Goal: Task Accomplishment & Management: Use online tool/utility

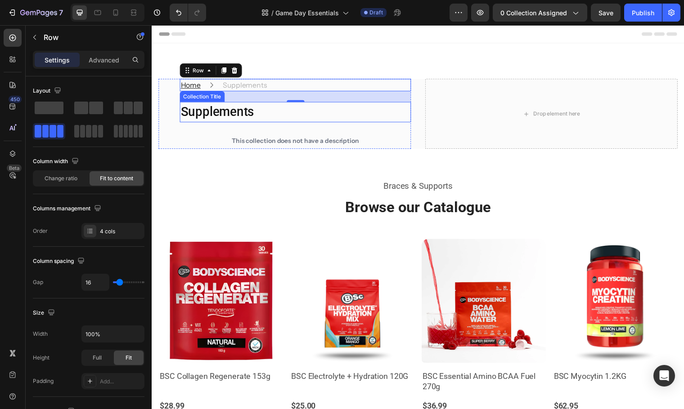
click at [217, 108] on h1 "Supplements" at bounding box center [297, 113] width 234 height 21
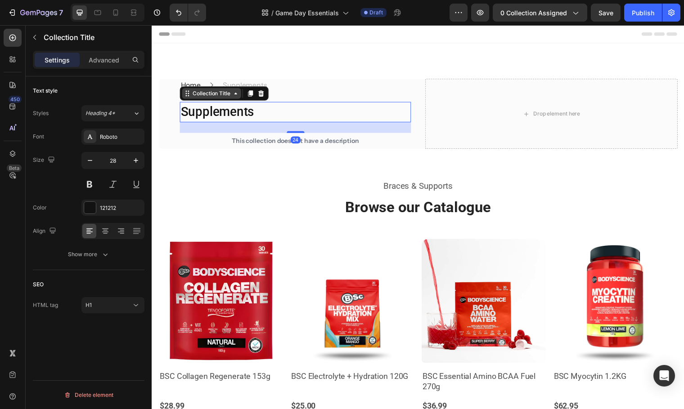
click at [231, 96] on div "Collection Title" at bounding box center [212, 94] width 42 height 8
click at [236, 96] on icon at bounding box center [236, 94] width 7 height 7
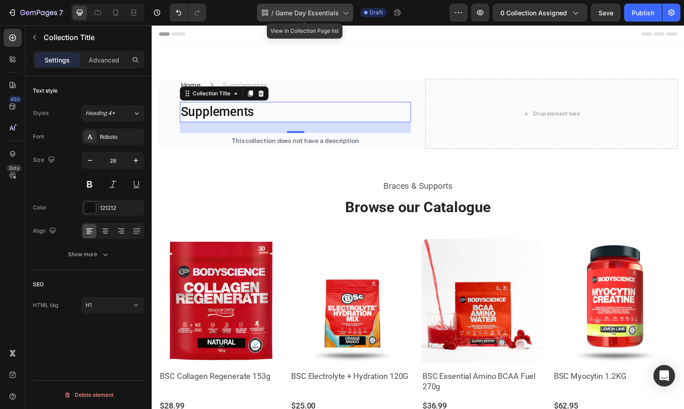
click at [347, 14] on icon at bounding box center [345, 12] width 9 height 9
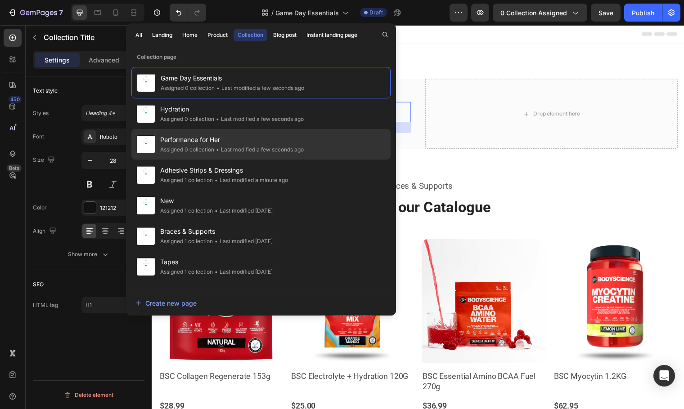
click at [310, 160] on div "Performance for Her Assigned 0 collection • Last modified a few seconds ago" at bounding box center [260, 175] width 259 height 31
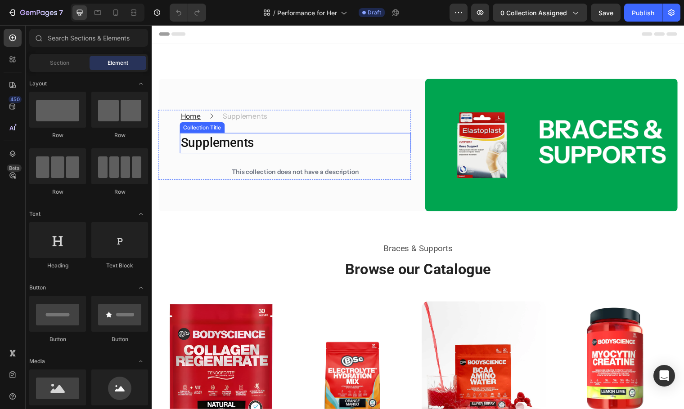
click at [256, 148] on h1 "Supplements" at bounding box center [297, 145] width 234 height 21
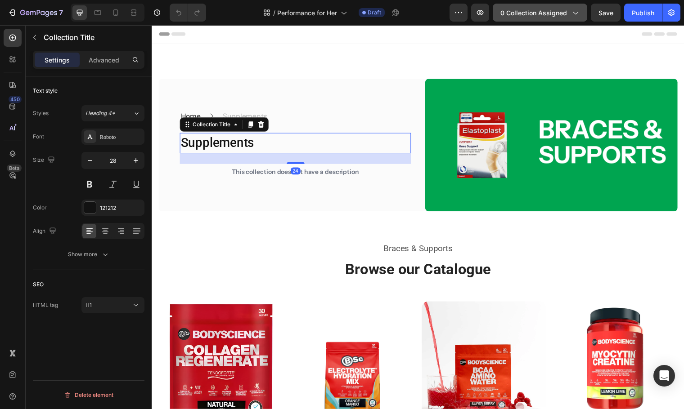
click at [560, 17] on span "0 collection assigned" at bounding box center [533, 12] width 67 height 9
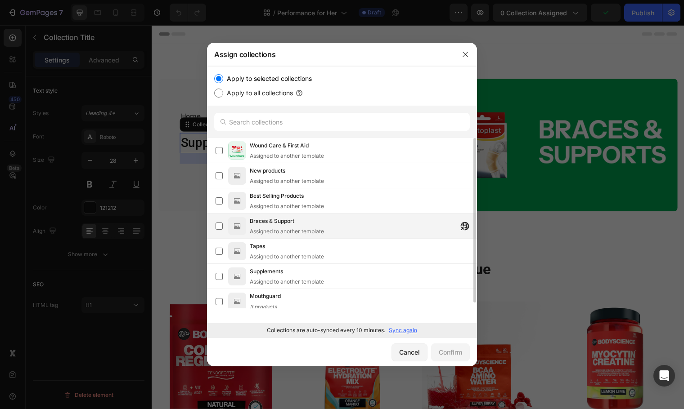
scroll to position [6, 0]
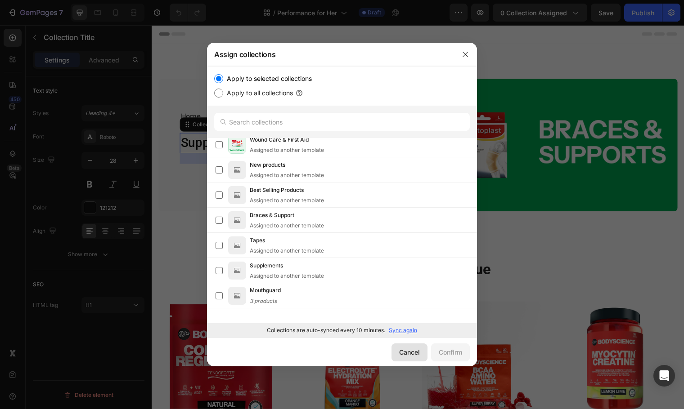
click at [411, 358] on button "Cancel" at bounding box center [409, 353] width 36 height 18
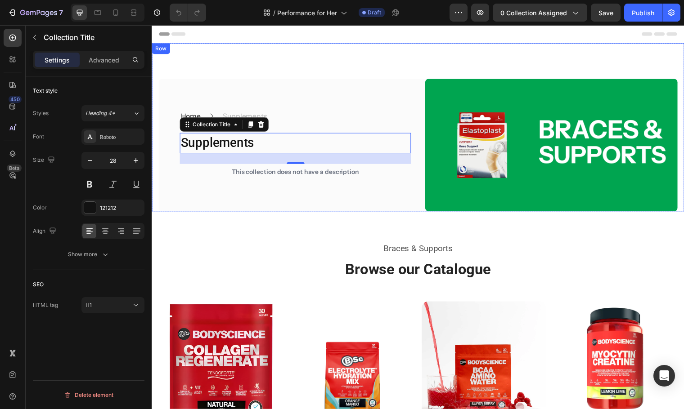
click at [465, 54] on div "Home Text block Icon Supplements Collection Title First Aid & Woundcare Text bl…" at bounding box center [422, 129] width 540 height 171
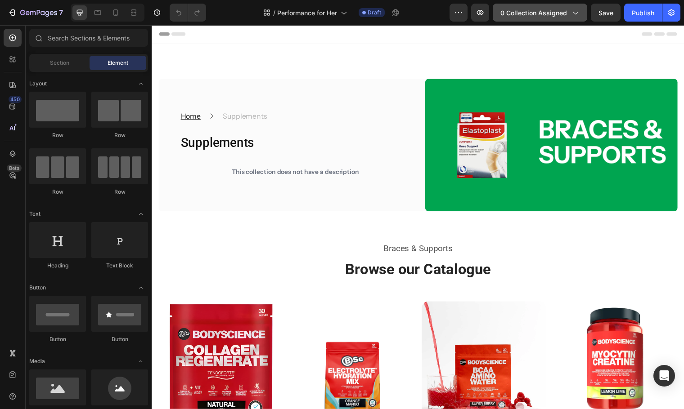
click at [549, 14] on span "0 collection assigned" at bounding box center [533, 12] width 67 height 9
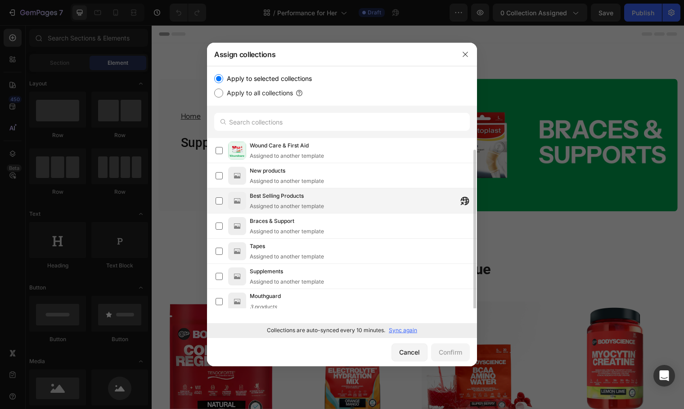
scroll to position [6, 0]
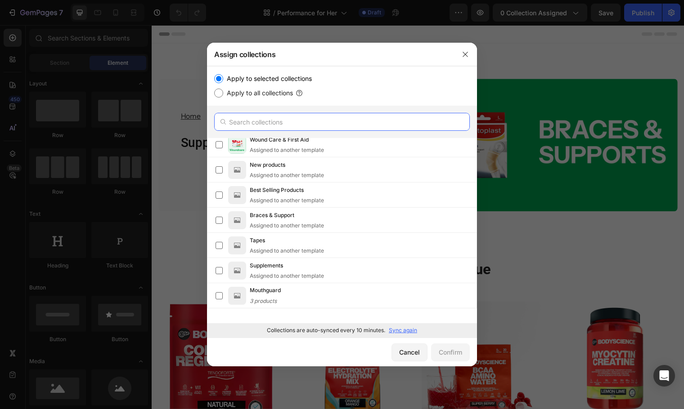
click at [297, 123] on input "text" at bounding box center [342, 122] width 256 height 18
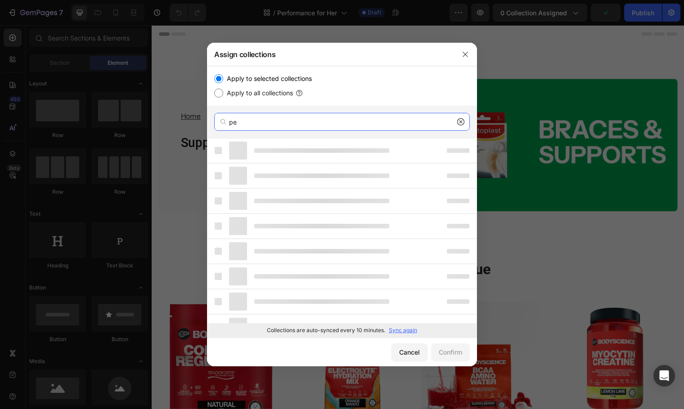
type input "per"
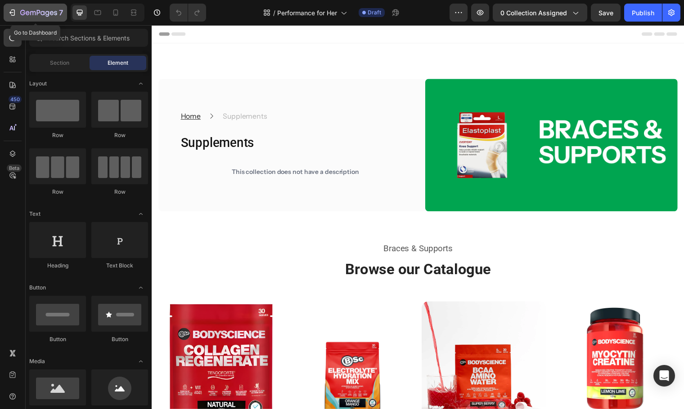
click at [31, 16] on icon "button" at bounding box center [38, 13] width 37 height 8
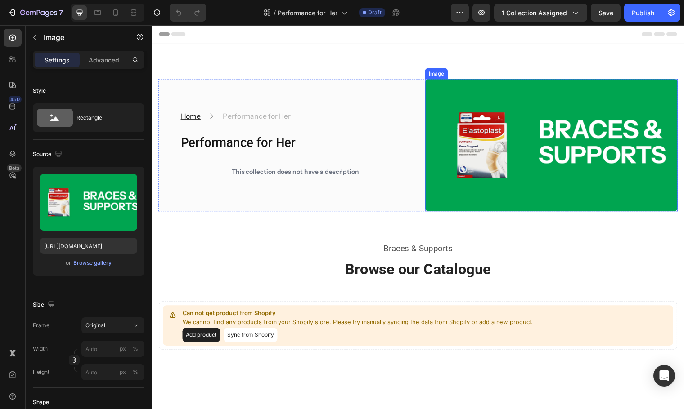
click at [515, 179] on img at bounding box center [557, 147] width 256 height 135
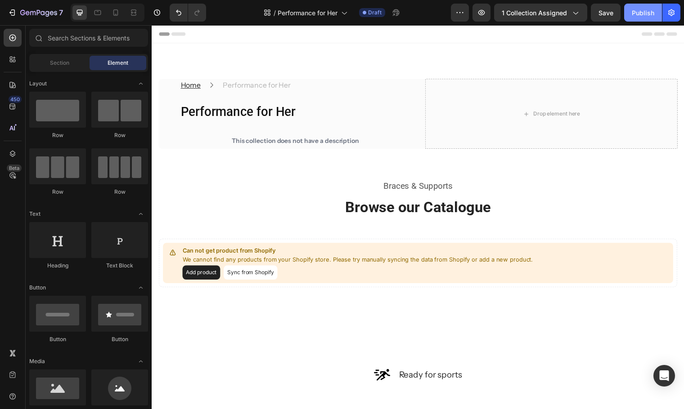
click at [631, 15] on button "Publish" at bounding box center [643, 13] width 38 height 18
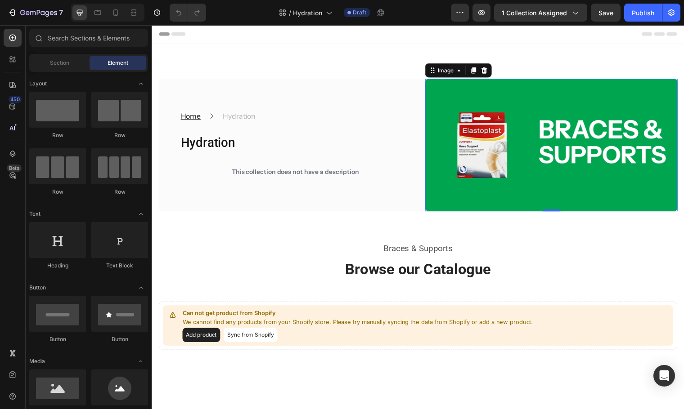
click at [498, 180] on img at bounding box center [557, 147] width 256 height 135
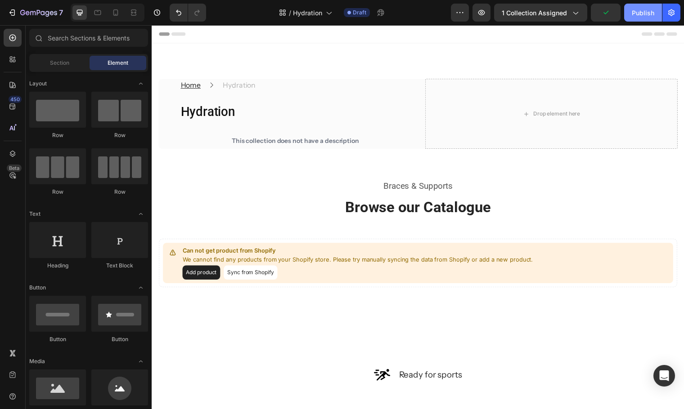
click at [642, 10] on div "Publish" at bounding box center [643, 12] width 22 height 9
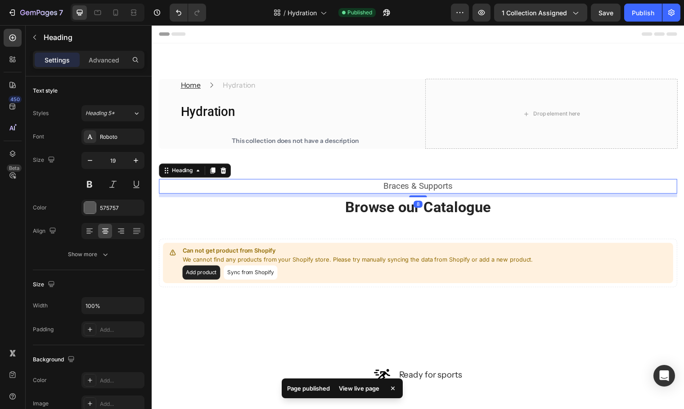
click at [436, 190] on h2 "Braces & Supports" at bounding box center [422, 188] width 526 height 15
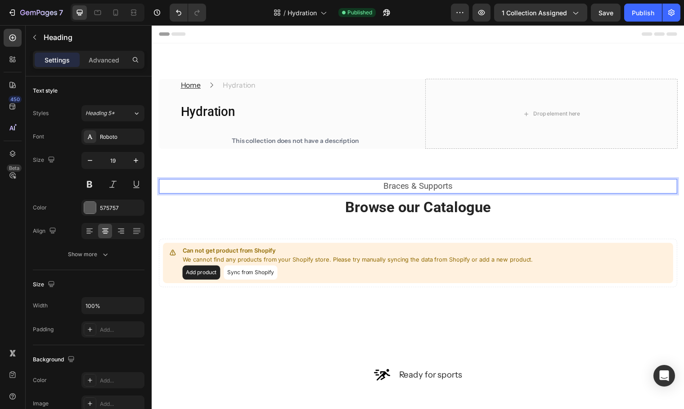
click at [449, 189] on h2 "Braces & Supports" at bounding box center [422, 188] width 526 height 15
click at [454, 189] on p "Braces & Supports" at bounding box center [422, 188] width 524 height 13
drag, startPoint x: 454, startPoint y: 189, endPoint x: 375, endPoint y: 190, distance: 79.2
click at [375, 190] on p "Braces & Supports" at bounding box center [422, 188] width 524 height 13
click at [388, 156] on div "Home Text block Icon Hydration Collection Title First Aid & Woundcare Text bloc…" at bounding box center [422, 374] width 540 height 660
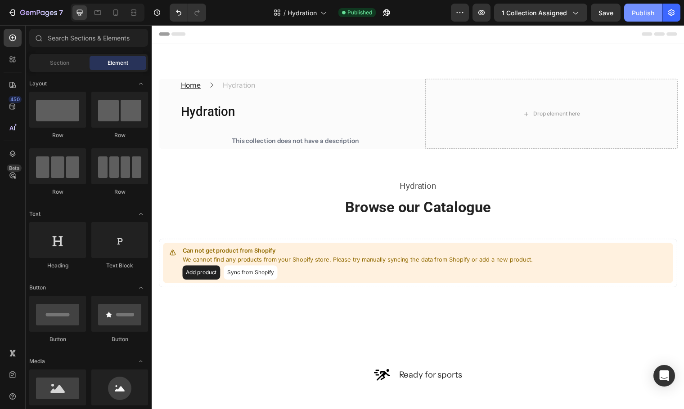
click at [638, 14] on div "Publish" at bounding box center [643, 12] width 22 height 9
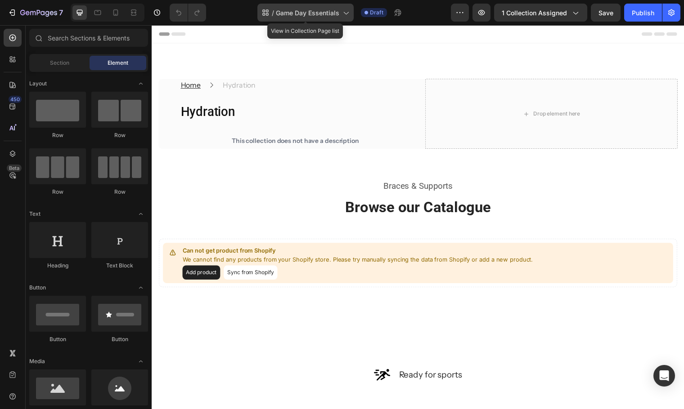
click at [342, 15] on icon at bounding box center [345, 12] width 9 height 9
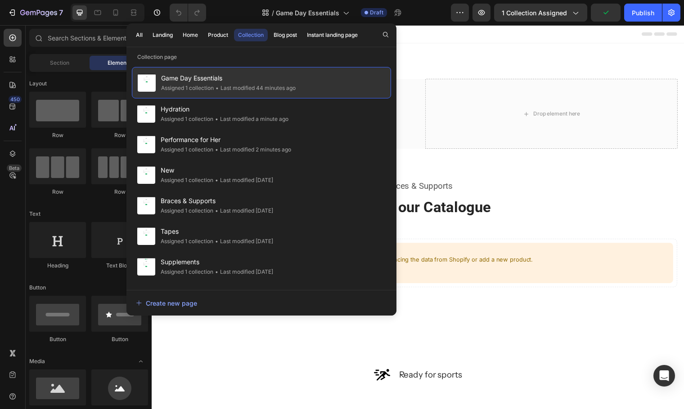
click at [328, 79] on div "Game Day Essentials Assigned 1 collection • Last modified 44 minutes ago" at bounding box center [261, 82] width 259 height 31
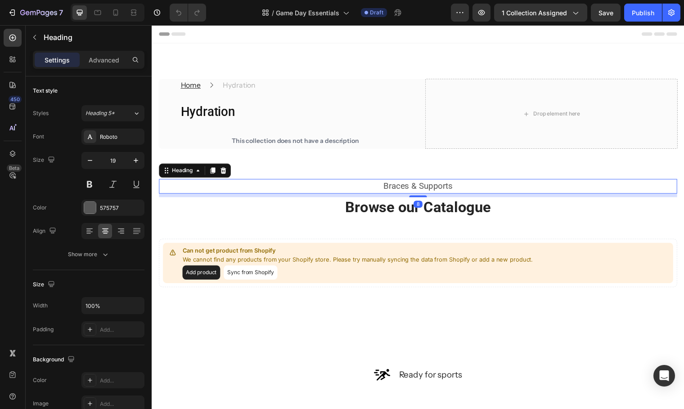
click at [419, 192] on h2 "Braces & Supports" at bounding box center [422, 188] width 526 height 15
click at [454, 190] on h2 "Braces & Supports" at bounding box center [422, 188] width 526 height 15
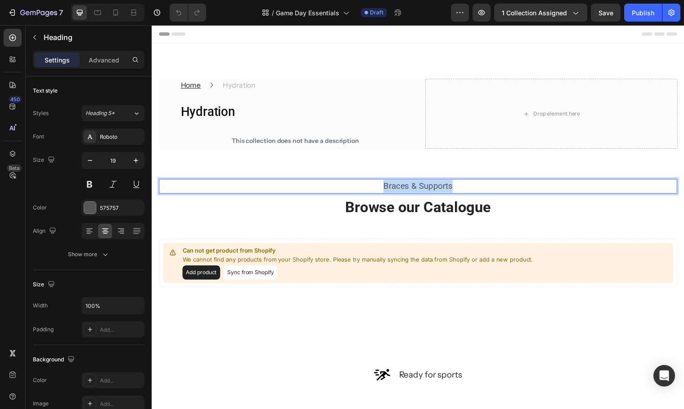
drag, startPoint x: 454, startPoint y: 190, endPoint x: 370, endPoint y: 189, distance: 83.3
click at [370, 189] on p "Braces & Supports" at bounding box center [422, 188] width 524 height 13
click at [418, 158] on div "Home Text block Icon Hydration Collection Title First Aid & Woundcare Text bloc…" at bounding box center [422, 374] width 540 height 660
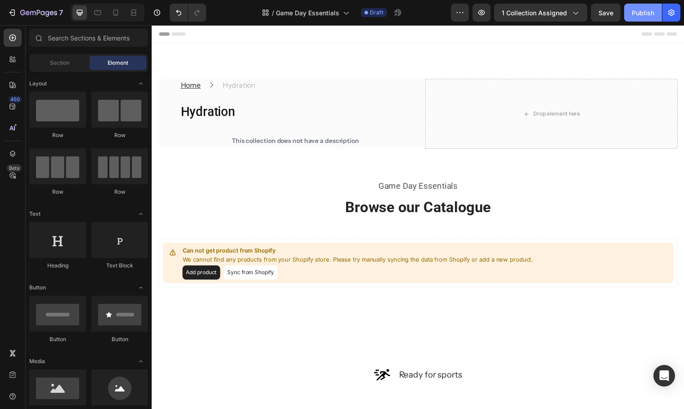
click at [648, 17] on div "Publish" at bounding box center [643, 12] width 22 height 9
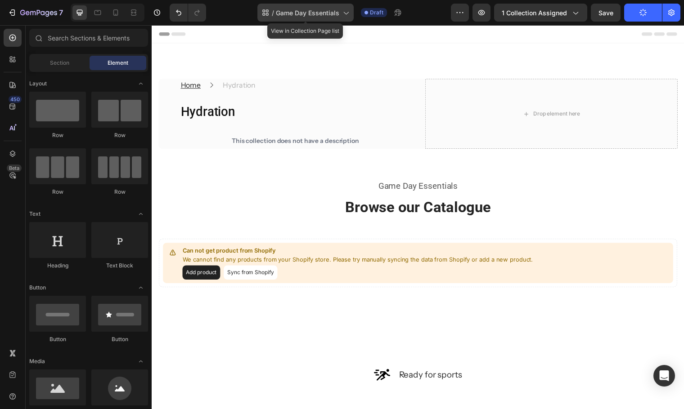
click at [347, 11] on icon at bounding box center [345, 12] width 9 height 9
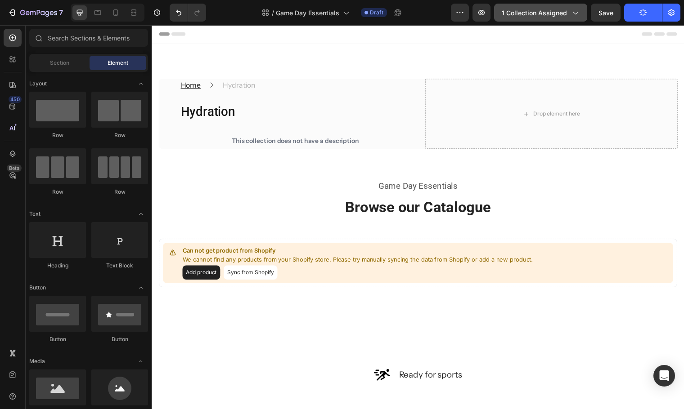
click at [559, 7] on button "1 collection assigned" at bounding box center [540, 13] width 93 height 18
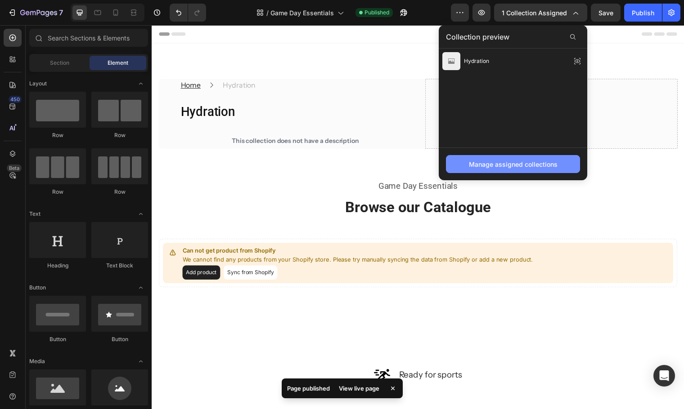
click at [507, 161] on div "Manage assigned collections" at bounding box center [513, 164] width 89 height 9
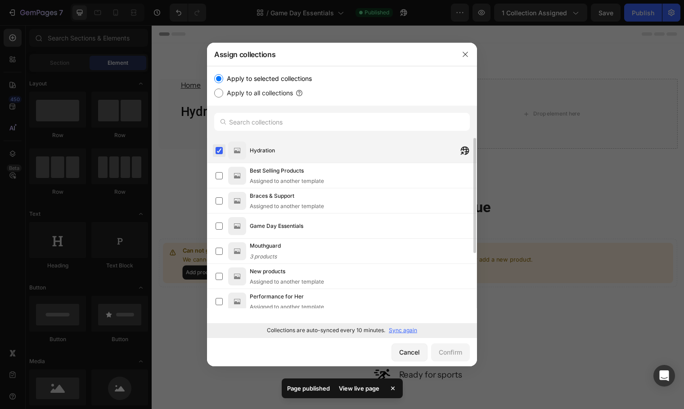
click at [221, 152] on label at bounding box center [219, 150] width 7 height 7
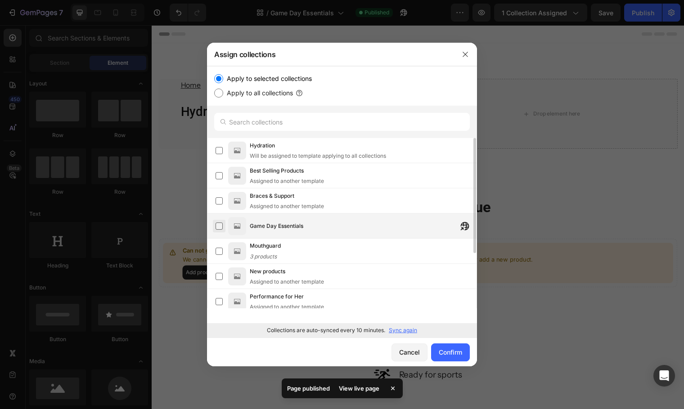
click at [218, 223] on label at bounding box center [219, 226] width 7 height 7
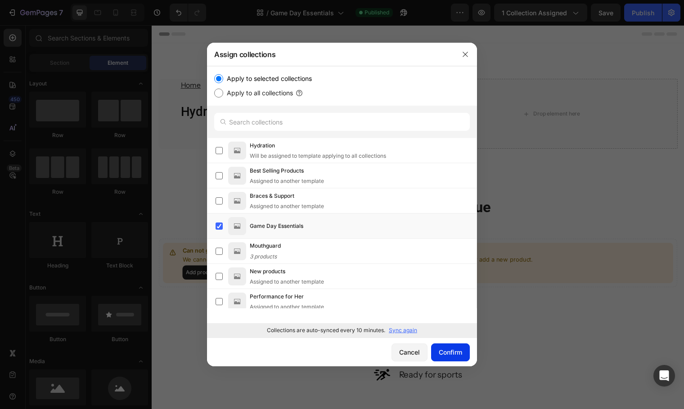
click at [445, 354] on div "Confirm" at bounding box center [450, 352] width 23 height 9
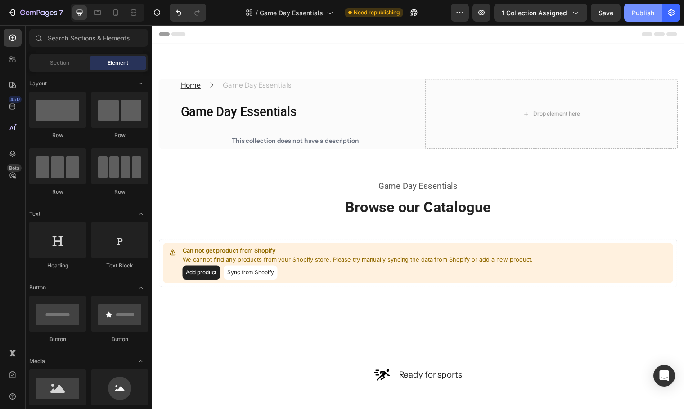
click at [648, 14] on div "Publish" at bounding box center [643, 12] width 22 height 9
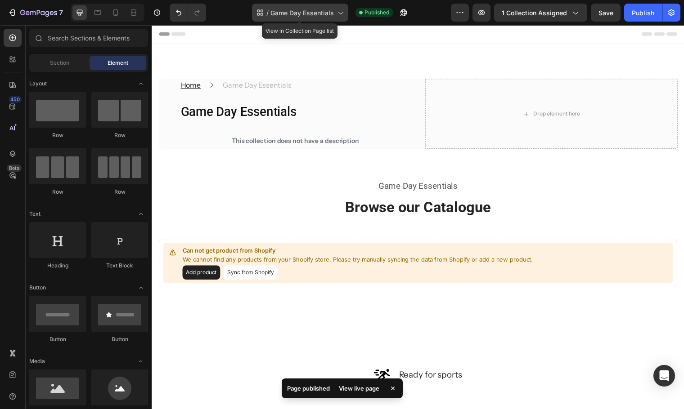
click at [329, 16] on span "Game Day Essentials" at bounding box center [301, 12] width 63 height 9
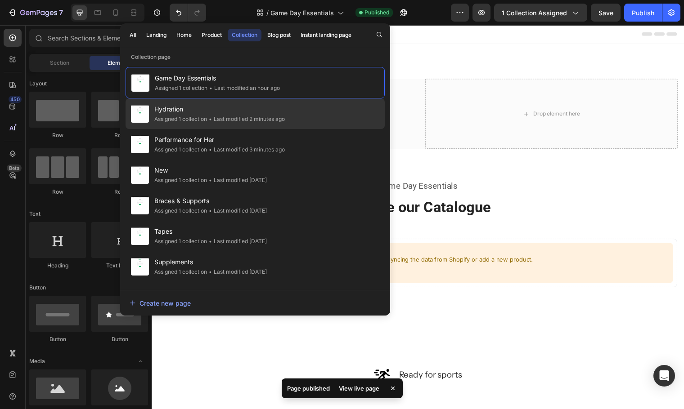
click at [251, 109] on span "Hydration" at bounding box center [219, 109] width 130 height 11
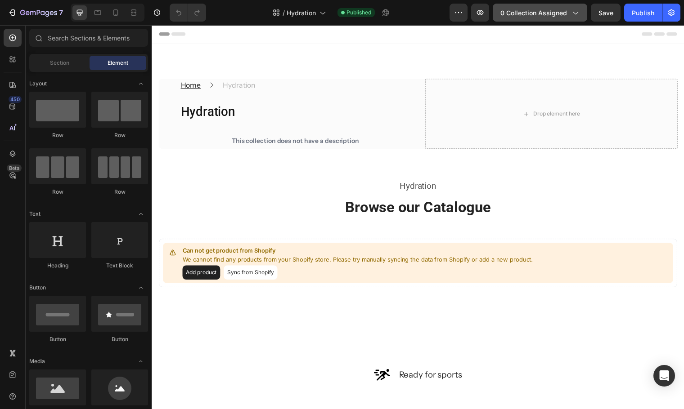
click at [569, 14] on div "0 collection assigned" at bounding box center [539, 12] width 79 height 9
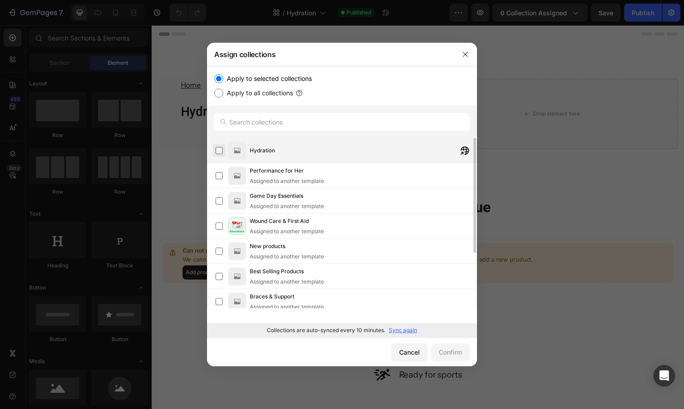
click at [219, 150] on label at bounding box center [219, 150] width 7 height 7
click at [450, 357] on div "Confirm" at bounding box center [450, 352] width 23 height 9
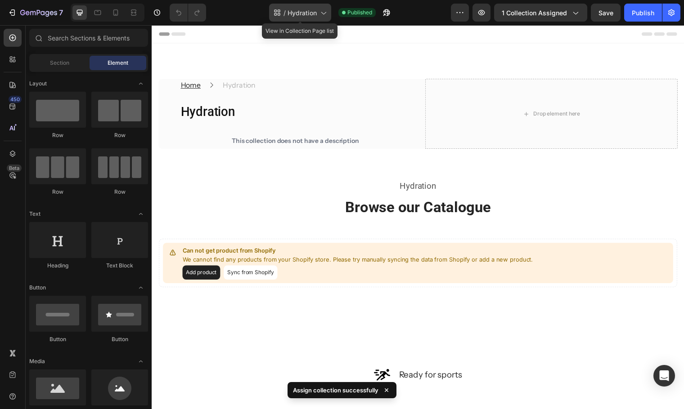
click at [309, 14] on span "Hydration" at bounding box center [302, 12] width 29 height 9
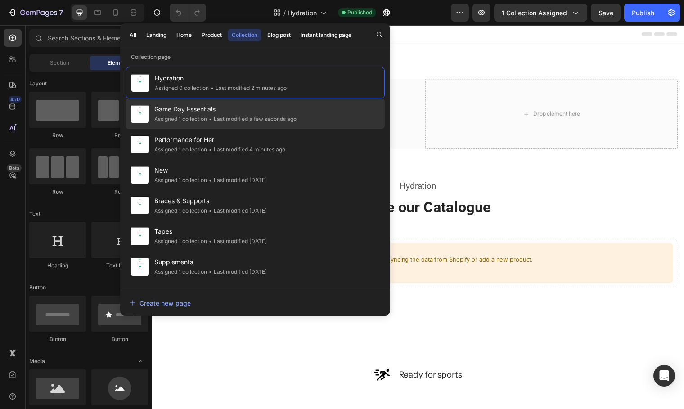
click at [306, 129] on div "Game Day Essentials Assigned 1 collection • Last modified a few seconds ago" at bounding box center [255, 144] width 259 height 31
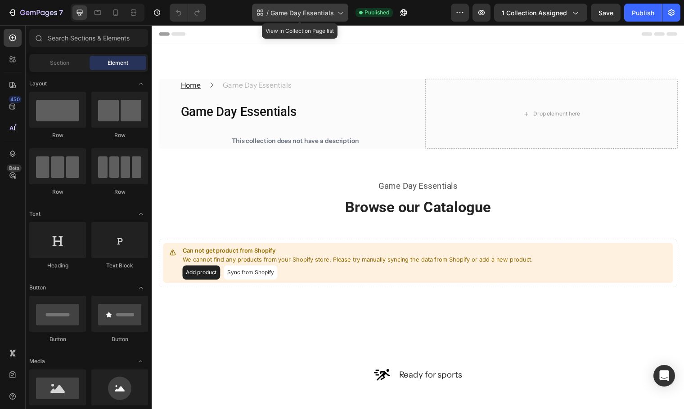
click at [318, 10] on span "Game Day Essentials" at bounding box center [301, 12] width 63 height 9
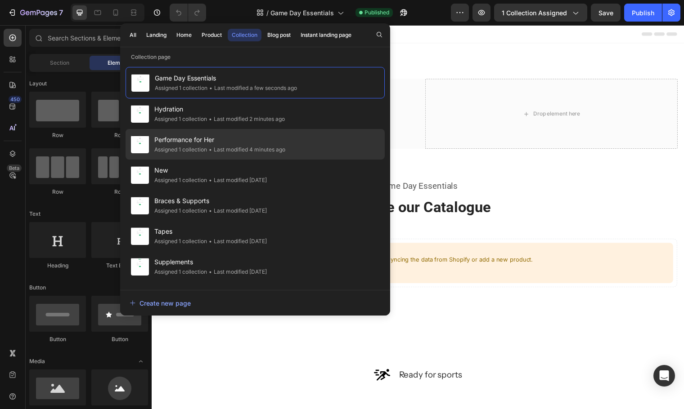
click at [298, 160] on div "Performance for Her Assigned 1 collection • Last modified 4 minutes ago" at bounding box center [255, 175] width 259 height 31
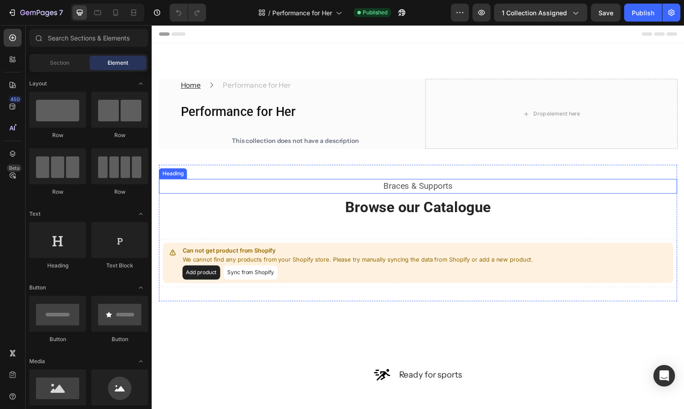
click at [447, 189] on h2 "Braces & Supports" at bounding box center [422, 188] width 526 height 15
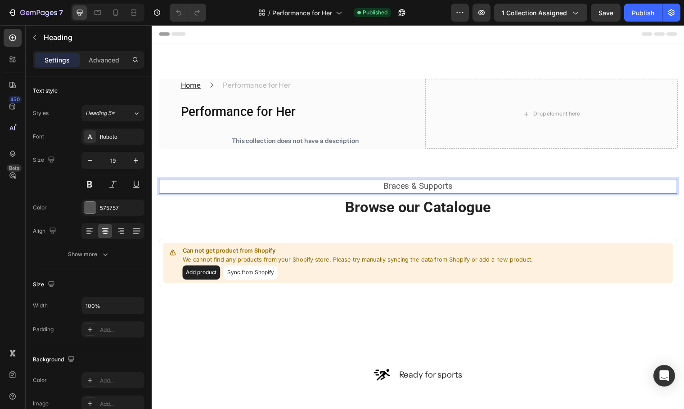
click at [463, 189] on h2 "Braces & Supports" at bounding box center [422, 188] width 526 height 15
drag, startPoint x: 463, startPoint y: 189, endPoint x: 372, endPoint y: 186, distance: 91.4
click at [372, 186] on p "Braces & Supports" at bounding box center [422, 188] width 524 height 13
click at [632, 15] on div "Publish" at bounding box center [643, 12] width 22 height 9
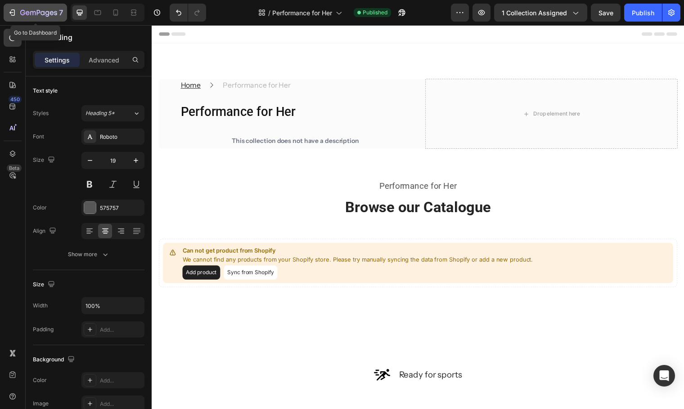
click at [43, 13] on icon "button" at bounding box center [38, 13] width 37 height 8
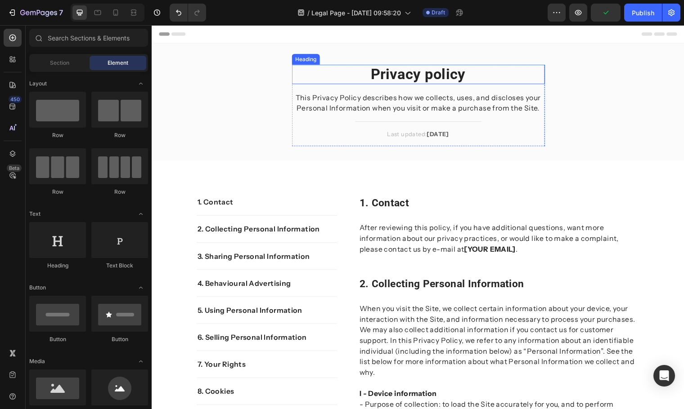
click at [443, 79] on p "Privacy policy" at bounding box center [421, 75] width 255 height 18
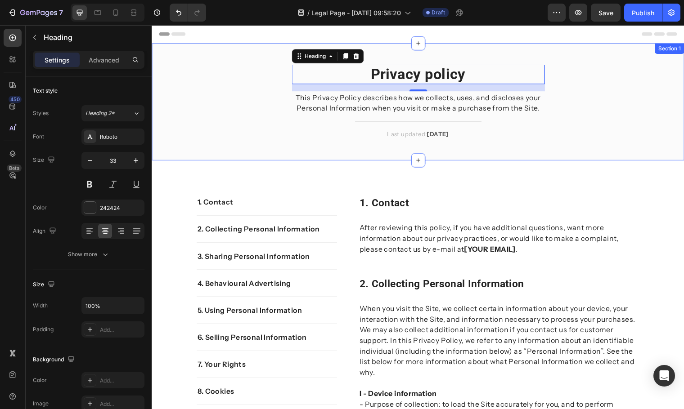
click at [461, 63] on div "Privacy policy Heading 16 This Privacy Policy describes how we collects, uses, …" at bounding box center [422, 103] width 540 height 119
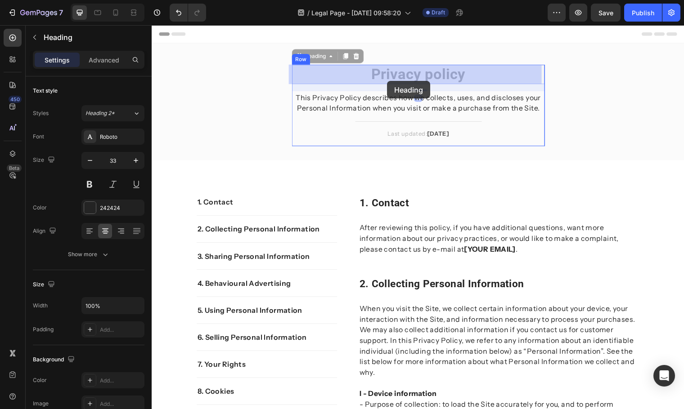
drag, startPoint x: 473, startPoint y: 72, endPoint x: 384, endPoint y: 82, distance: 90.1
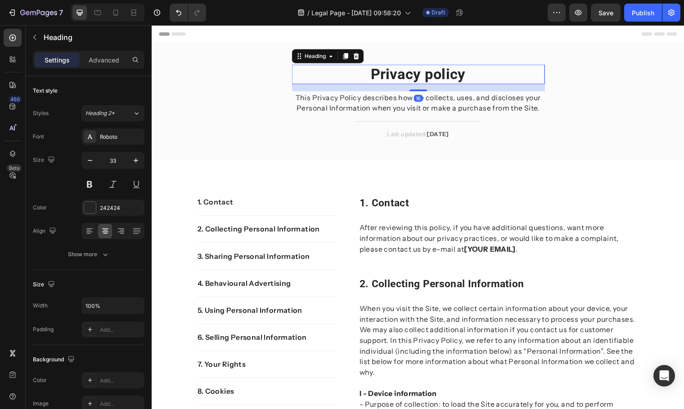
click at [466, 82] on p "Privacy policy" at bounding box center [421, 75] width 255 height 18
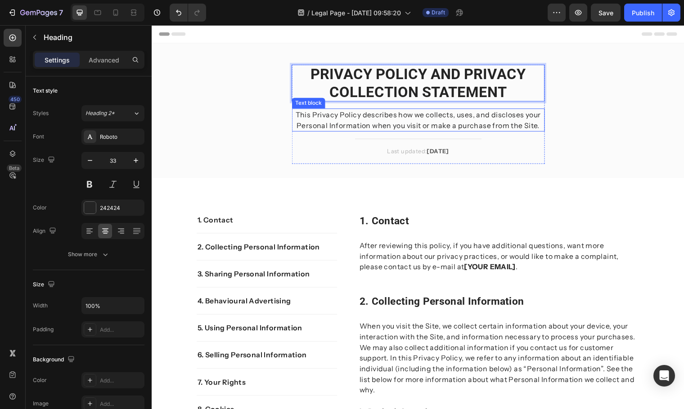
click at [510, 124] on p "This Privacy Policy describes how we collects, uses, and discloses your Persona…" at bounding box center [421, 122] width 255 height 22
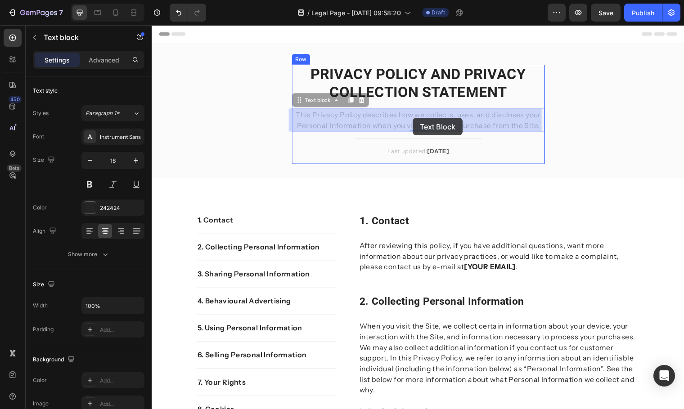
drag, startPoint x: 541, startPoint y: 128, endPoint x: 416, endPoint y: 119, distance: 125.8
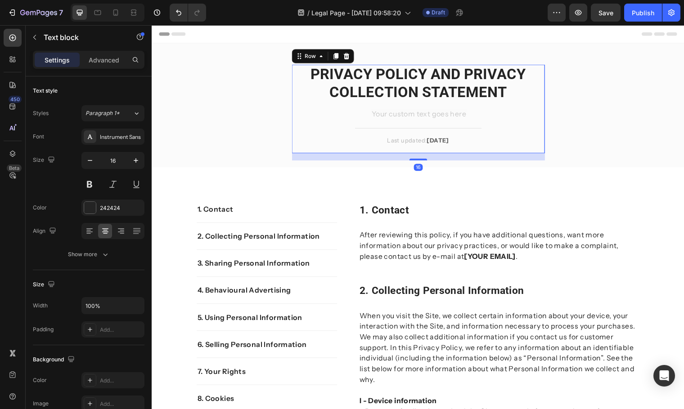
click at [495, 148] on div "⁠⁠⁠⁠⁠⁠⁠ PRIVACY POLICY AND PRIVACY COLLECTION STATEMENT Heading Text block Titl…" at bounding box center [421, 110] width 256 height 90
click at [466, 117] on div "Rich Text Editor. Editing area: main" at bounding box center [421, 116] width 256 height 13
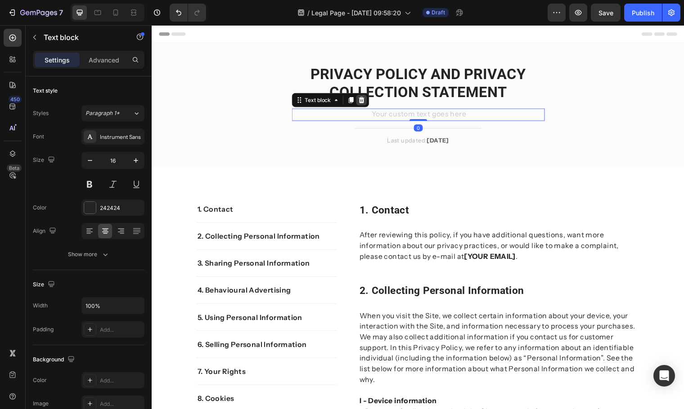
click at [364, 102] on icon at bounding box center [363, 101] width 7 height 7
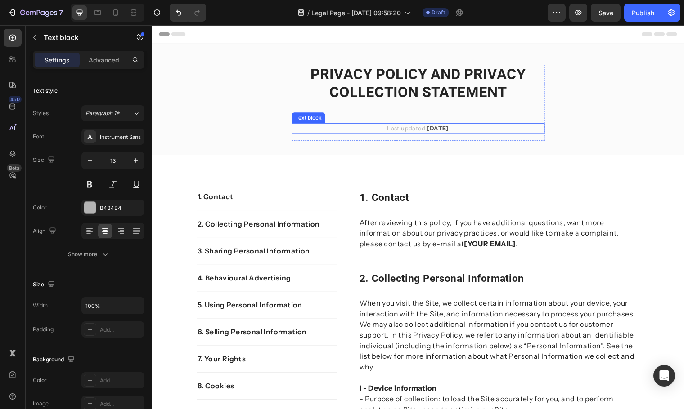
click at [454, 132] on p "Last updated: April 2023" at bounding box center [421, 130] width 255 height 9
click at [461, 130] on p "Last updated: April 2023" at bounding box center [421, 130] width 255 height 9
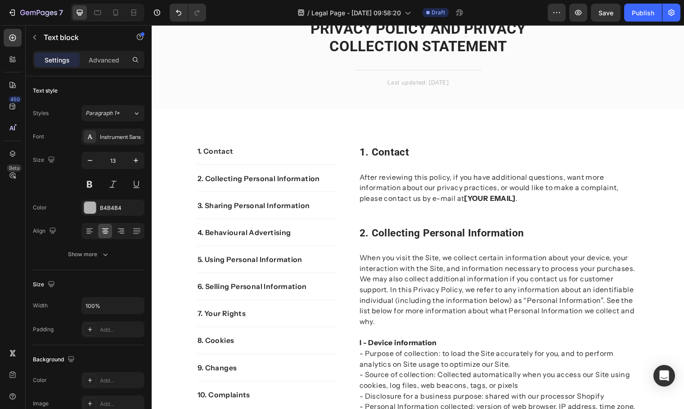
scroll to position [25, 0]
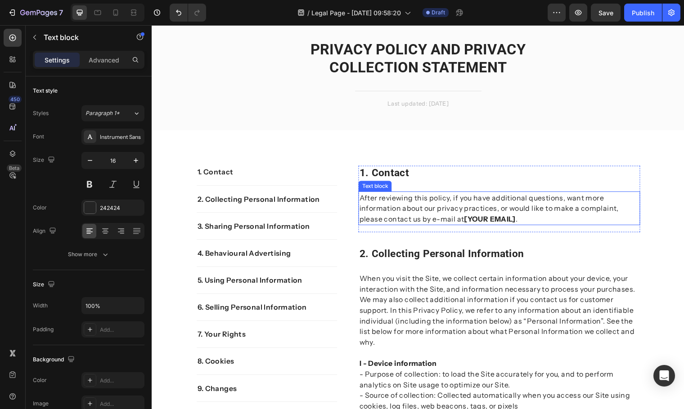
click at [543, 228] on div "After reviewing this policy, if you have additional questions, want more inform…" at bounding box center [504, 211] width 286 height 34
click at [526, 225] on p "After reviewing this policy, if you have additional questions, want more inform…" at bounding box center [504, 211] width 284 height 32
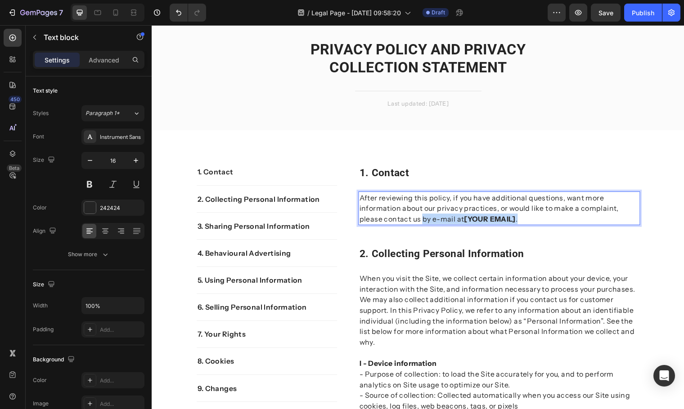
drag, startPoint x: 526, startPoint y: 224, endPoint x: 423, endPoint y: 218, distance: 103.2
click at [423, 218] on p "After reviewing this policy, if you have additional questions, want more inform…" at bounding box center [504, 211] width 284 height 32
click at [533, 223] on p "After reviewing this policy, if you have additional questions, want more inform…" at bounding box center [504, 211] width 284 height 32
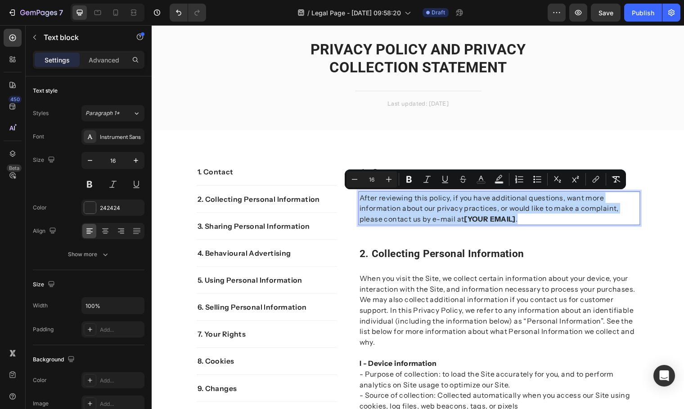
drag, startPoint x: 531, startPoint y: 223, endPoint x: 359, endPoint y: 202, distance: 174.0
click at [362, 202] on p "After reviewing this policy, if you have additional questions, want more inform…" at bounding box center [504, 211] width 284 height 32
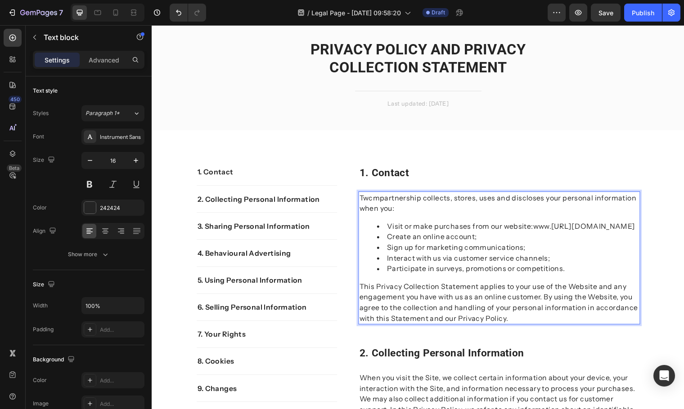
click at [365, 202] on p "Twcmpartnership collects, stores, uses and discloses your personal information …" at bounding box center [504, 206] width 284 height 22
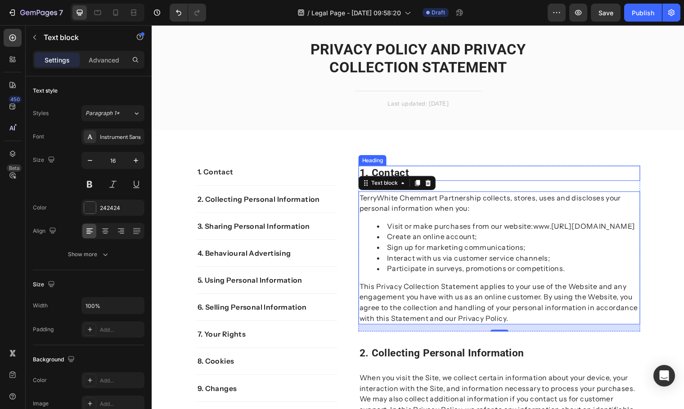
click at [463, 176] on p "1. contact" at bounding box center [504, 175] width 284 height 13
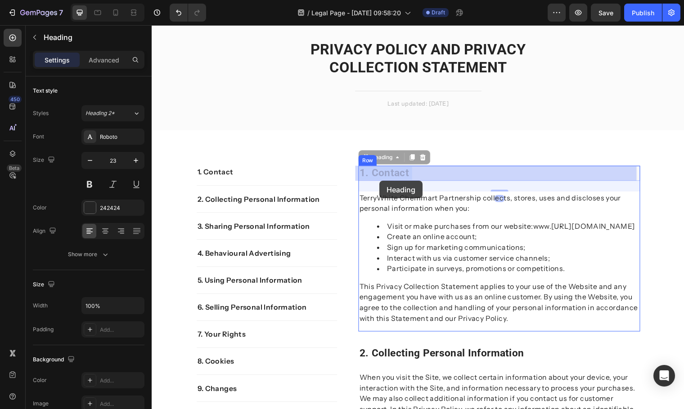
drag, startPoint x: 463, startPoint y: 176, endPoint x: 382, endPoint y: 183, distance: 81.3
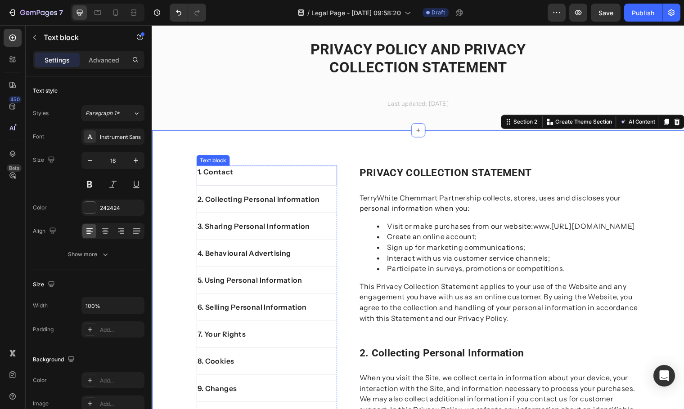
click at [253, 180] on div "1. Contact Text block" at bounding box center [268, 178] width 143 height 20
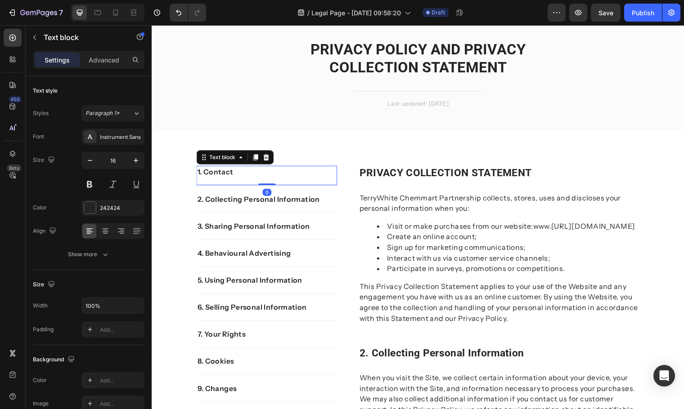
click at [227, 175] on p "1. Contact" at bounding box center [268, 174] width 141 height 11
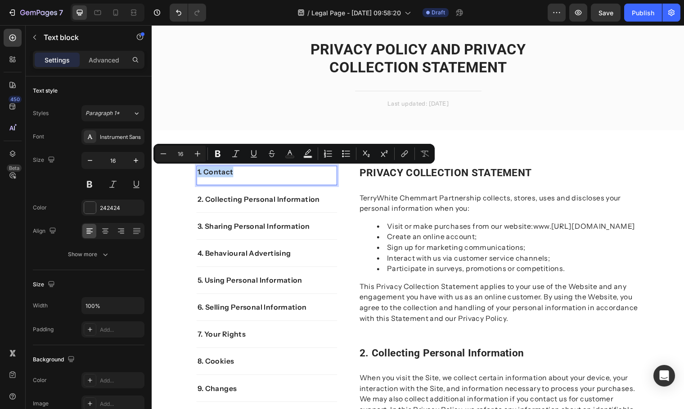
drag, startPoint x: 235, startPoint y: 175, endPoint x: 194, endPoint y: 175, distance: 41.4
click at [198, 175] on p "1. Contact" at bounding box center [268, 174] width 141 height 11
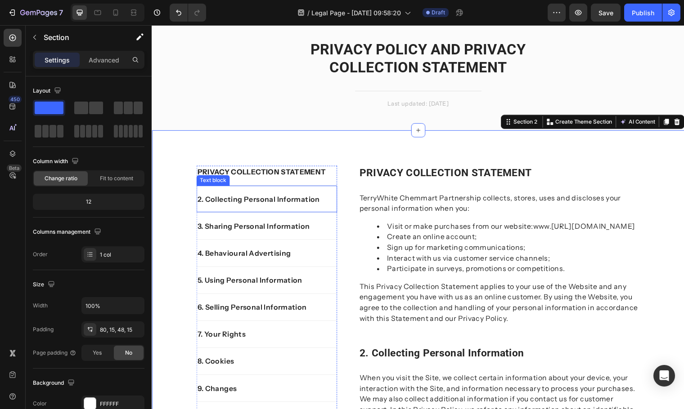
click at [306, 202] on p "2. Collecting Personal Information" at bounding box center [268, 201] width 141 height 11
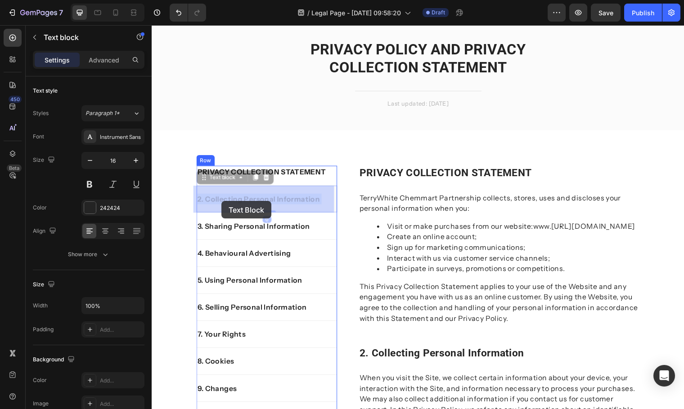
drag, startPoint x: 317, startPoint y: 202, endPoint x: 224, endPoint y: 203, distance: 93.6
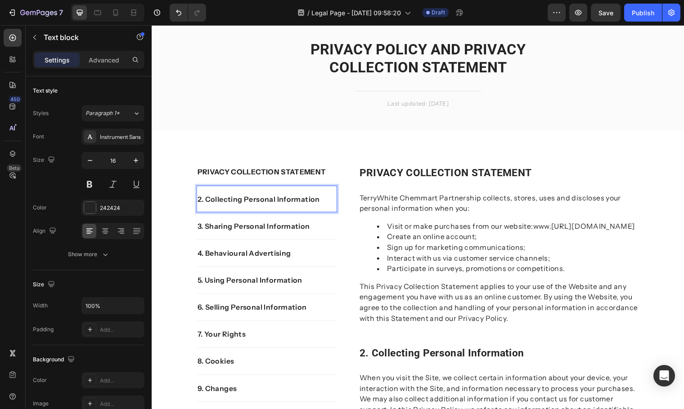
click at [304, 201] on p "2. Collecting Personal Information" at bounding box center [268, 201] width 141 height 11
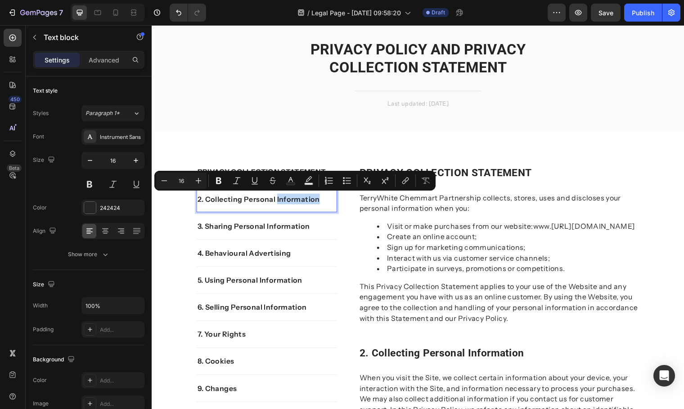
click at [304, 201] on p "2. Collecting Personal Information" at bounding box center [268, 201] width 141 height 11
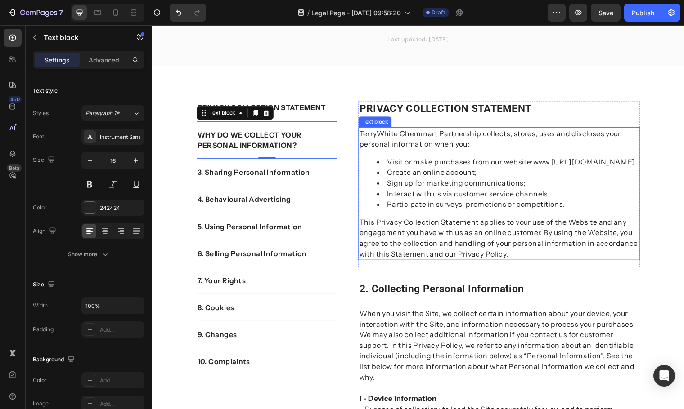
scroll to position [160, 0]
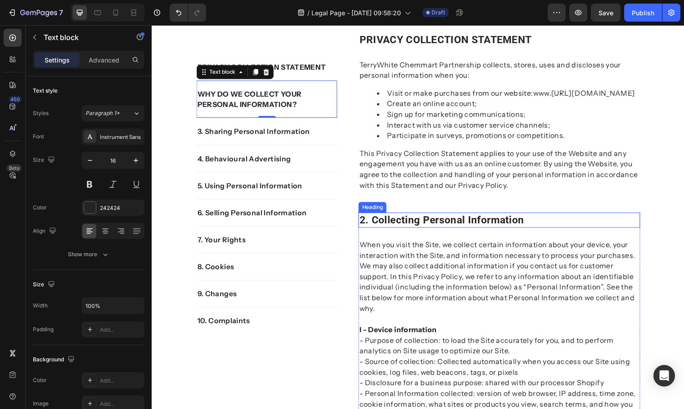
click at [538, 230] on p "2. collecting personal information" at bounding box center [504, 222] width 284 height 13
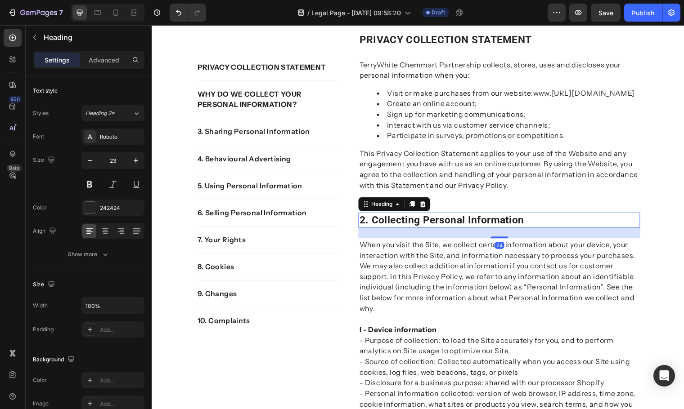
click at [539, 230] on p "2. collecting personal information" at bounding box center [504, 222] width 284 height 13
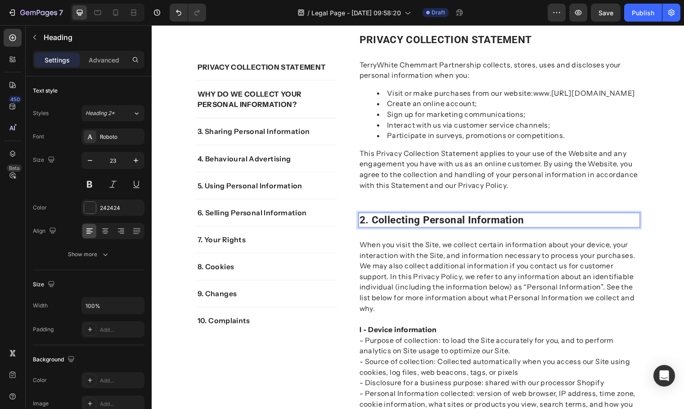
click at [488, 230] on p "2. collecting personal information" at bounding box center [504, 222] width 284 height 13
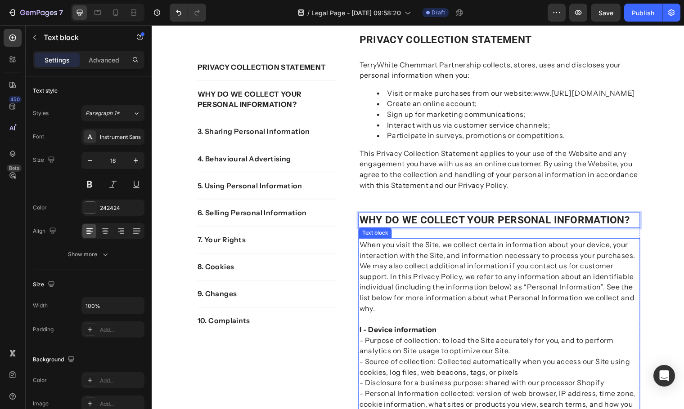
click at [522, 270] on p "When you visit the Site, we collect certain information about your device, your…" at bounding box center [504, 281] width 284 height 76
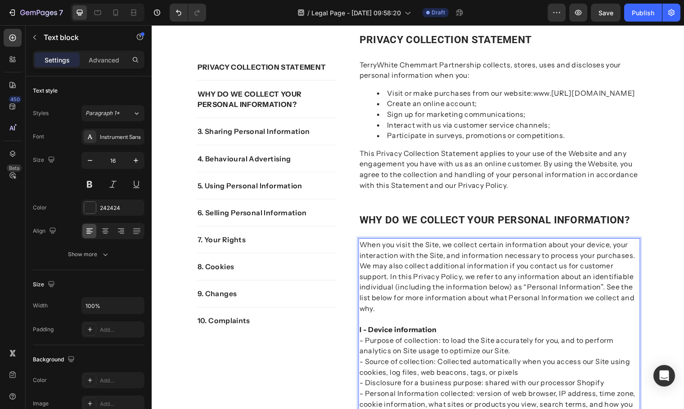
click at [445, 305] on p "When you visit the Site, we collect certain information about your device, your…" at bounding box center [504, 281] width 284 height 76
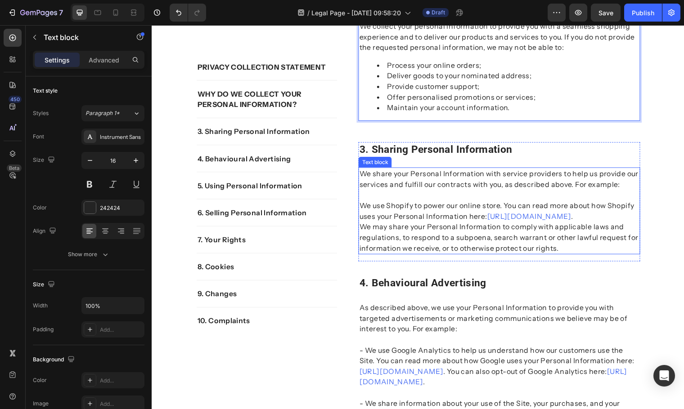
scroll to position [385, 0]
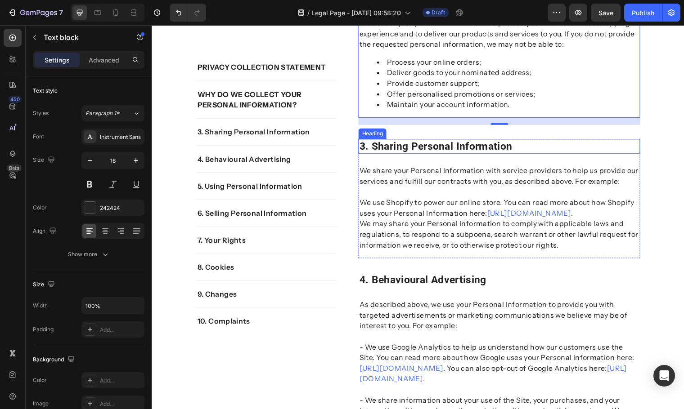
click at [514, 155] on p "3. sharing personal information" at bounding box center [504, 148] width 284 height 13
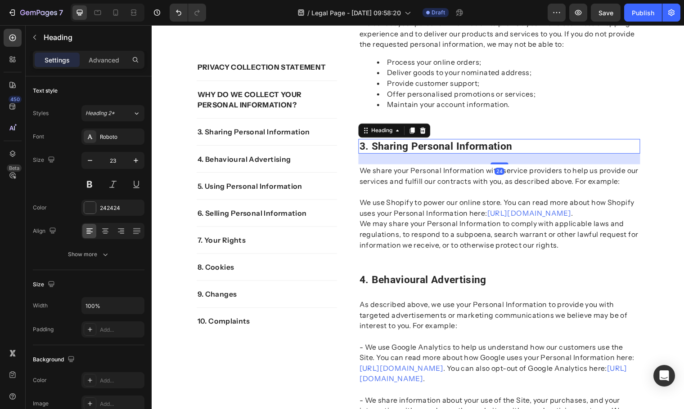
click at [532, 155] on p "3. sharing personal information" at bounding box center [504, 148] width 284 height 13
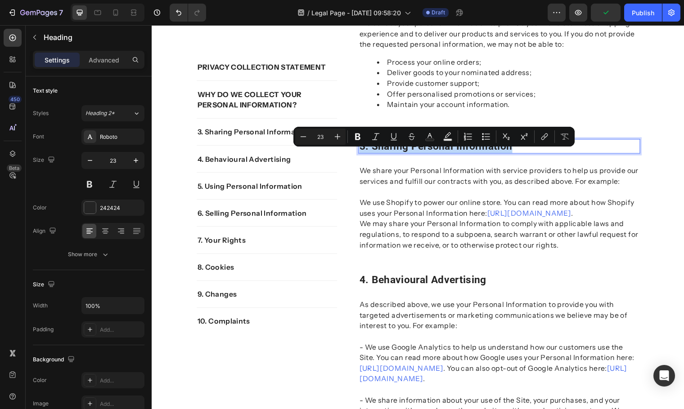
drag, startPoint x: 500, startPoint y: 161, endPoint x: 360, endPoint y: 158, distance: 140.0
click at [362, 155] on p "3. sharing personal information" at bounding box center [504, 148] width 284 height 13
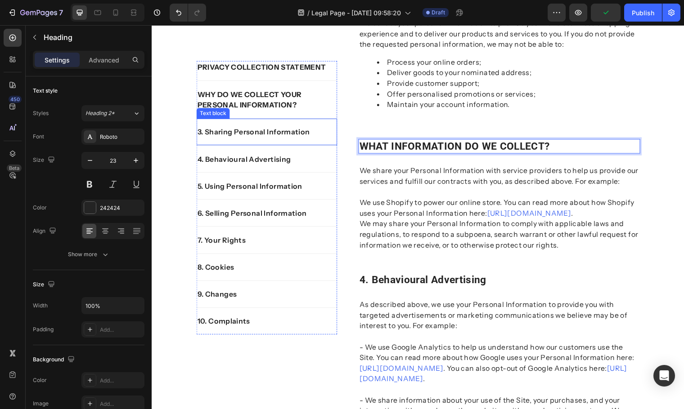
click at [312, 134] on p "3. Sharing Personal Information" at bounding box center [268, 133] width 141 height 11
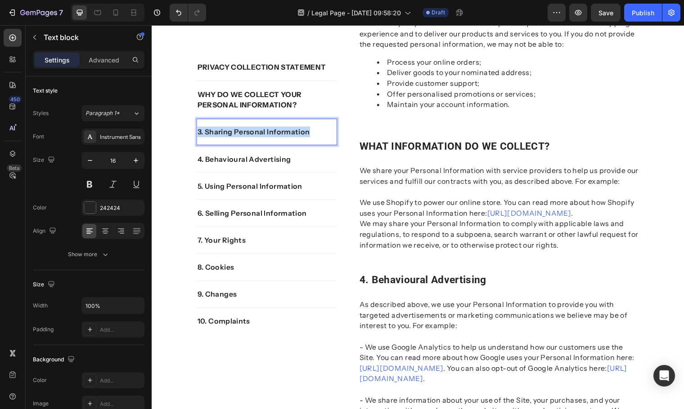
drag, startPoint x: 310, startPoint y: 133, endPoint x: 195, endPoint y: 131, distance: 115.7
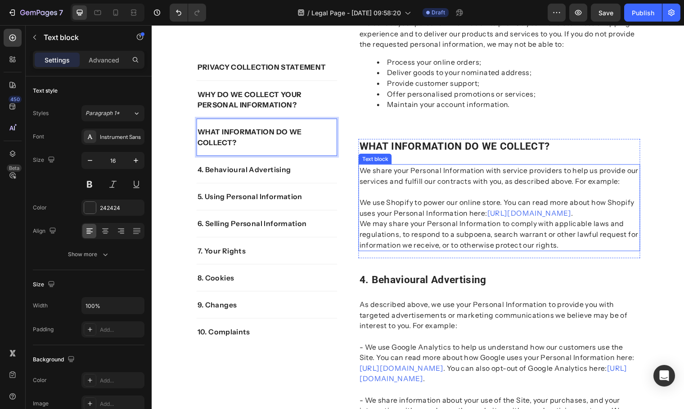
click at [458, 210] on p "We use Shopify to power our online store. You can read more about how Shopify u…" at bounding box center [504, 205] width 284 height 32
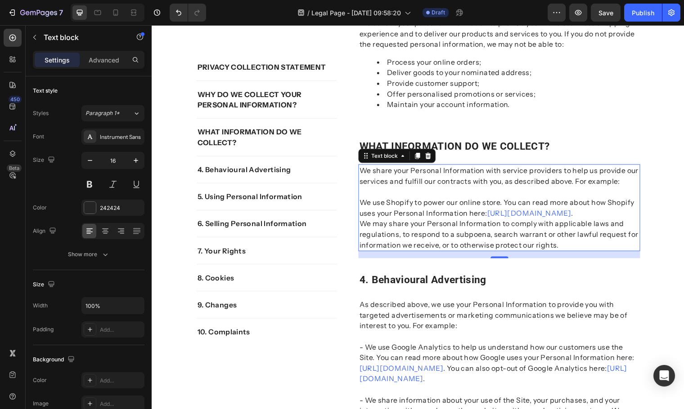
click at [490, 218] on p "We use Shopify to power our online store. You can read more about how Shopify u…" at bounding box center [504, 205] width 284 height 32
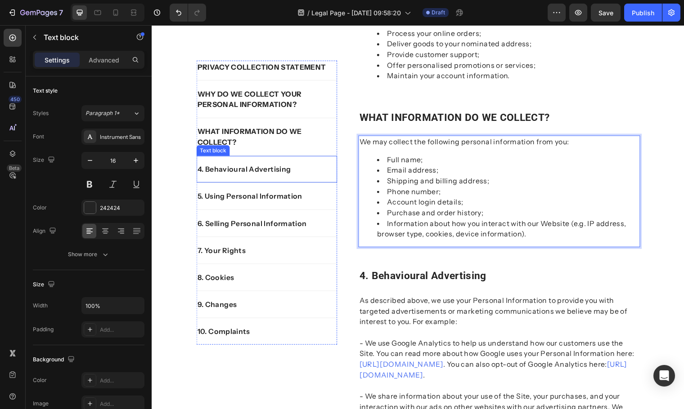
scroll to position [430, 0]
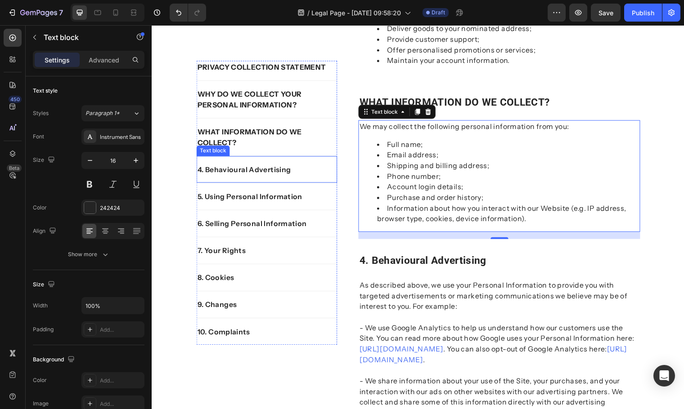
click at [274, 176] on p "4. Behavioural Advertising" at bounding box center [268, 171] width 141 height 11
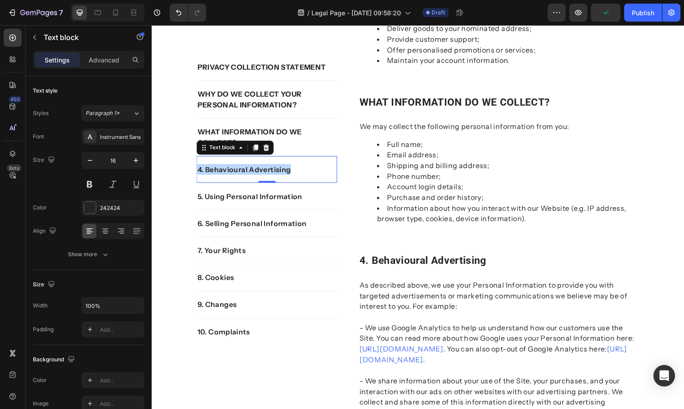
drag, startPoint x: 292, startPoint y: 172, endPoint x: 194, endPoint y: 171, distance: 98.1
click at [198, 171] on p "4. Behavioural Advertising" at bounding box center [268, 171] width 141 height 11
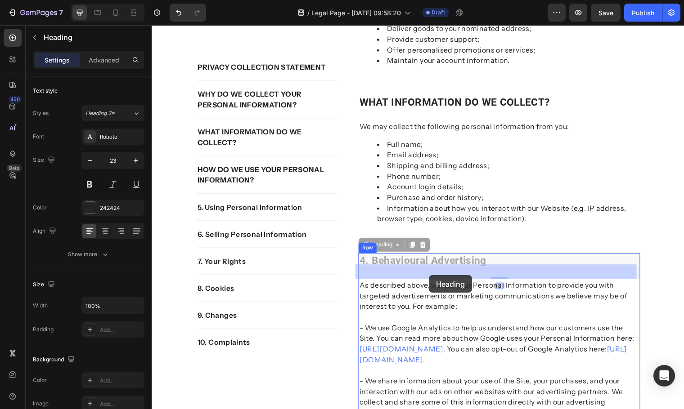
drag, startPoint x: 490, startPoint y: 272, endPoint x: 443, endPoint y: 278, distance: 46.7
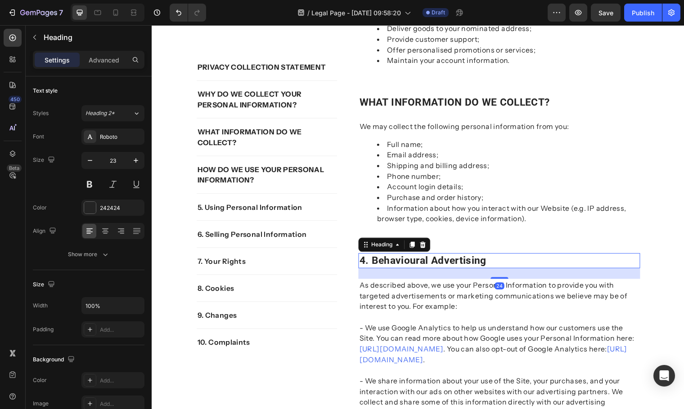
click at [492, 271] on p "4. behavioural advertising" at bounding box center [504, 263] width 284 height 13
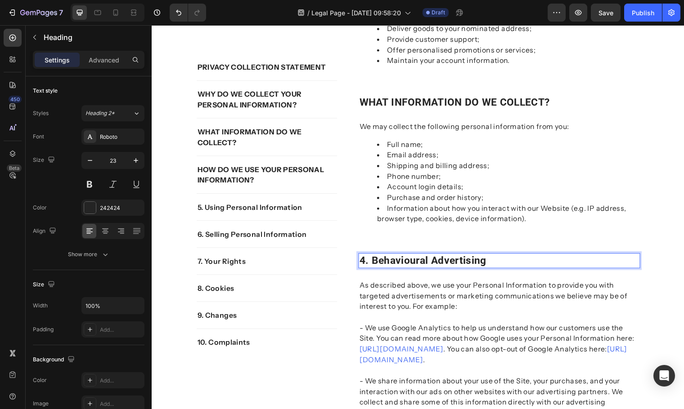
click at [492, 271] on p "4. behavioural advertising" at bounding box center [504, 263] width 284 height 13
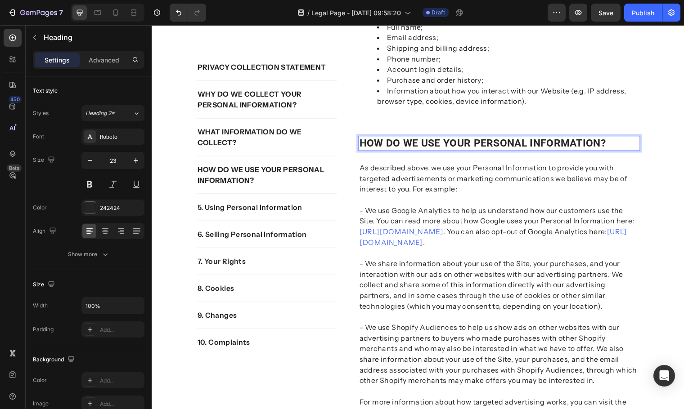
scroll to position [565, 0]
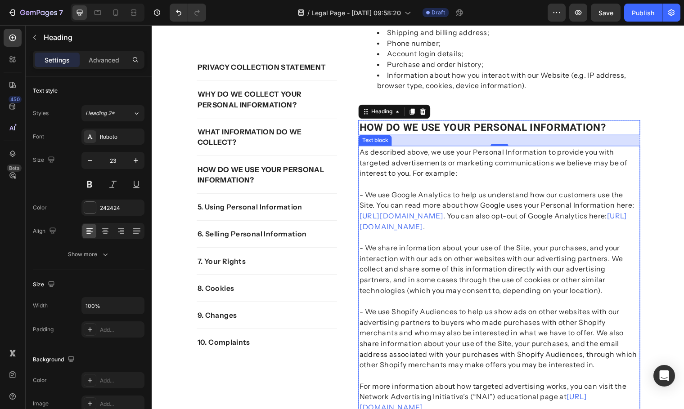
click at [531, 261] on p "- We share information about your use of the Site, your purchases, and your int…" at bounding box center [504, 267] width 284 height 65
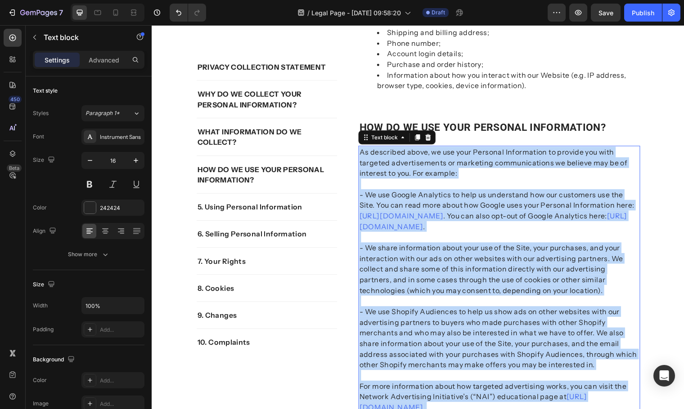
click at [528, 268] on p "- We share information about your use of the Site, your purchases, and your int…" at bounding box center [504, 267] width 284 height 65
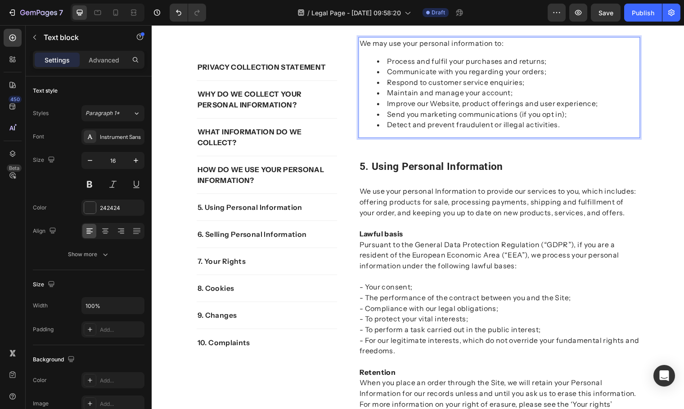
scroll to position [700, 0]
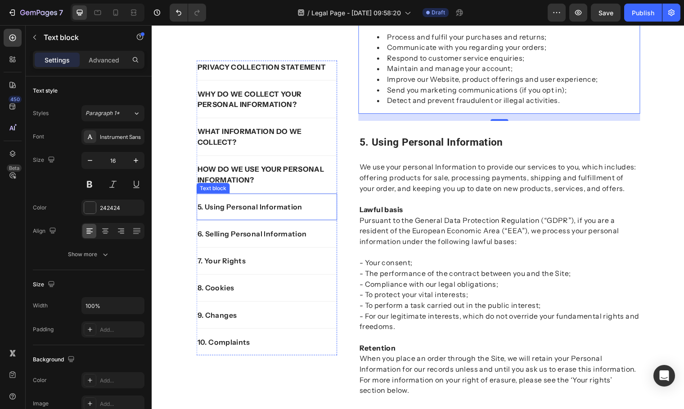
click at [305, 204] on p "5. Using Personal Information" at bounding box center [268, 209] width 141 height 11
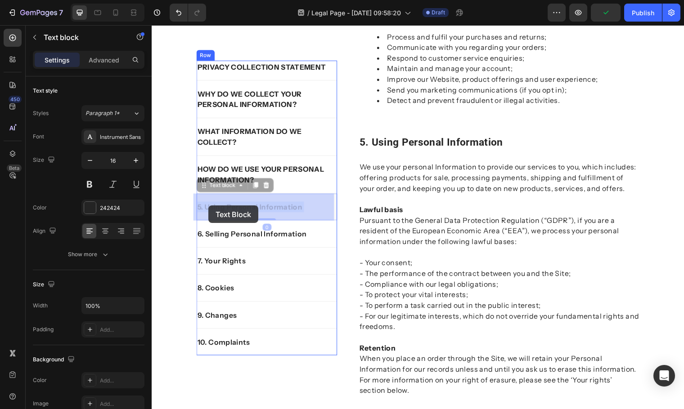
drag, startPoint x: 306, startPoint y: 210, endPoint x: 216, endPoint y: 209, distance: 90.4
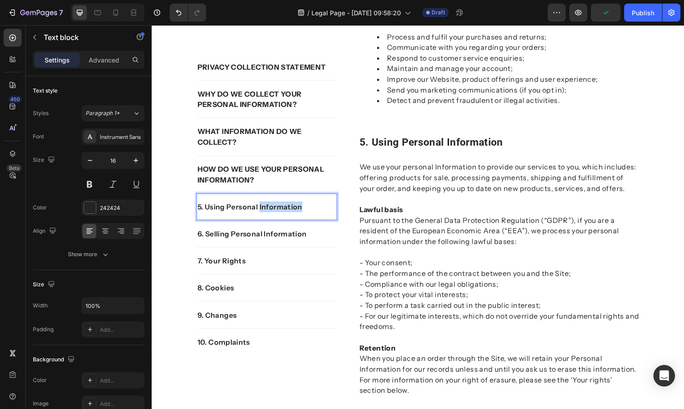
click at [279, 211] on p "5. Using Personal Information" at bounding box center [268, 209] width 141 height 11
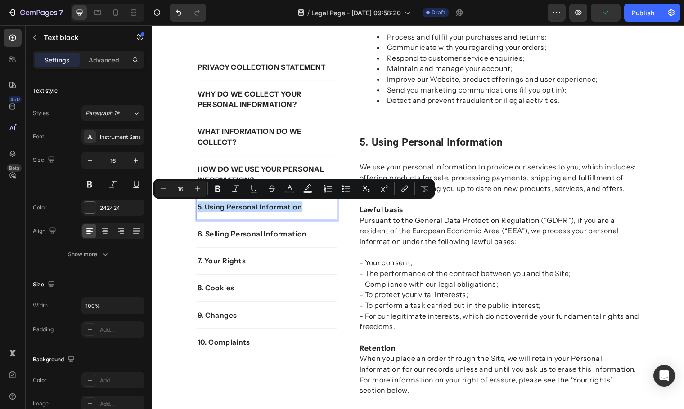
click at [279, 211] on p "5. Using Personal Information" at bounding box center [268, 209] width 141 height 11
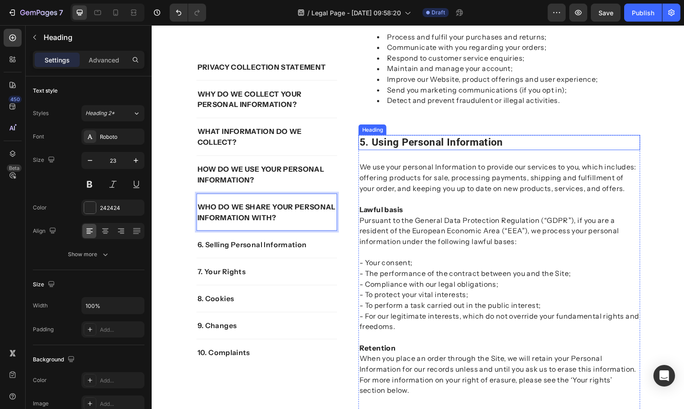
click at [483, 151] on p "5. using personal information" at bounding box center [504, 144] width 284 height 13
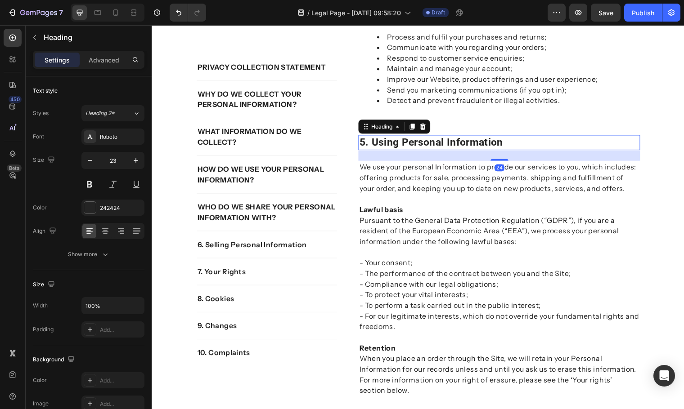
click at [484, 151] on p "5. using personal information" at bounding box center [504, 144] width 284 height 13
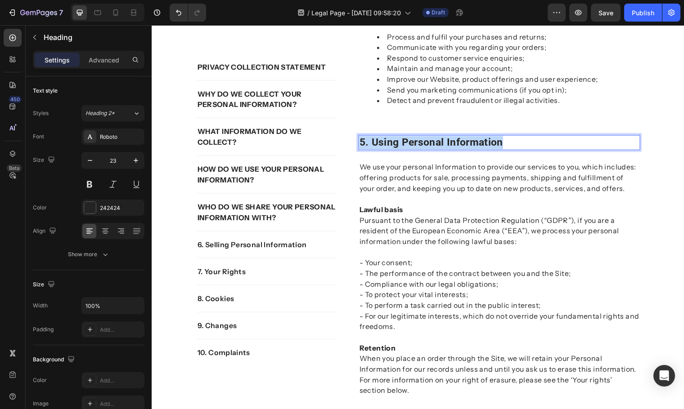
click at [484, 151] on p "5. using personal information" at bounding box center [504, 144] width 284 height 13
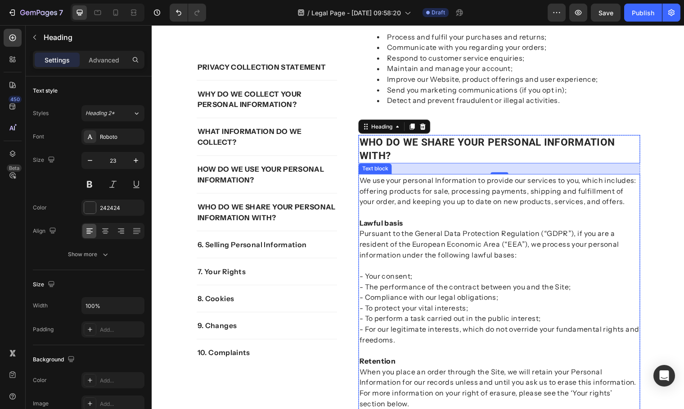
click at [402, 207] on p "We use your personal Information to provide our services to you, which includes…" at bounding box center [504, 193] width 284 height 32
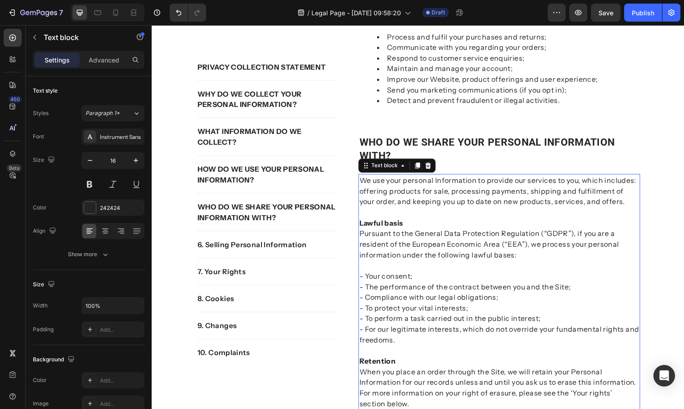
click at [402, 207] on p "We use your personal Information to provide our services to you, which includes…" at bounding box center [504, 193] width 284 height 32
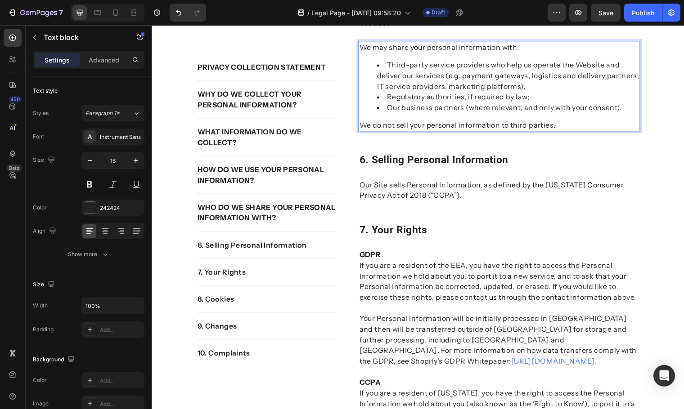
scroll to position [880, 0]
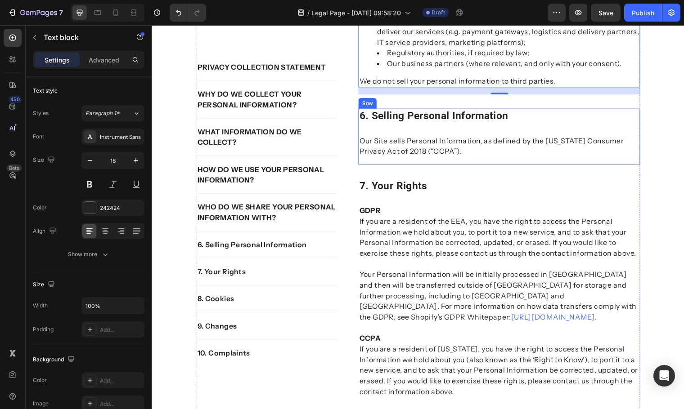
click at [513, 136] on div "6. selling personal information Heading Our Site sells Personal Information, as…" at bounding box center [504, 138] width 286 height 57
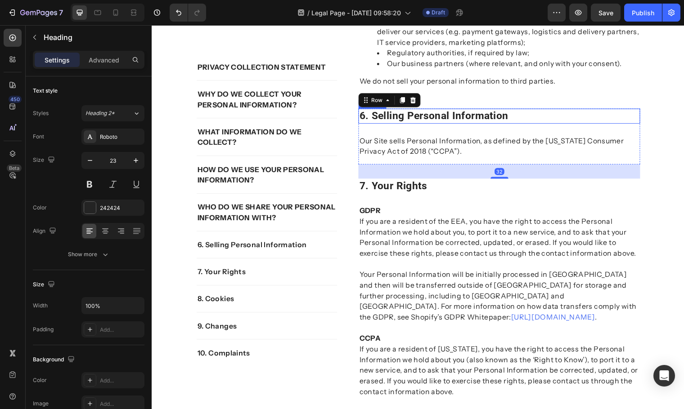
click at [509, 124] on p "6. selling personal information" at bounding box center [504, 117] width 284 height 13
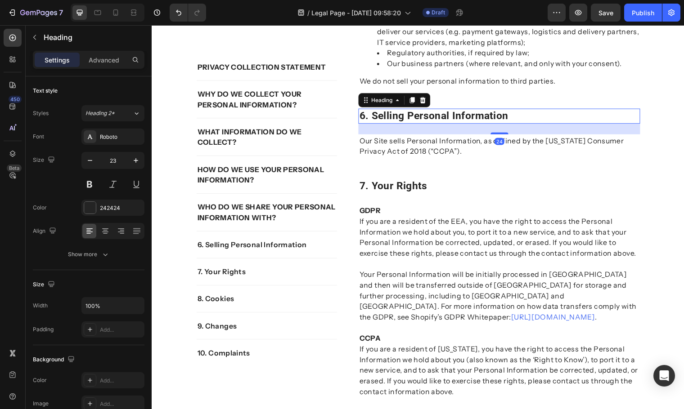
click at [509, 124] on p "6. selling personal information" at bounding box center [504, 117] width 284 height 13
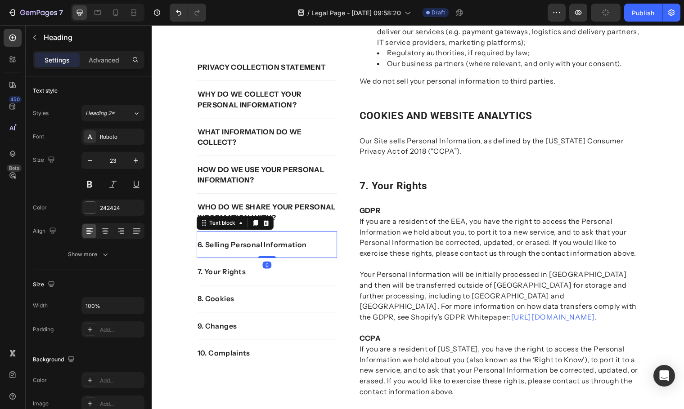
click at [266, 250] on p "6. Selling Personal Information" at bounding box center [268, 248] width 141 height 11
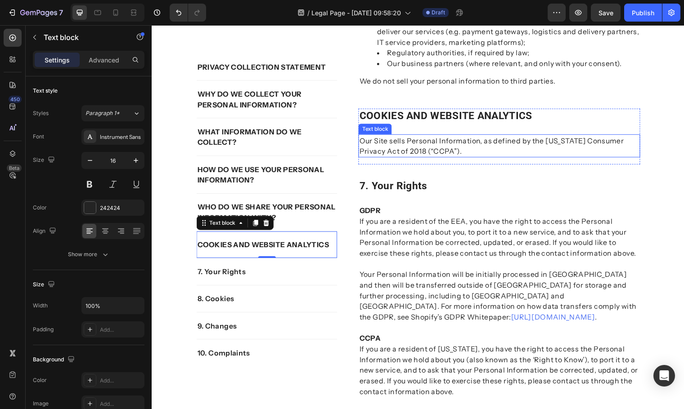
click at [447, 158] on p "Our Site sells Personal Information, as defined by the California Consumer Priv…" at bounding box center [504, 148] width 284 height 22
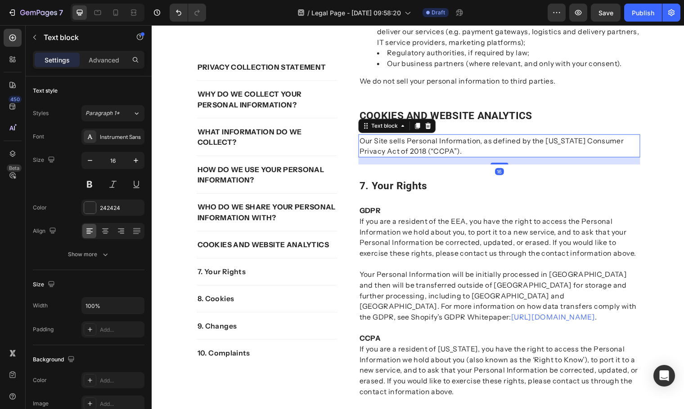
click at [460, 158] on p "Our Site sells Personal Information, as defined by the California Consumer Priv…" at bounding box center [504, 148] width 284 height 22
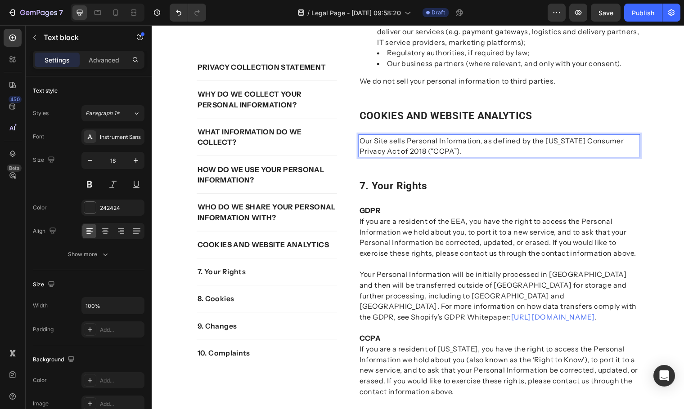
click at [460, 158] on p "Our Site sells Personal Information, as defined by the California Consumer Priv…" at bounding box center [504, 148] width 284 height 22
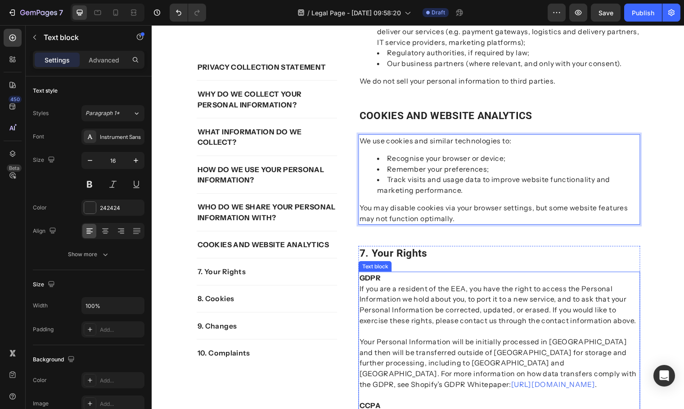
click at [475, 299] on p "If you are a resident of the EEA, you have the right to access the Personal Inf…" at bounding box center [504, 308] width 284 height 43
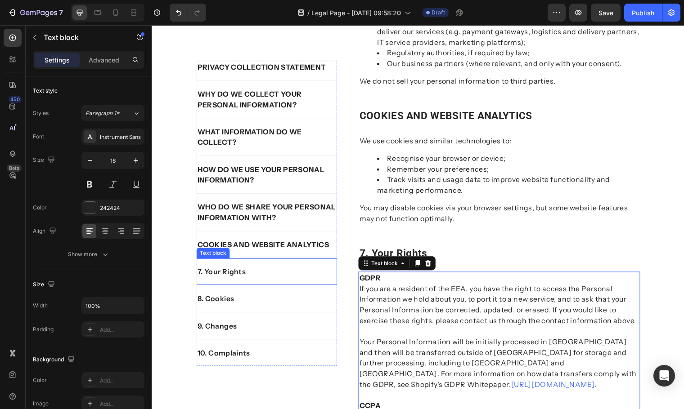
click at [250, 271] on p "7. Your Rights" at bounding box center [268, 275] width 141 height 11
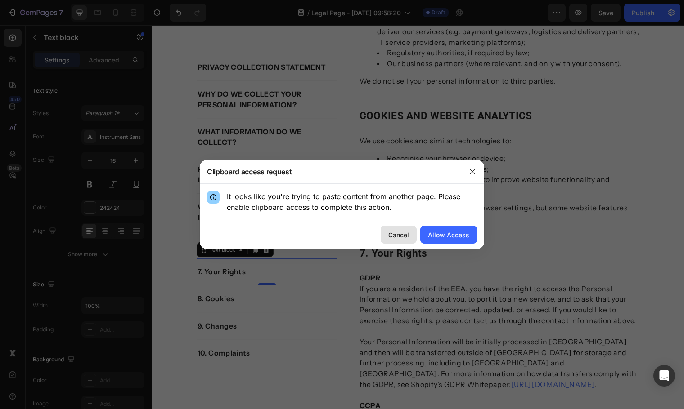
click at [408, 240] on button "Cancel" at bounding box center [399, 235] width 36 height 18
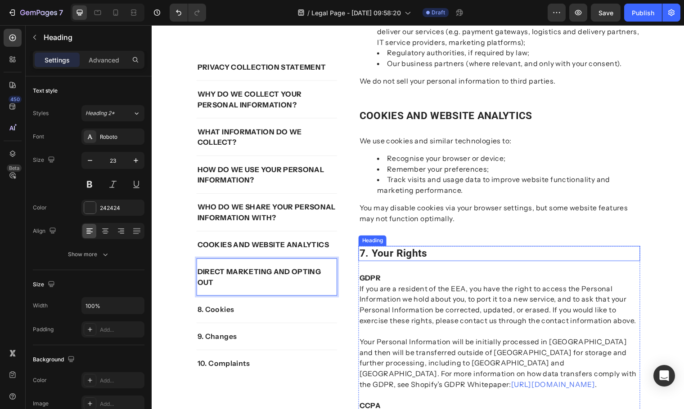
click at [439, 264] on p "7. your rights" at bounding box center [504, 256] width 284 height 13
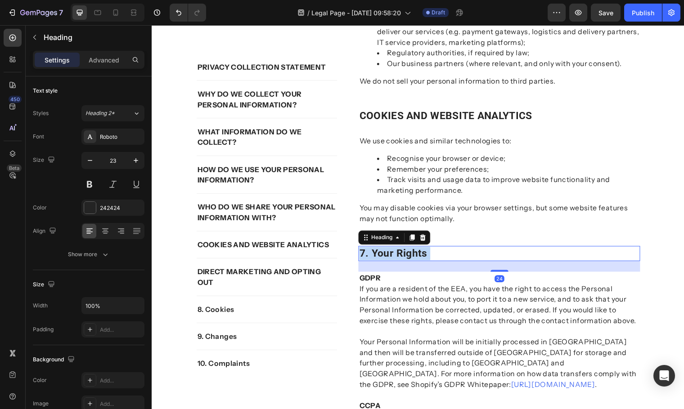
click at [434, 264] on p "7. your rights" at bounding box center [504, 256] width 284 height 13
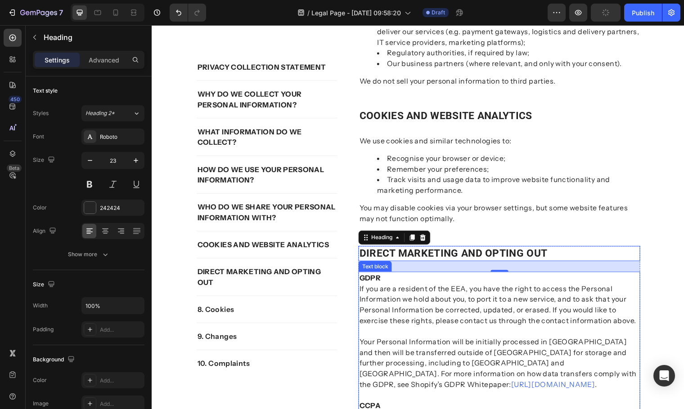
click at [410, 320] on p "If you are a resident of the EEA, you have the right to access the Personal Inf…" at bounding box center [504, 308] width 284 height 43
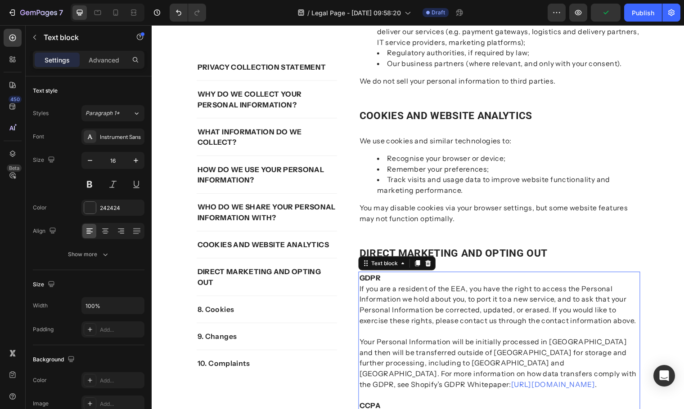
click at [435, 321] on p "If you are a resident of the EEA, you have the right to access the Personal Inf…" at bounding box center [504, 308] width 284 height 43
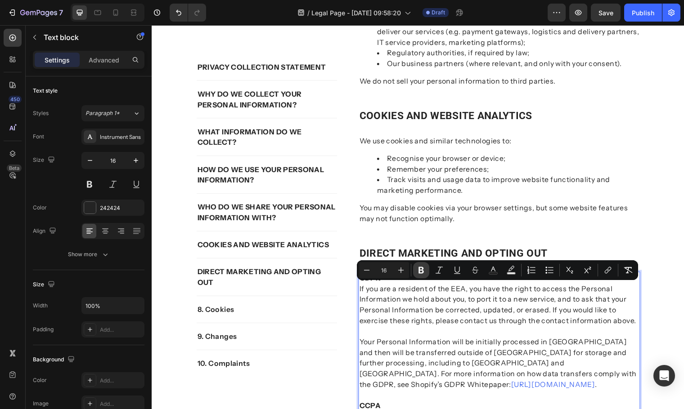
click at [416, 273] on button "Bold" at bounding box center [421, 270] width 16 height 16
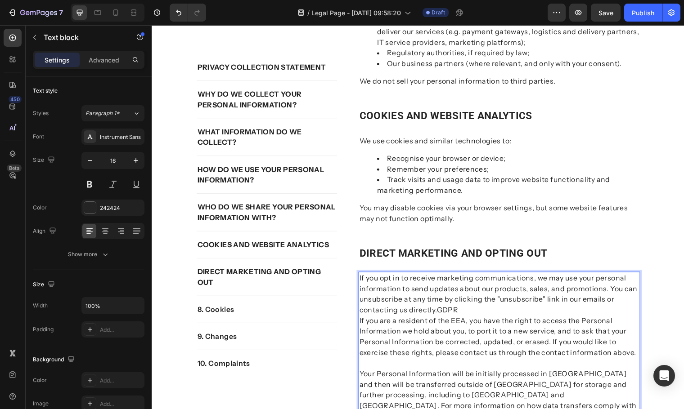
click at [432, 300] on p "If you opt in to receive marketing communications, we may use your personal inf…" at bounding box center [504, 297] width 284 height 43
click at [433, 305] on p "If you opt in to receive marketing communications, we may use your personal inf…" at bounding box center [504, 297] width 284 height 43
click at [454, 311] on p "If you opt in to receive marketing communications, we may use your personal inf…" at bounding box center [504, 297] width 284 height 43
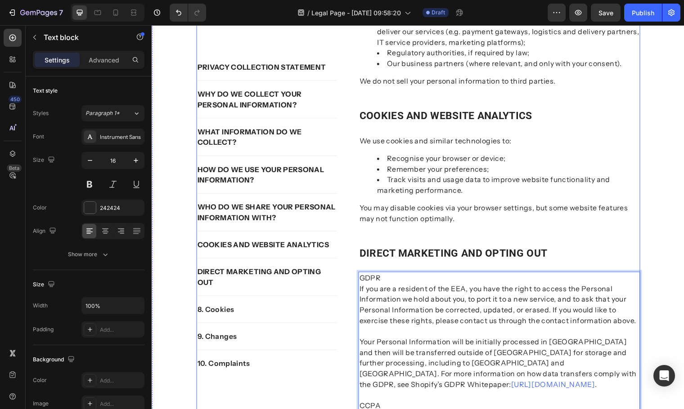
click at [593, 256] on div "⁠⁠⁠⁠⁠⁠⁠ PRIVACY COLLECTION STATEMENT Heading TerryWhite Chemmart Partnership co…" at bounding box center [504, 296] width 286 height 1966
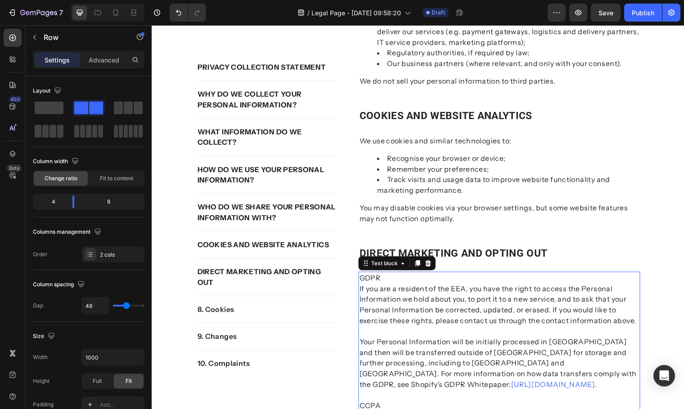
click at [519, 328] on p "If you are a resident of the EEA, you have the right to access the Personal Inf…" at bounding box center [504, 308] width 284 height 43
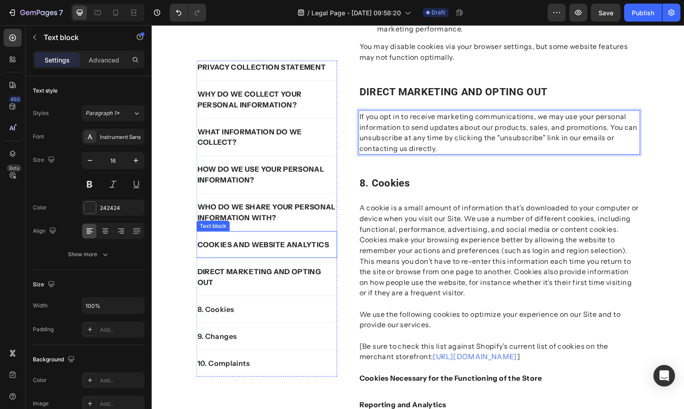
scroll to position [1060, 0]
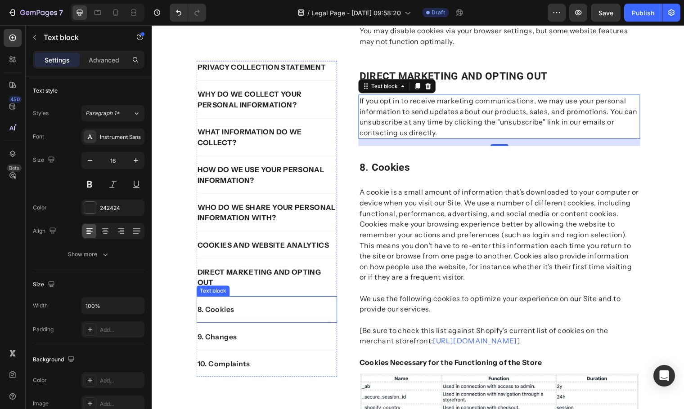
click at [233, 308] on p "8. Cookies" at bounding box center [268, 313] width 141 height 11
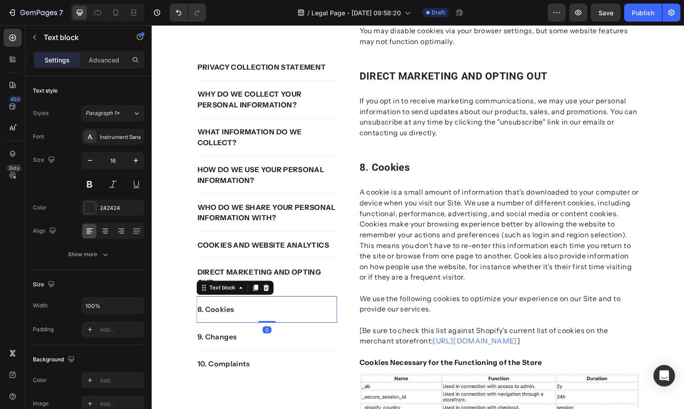
click at [228, 313] on p "8. Cookies" at bounding box center [268, 313] width 141 height 11
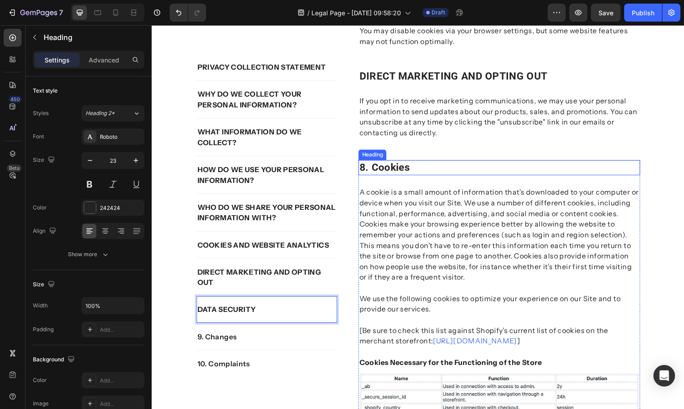
click at [412, 176] on p "8. cookies" at bounding box center [504, 169] width 284 height 13
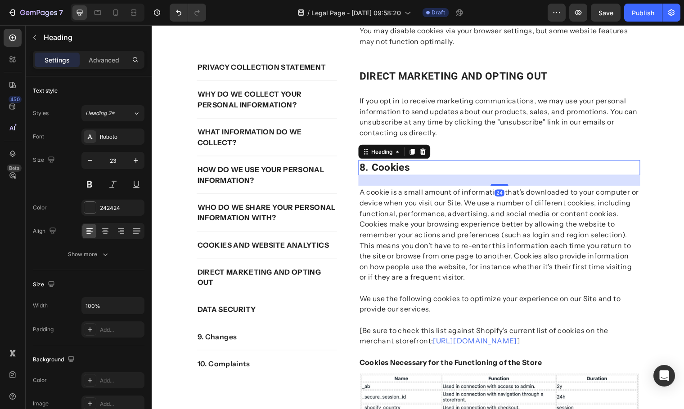
click at [416, 176] on p "8. cookies" at bounding box center [504, 169] width 284 height 13
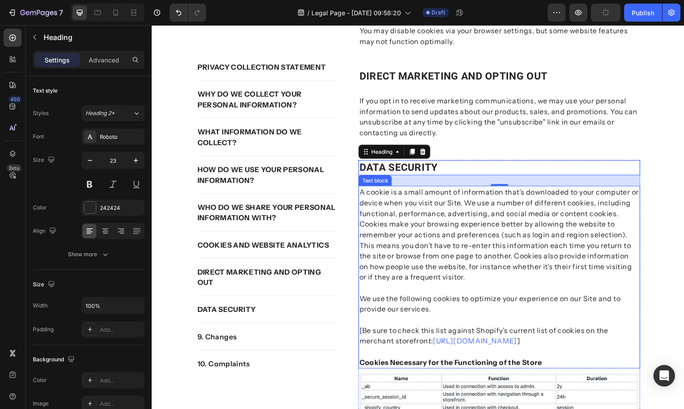
click at [495, 286] on p "A cookie is a small amount of information that’s downloaded to your computer or…" at bounding box center [504, 237] width 284 height 97
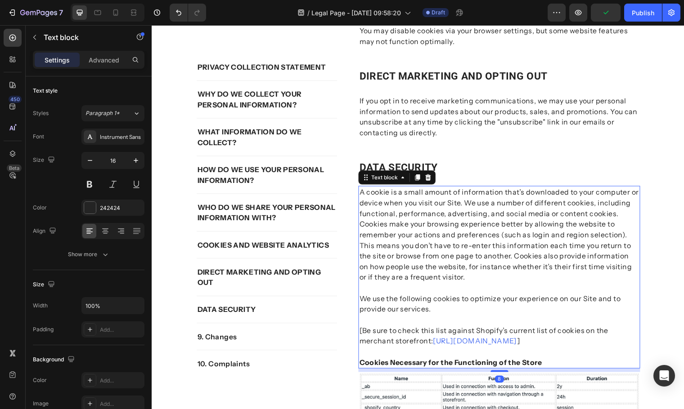
click at [490, 297] on p "We use the following cookies to optimize your experience on our Site and to pro…" at bounding box center [504, 302] width 284 height 32
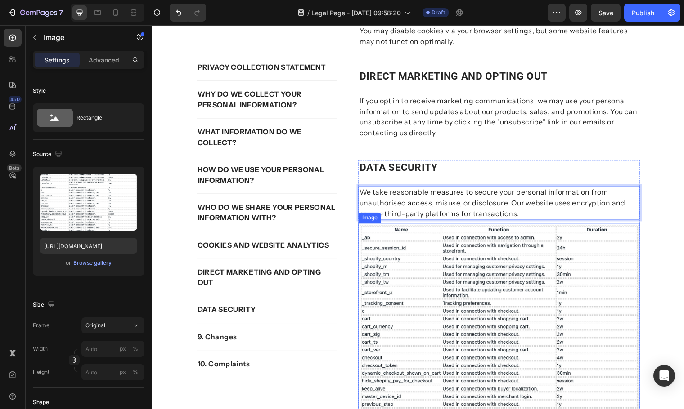
click at [474, 311] on img at bounding box center [504, 351] width 286 height 251
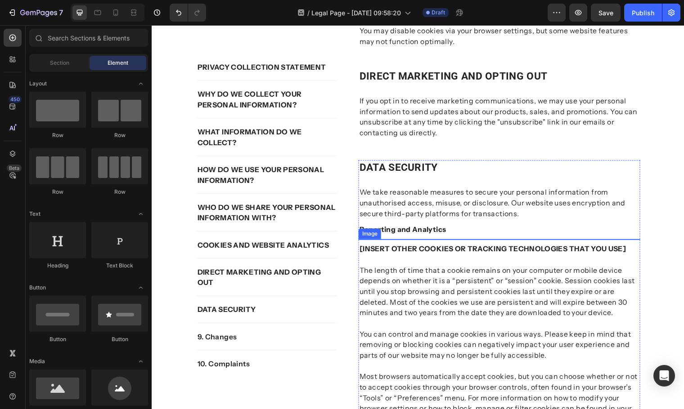
click at [475, 309] on img at bounding box center [504, 291] width 286 height 99
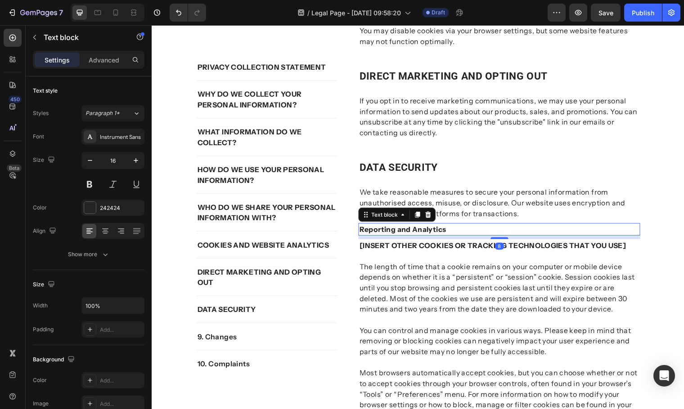
click at [437, 237] on strong "Reporting and Analytics" at bounding box center [406, 232] width 88 height 9
click at [431, 221] on icon at bounding box center [431, 217] width 7 height 7
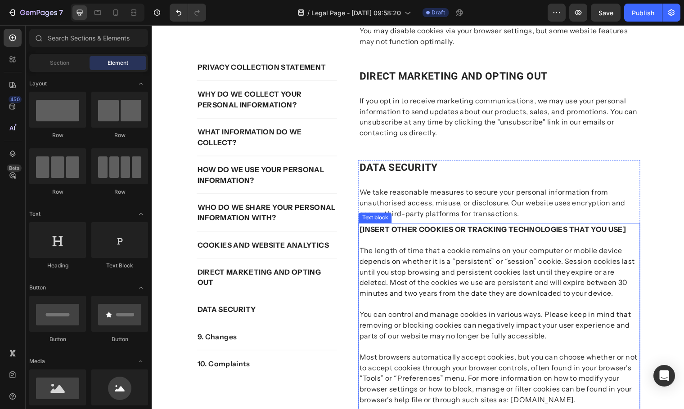
click at [443, 237] on strong "[INSERT OTHER COOKIES OR TRACKING TECHNOLOGIES THAT YOU USE]" at bounding box center [497, 232] width 270 height 9
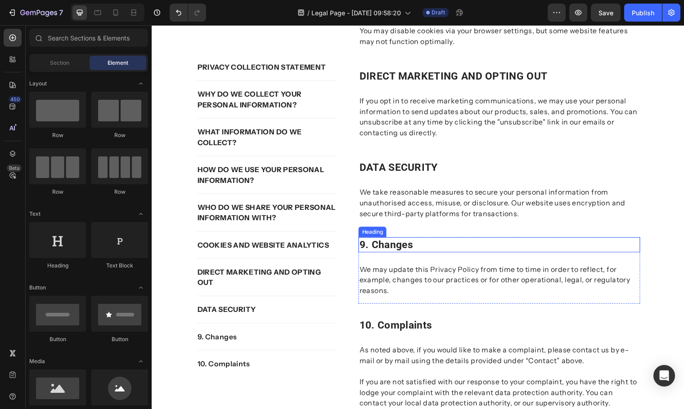
click at [410, 255] on p "9. changes" at bounding box center [504, 247] width 284 height 13
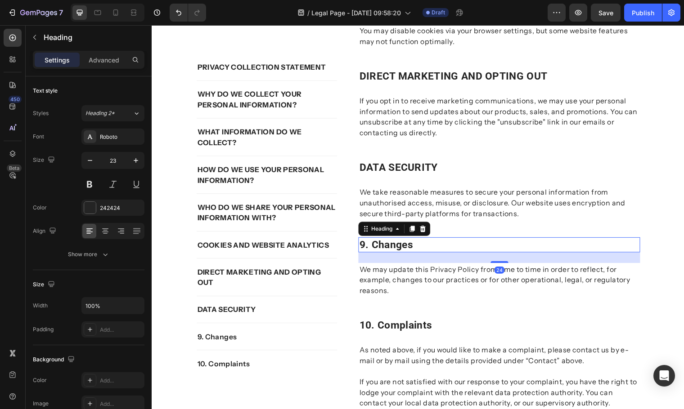
click at [399, 255] on p "9. changes" at bounding box center [504, 247] width 284 height 13
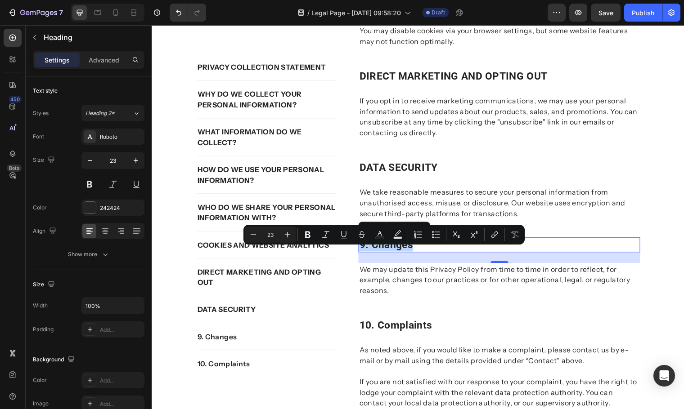
click at [436, 255] on p "9. changes" at bounding box center [504, 247] width 284 height 13
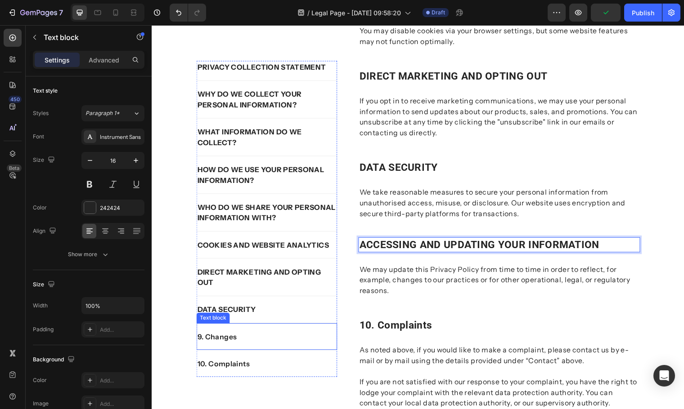
click at [226, 337] on p "9. Changes" at bounding box center [268, 341] width 141 height 11
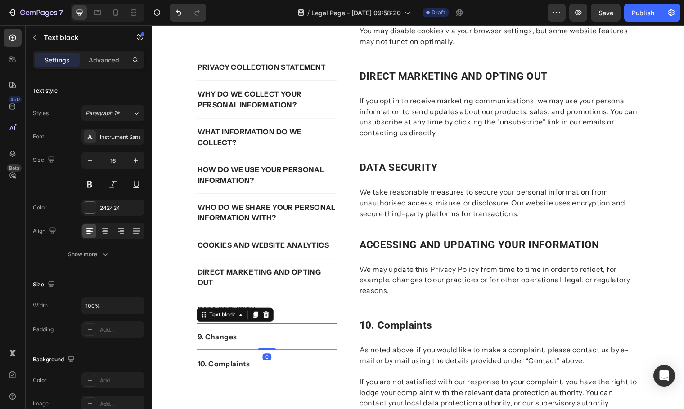
click at [226, 339] on p "9. Changes" at bounding box center [268, 341] width 141 height 11
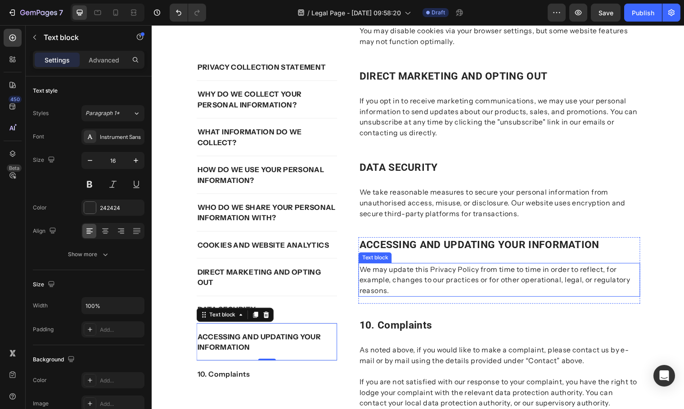
click at [416, 300] on p "We may update this Privacy Policy from time to time in order to reflect, for ex…" at bounding box center [504, 283] width 284 height 32
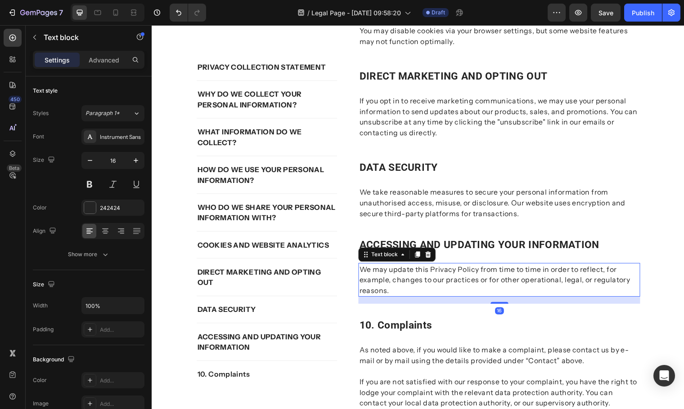
click at [402, 300] on p "We may update this Privacy Policy from time to time in order to reflect, for ex…" at bounding box center [504, 283] width 284 height 32
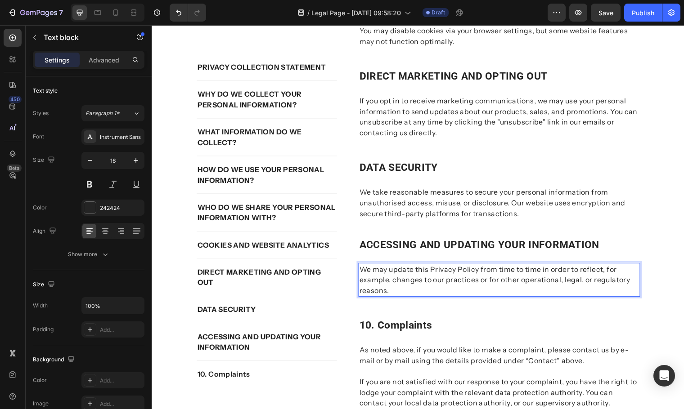
click at [402, 300] on p "We may update this Privacy Policy from time to time in order to reflect, for ex…" at bounding box center [504, 283] width 284 height 32
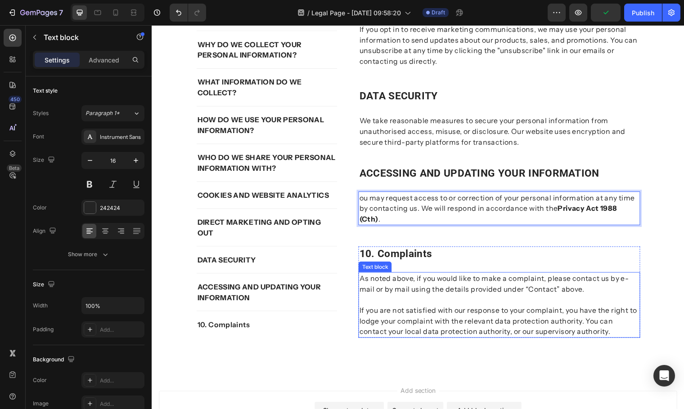
scroll to position [1150, 0]
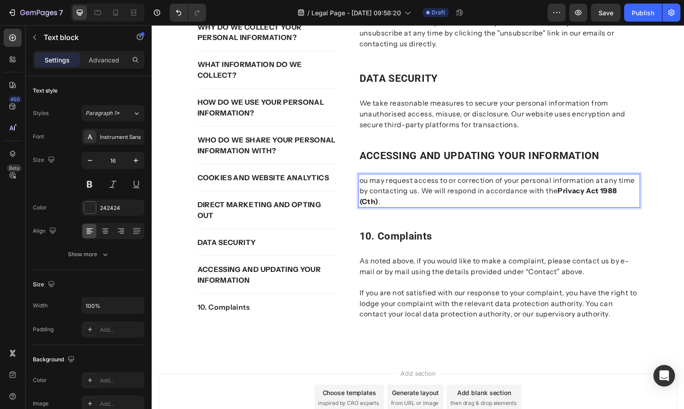
click at [370, 197] on p "ou may request access to or correction of your personal information at any time…" at bounding box center [504, 193] width 284 height 32
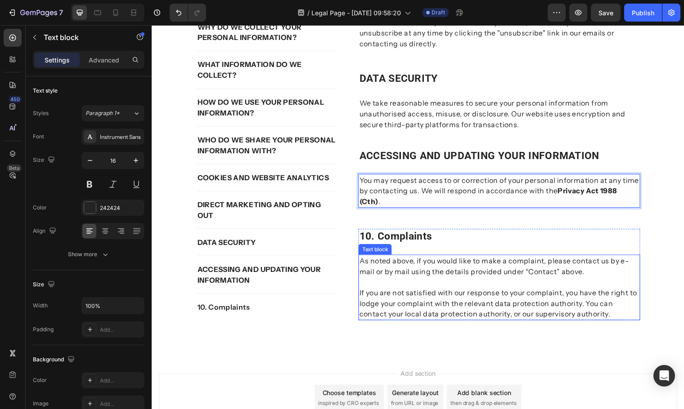
click at [478, 261] on p "As noted above, if you would like to make a complaint, please contact us by e-m…" at bounding box center [504, 270] width 284 height 22
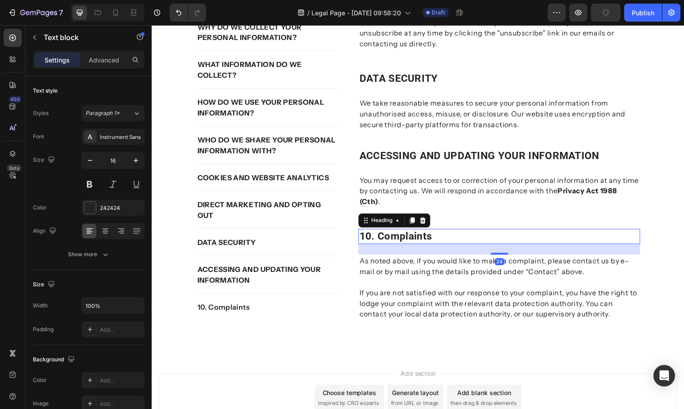
click at [448, 239] on p "10. complaints" at bounding box center [504, 239] width 284 height 13
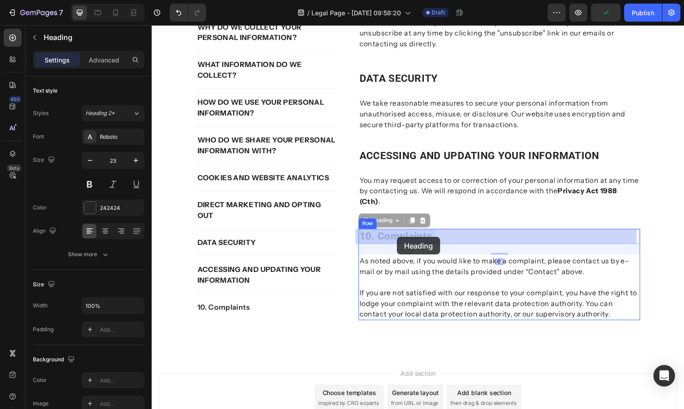
drag, startPoint x: 442, startPoint y: 239, endPoint x: 390, endPoint y: 240, distance: 52.2
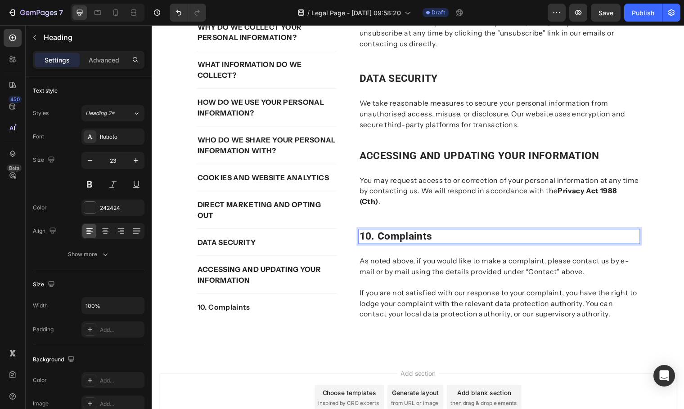
click at [418, 239] on p "10. complaints" at bounding box center [504, 239] width 284 height 13
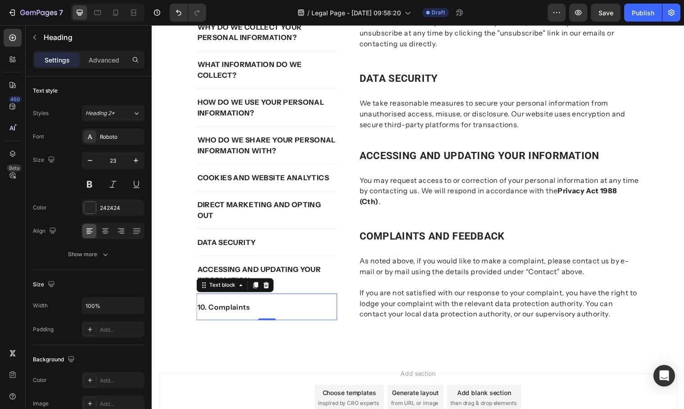
click at [240, 304] on div "10. Complaints Text block 0" at bounding box center [268, 311] width 143 height 27
click at [239, 310] on p "10. Complaints" at bounding box center [268, 311] width 141 height 11
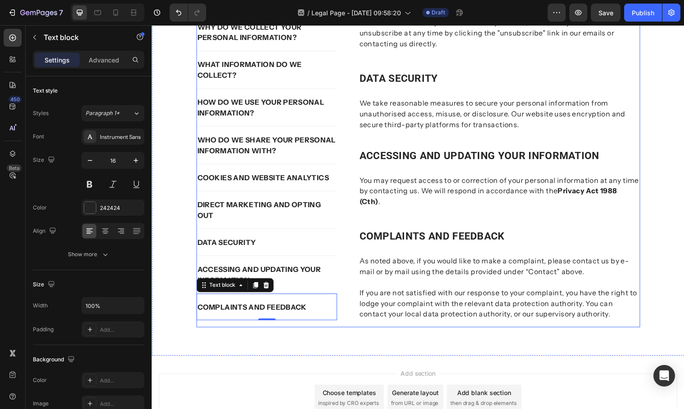
click at [430, 308] on p "If you are not satisfied with our response to your complaint, you have the righ…" at bounding box center [504, 302] width 284 height 43
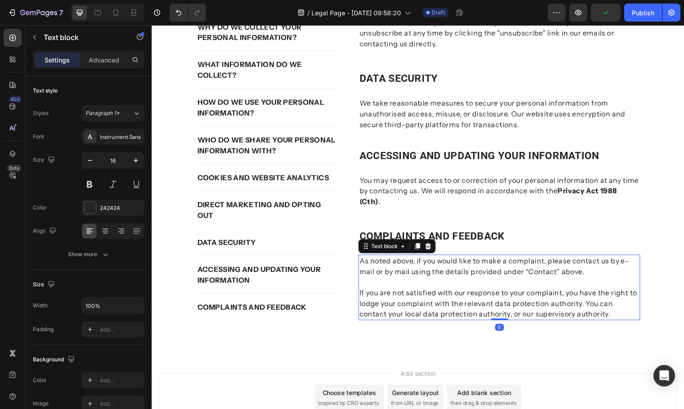
click at [451, 308] on p "If you are not satisfied with our response to your complaint, you have the righ…" at bounding box center [504, 302] width 284 height 43
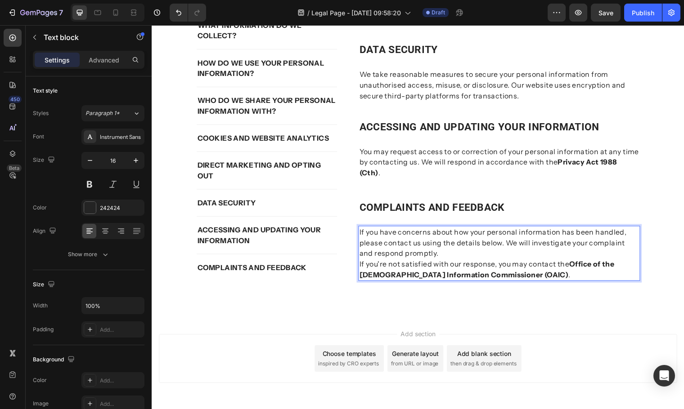
scroll to position [1195, 0]
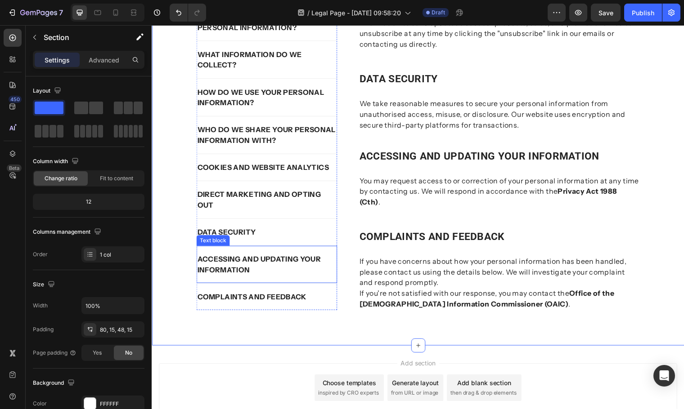
scroll to position [1150, 0]
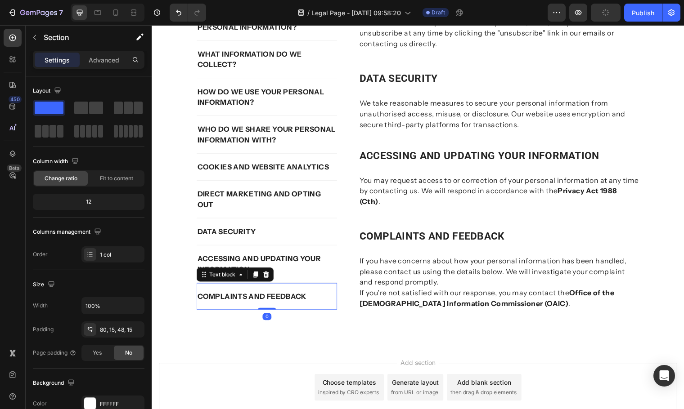
click at [293, 301] on strong "COMPLAINTS AND FEEDBACK" at bounding box center [253, 300] width 111 height 9
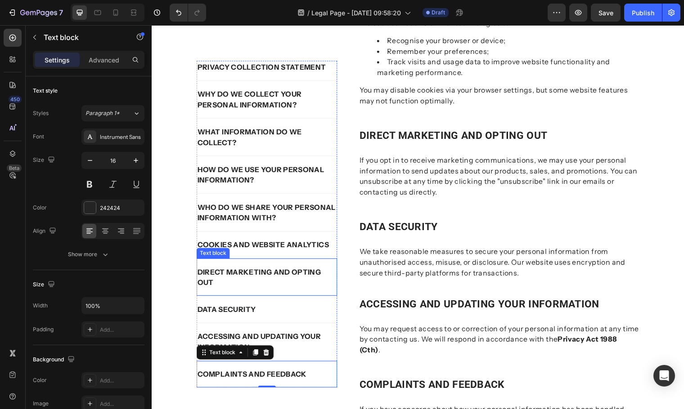
scroll to position [1015, 0]
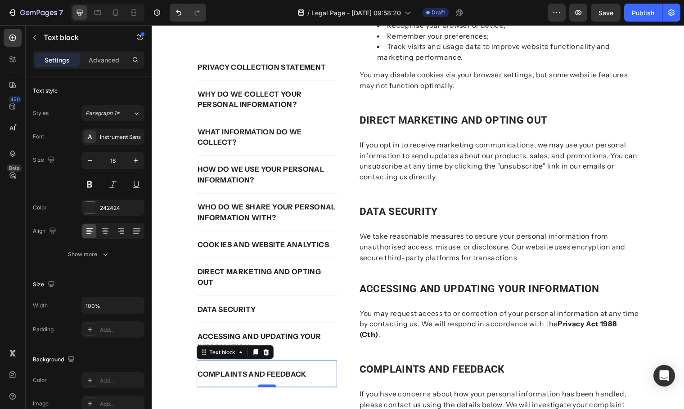
click at [261, 392] on div at bounding box center [268, 391] width 18 height 3
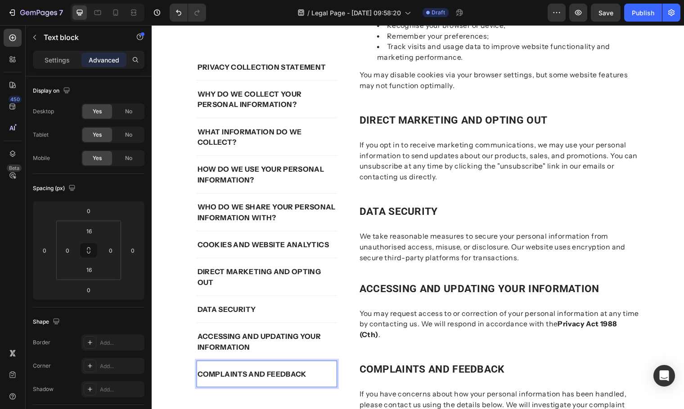
click at [274, 378] on strong "COMPLAINTS AND FEEDBACK" at bounding box center [253, 379] width 111 height 9
click at [327, 378] on p "COMPLAINTS AND FEEDBACK" at bounding box center [268, 379] width 141 height 11
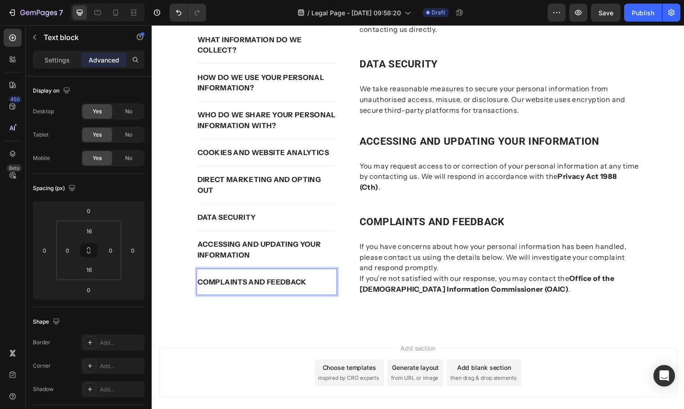
scroll to position [1195, 0]
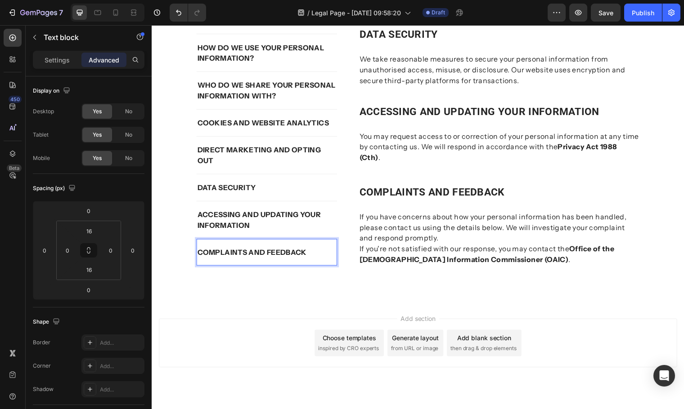
click at [315, 258] on p "COMPLAINTS AND FEEDBACK" at bounding box center [268, 255] width 141 height 11
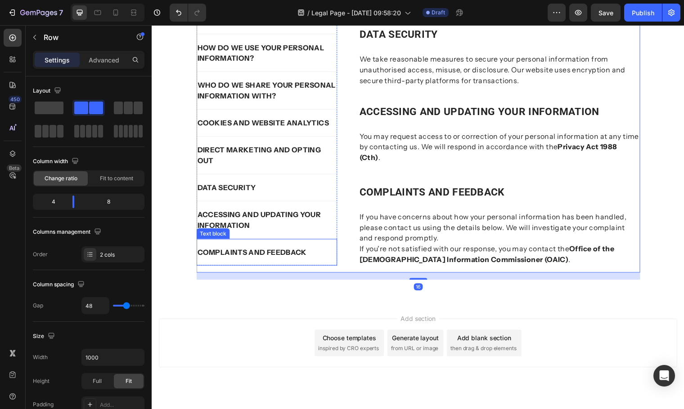
click at [300, 259] on strong "COMPLAINTS AND FEEDBACK" at bounding box center [253, 255] width 111 height 9
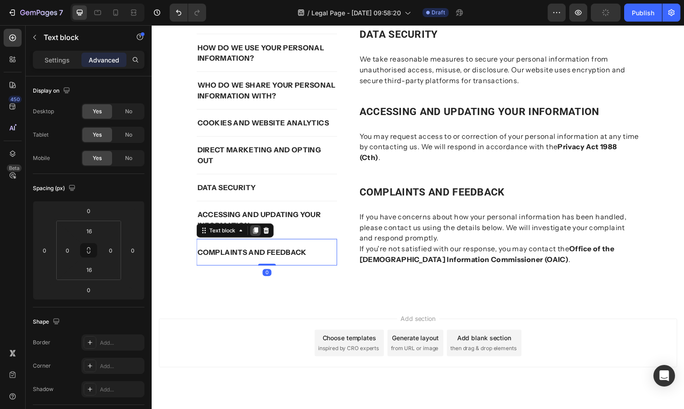
click at [256, 234] on icon at bounding box center [256, 233] width 5 height 6
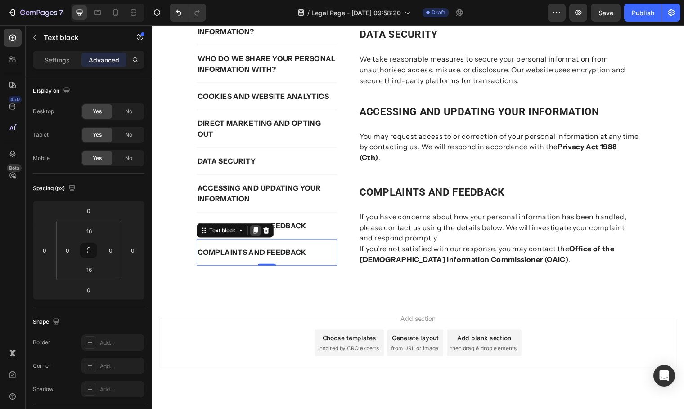
click at [255, 234] on icon at bounding box center [256, 233] width 5 height 6
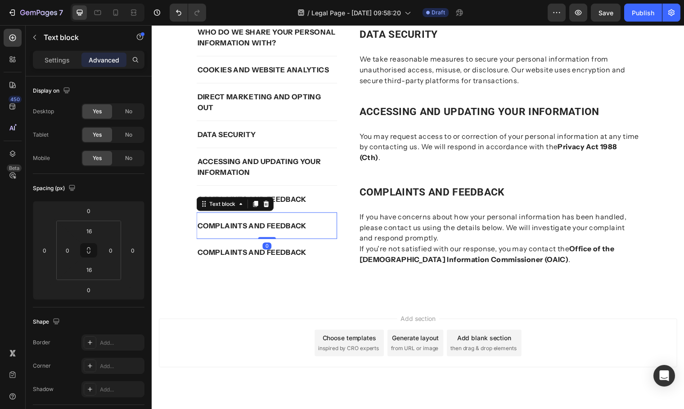
click at [307, 228] on p "COMPLAINTS AND FEEDBACK" at bounding box center [268, 228] width 141 height 11
click at [487, 227] on p "If you have concerns about how your personal information has been handled, plea…" at bounding box center [504, 230] width 284 height 32
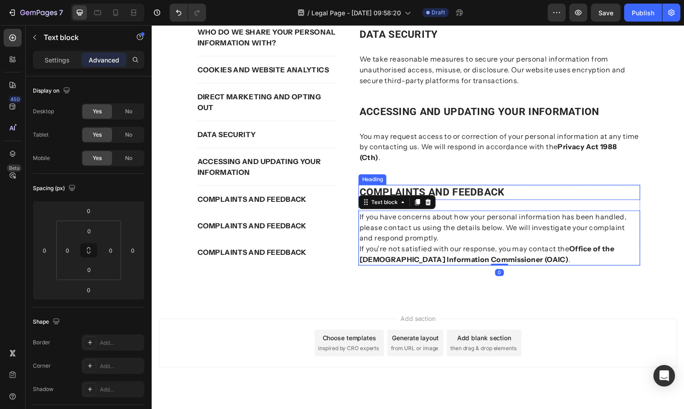
click at [522, 196] on p "⁠⁠⁠⁠⁠⁠⁠ COMPLAINTS AND FEEDBACK" at bounding box center [504, 194] width 284 height 13
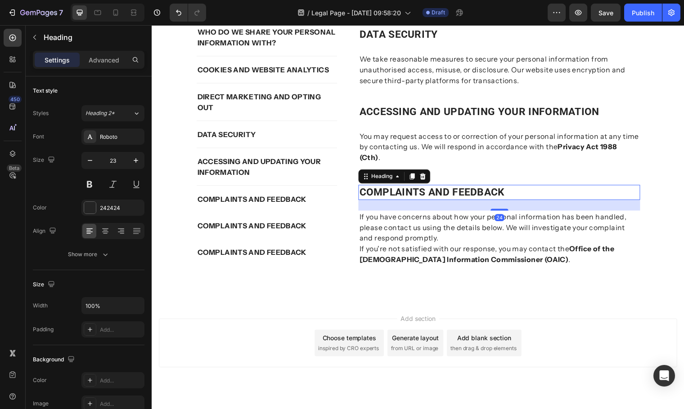
click at [527, 207] on div "24" at bounding box center [504, 207] width 286 height 11
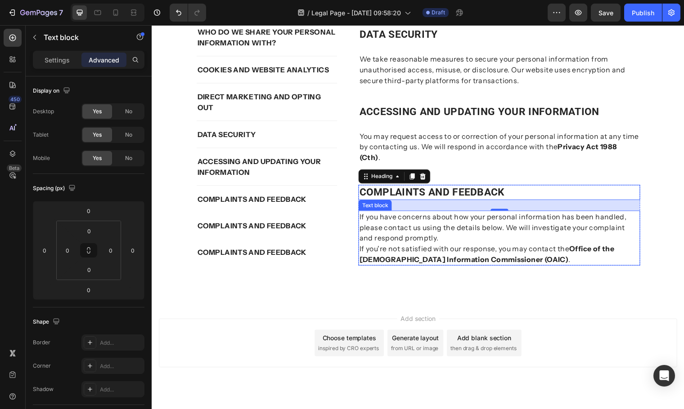
click at [539, 226] on p "If you have concerns about how your personal information has been handled, plea…" at bounding box center [504, 230] width 284 height 32
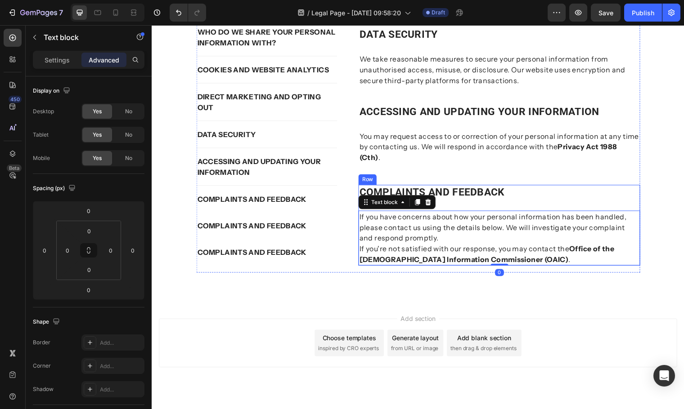
click at [534, 204] on div "⁠⁠⁠⁠⁠⁠⁠ COMPLAINTS AND FEEDBACK Heading If you have concerns about how your per…" at bounding box center [504, 228] width 286 height 82
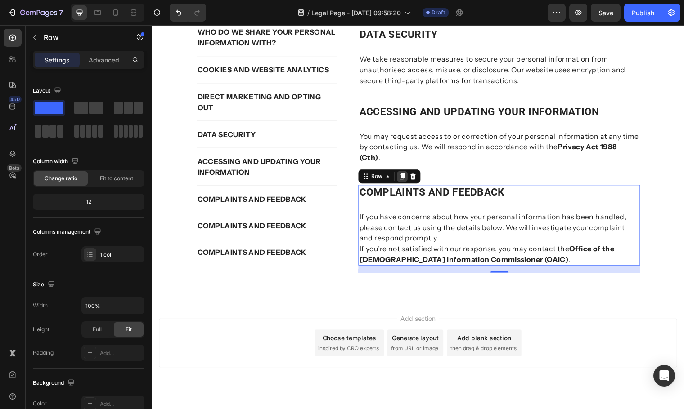
click at [403, 180] on icon at bounding box center [405, 178] width 5 height 6
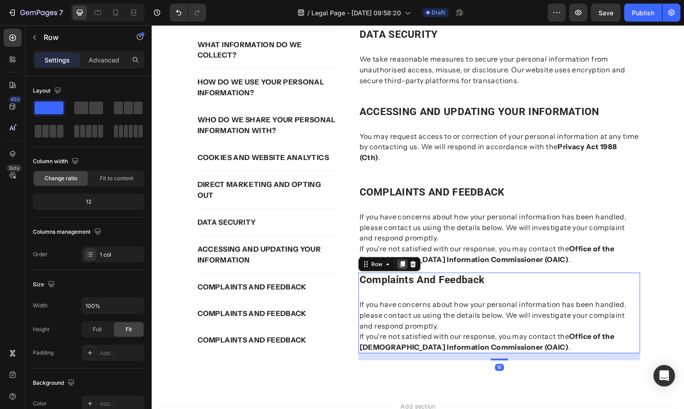
click at [406, 270] on div at bounding box center [405, 267] width 11 height 11
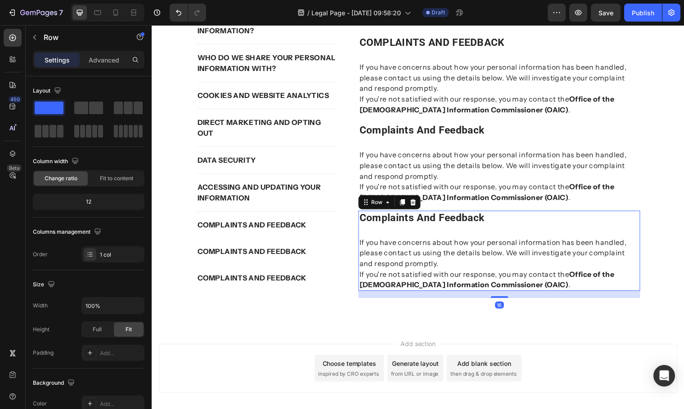
scroll to position [1393, 0]
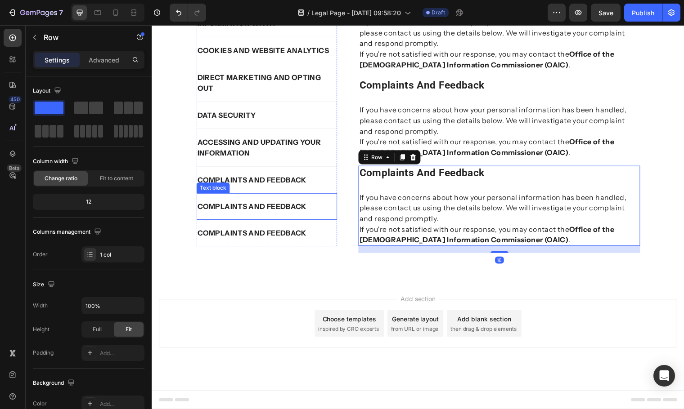
click at [294, 210] on strong "COMPLAINTS AND FEEDBACK" at bounding box center [253, 208] width 111 height 9
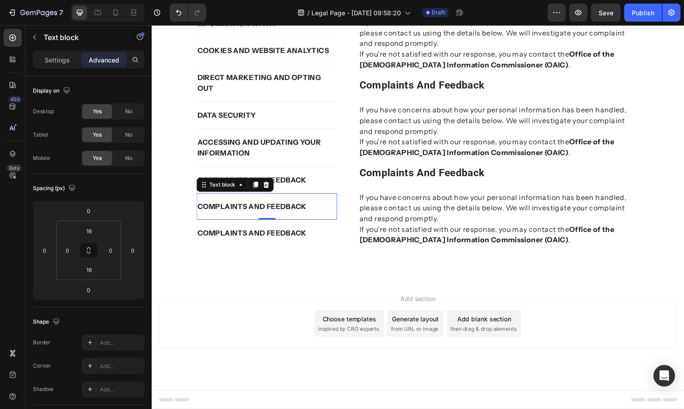
click at [312, 209] on p "COMPLAINTS AND FEEDBACK" at bounding box center [268, 208] width 141 height 11
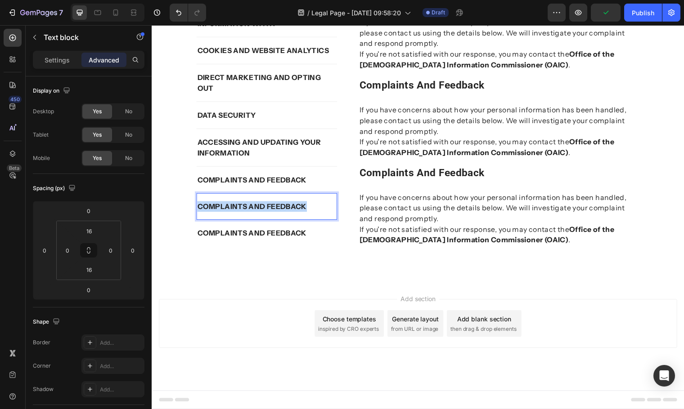
drag, startPoint x: 308, startPoint y: 209, endPoint x: 193, endPoint y: 215, distance: 115.3
click at [197, 215] on div "COMPLAINTS AND FEEDBACK" at bounding box center [268, 208] width 143 height 13
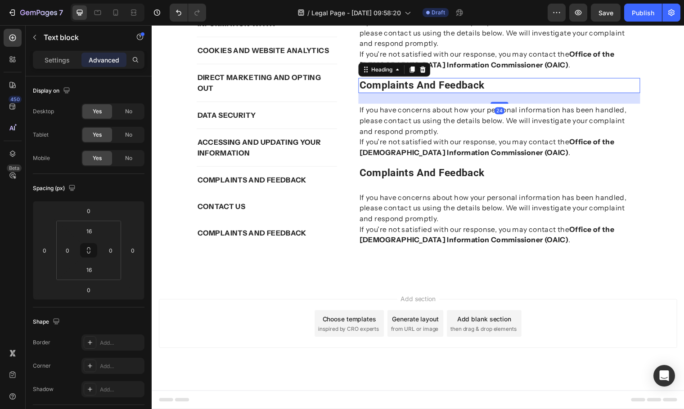
click at [487, 90] on h2 "complaints and feedback" at bounding box center [504, 86] width 286 height 15
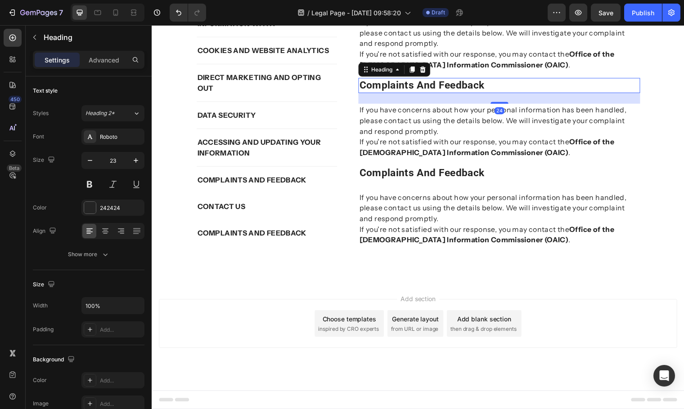
click at [486, 87] on h2 "complaints and feedback" at bounding box center [504, 86] width 286 height 15
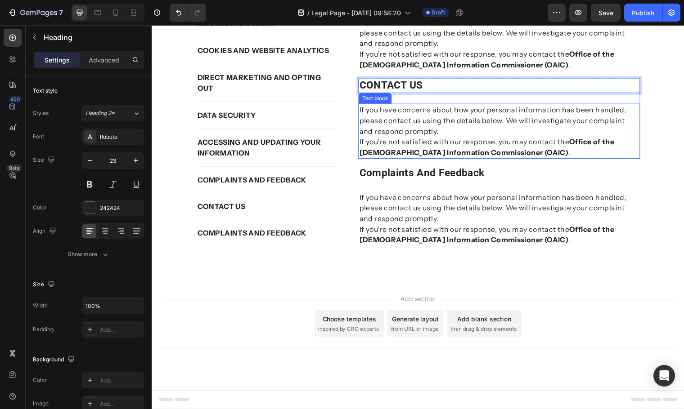
click at [514, 119] on p "If you have concerns about how your personal information has been handled, plea…" at bounding box center [504, 122] width 284 height 32
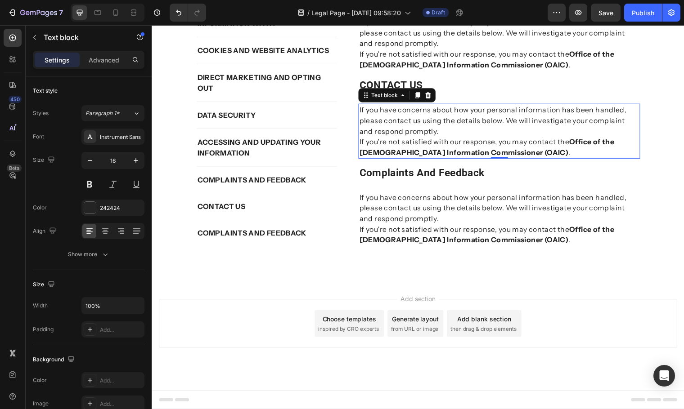
click at [537, 152] on p "If you're not satisfied with our response, you may contact the Office of the Au…" at bounding box center [504, 149] width 284 height 22
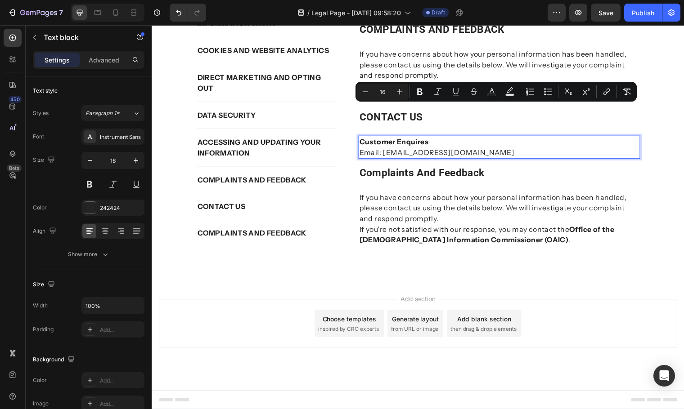
scroll to position [1360, 0]
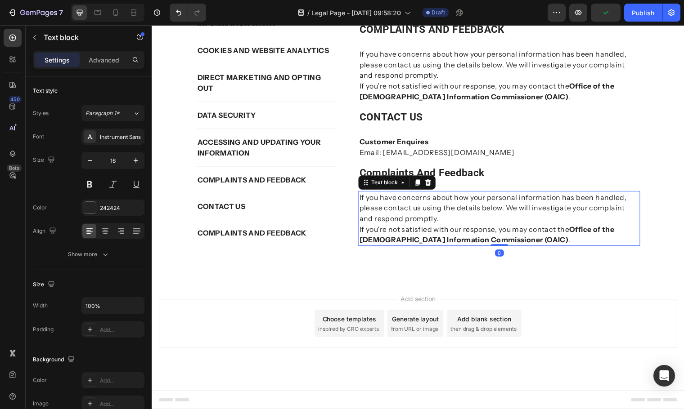
click at [521, 219] on p "If you have concerns about how your personal information has been handled, plea…" at bounding box center [504, 210] width 284 height 32
click at [512, 179] on h2 "complaints and feedback" at bounding box center [504, 175] width 286 height 15
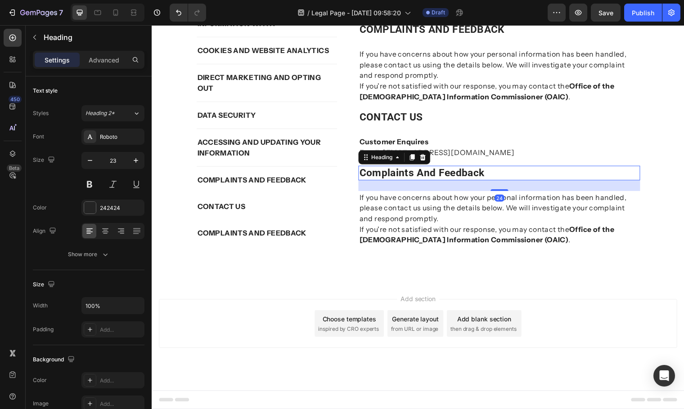
click at [500, 174] on h2 "complaints and feedback" at bounding box center [504, 175] width 286 height 15
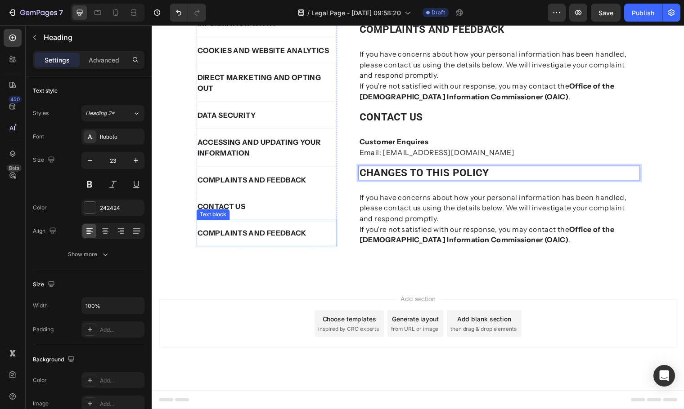
click at [297, 237] on strong "COMPLAINTS AND FEEDBACK" at bounding box center [253, 235] width 111 height 9
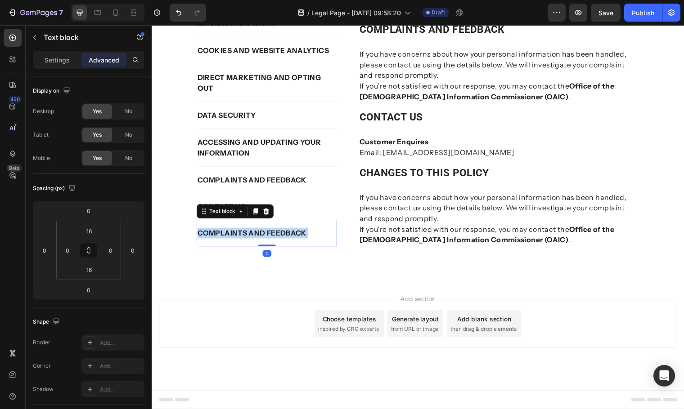
click at [301, 234] on strong "COMPLAINTS AND FEEDBACK" at bounding box center [253, 235] width 111 height 9
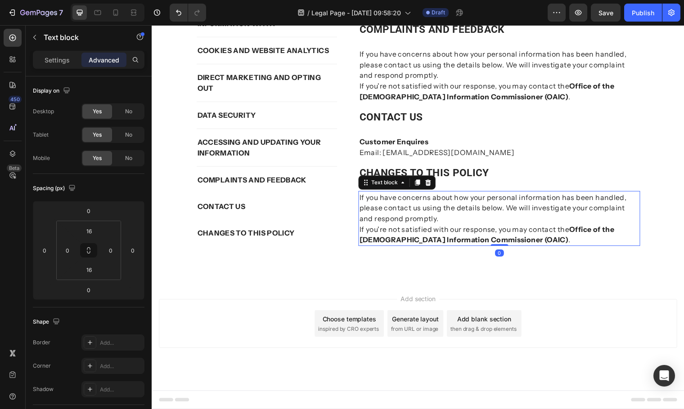
click at [423, 242] on strong "Office of the Australian Information Commissioner (OAIC)" at bounding box center [491, 238] width 259 height 20
click at [538, 242] on p "If you're not satisfied with our response, you may contact the Office of the Au…" at bounding box center [504, 238] width 284 height 22
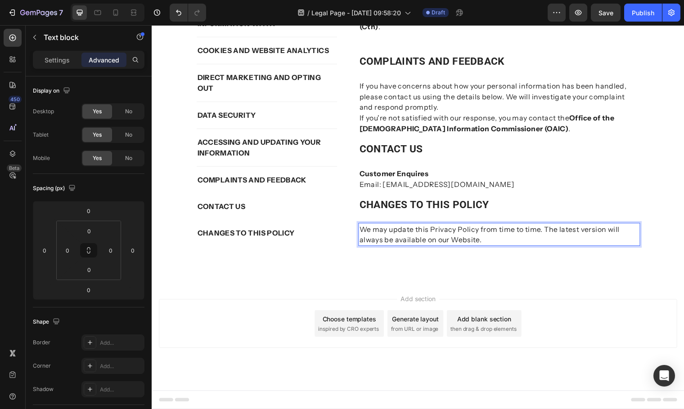
scroll to position [1328, 0]
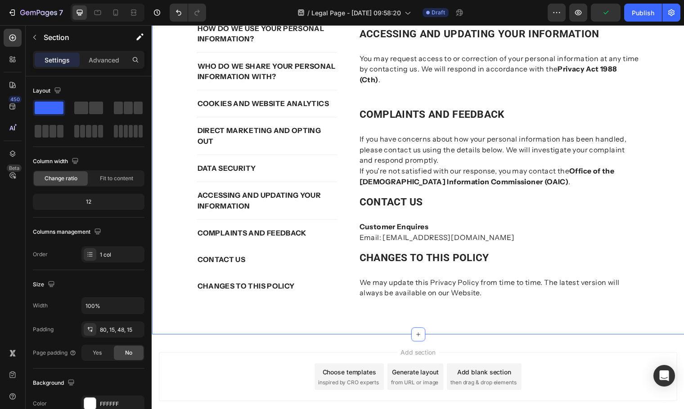
scroll to position [1238, 0]
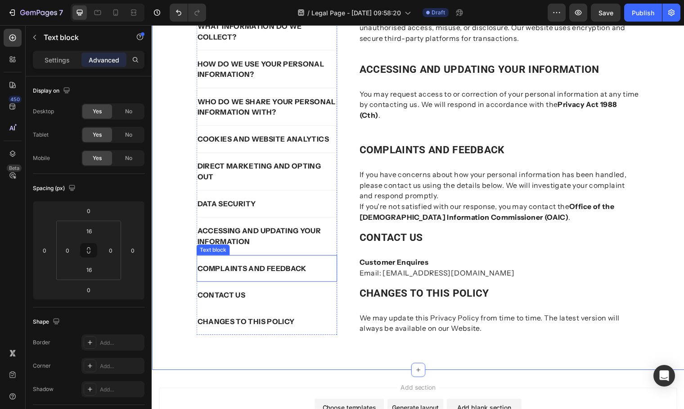
click at [306, 274] on p "COMPLAINTS AND FEEDBACK" at bounding box center [268, 271] width 141 height 11
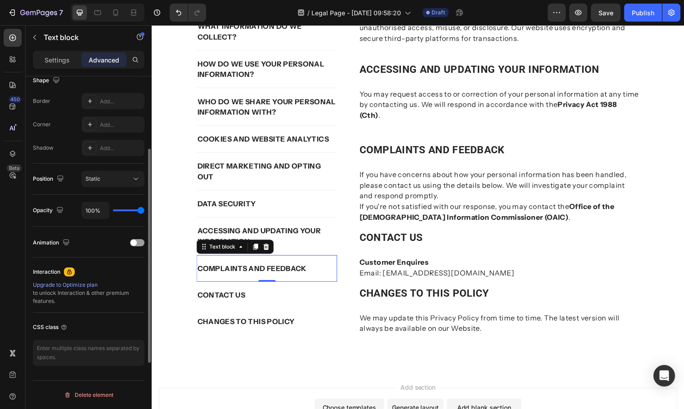
scroll to position [152, 0]
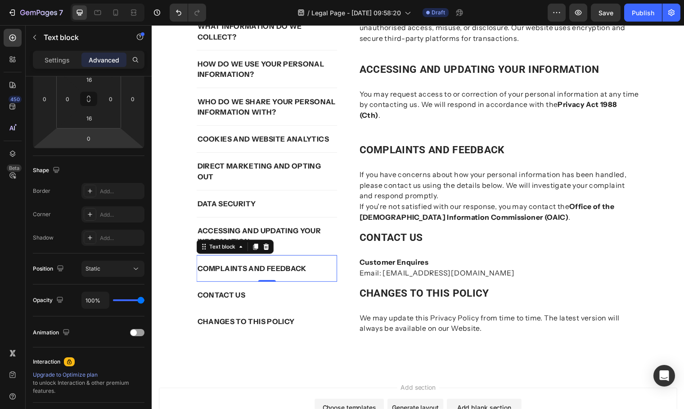
click at [327, 278] on div "COMPLAINTS AND FEEDBACK Text block 0" at bounding box center [268, 271] width 143 height 27
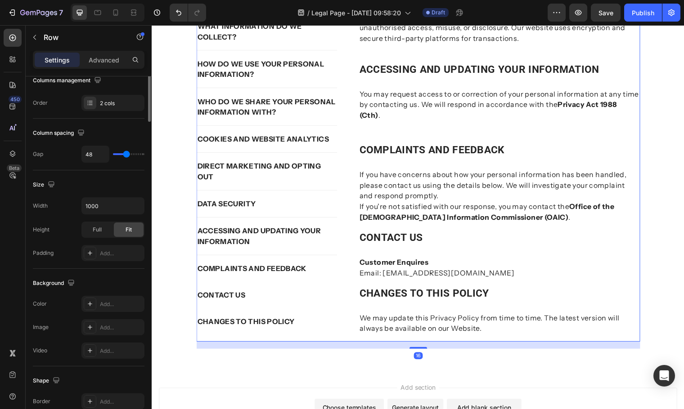
scroll to position [0, 0]
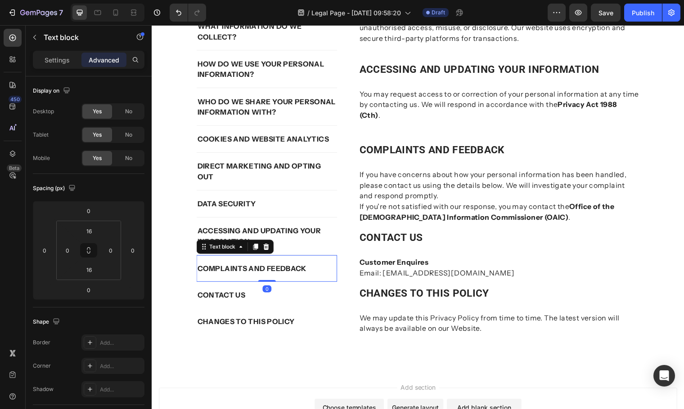
click at [213, 258] on div "PRIVACY COLLECTION STATEMENT Text block WHY DO WE COLLECT YOUR PERSONAL INFORMA…" at bounding box center [268, 147] width 143 height 386
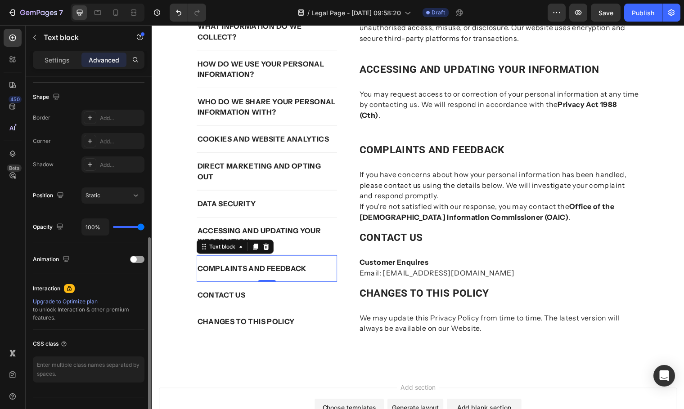
scroll to position [242, 0]
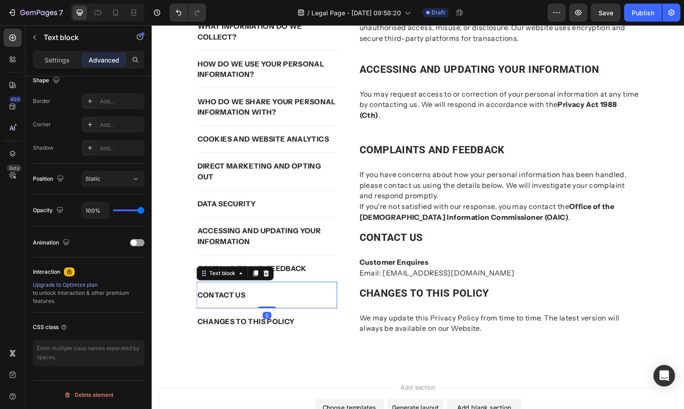
click at [216, 299] on strong "CONTACT US" at bounding box center [222, 298] width 49 height 9
click at [253, 280] on icon at bounding box center [256, 276] width 7 height 7
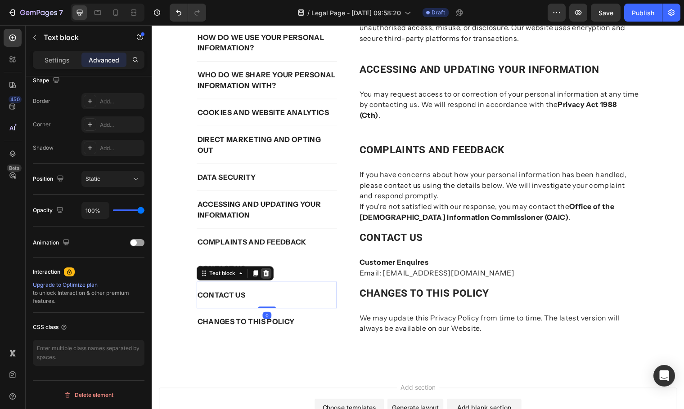
click at [265, 278] on icon at bounding box center [267, 276] width 7 height 7
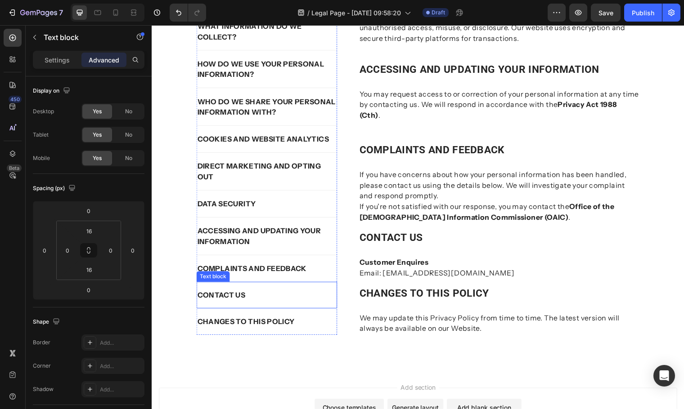
click at [252, 295] on p "CONTACT US" at bounding box center [268, 298] width 141 height 11
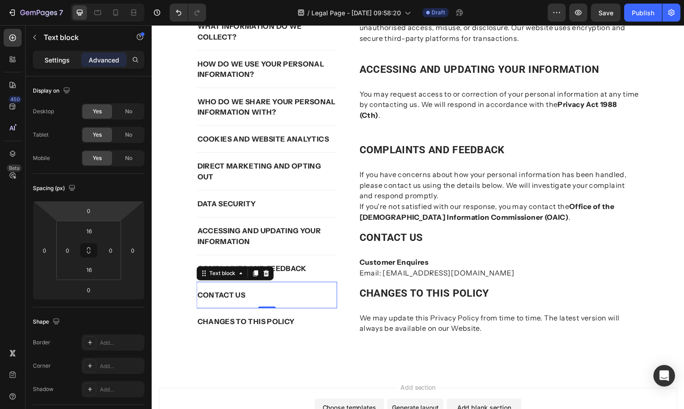
click at [57, 58] on p "Settings" at bounding box center [57, 59] width 25 height 9
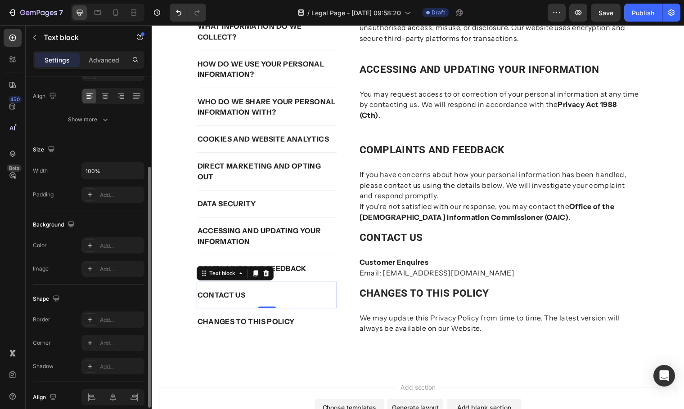
scroll to position [175, 0]
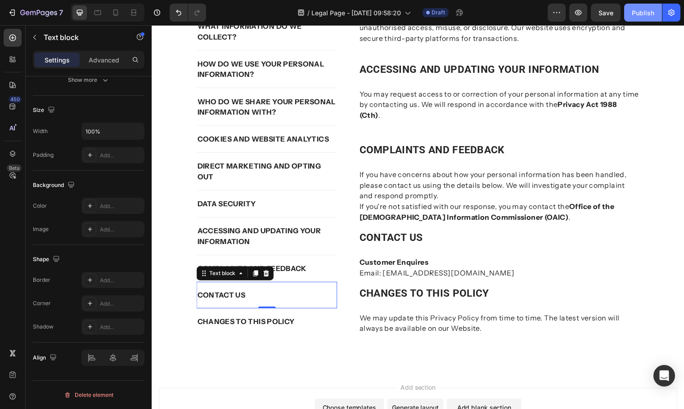
click at [641, 11] on div "Publish" at bounding box center [643, 12] width 22 height 9
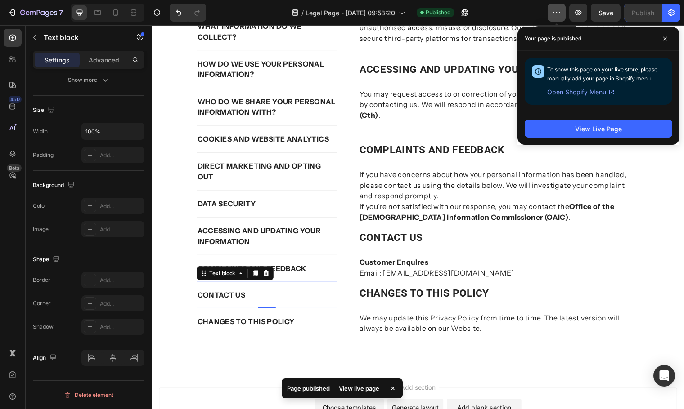
click at [558, 9] on icon "button" at bounding box center [556, 12] width 9 height 9
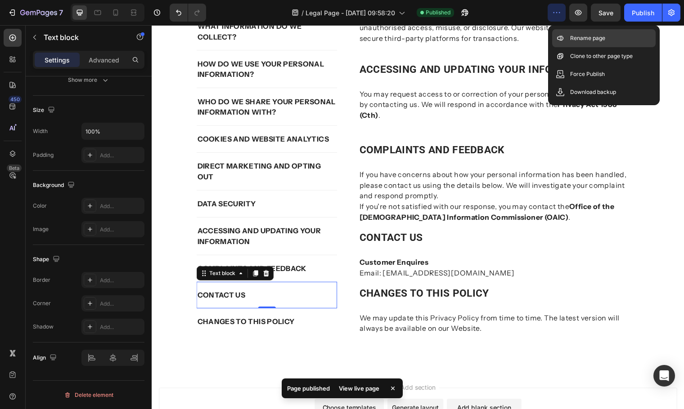
click at [582, 39] on p "Rename page" at bounding box center [587, 38] width 35 height 9
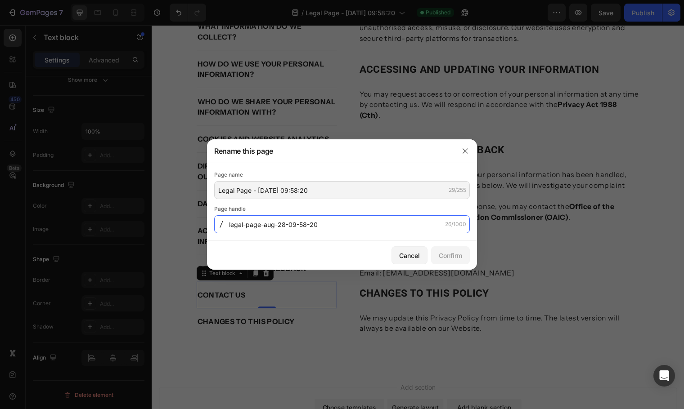
click at [333, 224] on input "legal-page-aug-28-09-58-20" at bounding box center [342, 225] width 256 height 18
type input "Privacy-Policy"
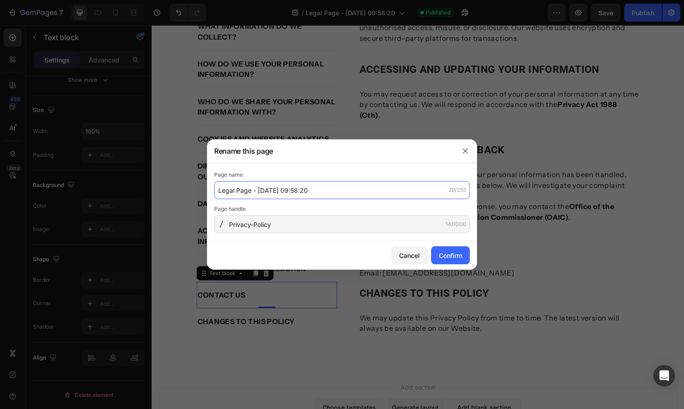
click at [323, 190] on input "Legal Page - Aug 28, 09:58:20" at bounding box center [342, 190] width 256 height 18
type input "Privacy Policy"
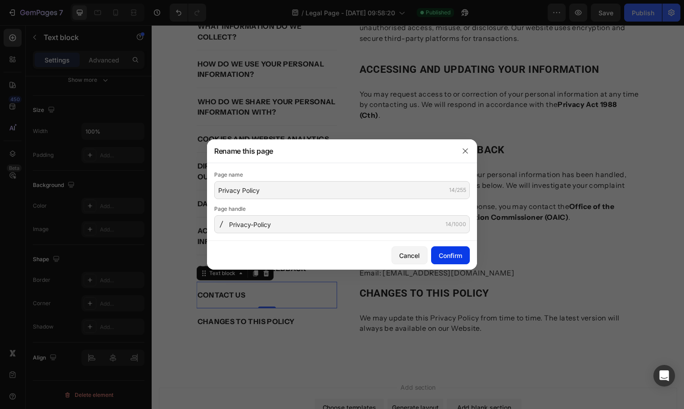
click at [448, 254] on div "Confirm" at bounding box center [450, 255] width 23 height 9
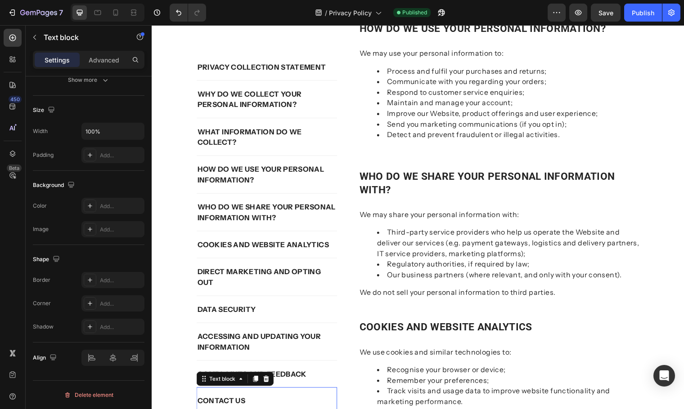
scroll to position [653, 0]
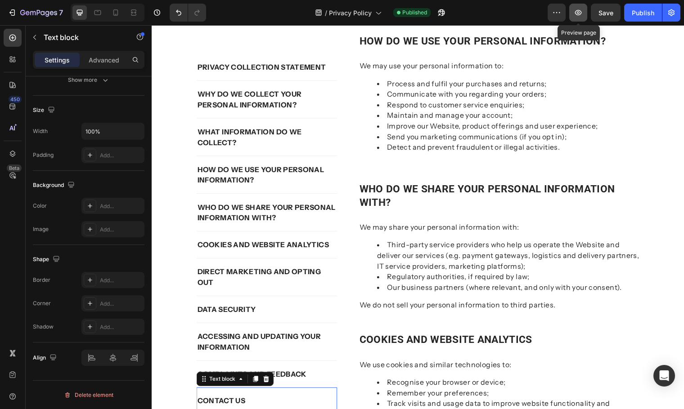
click at [581, 13] on icon "button" at bounding box center [578, 12] width 7 height 5
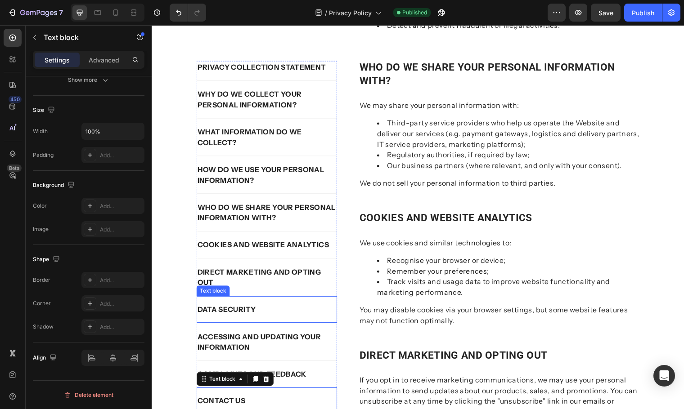
scroll to position [833, 0]
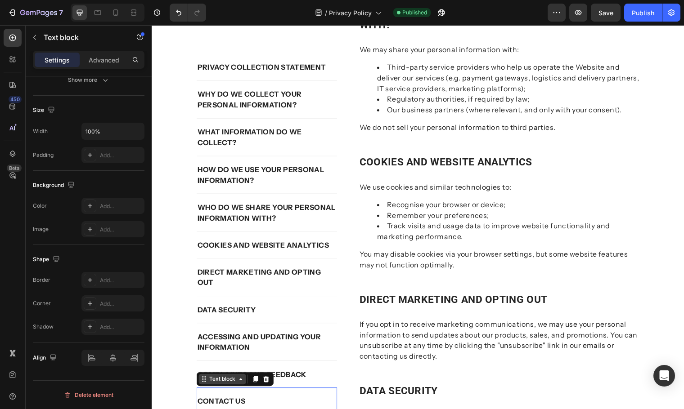
click at [238, 386] on icon at bounding box center [241, 384] width 7 height 7
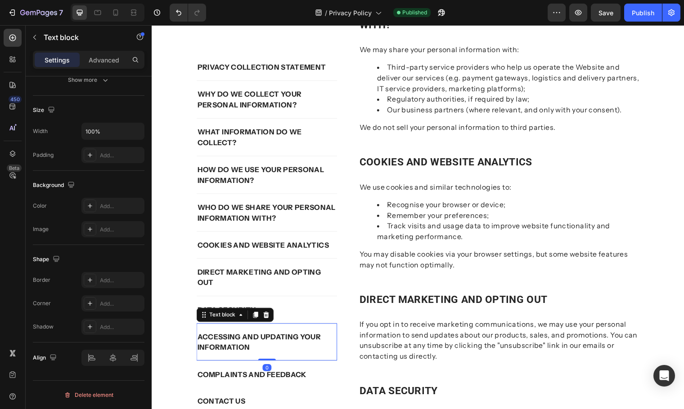
click at [287, 345] on strong "ACCESSING AND UPDATING YOUR INFORMATION" at bounding box center [261, 347] width 126 height 20
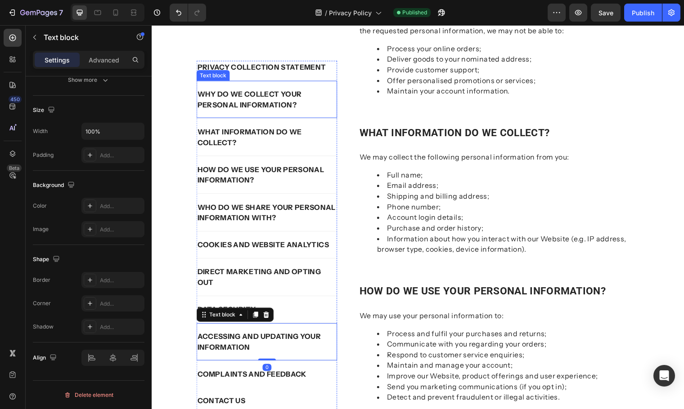
scroll to position [338, 0]
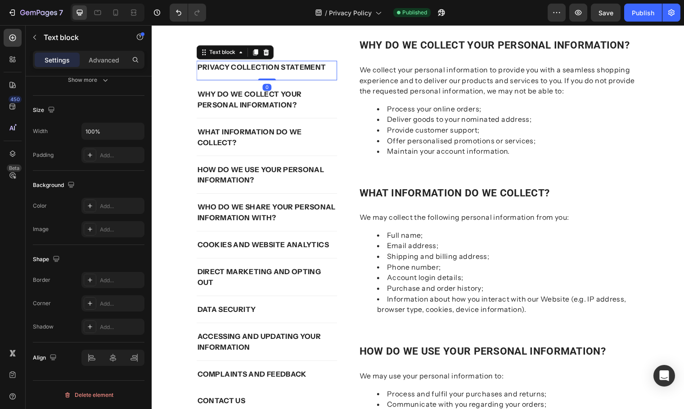
click at [266, 74] on div "PRIVACY COLLECTION STATEMENT Text block 0" at bounding box center [268, 71] width 143 height 20
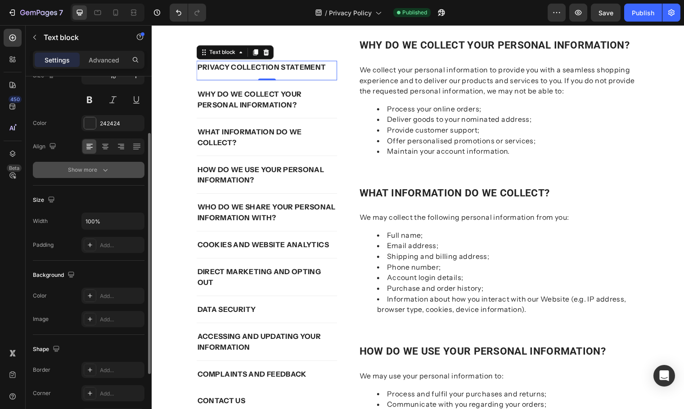
click at [96, 170] on div "Show more" at bounding box center [89, 170] width 42 height 9
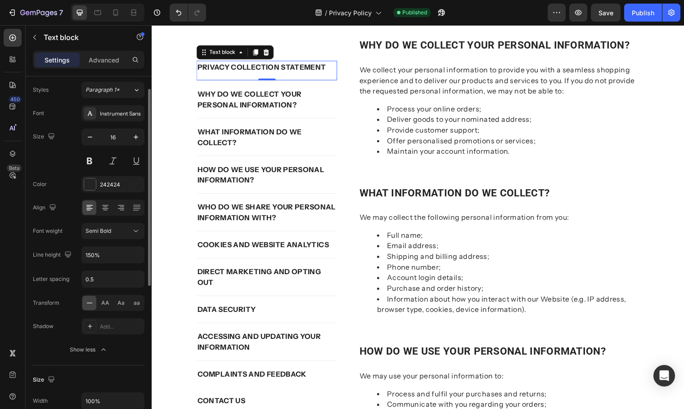
scroll to position [0, 0]
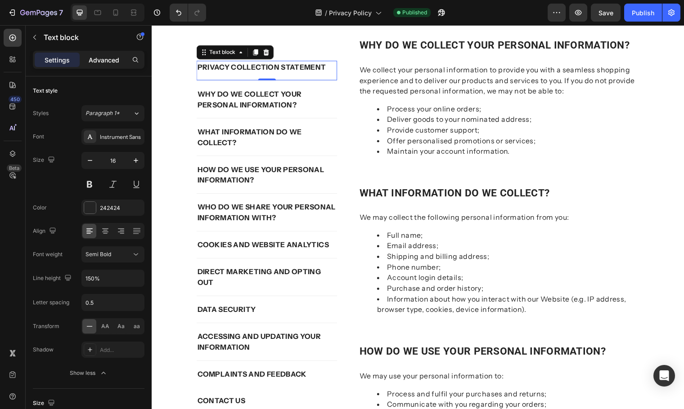
click at [103, 58] on p "Advanced" at bounding box center [104, 59] width 31 height 9
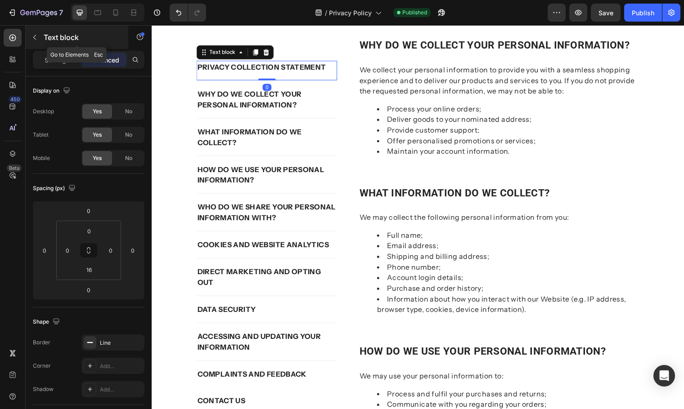
click at [37, 35] on icon "button" at bounding box center [34, 37] width 7 height 7
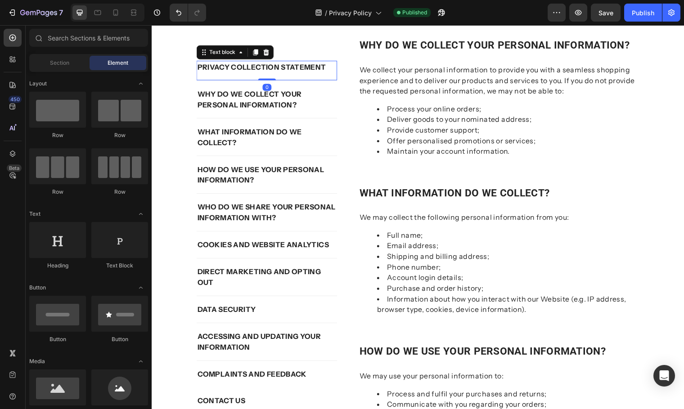
click at [262, 76] on div "PRIVACY COLLECTION STATEMENT Text block 0" at bounding box center [268, 71] width 143 height 20
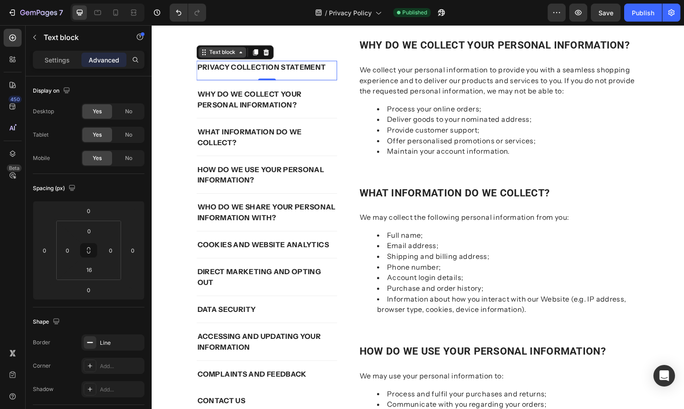
click at [239, 54] on icon at bounding box center [241, 52] width 7 height 7
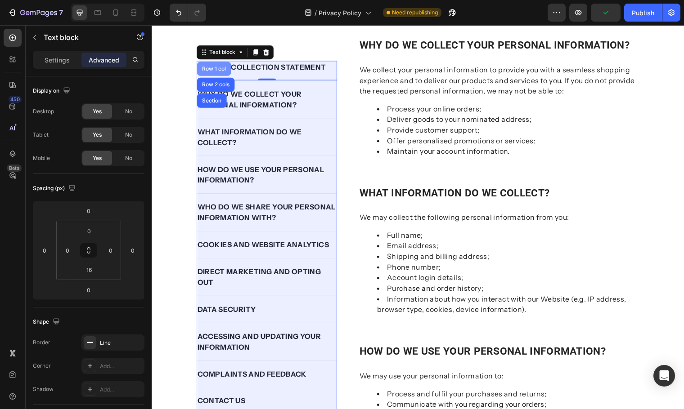
click at [217, 68] on div "Row 1 col" at bounding box center [214, 69] width 27 height 5
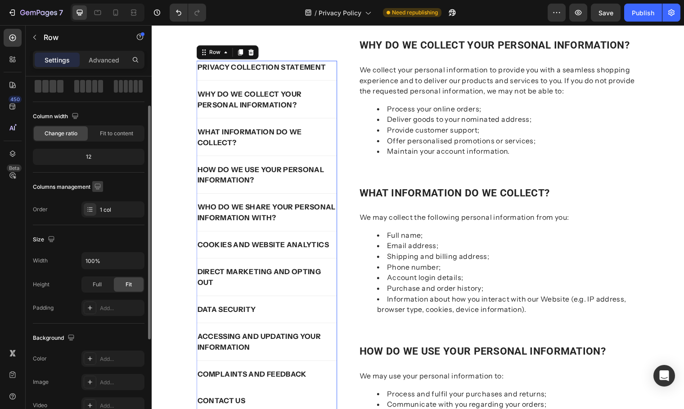
scroll to position [90, 0]
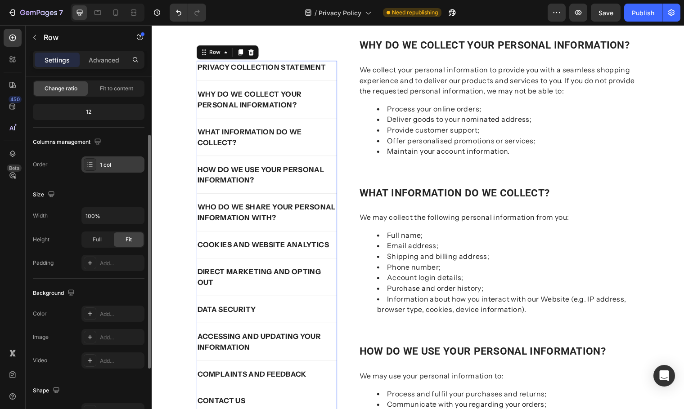
click at [92, 165] on icon at bounding box center [91, 164] width 4 height 0
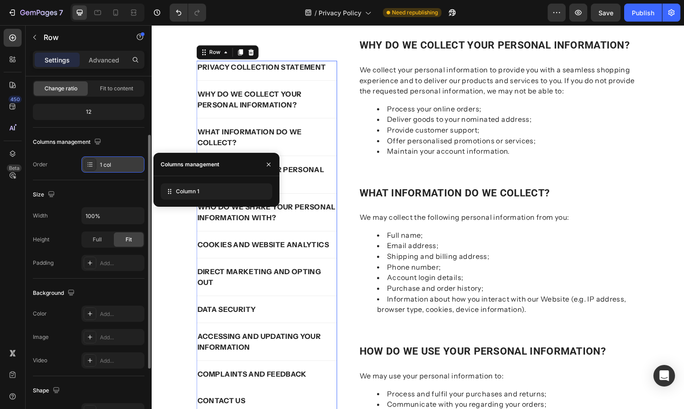
click at [92, 165] on icon at bounding box center [91, 164] width 4 height 0
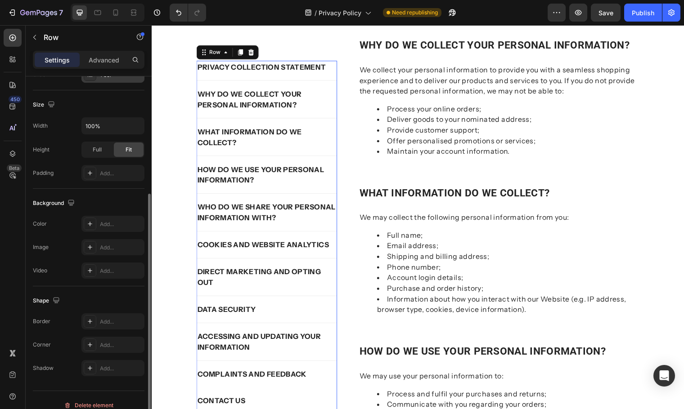
scroll to position [190, 0]
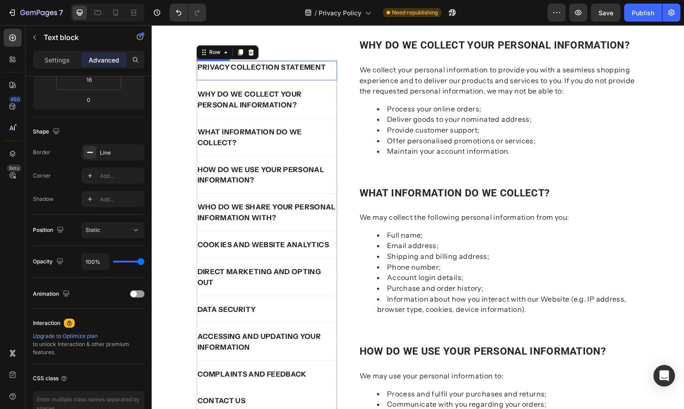
click at [251, 74] on div "PRIVACY COLLECTION STATEMENT Text block" at bounding box center [268, 71] width 143 height 20
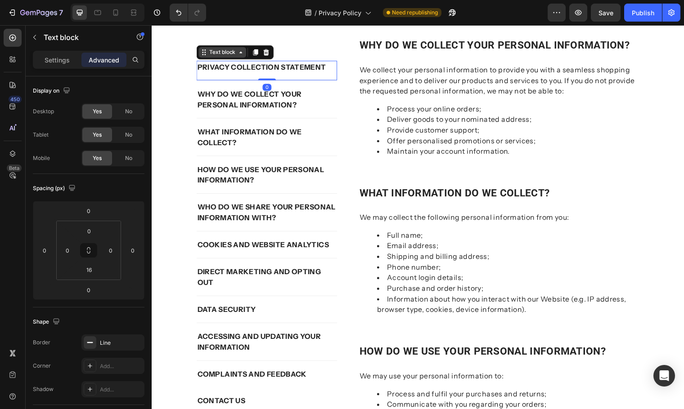
click at [239, 57] on div "Text block" at bounding box center [223, 52] width 48 height 11
click at [133, 61] on icon at bounding box center [135, 59] width 7 height 7
click at [139, 32] on button "button" at bounding box center [140, 37] width 14 height 14
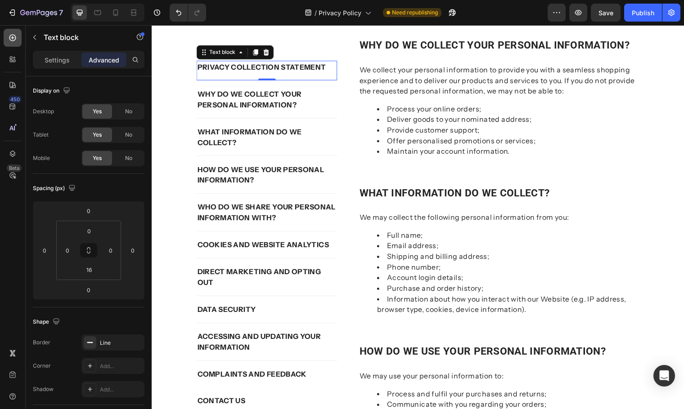
click at [18, 43] on div at bounding box center [13, 38] width 18 height 18
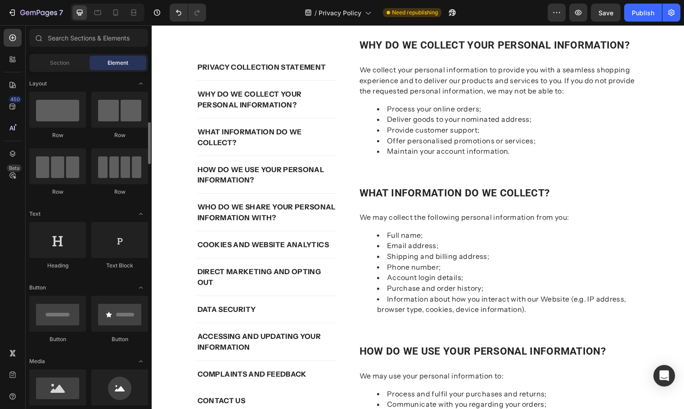
scroll to position [45, 0]
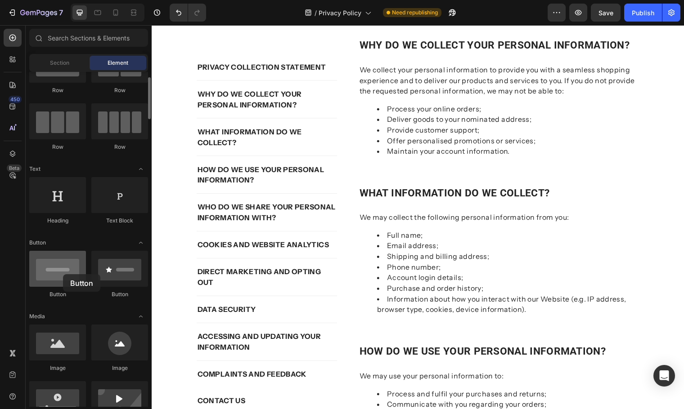
click at [63, 274] on div at bounding box center [57, 269] width 57 height 36
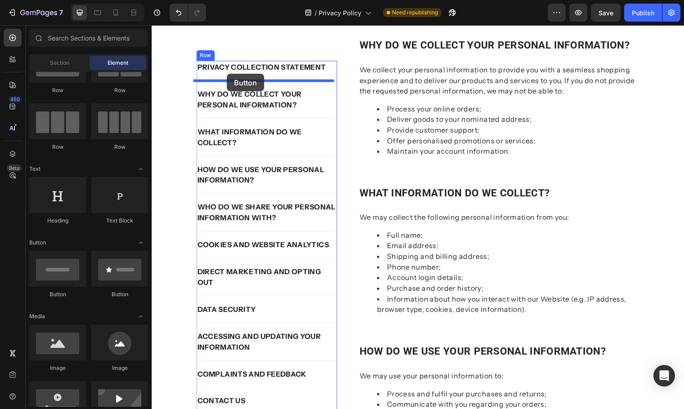
drag, startPoint x: 209, startPoint y: 296, endPoint x: 228, endPoint y: 75, distance: 221.7
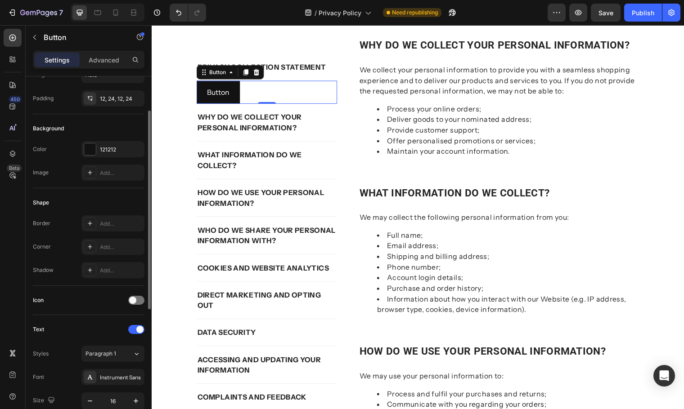
scroll to position [0, 0]
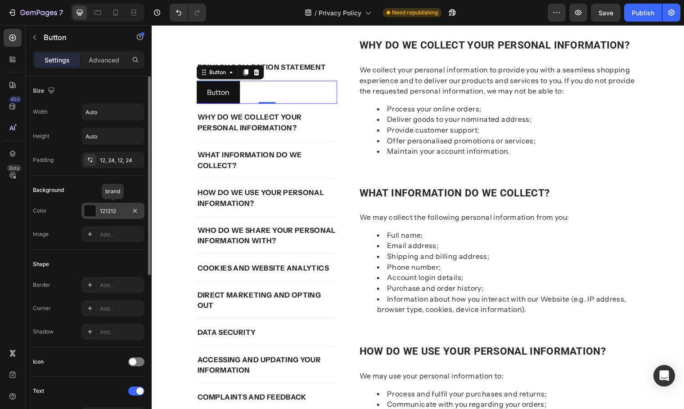
click at [122, 211] on div "121212" at bounding box center [113, 211] width 26 height 8
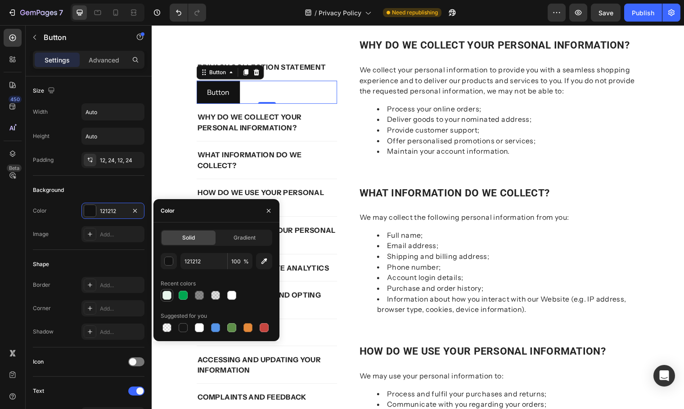
click at [163, 297] on div at bounding box center [166, 295] width 9 height 9
click at [201, 329] on div at bounding box center [199, 328] width 9 height 9
type input "FFFFFF"
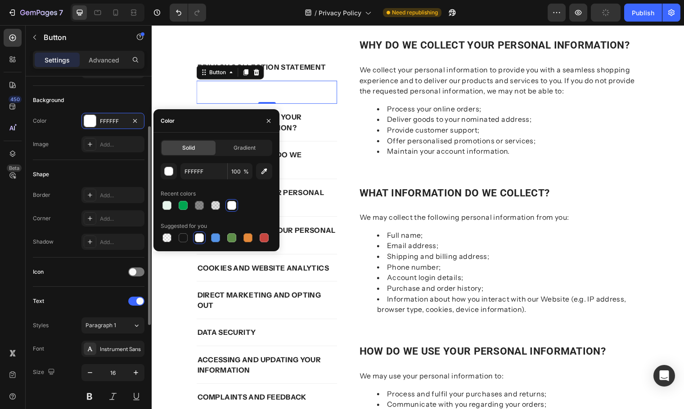
scroll to position [135, 0]
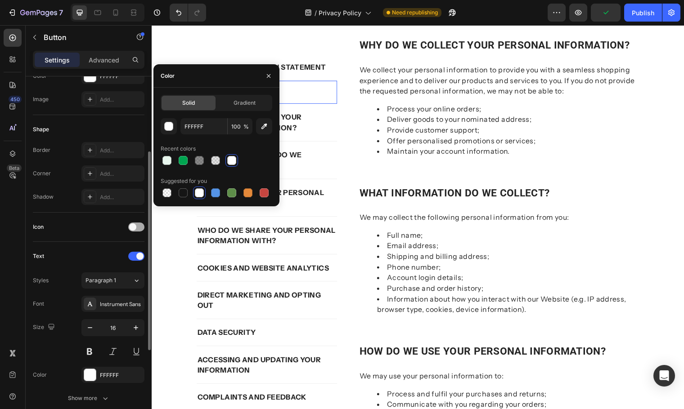
click at [130, 229] on span at bounding box center [132, 227] width 7 height 7
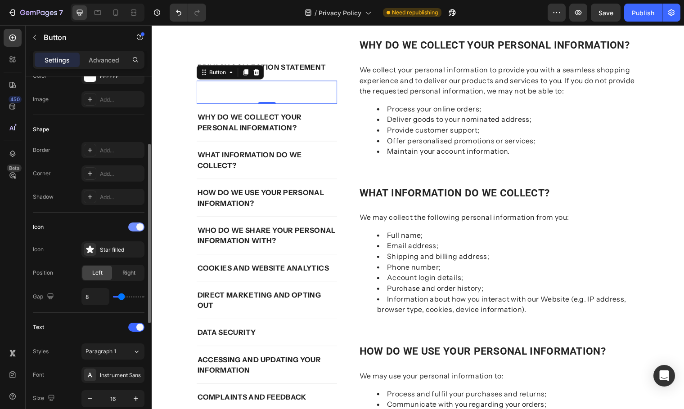
click at [130, 229] on div at bounding box center [136, 227] width 16 height 9
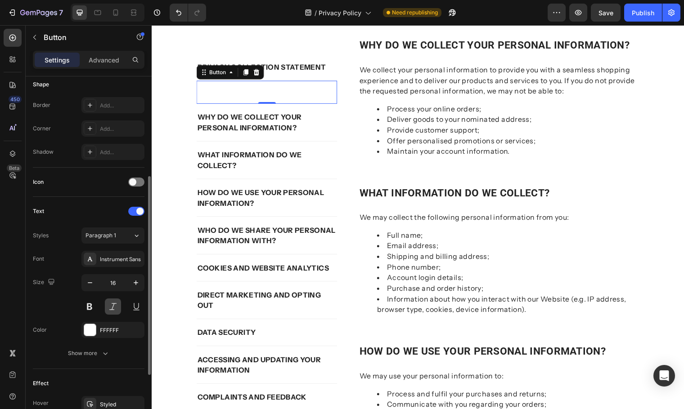
scroll to position [225, 0]
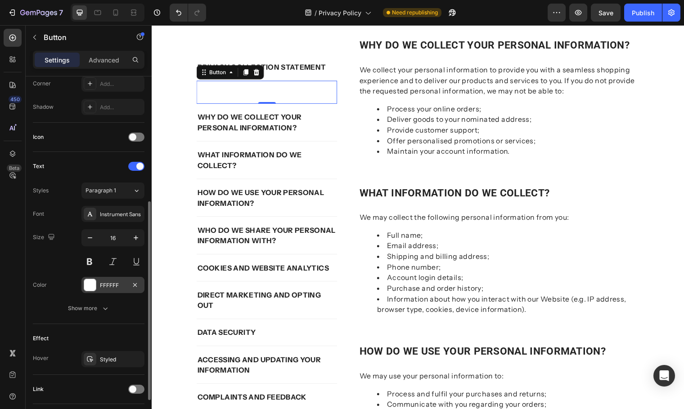
click at [118, 285] on div "FFFFFF" at bounding box center [113, 286] width 26 height 8
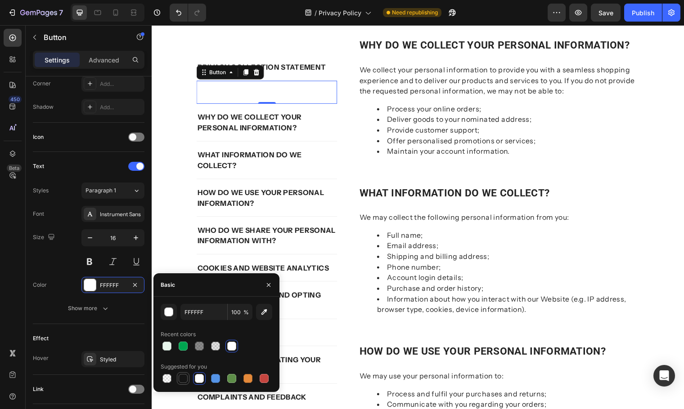
click at [184, 380] on div at bounding box center [183, 378] width 9 height 9
type input "151515"
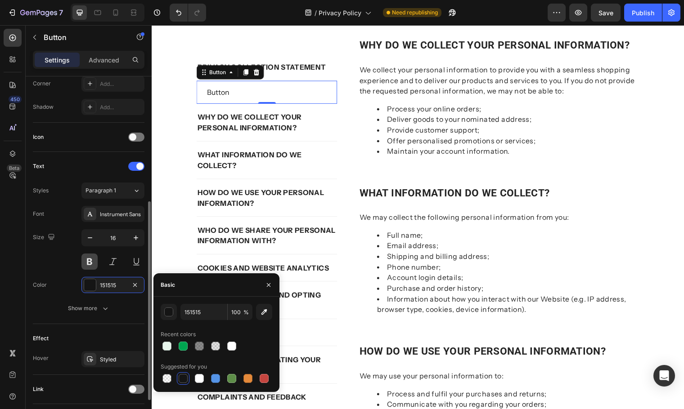
click at [90, 261] on button at bounding box center [89, 262] width 16 height 16
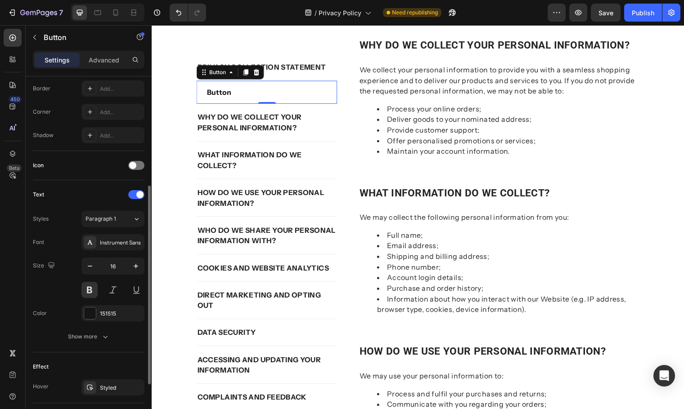
scroll to position [152, 0]
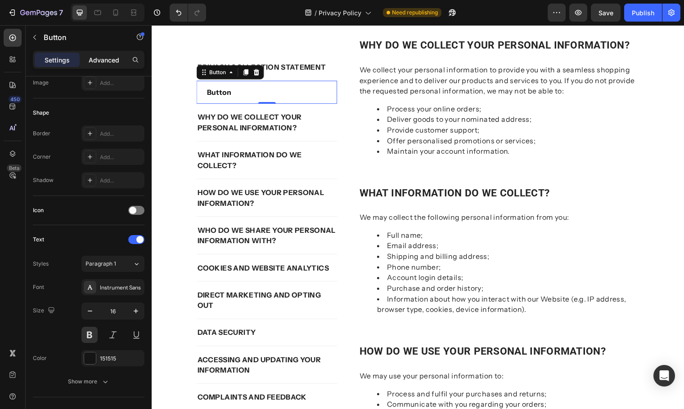
click at [106, 61] on p "Advanced" at bounding box center [104, 59] width 31 height 9
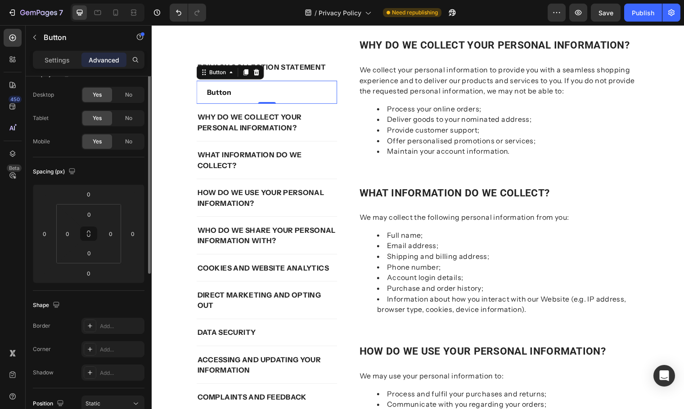
scroll to position [0, 0]
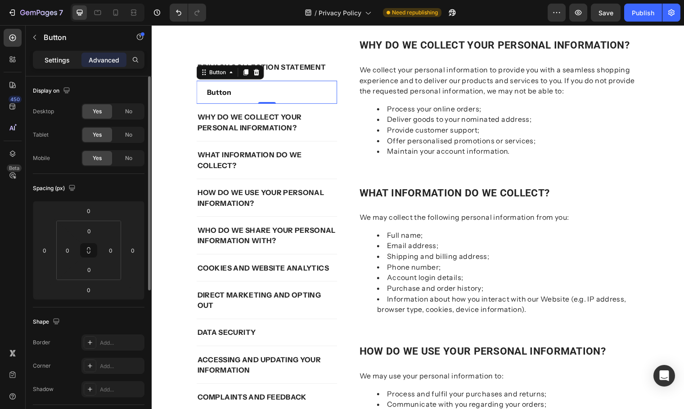
click at [72, 54] on div "Settings" at bounding box center [57, 60] width 45 height 14
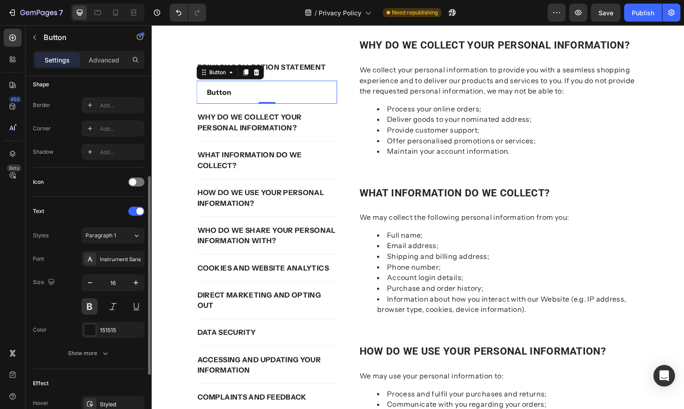
scroll to position [270, 0]
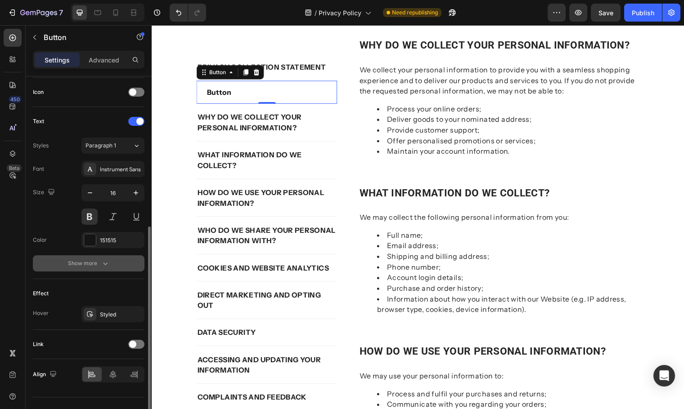
click at [103, 265] on icon "button" at bounding box center [105, 263] width 9 height 9
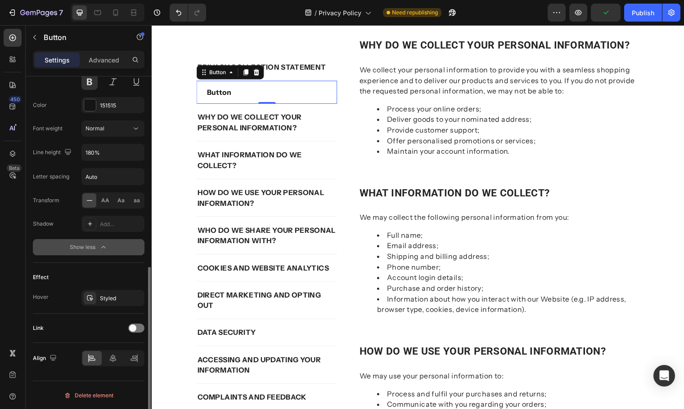
scroll to position [405, 0]
click at [112, 297] on div "Styled" at bounding box center [113, 298] width 26 height 8
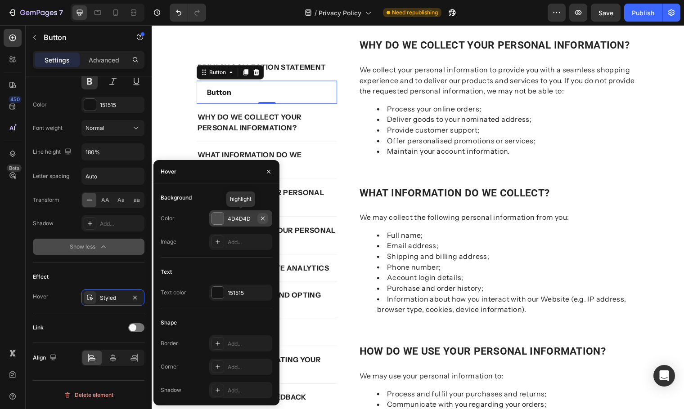
click at [265, 218] on icon "button" at bounding box center [262, 218] width 7 height 7
click at [271, 169] on icon "button" at bounding box center [268, 171] width 7 height 7
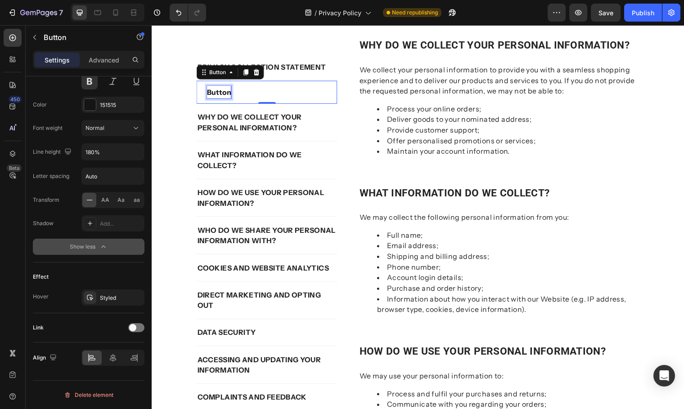
click at [217, 92] on p "Button" at bounding box center [219, 93] width 24 height 13
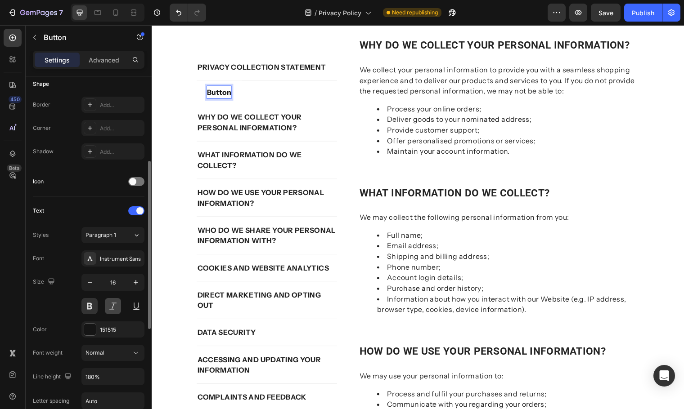
scroll to position [0, 0]
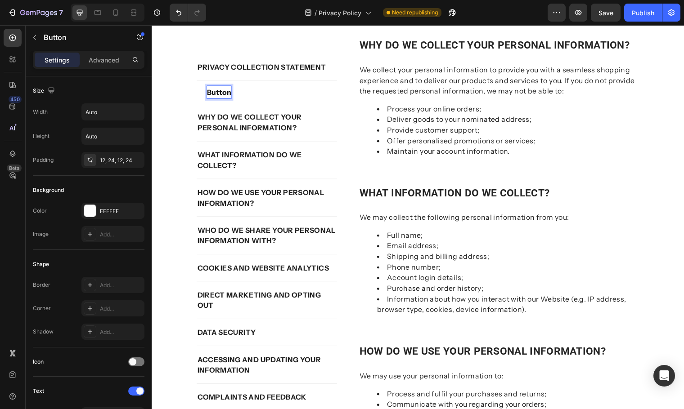
click at [229, 95] on button "Button" at bounding box center [220, 93] width 46 height 24
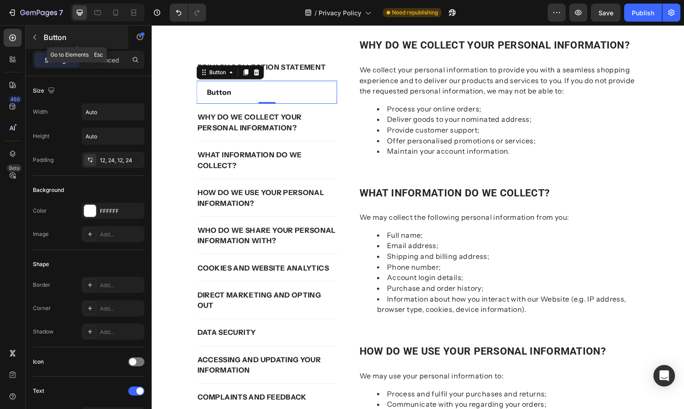
click at [36, 37] on icon "button" at bounding box center [34, 37] width 7 height 7
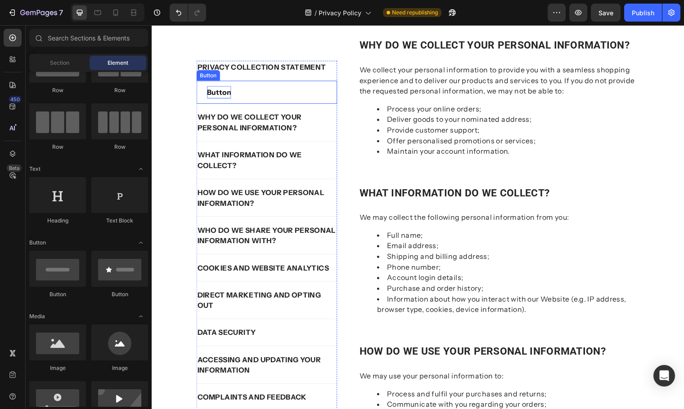
click at [226, 94] on p "Button" at bounding box center [219, 93] width 24 height 13
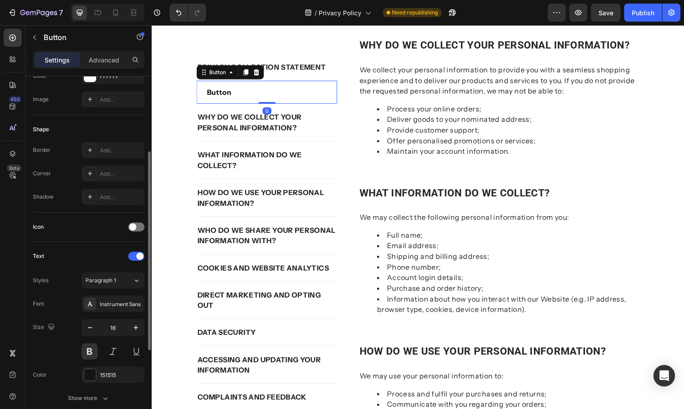
scroll to position [180, 0]
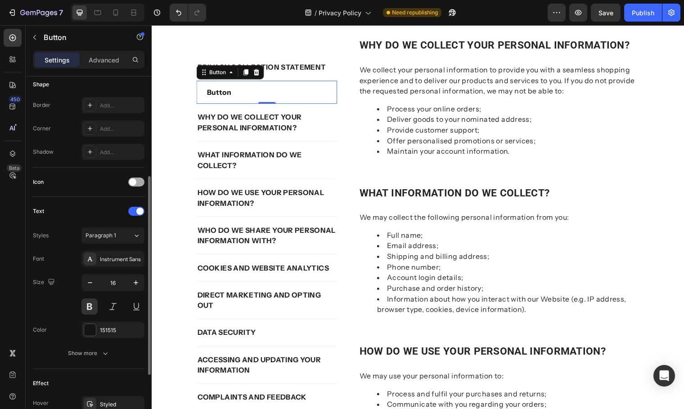
click at [136, 182] on span at bounding box center [132, 182] width 7 height 7
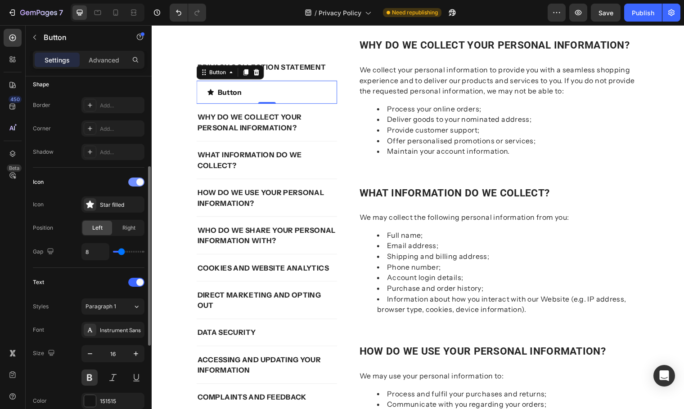
click at [136, 182] on div at bounding box center [136, 182] width 16 height 9
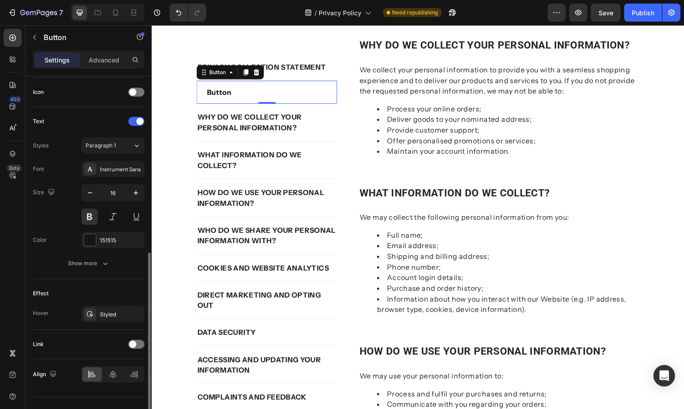
scroll to position [287, 0]
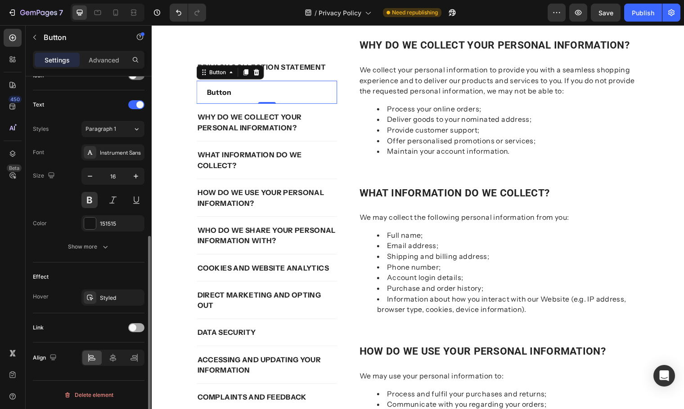
click at [136, 331] on div at bounding box center [136, 328] width 16 height 9
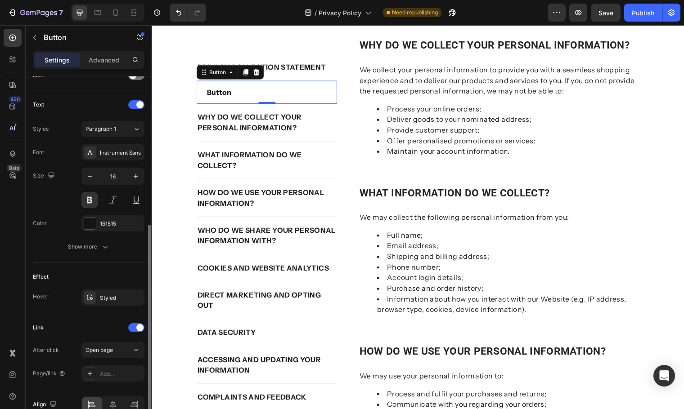
scroll to position [333, 0]
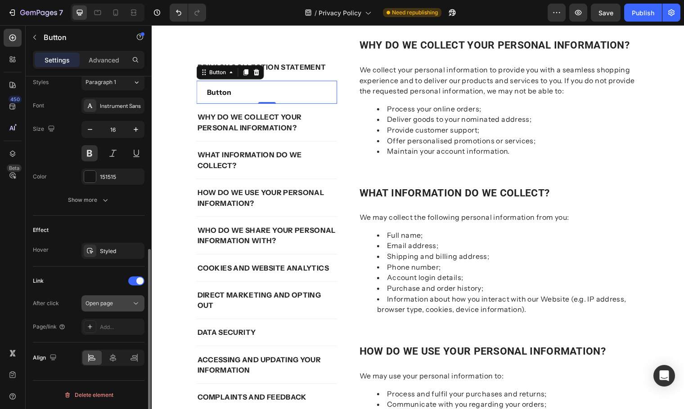
click at [121, 308] on div "Open page" at bounding box center [112, 303] width 55 height 9
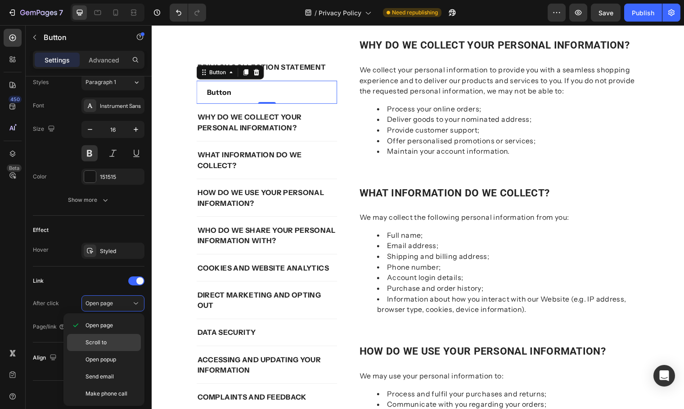
click at [112, 342] on p "Scroll to" at bounding box center [110, 343] width 51 height 8
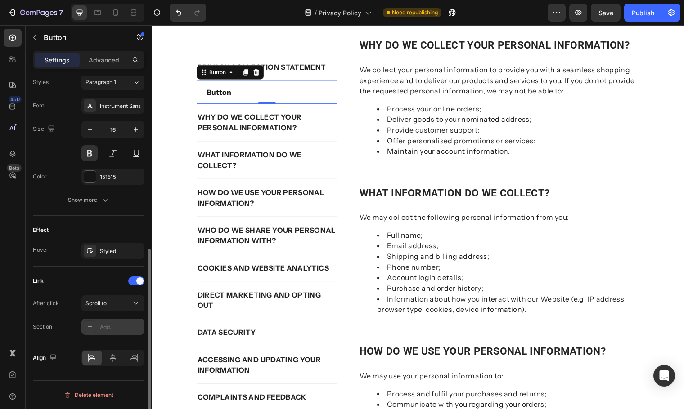
click at [121, 327] on div "Add..." at bounding box center [121, 328] width 42 height 8
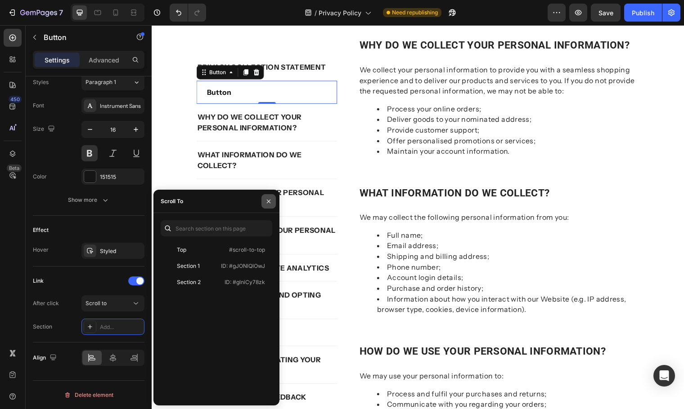
drag, startPoint x: 271, startPoint y: 203, endPoint x: 120, endPoint y: 180, distance: 152.9
click at [271, 203] on icon "button" at bounding box center [268, 201] width 7 height 7
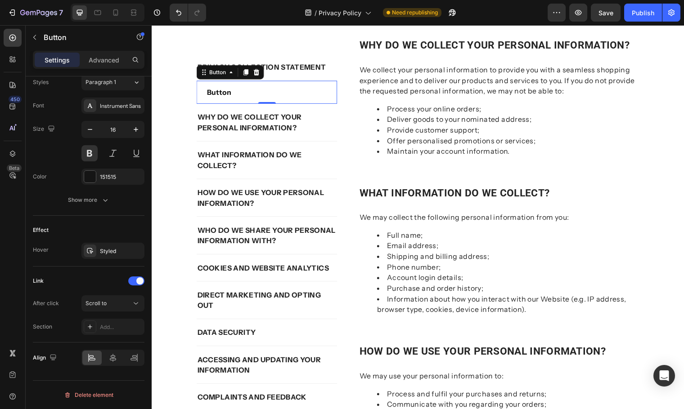
click at [298, 91] on div "Button Button 0" at bounding box center [268, 93] width 143 height 24
click at [254, 74] on icon at bounding box center [257, 72] width 7 height 7
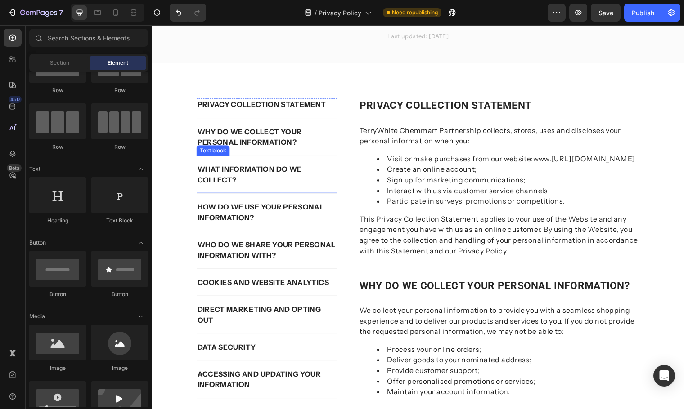
scroll to position [0, 0]
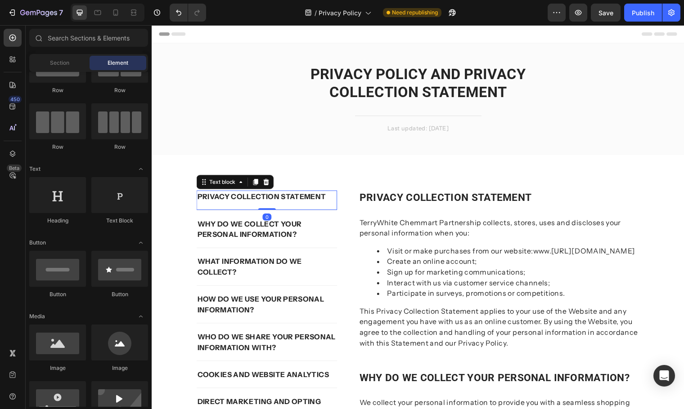
click at [267, 198] on strong "PRIVACY COLLECTION STATEMENT" at bounding box center [263, 199] width 130 height 9
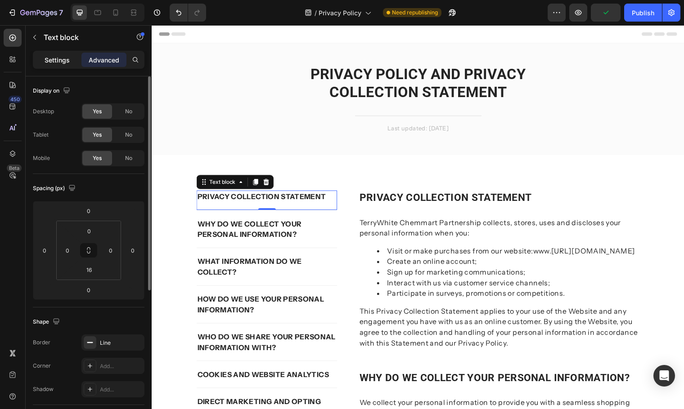
click at [60, 61] on p "Settings" at bounding box center [57, 59] width 25 height 9
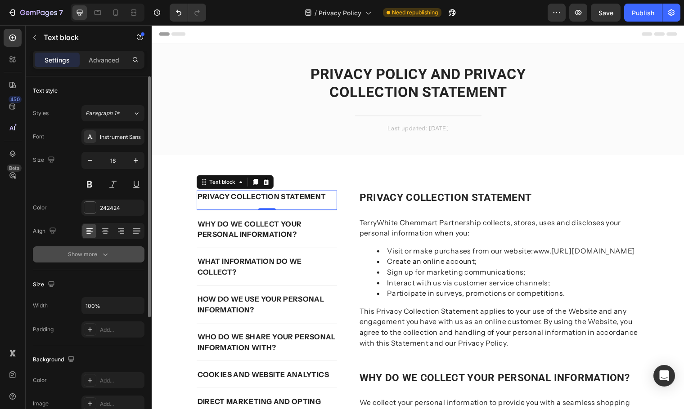
click at [103, 255] on icon "button" at bounding box center [105, 255] width 4 height 3
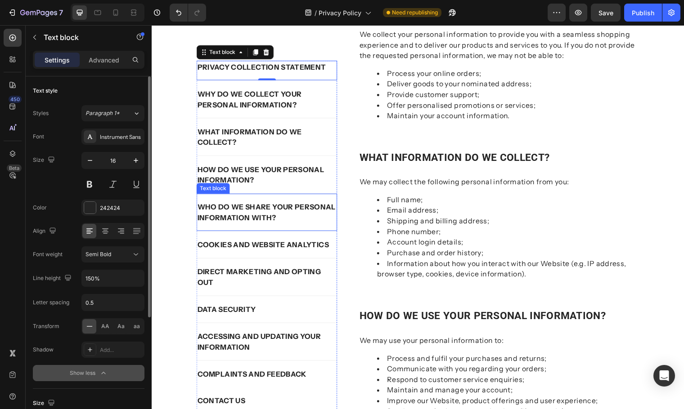
scroll to position [248, 0]
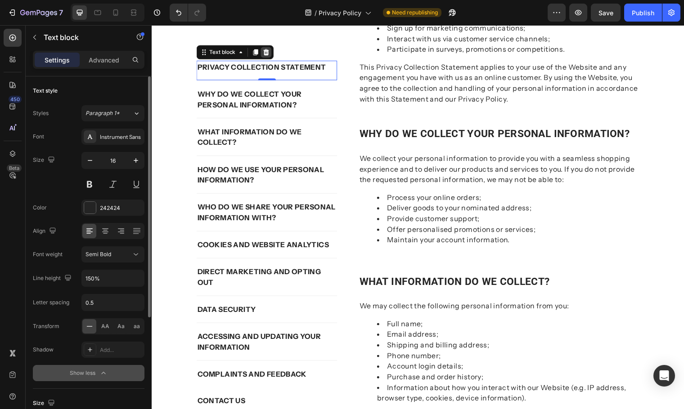
click at [265, 54] on icon at bounding box center [267, 52] width 7 height 7
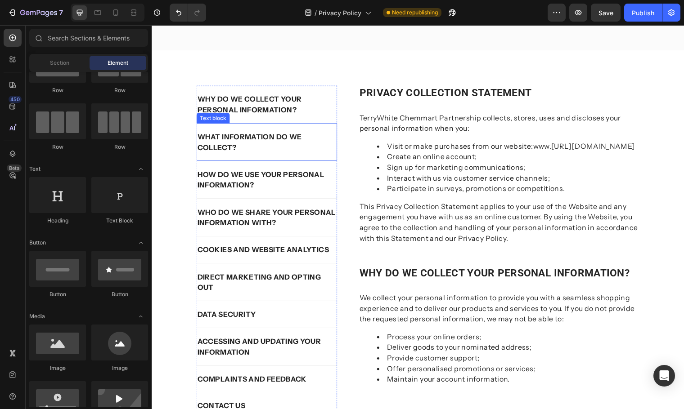
scroll to position [68, 0]
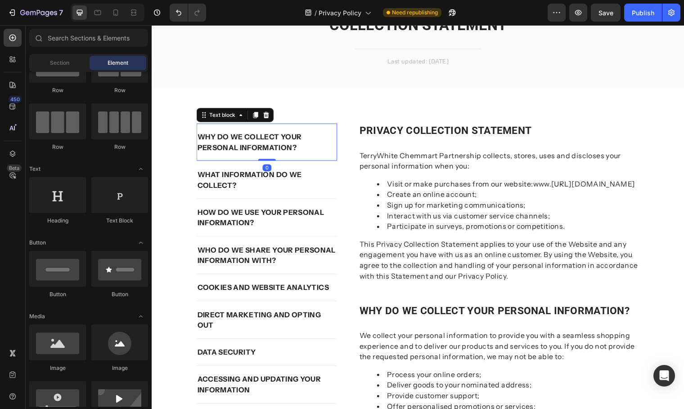
click at [259, 149] on strong "WHY DO WE COLLECT YOUR PERSONAL INFORMATION?" at bounding box center [251, 144] width 106 height 20
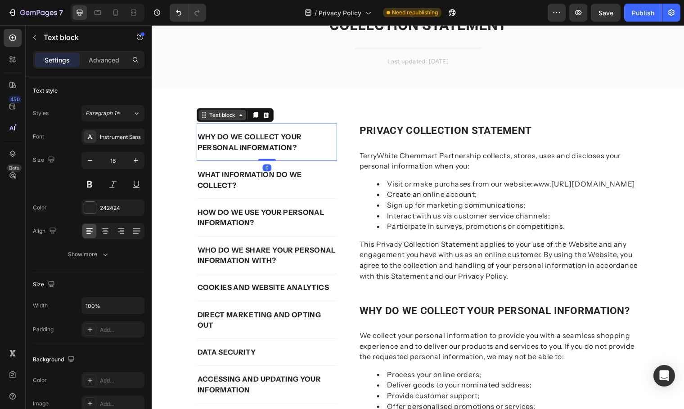
click at [241, 121] on div "Text block" at bounding box center [223, 116] width 48 height 11
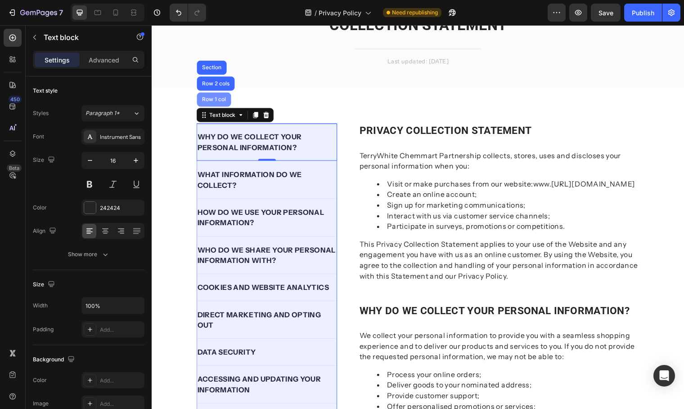
click at [213, 99] on div "Row 1 col" at bounding box center [214, 100] width 27 height 5
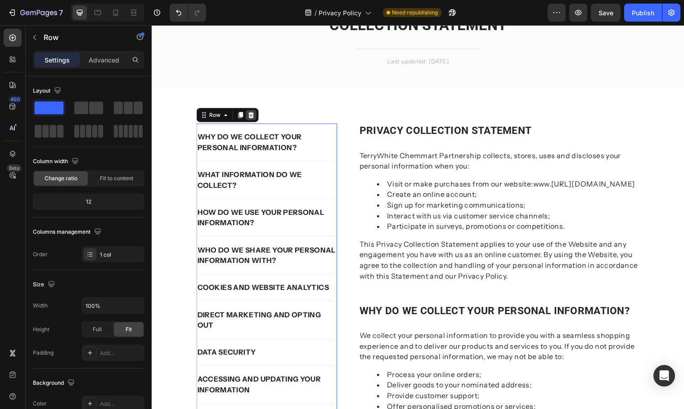
click at [251, 115] on icon at bounding box center [252, 116] width 6 height 6
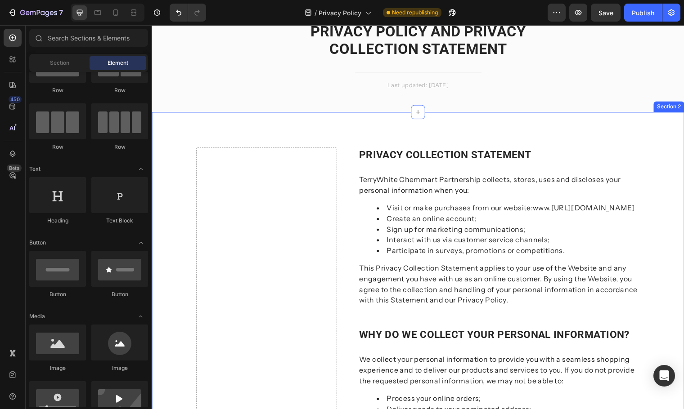
scroll to position [0, 0]
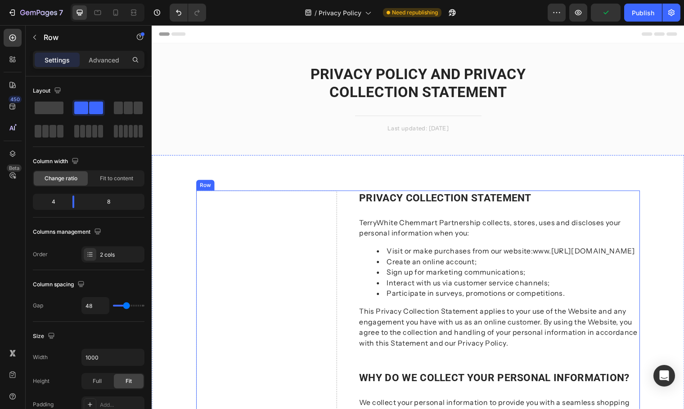
click at [250, 186] on icon at bounding box center [252, 184] width 6 height 6
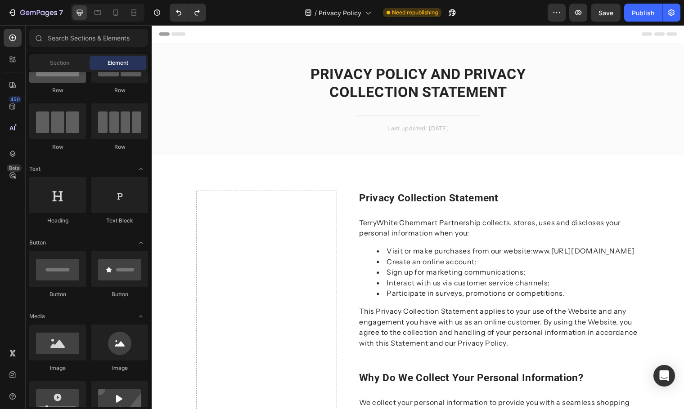
click at [63, 81] on div at bounding box center [57, 65] width 57 height 36
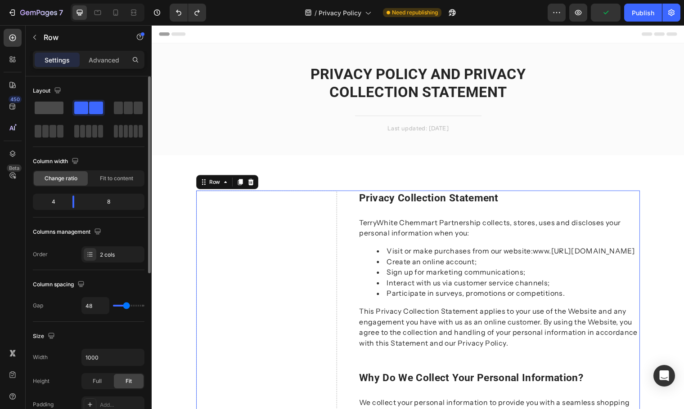
click at [45, 102] on span at bounding box center [49, 108] width 29 height 13
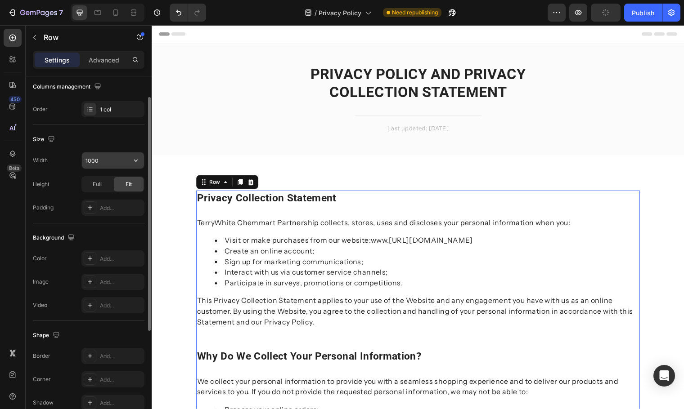
scroll to position [55, 0]
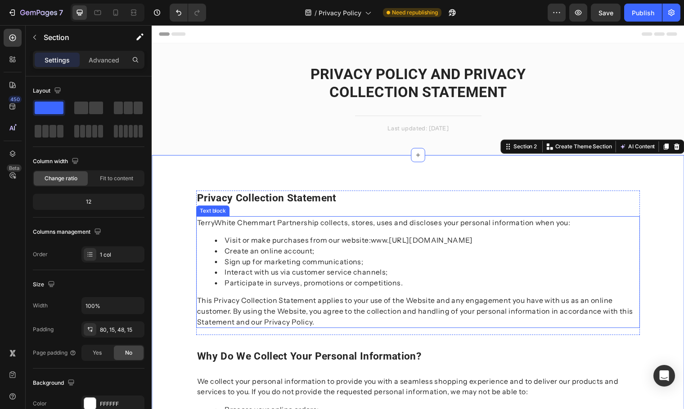
click at [385, 230] on p "TerryWhite Chemmart Partnership collects, stores, uses and discloses your perso…" at bounding box center [422, 225] width 448 height 11
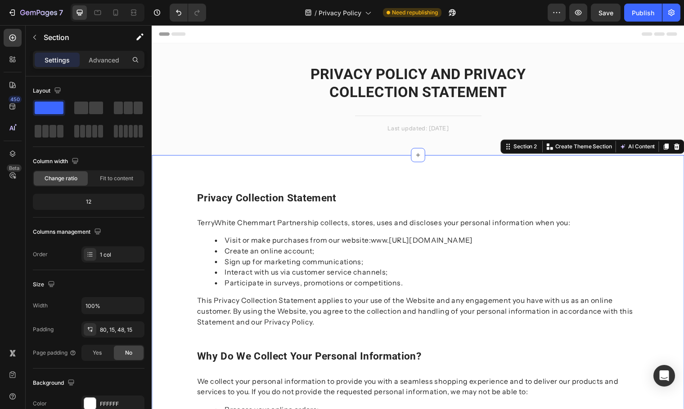
click at [639, 12] on div "Publish" at bounding box center [643, 12] width 22 height 9
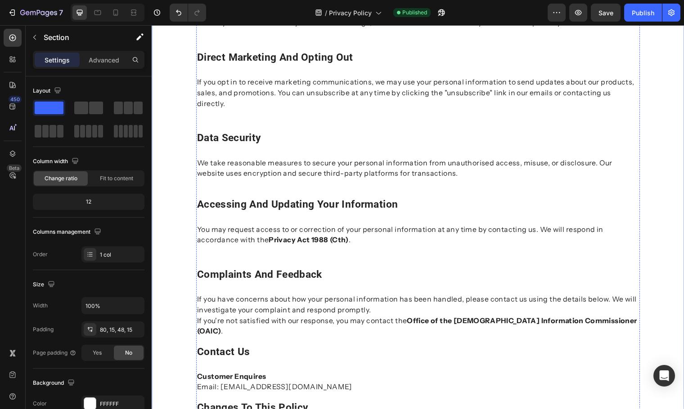
scroll to position [1164, 0]
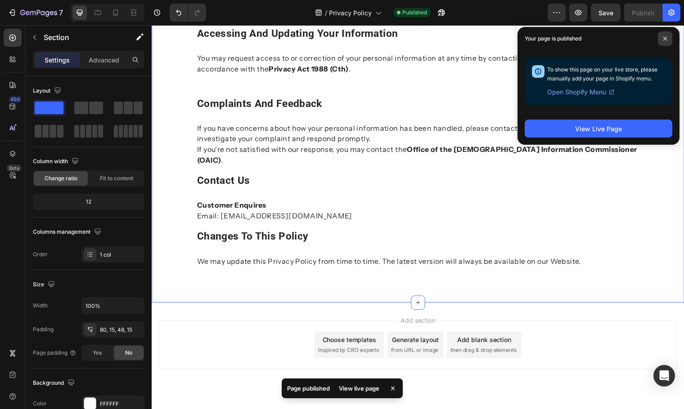
click at [664, 38] on icon at bounding box center [665, 38] width 4 height 4
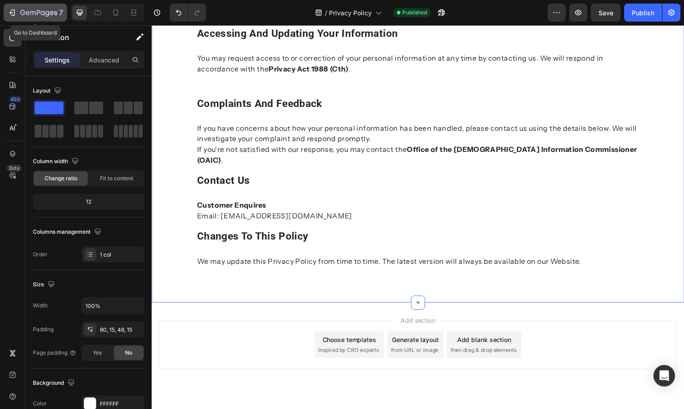
click at [29, 15] on icon "button" at bounding box center [38, 13] width 37 height 8
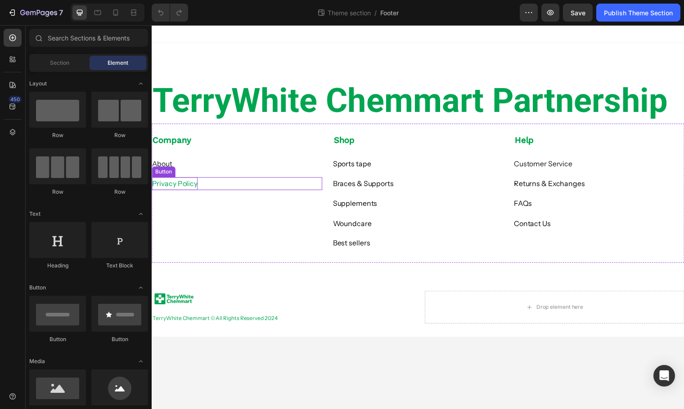
click at [183, 187] on p "Privacy Policy" at bounding box center [175, 186] width 46 height 13
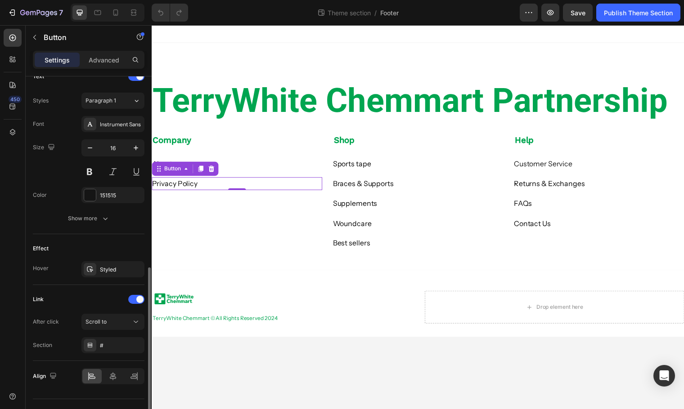
scroll to position [333, 0]
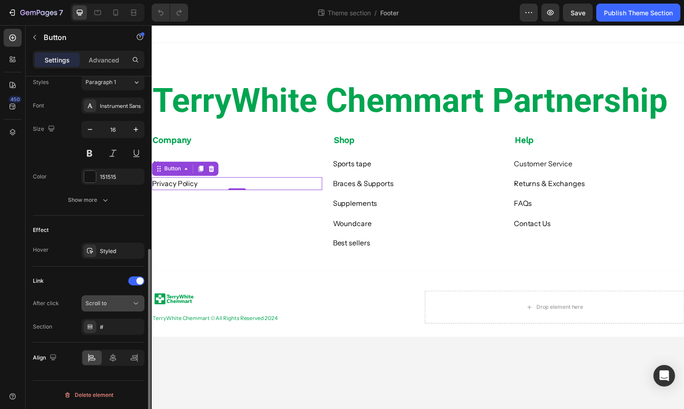
click at [116, 306] on div "Scroll to" at bounding box center [108, 304] width 46 height 8
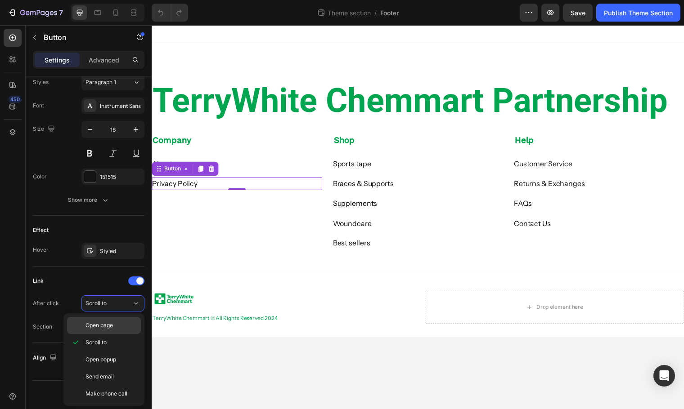
click at [122, 328] on p "Open page" at bounding box center [110, 326] width 51 height 8
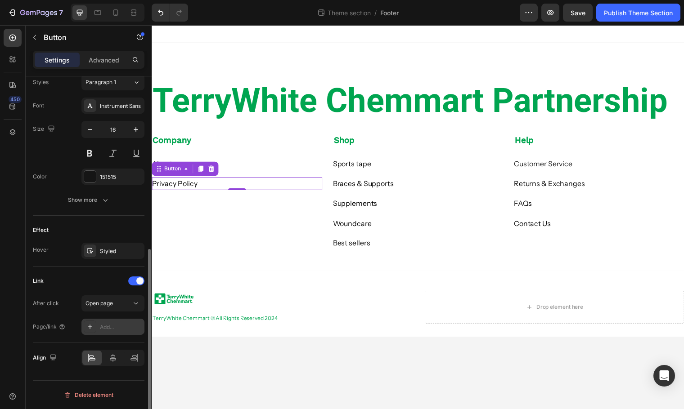
click at [114, 328] on div "Add..." at bounding box center [121, 328] width 42 height 8
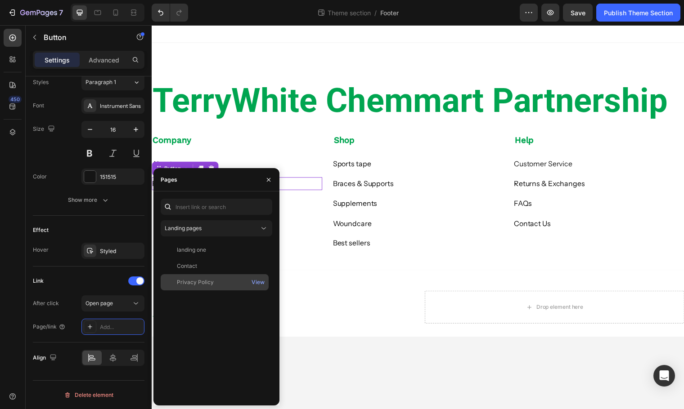
click at [194, 285] on div "Privacy Policy" at bounding box center [195, 283] width 37 height 8
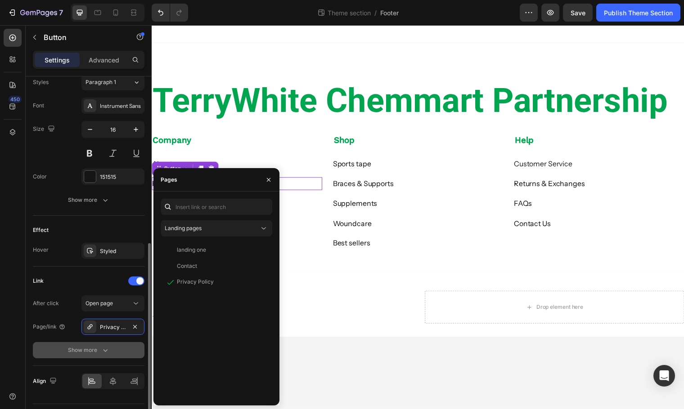
click at [100, 349] on div "Show more" at bounding box center [89, 350] width 42 height 9
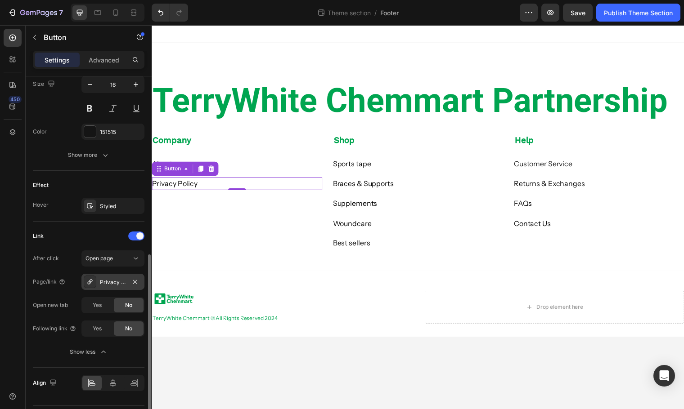
scroll to position [404, 0]
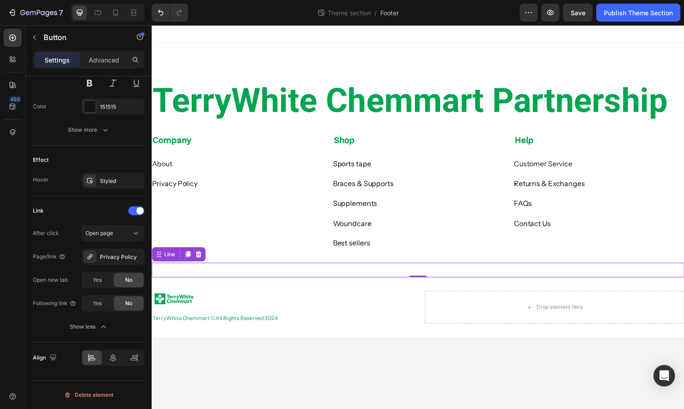
click at [241, 266] on div "Title Line 0" at bounding box center [422, 273] width 540 height 15
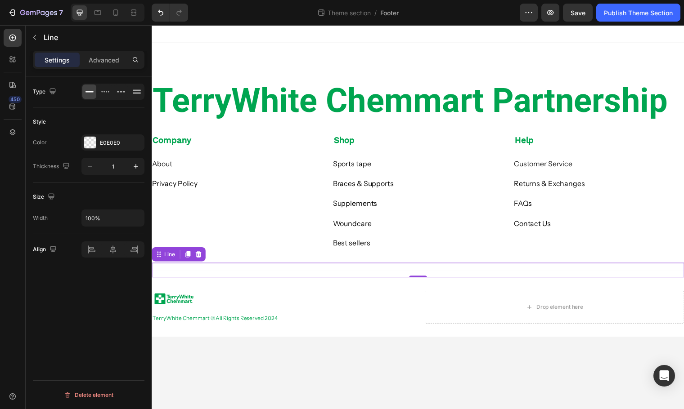
scroll to position [0, 0]
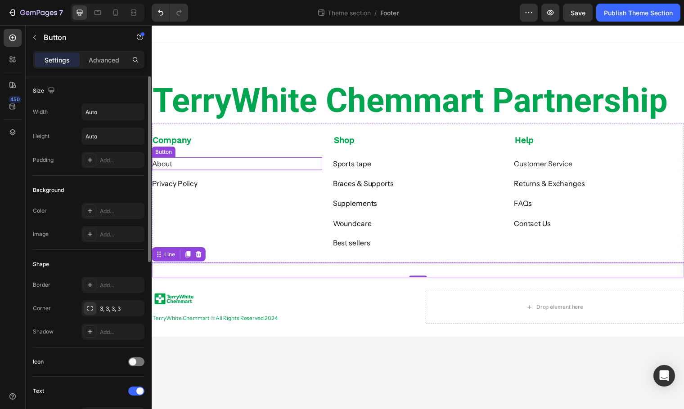
click at [175, 163] on div "About Button" at bounding box center [238, 165] width 173 height 13
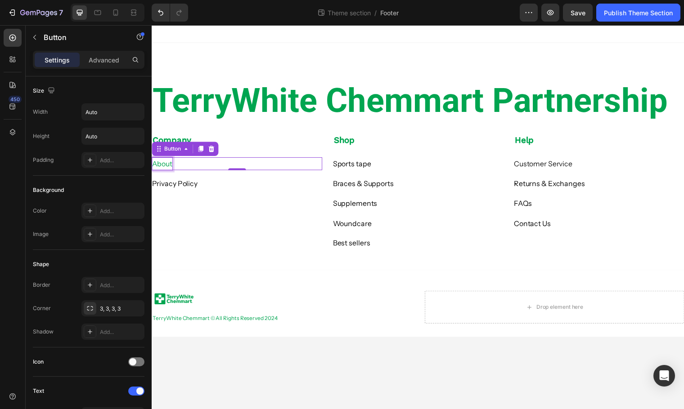
click at [170, 166] on div "About" at bounding box center [162, 165] width 21 height 13
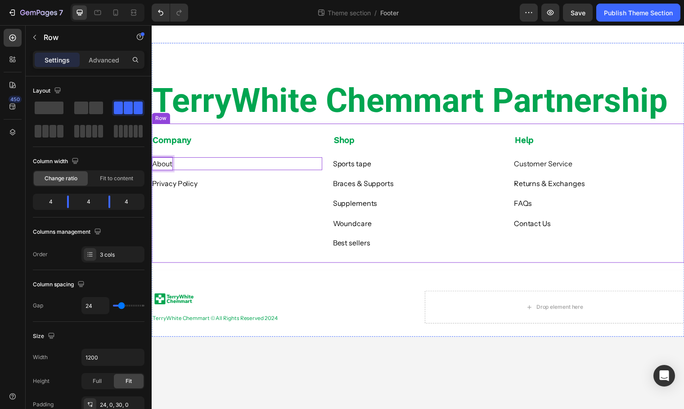
click at [213, 152] on div "About Button 0" at bounding box center [238, 160] width 173 height 24
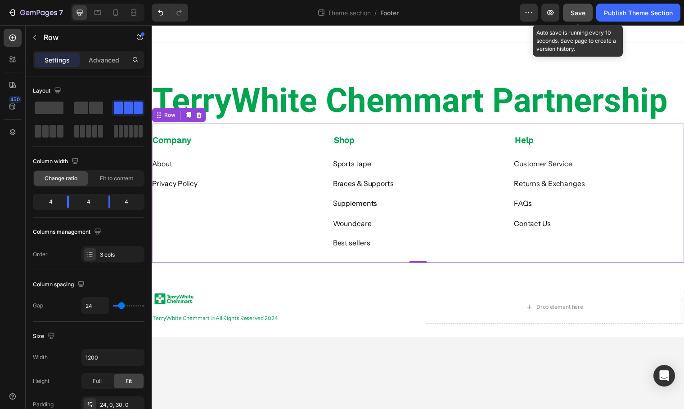
click at [578, 15] on span "Save" at bounding box center [578, 13] width 15 height 8
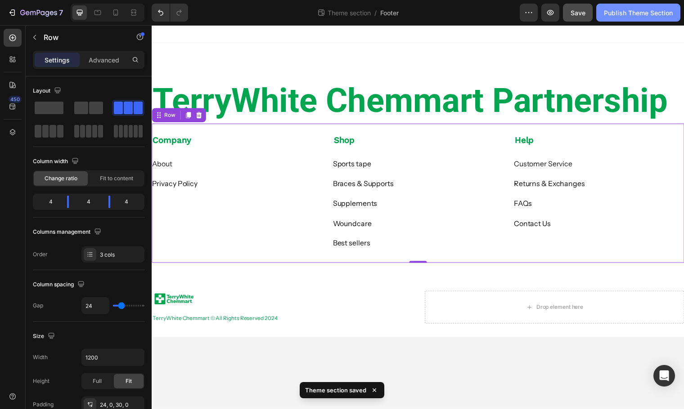
click at [611, 12] on div "Publish Theme Section" at bounding box center [638, 12] width 69 height 9
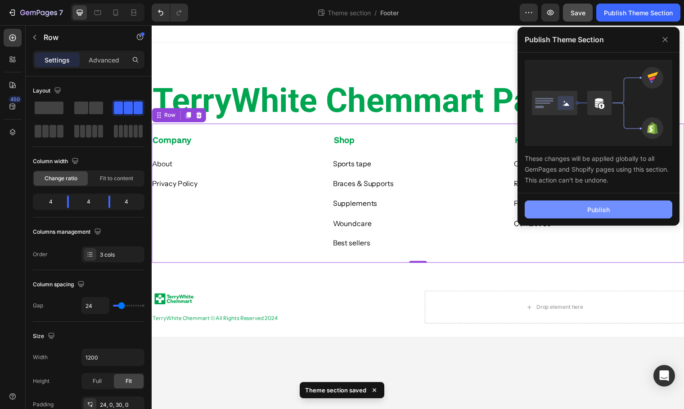
click at [607, 207] on div "Publish" at bounding box center [598, 209] width 22 height 9
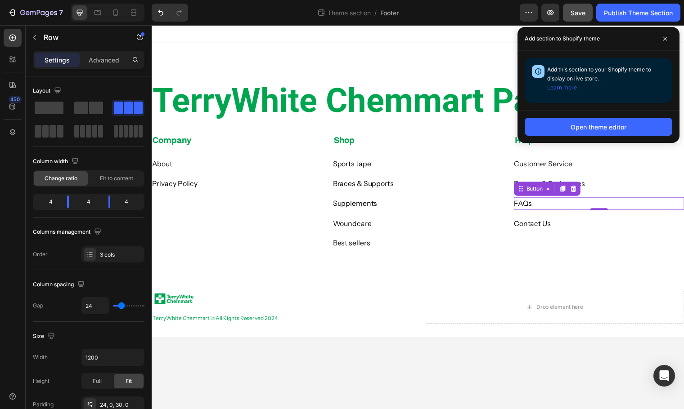
click at [551, 207] on div "FAQs Button 0" at bounding box center [605, 206] width 173 height 13
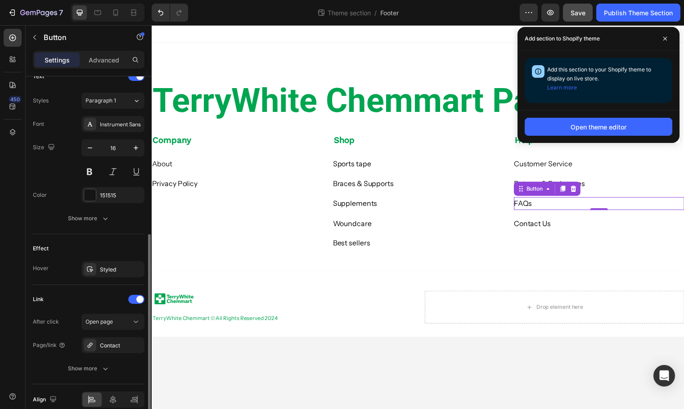
scroll to position [357, 0]
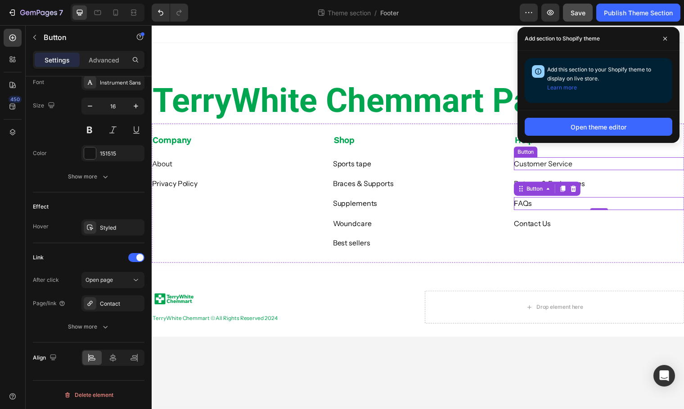
click at [584, 166] on div "Customer Service Button" at bounding box center [605, 165] width 173 height 13
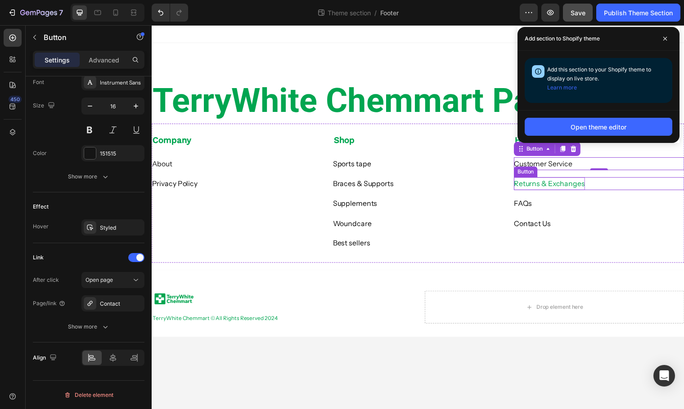
click at [582, 181] on div "Returns & Exchanges" at bounding box center [555, 186] width 72 height 13
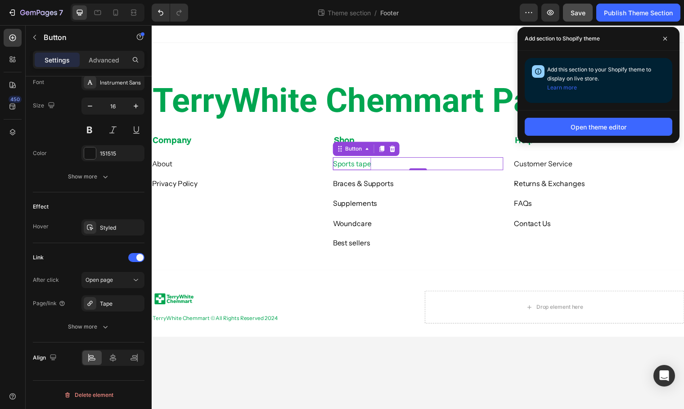
click at [357, 168] on p "Sports tape" at bounding box center [354, 165] width 39 height 13
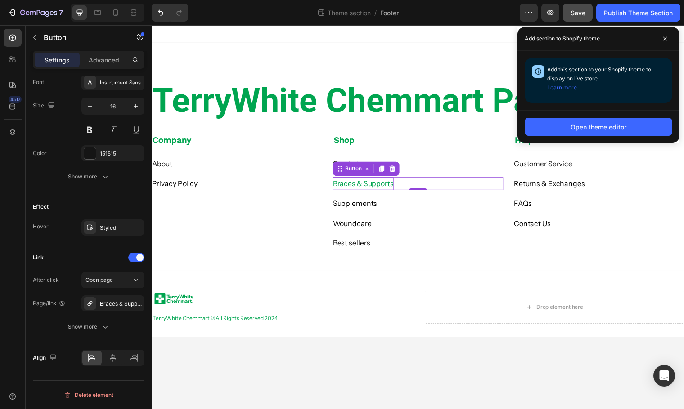
click at [357, 188] on p "Braces & Supports" at bounding box center [366, 186] width 62 height 13
click at [353, 207] on p "Supplements" at bounding box center [357, 206] width 45 height 13
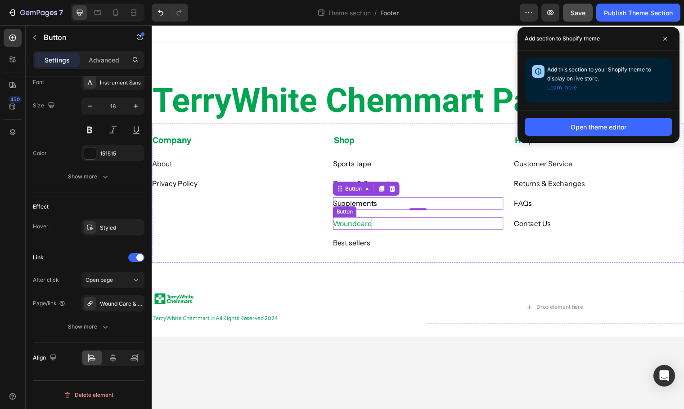
click at [351, 225] on p "Woundcare" at bounding box center [354, 226] width 39 height 13
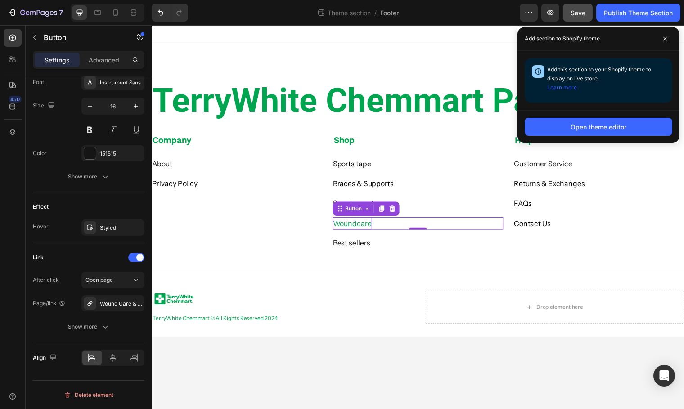
click at [370, 228] on p "Woundcare" at bounding box center [354, 226] width 39 height 13
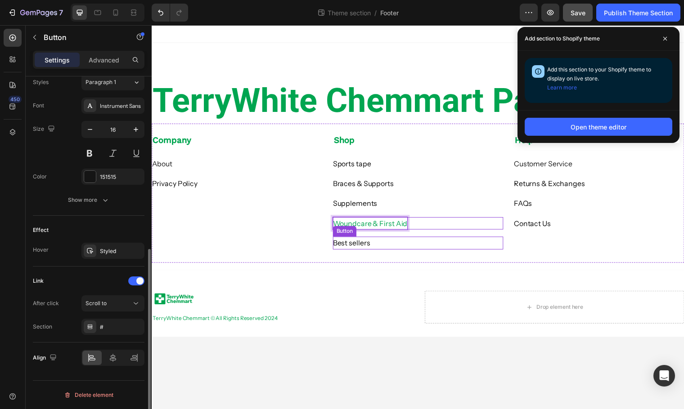
scroll to position [333, 0]
click at [394, 249] on div "Best sellers Button" at bounding box center [421, 246] width 173 height 13
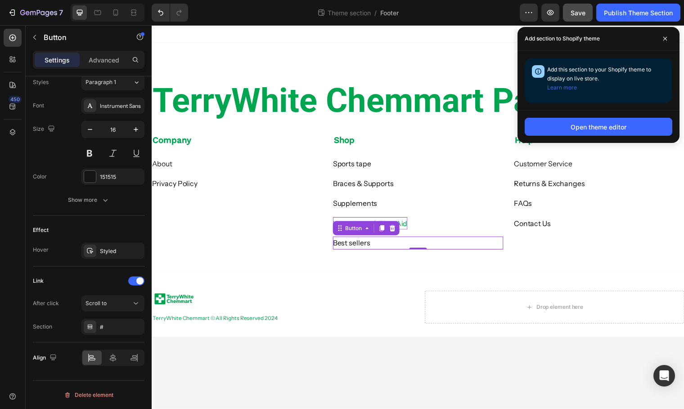
click at [428, 240] on div "Best sellers Button 0" at bounding box center [421, 246] width 173 height 13
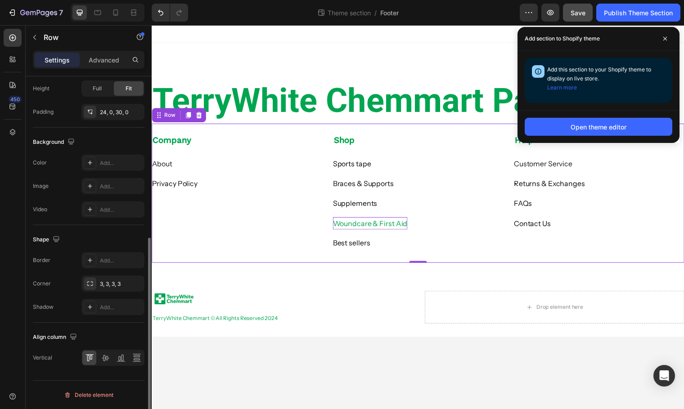
click at [432, 238] on div "Best sellers Button" at bounding box center [421, 243] width 173 height 20
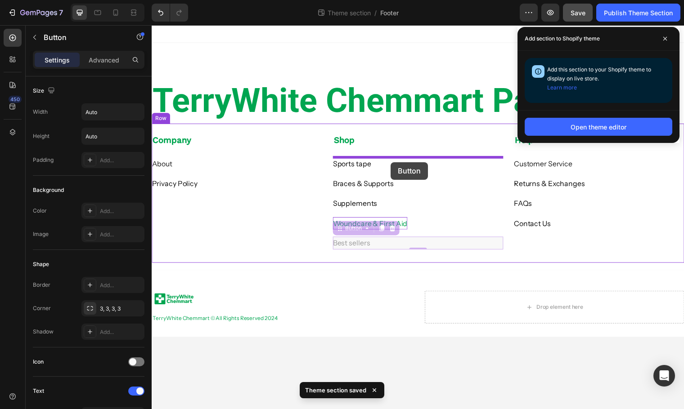
drag, startPoint x: 388, startPoint y: 249, endPoint x: 394, endPoint y: 164, distance: 84.8
click at [394, 164] on div "TerryWhite Chemmart Partnership Heading Row Company Text block About Button Pri…" at bounding box center [422, 183] width 540 height 316
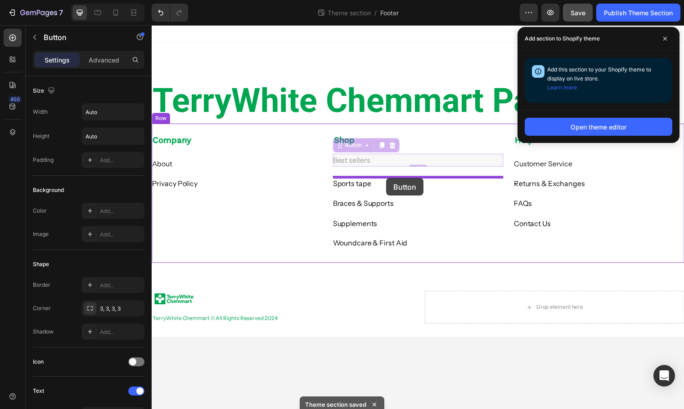
drag, startPoint x: 407, startPoint y: 164, endPoint x: 389, endPoint y: 180, distance: 23.9
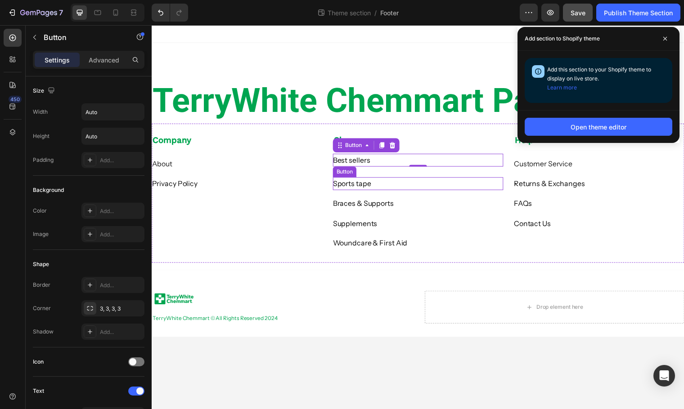
click at [392, 184] on div "Sports tape Button" at bounding box center [421, 186] width 173 height 13
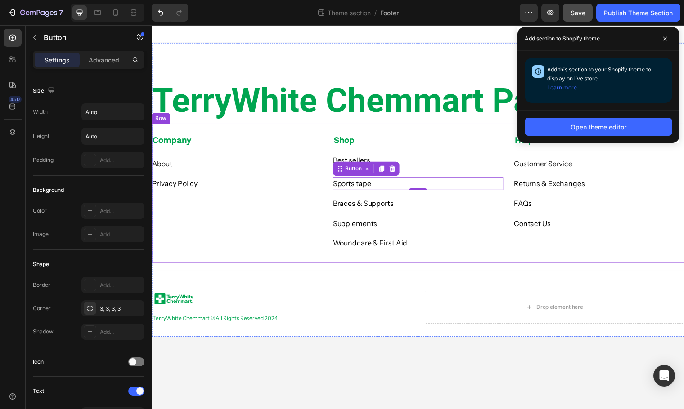
click at [425, 172] on div "Sports tape Button 0" at bounding box center [421, 181] width 173 height 24
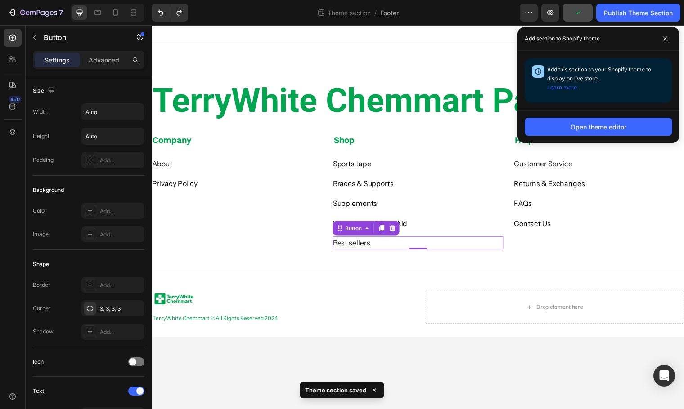
click at [395, 247] on div "Best sellers Button 0" at bounding box center [421, 246] width 173 height 13
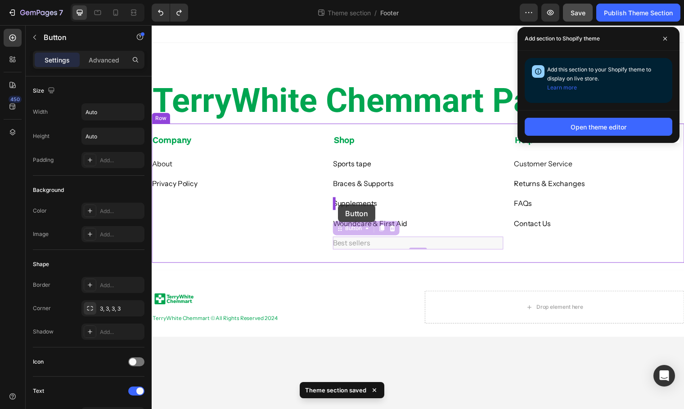
drag, startPoint x: 342, startPoint y: 234, endPoint x: 341, endPoint y: 207, distance: 26.1
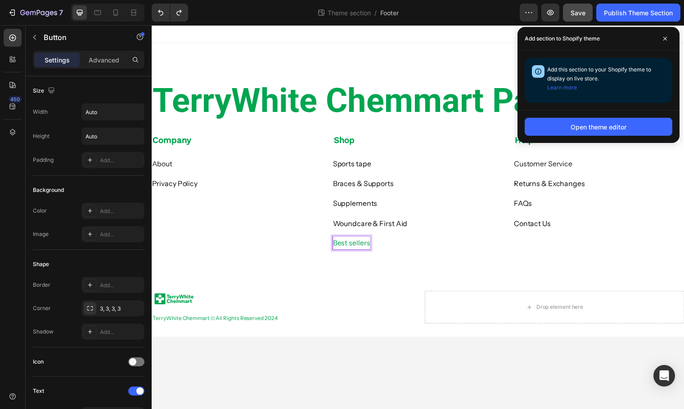
click at [344, 245] on p "Best sellers" at bounding box center [354, 246] width 38 height 13
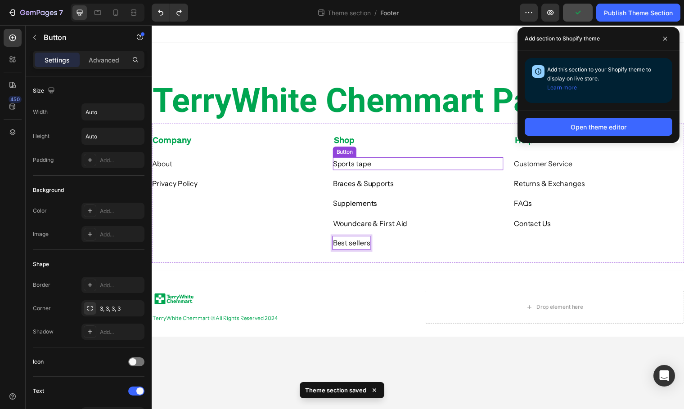
click at [395, 166] on div "Sports tape Button" at bounding box center [421, 165] width 173 height 13
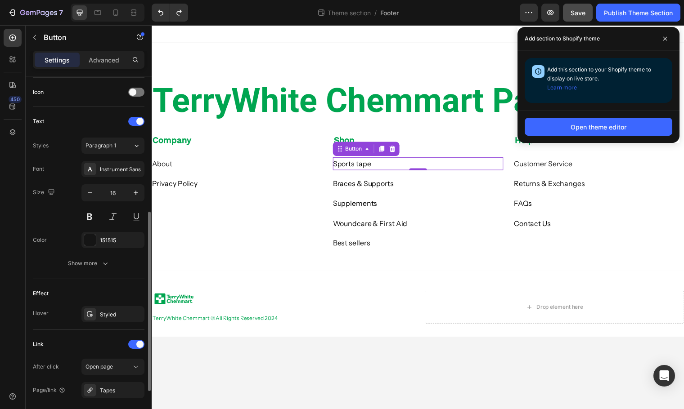
scroll to position [357, 0]
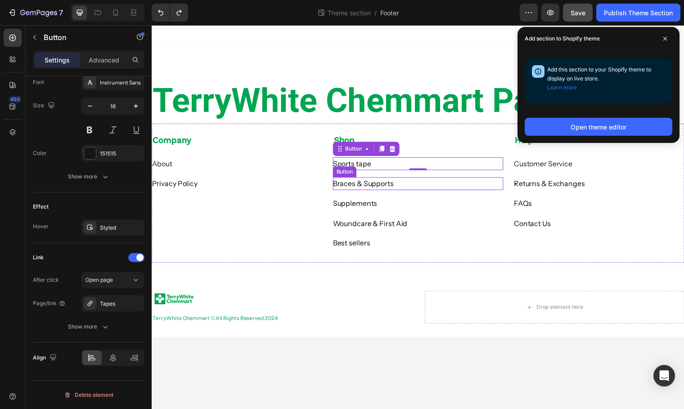
click at [422, 185] on div "Braces & Supports Button" at bounding box center [421, 186] width 173 height 13
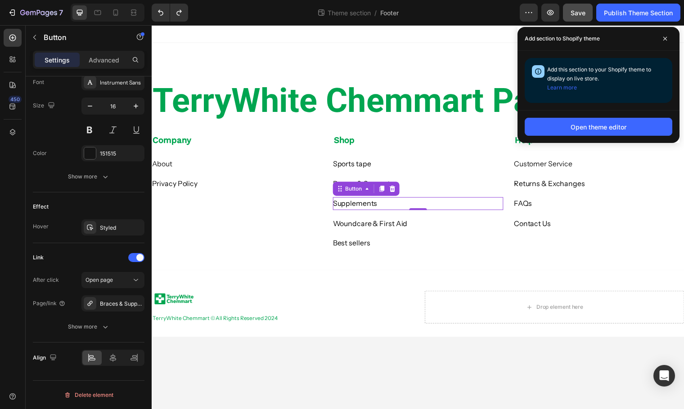
click at [389, 208] on div "Supplements Button 0" at bounding box center [421, 206] width 173 height 13
click at [384, 221] on p "Woundcare & First Aid" at bounding box center [373, 226] width 76 height 13
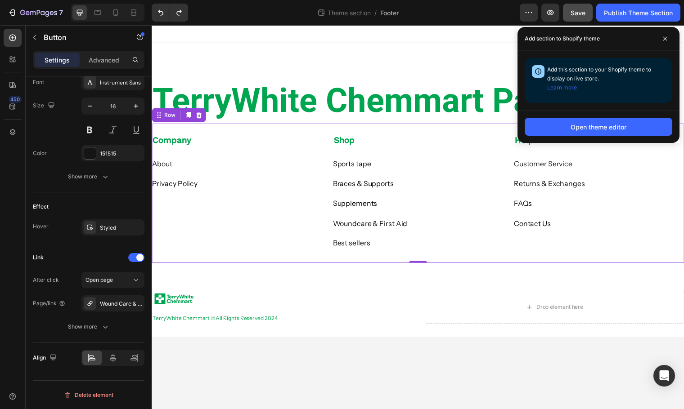
scroll to position [293, 0]
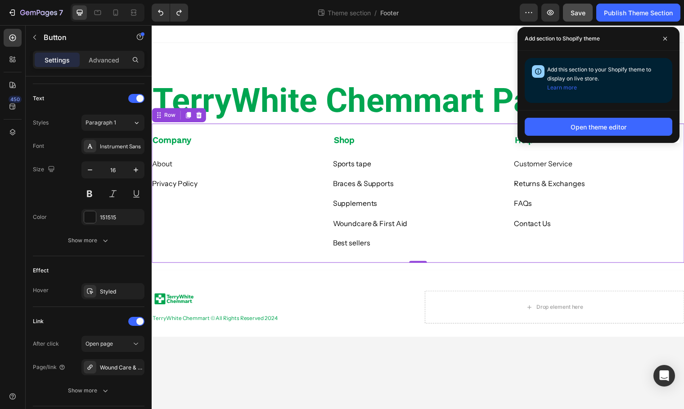
click at [251, 211] on div "Company Text block About Button Privacy Policy Button" at bounding box center [238, 194] width 173 height 117
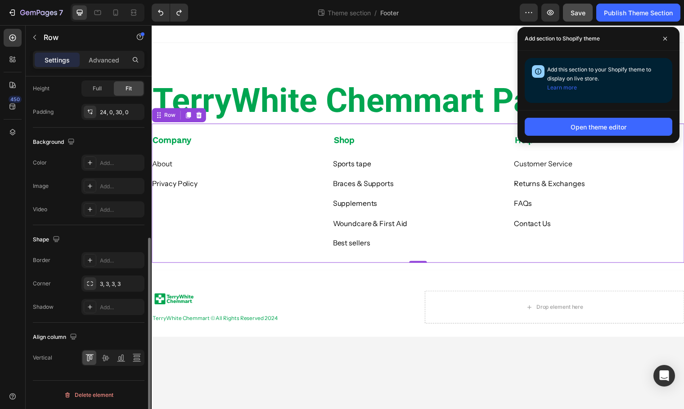
scroll to position [0, 0]
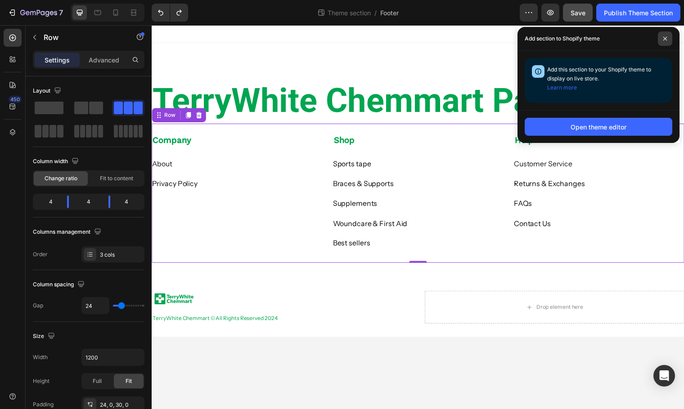
click at [661, 40] on span at bounding box center [665, 38] width 14 height 14
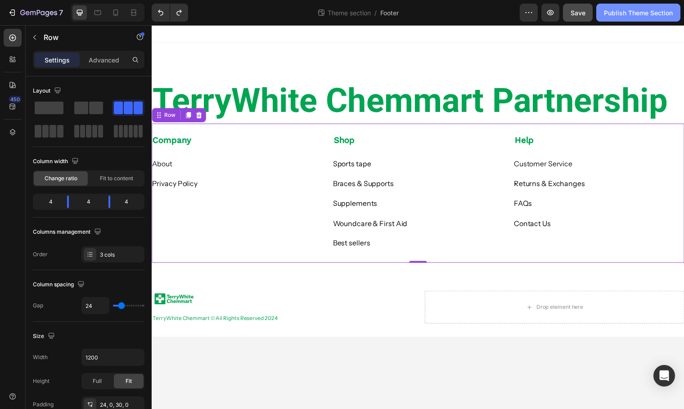
click at [626, 13] on div "Publish Theme Section" at bounding box center [638, 12] width 69 height 9
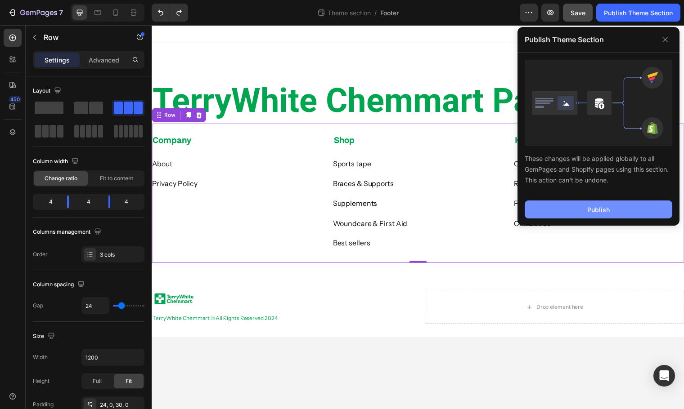
click at [595, 211] on div "Publish" at bounding box center [598, 209] width 22 height 9
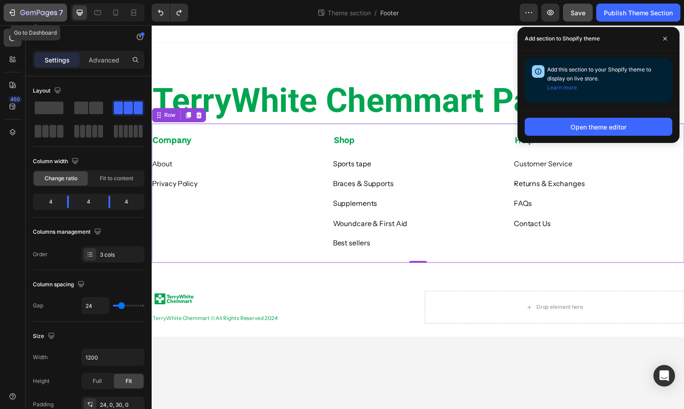
click at [29, 10] on icon "button" at bounding box center [38, 13] width 37 height 8
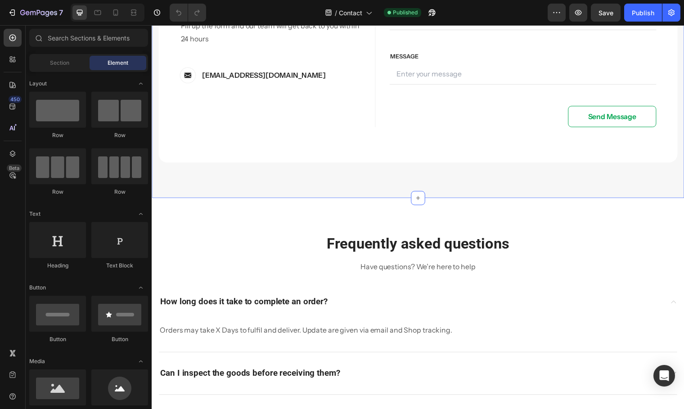
scroll to position [270, 0]
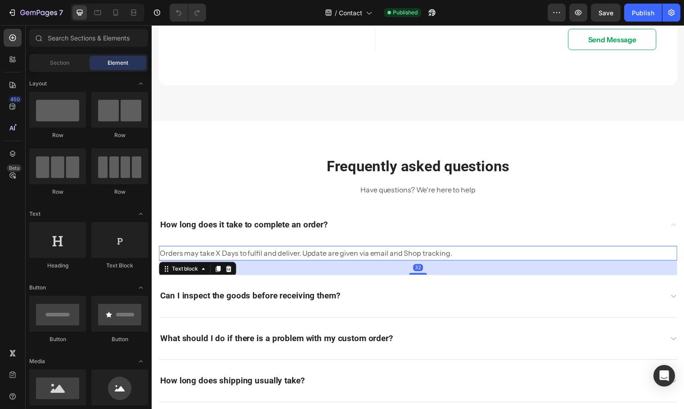
click at [462, 259] on p "Orders may take X Days to fulfil and deliver. Update are given via email and Sh…" at bounding box center [396, 256] width 473 height 13
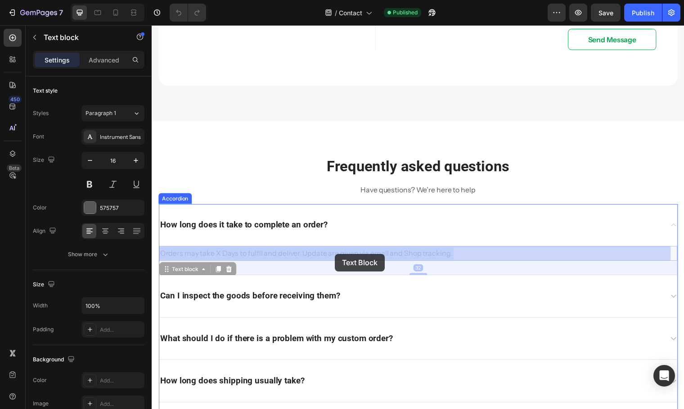
drag, startPoint x: 457, startPoint y: 259, endPoint x: 337, endPoint y: 257, distance: 119.2
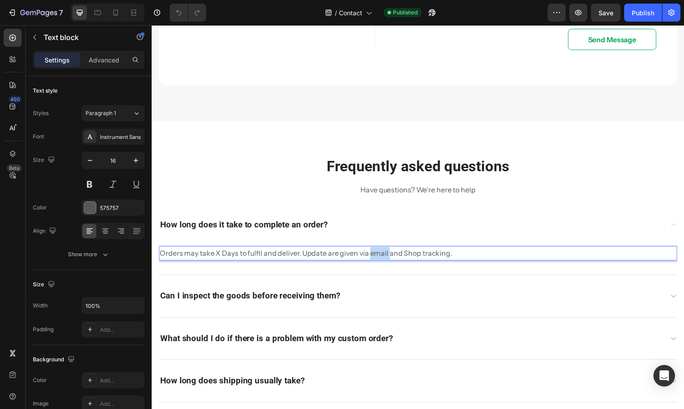
click at [384, 256] on p "Orders may take X Days to fulfil and deliver. Update are given via email and Sh…" at bounding box center [396, 256] width 473 height 13
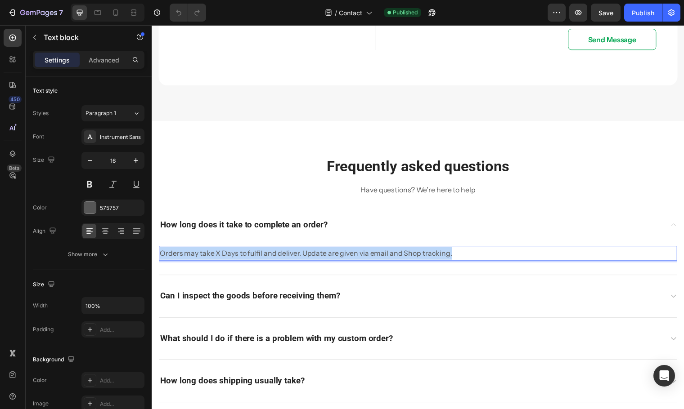
click at [384, 256] on p "Orders may take X Days to fulfil and deliver. Update are given via email and Sh…" at bounding box center [396, 256] width 473 height 13
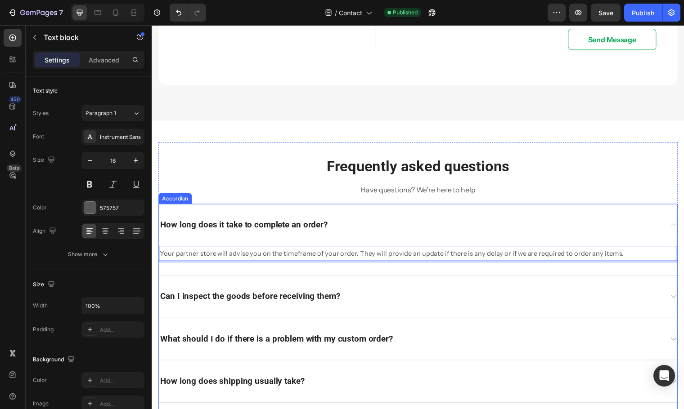
click at [409, 304] on div "Can I inspect the goods before receiving them?" at bounding box center [414, 301] width 511 height 14
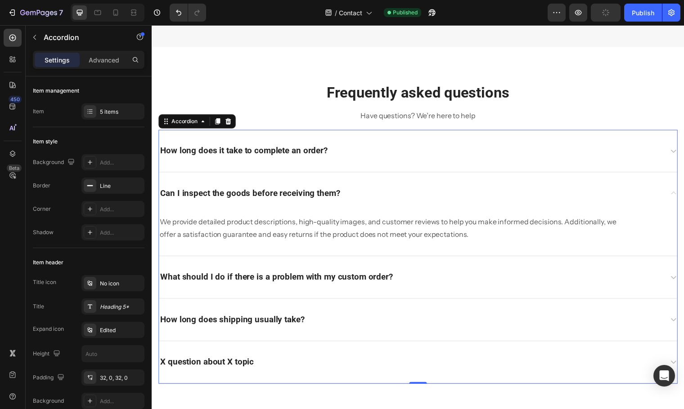
scroll to position [360, 0]
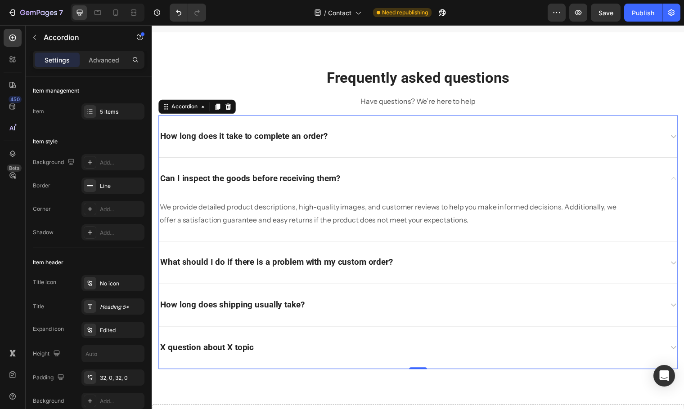
click at [341, 182] on p "Can I inspect the goods before receiving them?" at bounding box center [251, 180] width 182 height 11
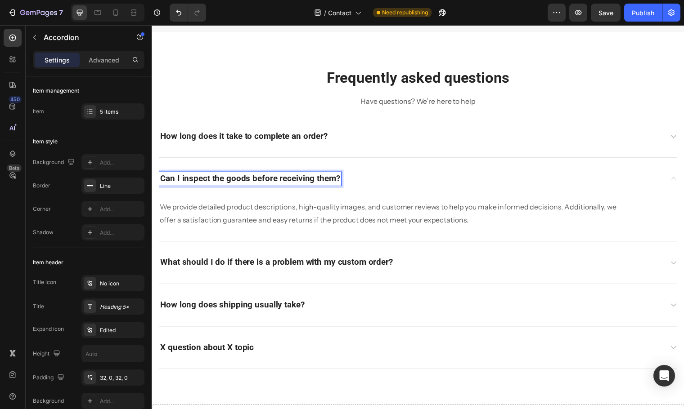
click at [333, 182] on p "Can I inspect the goods before receiving them?" at bounding box center [251, 180] width 182 height 11
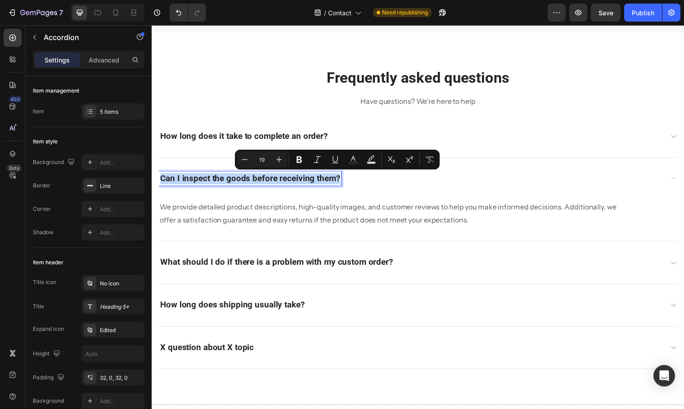
click at [333, 182] on p "Can I inspect the goods before receiving them?" at bounding box center [251, 180] width 182 height 11
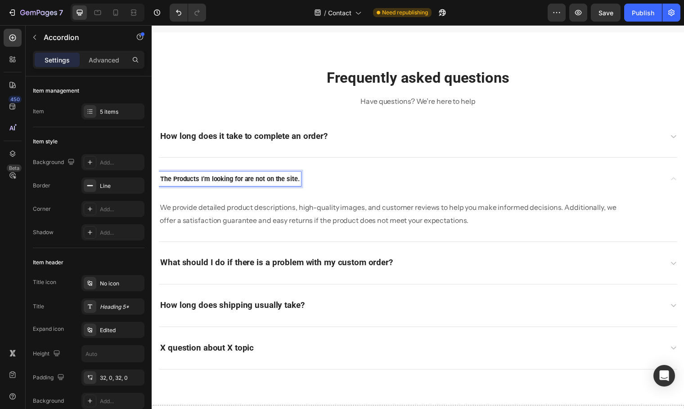
click at [270, 181] on strong "The Products I’m looking for are not on the site." at bounding box center [230, 181] width 141 height 8
click at [267, 197] on div "The Products I’m looking for are not on the site." at bounding box center [422, 181] width 526 height 43
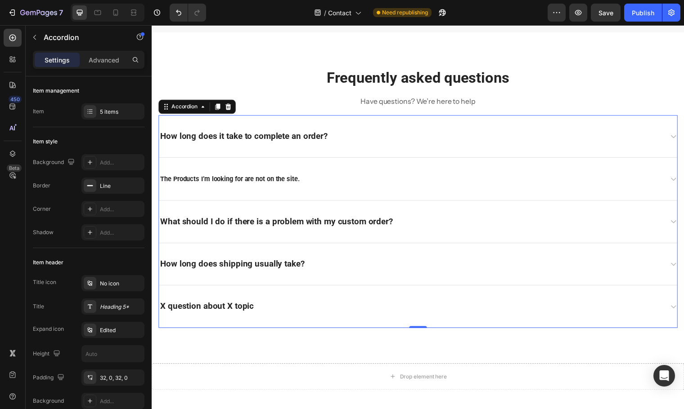
click at [265, 176] on p "The Products I’m looking for are not on the site." at bounding box center [230, 181] width 141 height 12
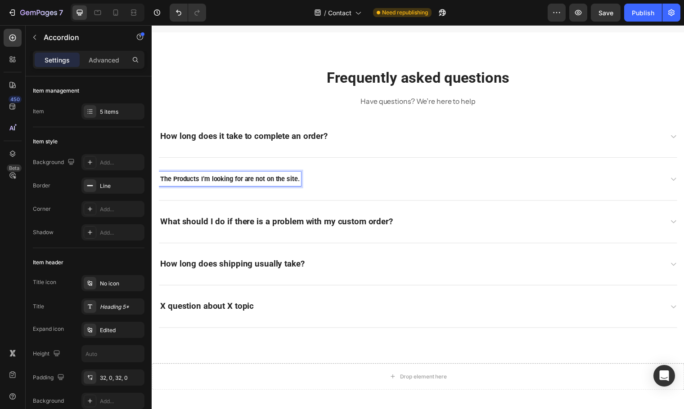
click at [264, 180] on strong "The Products I’m looking for are not on the site." at bounding box center [230, 181] width 141 height 8
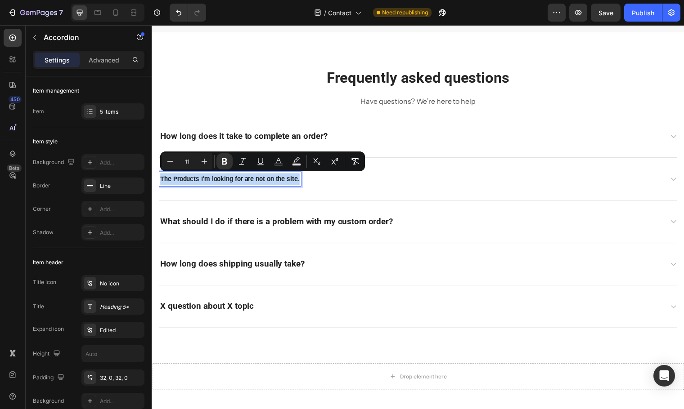
click at [264, 180] on strong "The Products I’m looking for are not on the site." at bounding box center [230, 181] width 141 height 8
click at [202, 165] on button "Plus" at bounding box center [197, 161] width 16 height 16
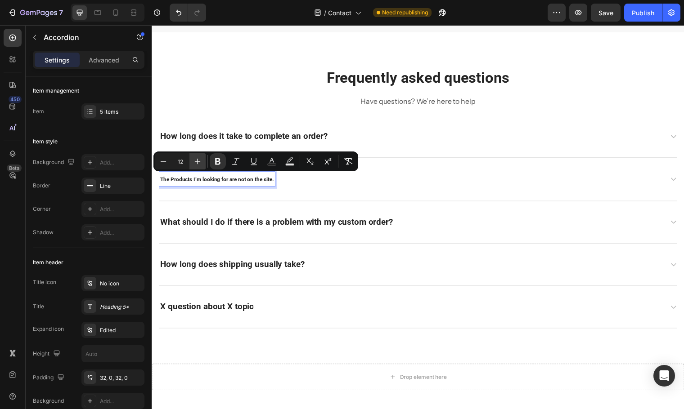
click at [202, 165] on button "Plus" at bounding box center [197, 161] width 16 height 16
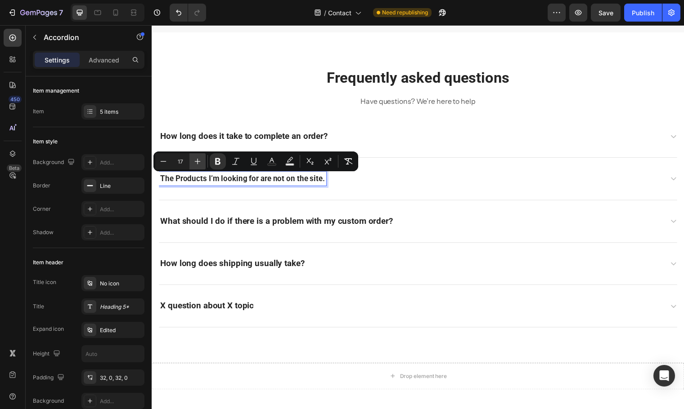
click at [202, 165] on button "Plus" at bounding box center [197, 161] width 16 height 16
type input "19"
click at [379, 204] on div "What should I do if there is a problem with my custom order?" at bounding box center [422, 224] width 526 height 43
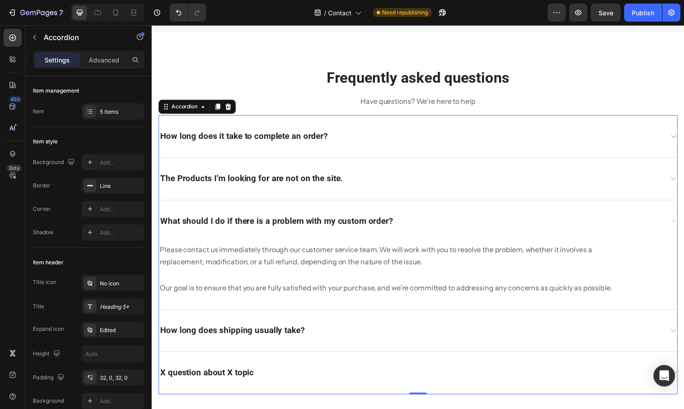
click at [382, 188] on div "The Products I’m looking for are not on the site." at bounding box center [422, 181] width 526 height 43
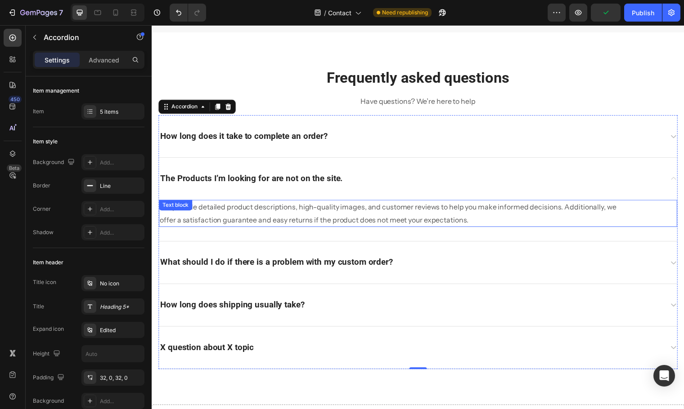
click at [482, 220] on p "We provide detailed product descriptions, high-quality images, and customer rev…" at bounding box center [396, 216] width 473 height 26
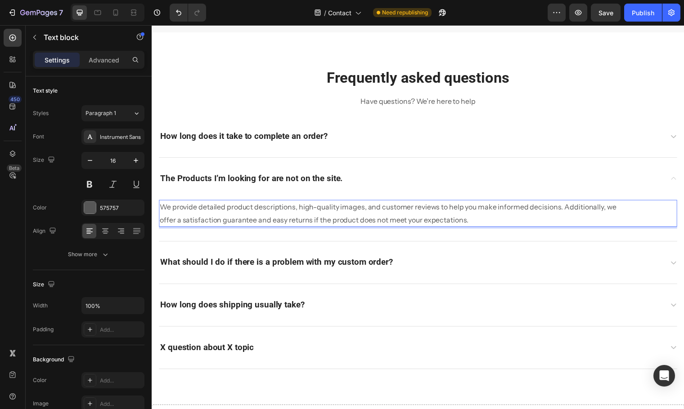
click at [463, 221] on p "We provide detailed product descriptions, high-quality images, and customer rev…" at bounding box center [396, 216] width 473 height 26
click at [478, 222] on p "We provide detailed product descriptions, high-quality images, and customer rev…" at bounding box center [396, 216] width 473 height 26
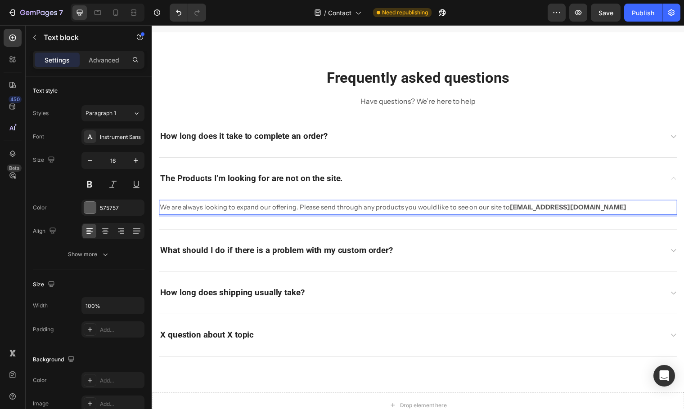
click at [388, 210] on span "We are always looking to expand our offering. Please send through any products …" at bounding box center [337, 210] width 355 height 8
click at [392, 212] on span "We are always looking to expand our offering. Please send through any products …" at bounding box center [337, 210] width 355 height 8
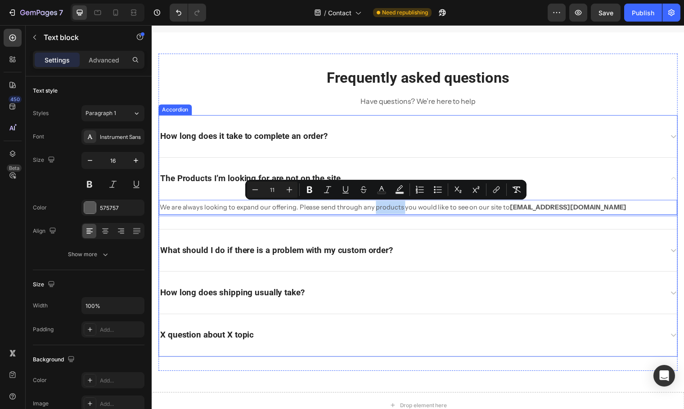
click at [350, 251] on p "What should I do if there is a problem with my custom order?" at bounding box center [278, 253] width 236 height 11
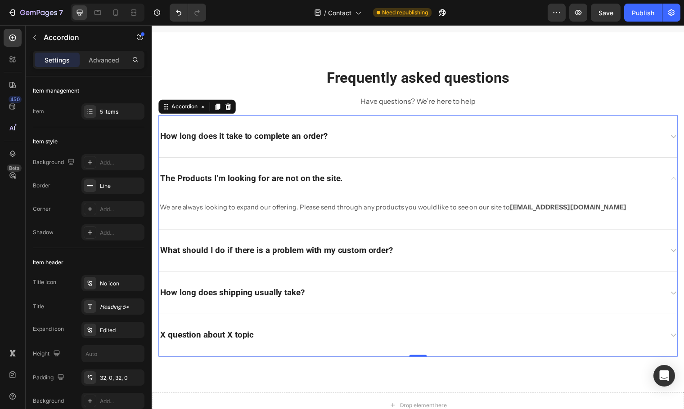
click at [458, 261] on div "What should I do if there is a problem with my custom order?" at bounding box center [422, 254] width 526 height 43
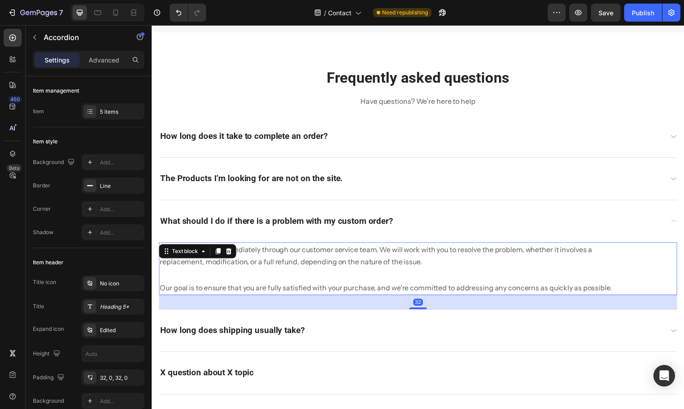
click at [389, 265] on p "Please contact us immediately through our customer service team. We will work w…" at bounding box center [396, 260] width 473 height 26
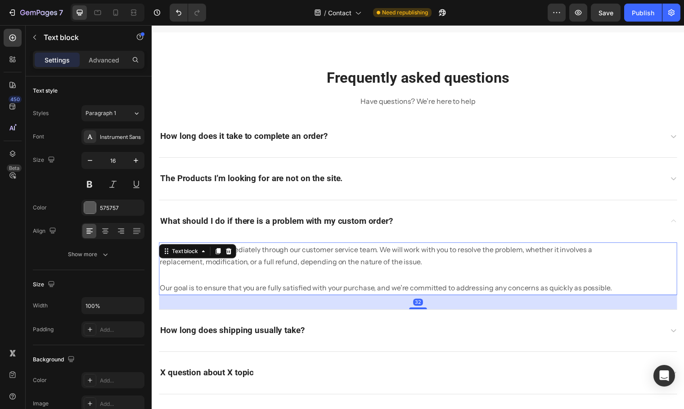
click at [389, 265] on p "Please contact us immediately through our customer service team. We will work w…" at bounding box center [396, 260] width 473 height 26
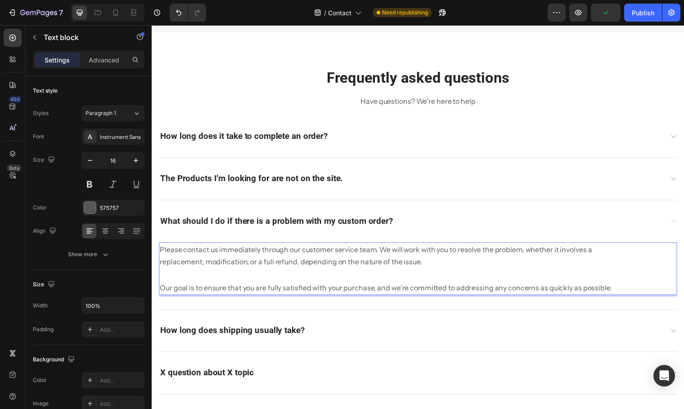
click at [389, 265] on p "Please contact us immediately through our customer service team. We will work w…" at bounding box center [396, 260] width 473 height 26
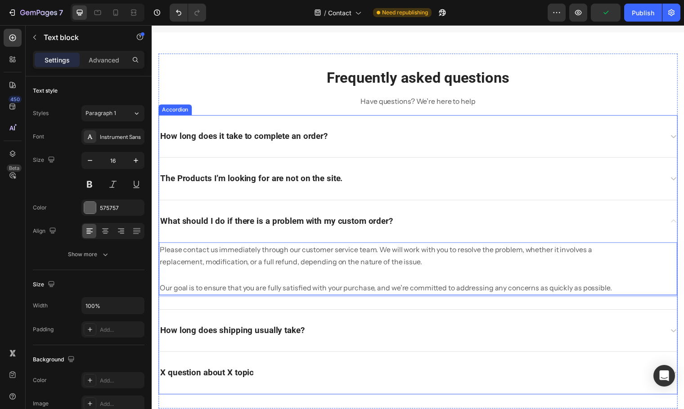
click at [385, 181] on div "The Products I’m looking for are not on the site." at bounding box center [414, 181] width 511 height 14
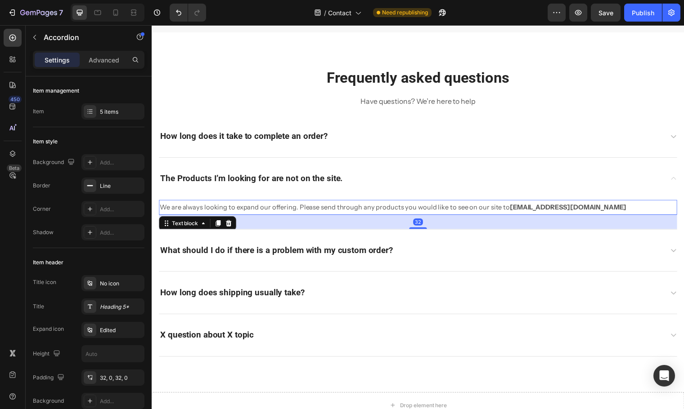
click at [377, 208] on span "We are always looking to expand our offering. Please send through any products …" at bounding box center [337, 210] width 355 height 8
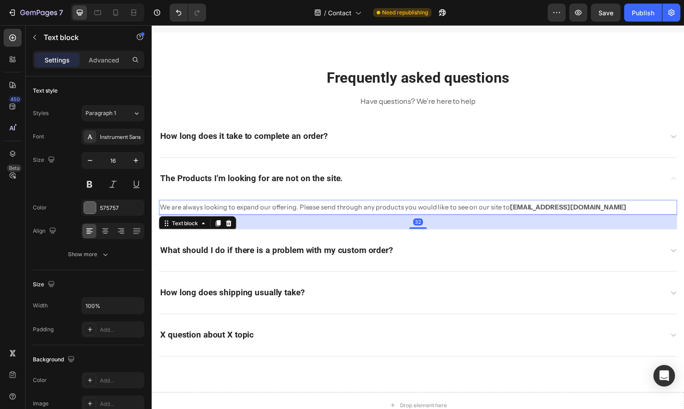
click at [356, 211] on span "We are always looking to expand our offering. Please send through any products …" at bounding box center [337, 210] width 355 height 8
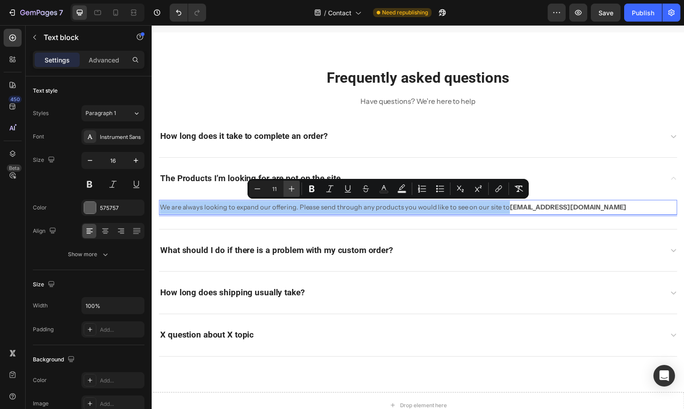
click at [293, 189] on icon "Editor contextual toolbar" at bounding box center [291, 188] width 9 height 9
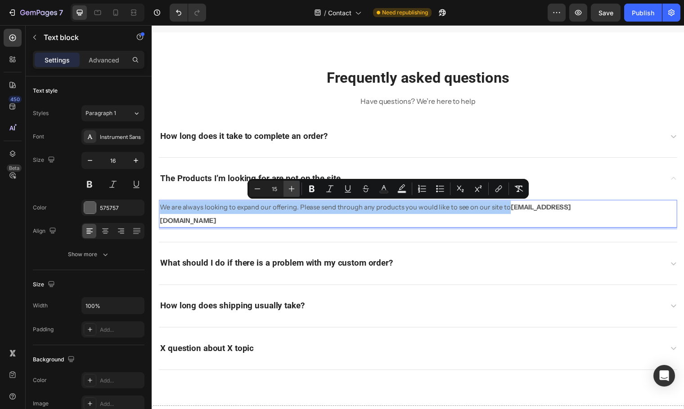
click at [293, 189] on icon "Editor contextual toolbar" at bounding box center [291, 188] width 9 height 9
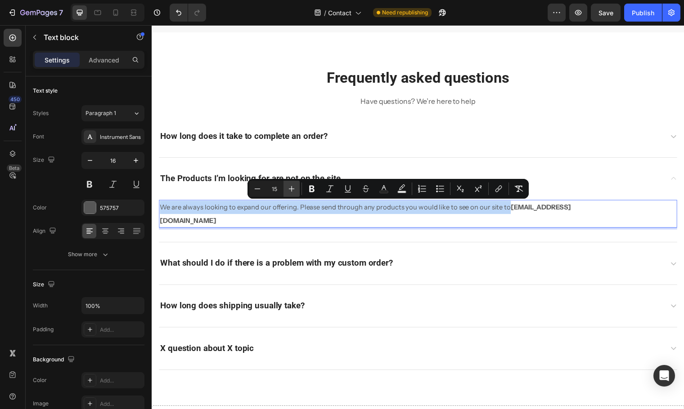
type input "16"
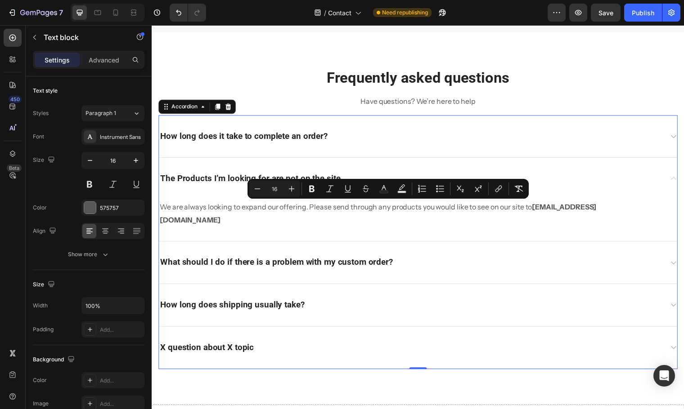
click at [338, 149] on div "How long does it take to complete an order?" at bounding box center [422, 138] width 526 height 43
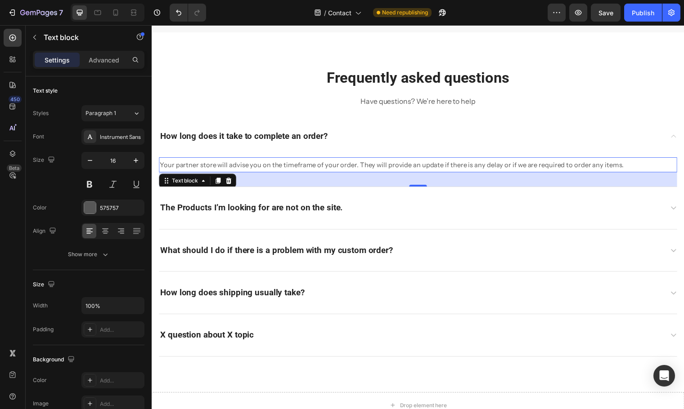
click at [335, 163] on span "Your partner store will advise you on the timeframe of your order. They will pr…" at bounding box center [395, 167] width 471 height 8
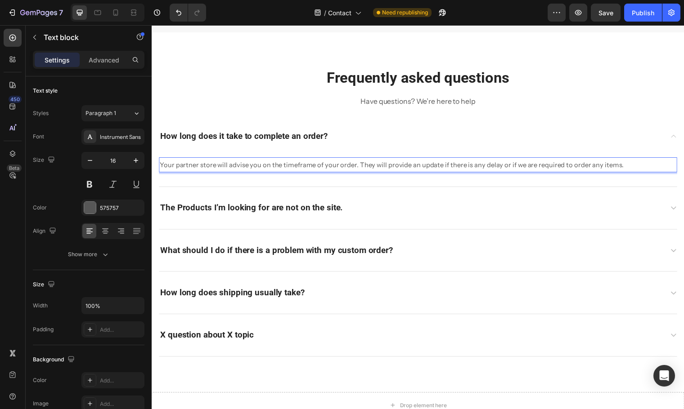
click at [335, 166] on span "Your partner store will advise you on the timeframe of your order. They will pr…" at bounding box center [395, 167] width 471 height 8
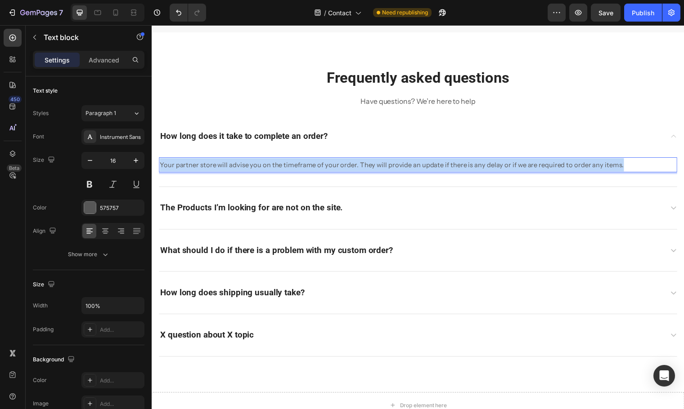
click at [335, 166] on span "Your partner store will advise you on the timeframe of your order. They will pr…" at bounding box center [395, 167] width 471 height 8
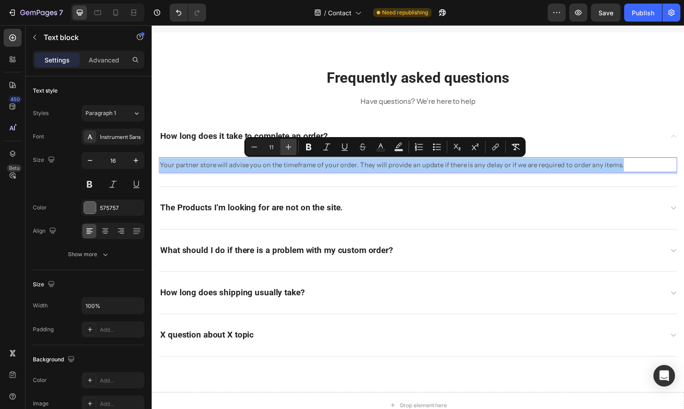
click at [287, 148] on icon "Editor contextual toolbar" at bounding box center [288, 147] width 9 height 9
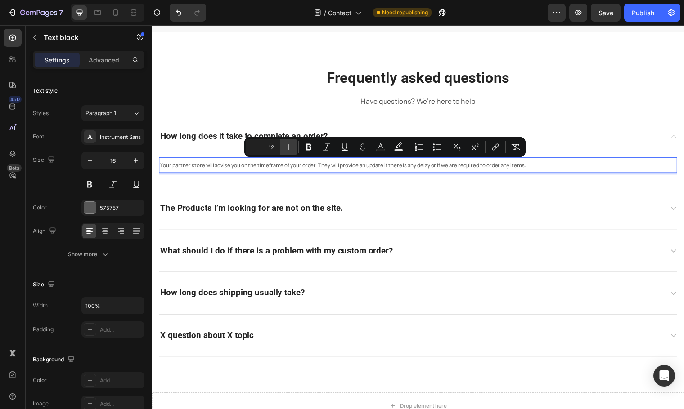
click at [287, 148] on icon "Editor contextual toolbar" at bounding box center [288, 147] width 9 height 9
type input "16"
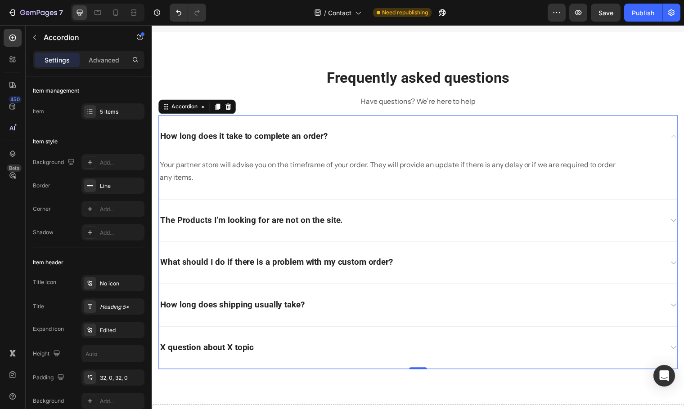
click at [326, 261] on p "What should I do if there is a problem with my custom order?" at bounding box center [278, 266] width 236 height 11
click at [445, 263] on div "What should I do if there is a problem with my custom order?" at bounding box center [414, 266] width 511 height 14
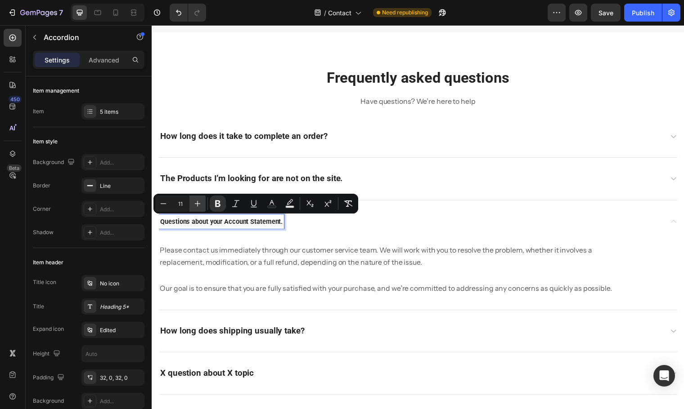
click at [196, 207] on icon "Editor contextual toolbar" at bounding box center [197, 203] width 9 height 9
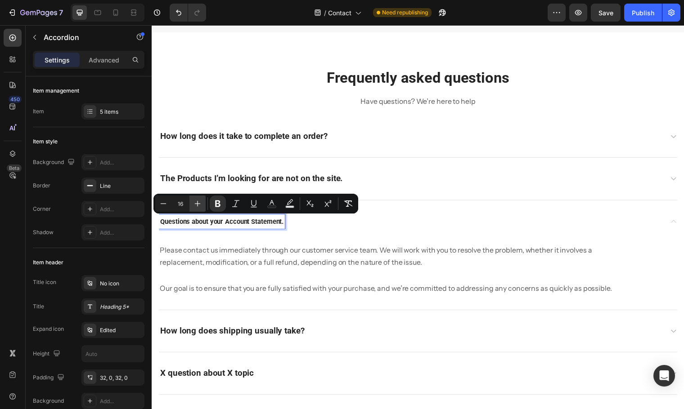
click at [196, 207] on icon "Editor contextual toolbar" at bounding box center [197, 203] width 9 height 9
type input "19"
click at [240, 253] on p "Please contact us immediately through our customer service team. We will work w…" at bounding box center [396, 260] width 473 height 26
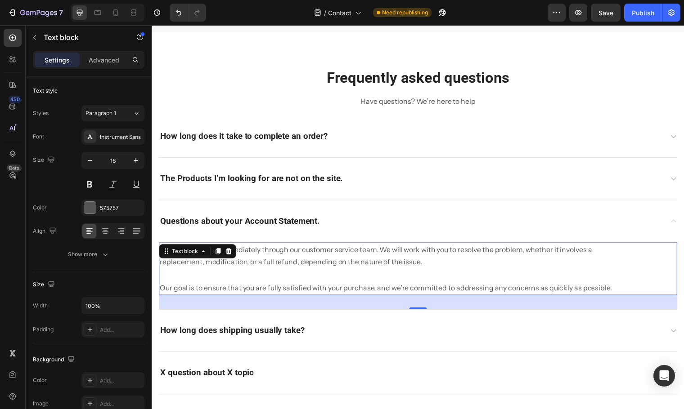
click at [318, 277] on p at bounding box center [396, 278] width 473 height 13
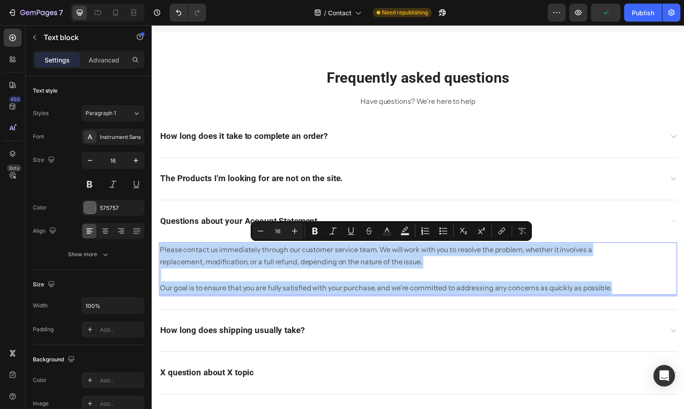
type input "11"
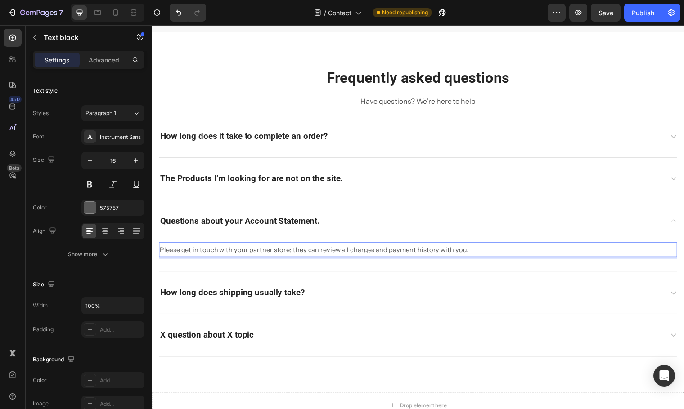
click at [295, 252] on span "Please get in touch with your partner store; they can review all charges and pa…" at bounding box center [316, 253] width 313 height 8
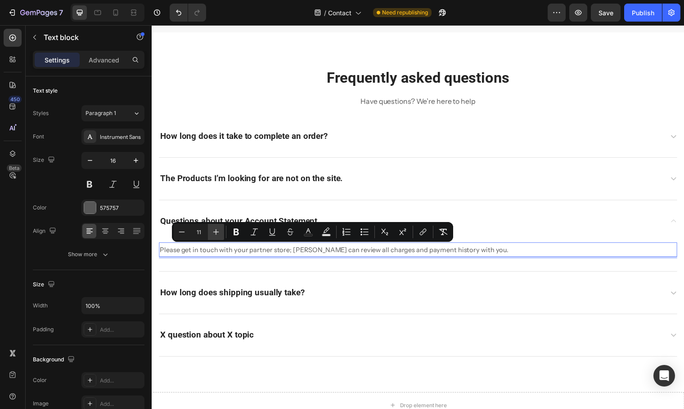
click at [219, 234] on icon "Editor contextual toolbar" at bounding box center [215, 232] width 9 height 9
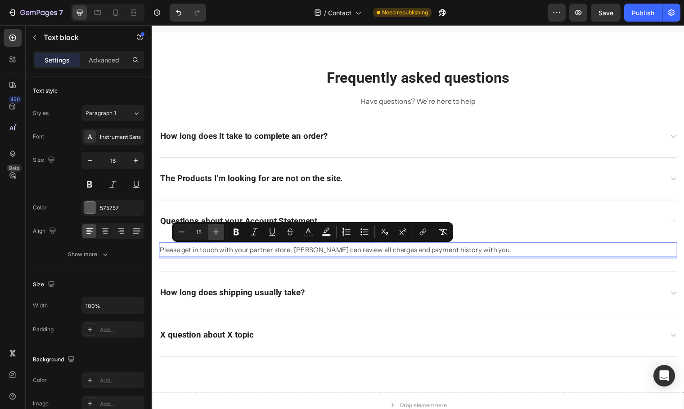
type input "16"
click at [312, 252] on span "Please get in touch with your partner store; [PERSON_NAME] can review all charg…" at bounding box center [349, 252] width 379 height 9
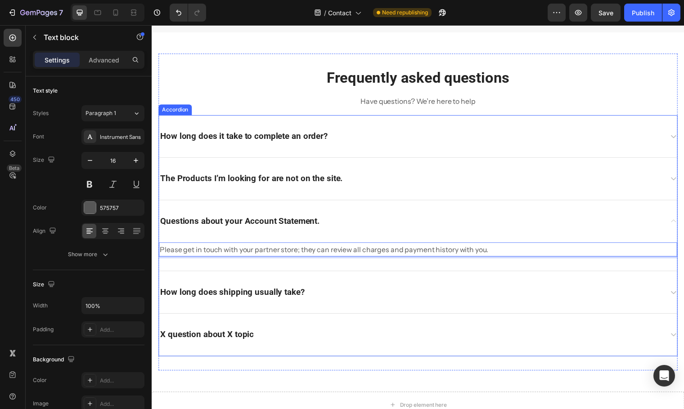
click at [336, 299] on div "How long does shipping usually take?" at bounding box center [414, 296] width 511 height 14
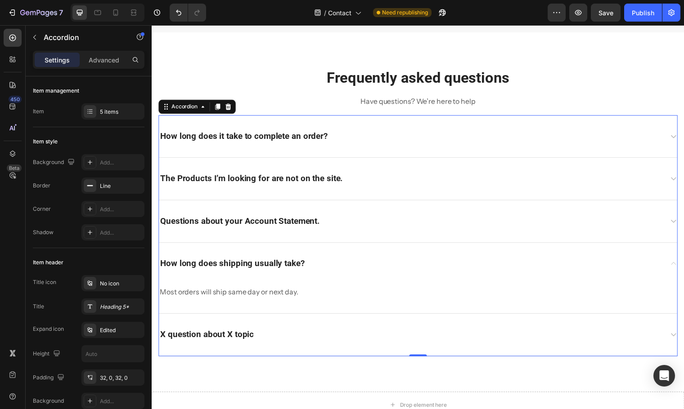
click at [260, 274] on div "How long does shipping usually take?" at bounding box center [233, 268] width 149 height 14
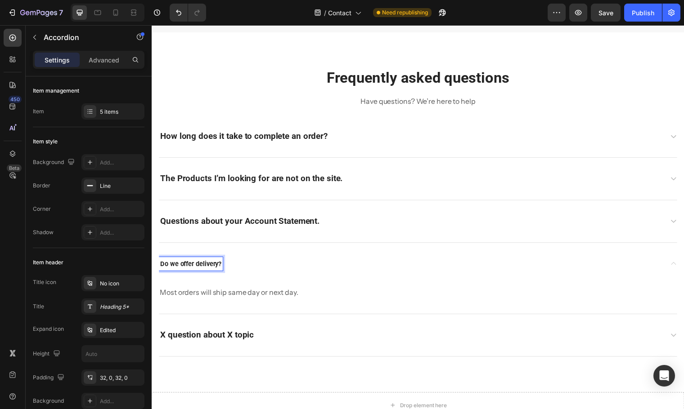
click at [210, 266] on strong "Do we offer delivery?" at bounding box center [191, 268] width 62 height 8
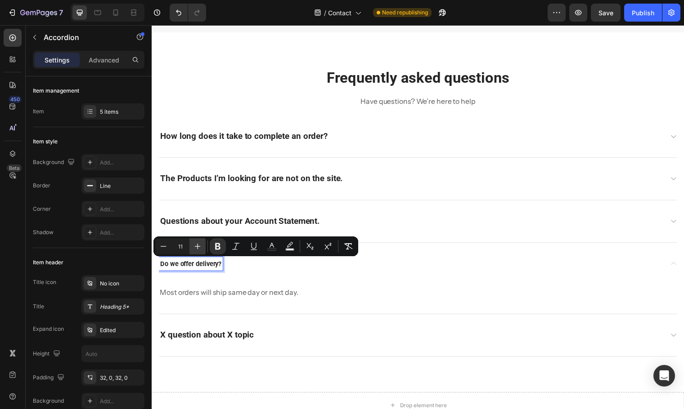
click at [201, 248] on icon "Editor contextual toolbar" at bounding box center [197, 246] width 9 height 9
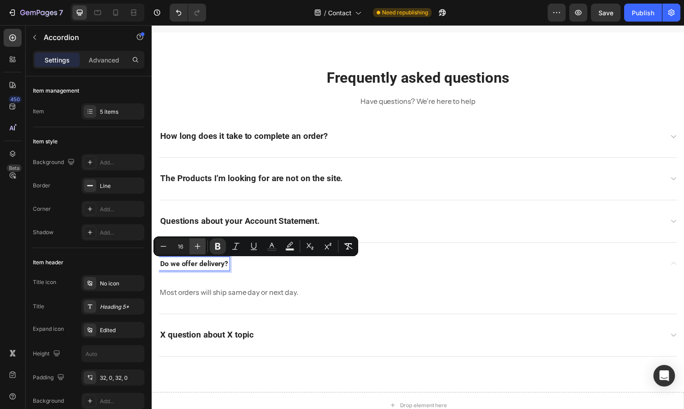
click at [201, 248] on icon "Editor contextual toolbar" at bounding box center [197, 246] width 9 height 9
type input "19"
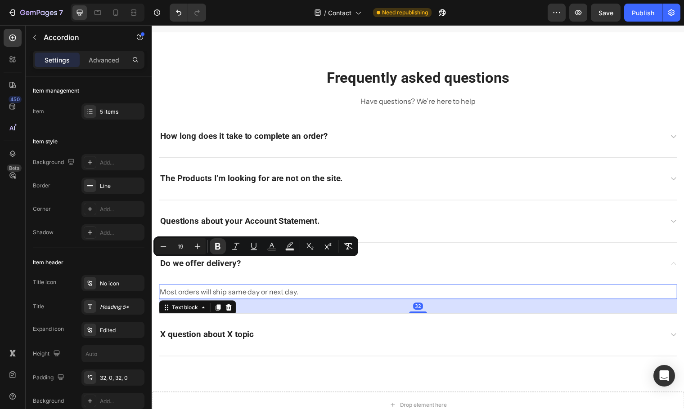
click at [275, 292] on p "Most orders will ship same day or next day." at bounding box center [396, 295] width 473 height 13
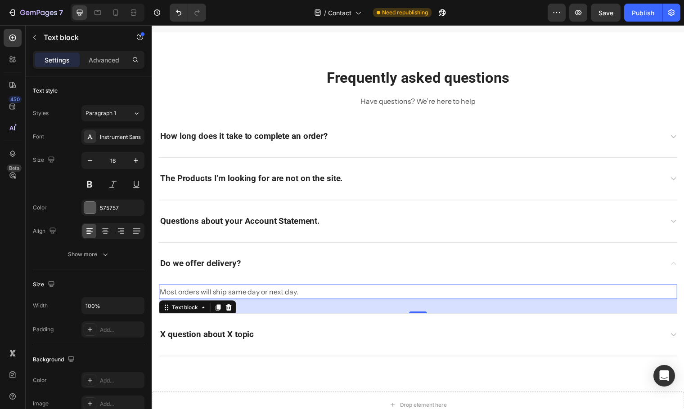
click at [317, 299] on p "Most orders will ship same day or next day." at bounding box center [396, 295] width 473 height 13
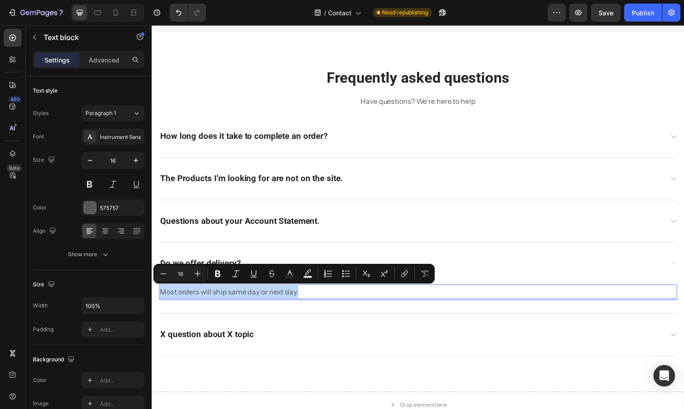
type input "11"
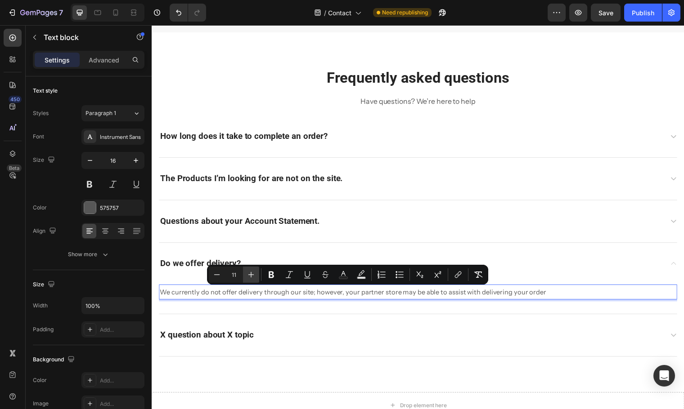
click at [254, 278] on icon "Editor contextual toolbar" at bounding box center [251, 274] width 9 height 9
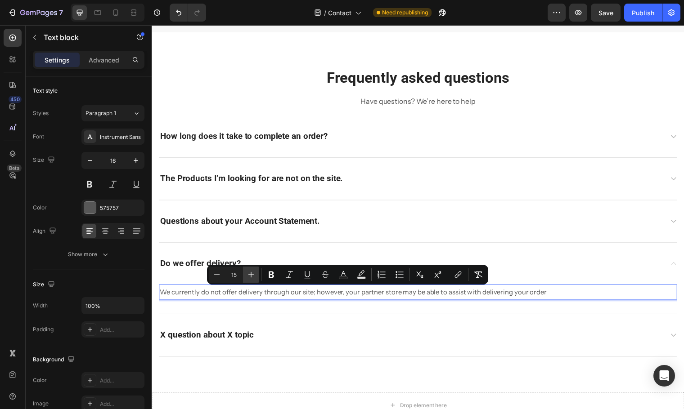
type input "16"
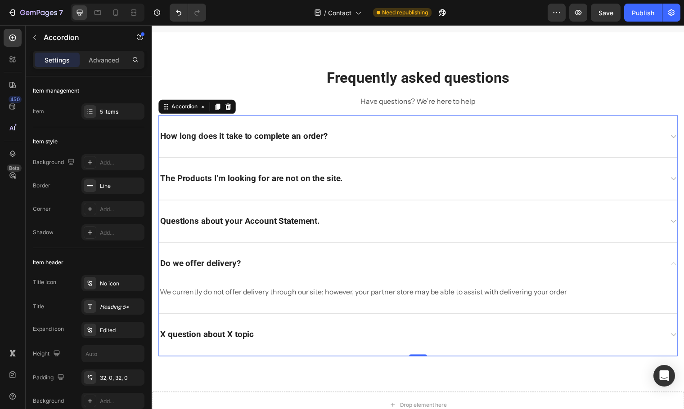
click at [311, 341] on div "X question about X topic" at bounding box center [414, 340] width 511 height 14
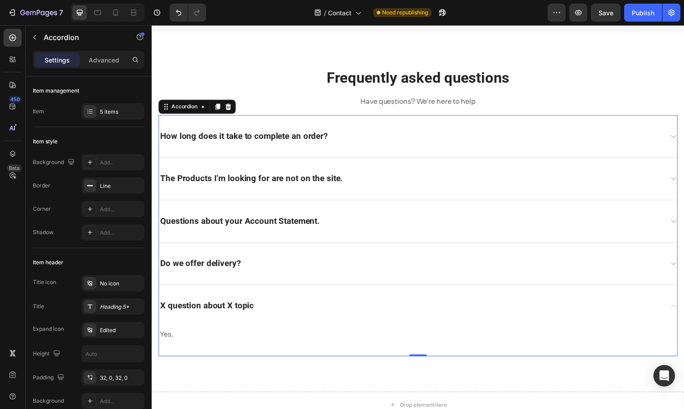
click at [303, 306] on div "X question about X topic" at bounding box center [414, 310] width 511 height 14
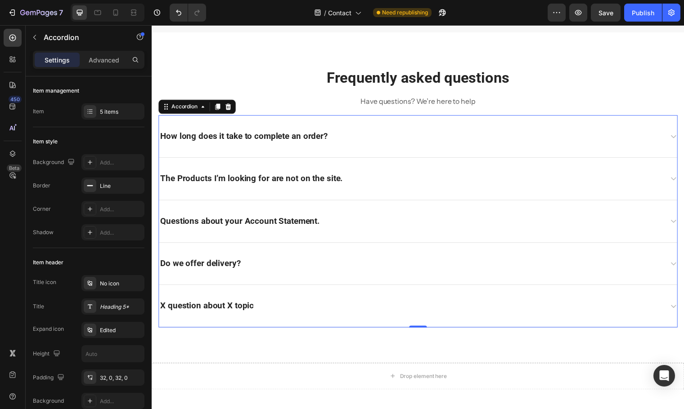
click at [290, 305] on div "X question about X topic" at bounding box center [414, 310] width 511 height 14
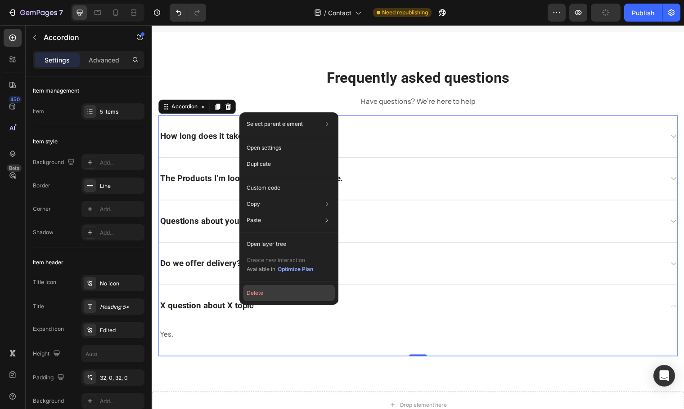
click at [262, 293] on button "Delete" at bounding box center [289, 293] width 92 height 16
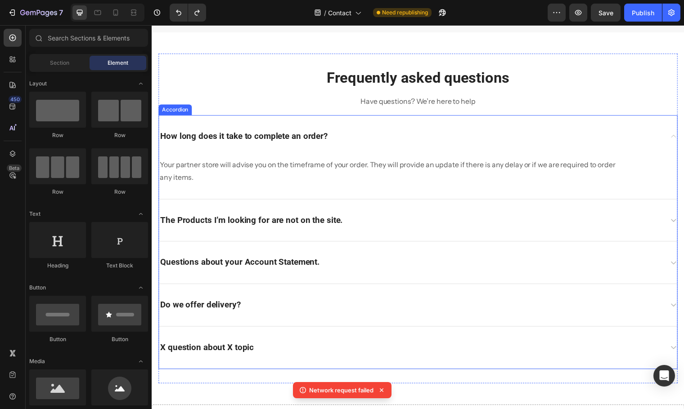
scroll to position [450, 0]
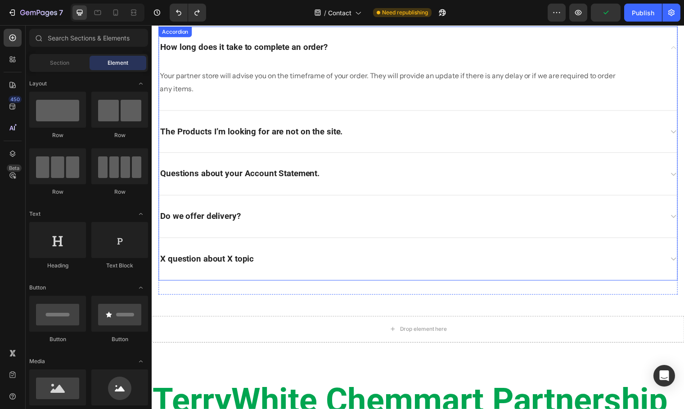
click at [338, 278] on div "X question about X topic" at bounding box center [422, 262] width 526 height 43
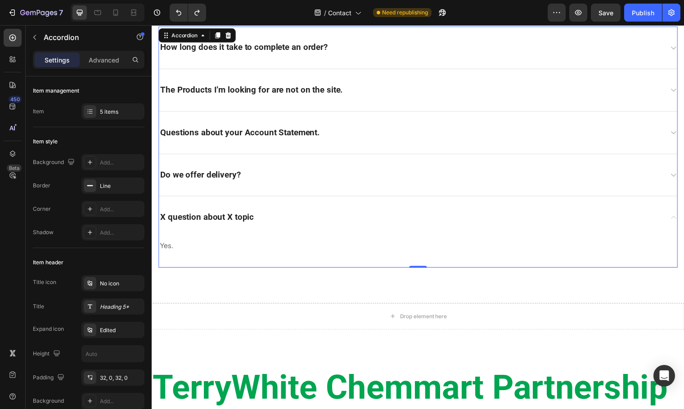
click at [208, 216] on p "X question about X topic" at bounding box center [207, 220] width 95 height 11
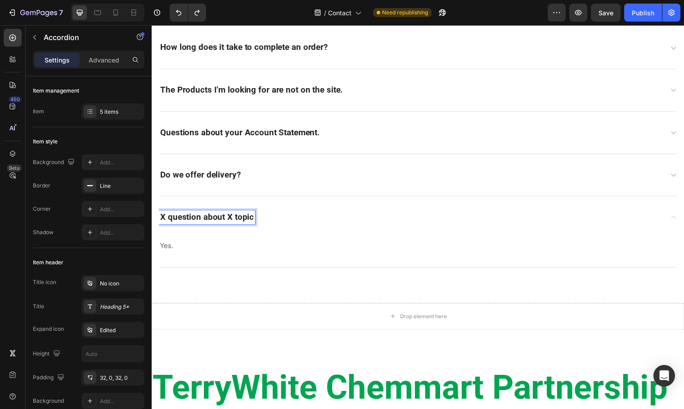
click at [252, 219] on p "X question about X topic" at bounding box center [207, 220] width 95 height 11
click at [254, 221] on div "X question about X topic" at bounding box center [208, 220] width 98 height 14
drag, startPoint x: 228, startPoint y: 221, endPoint x: 219, endPoint y: 224, distance: 10.0
click at [219, 224] on p "X question about X topic" at bounding box center [207, 220] width 95 height 11
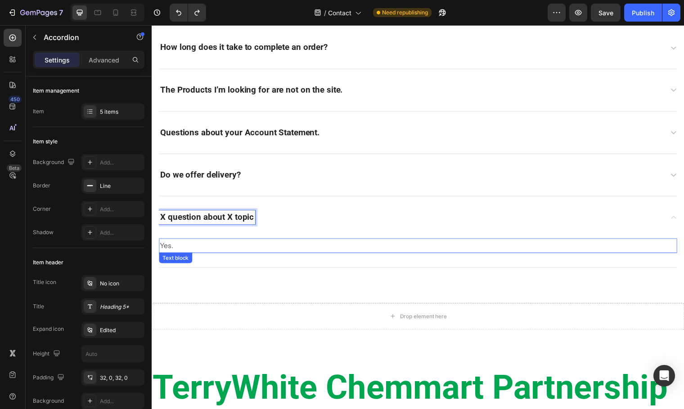
click at [176, 250] on p "Yes." at bounding box center [396, 249] width 473 height 13
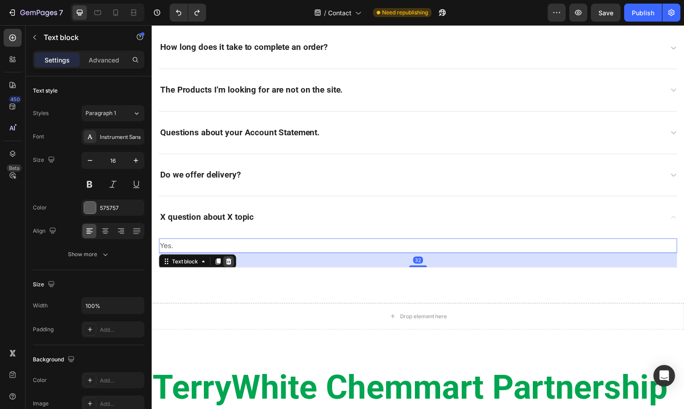
click at [233, 265] on div at bounding box center [229, 265] width 11 height 11
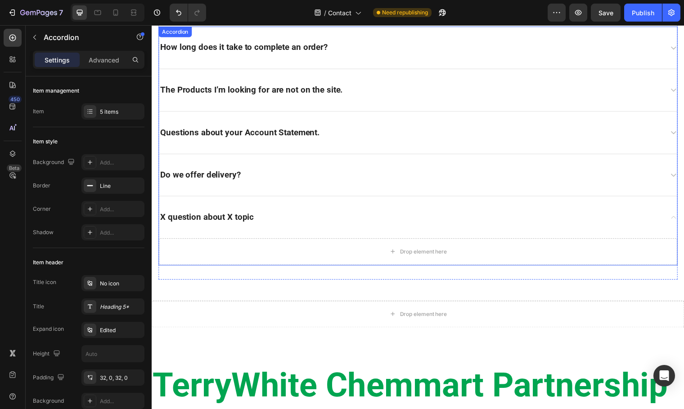
click at [247, 222] on p "X question about X topic" at bounding box center [207, 220] width 95 height 11
click at [227, 34] on icon at bounding box center [229, 35] width 6 height 6
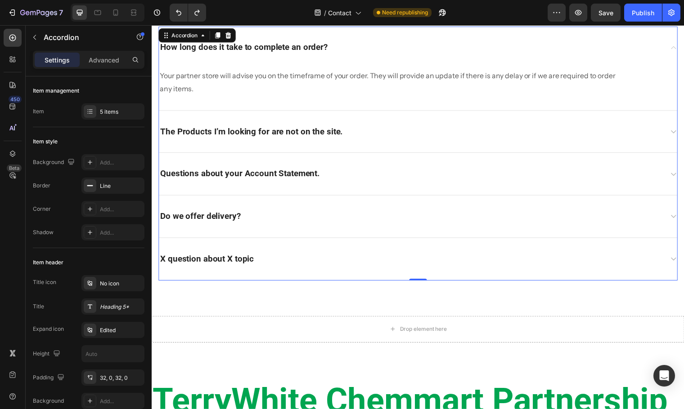
click at [251, 261] on p "X question about X topic" at bounding box center [207, 262] width 95 height 11
click at [270, 257] on div "X question about X topic" at bounding box center [414, 263] width 511 height 14
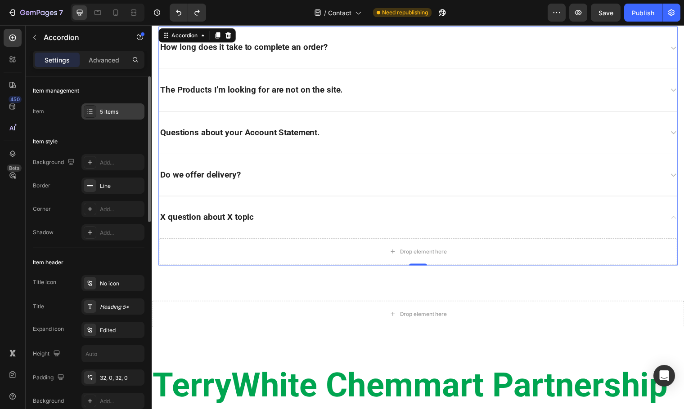
click at [108, 111] on div "5 items" at bounding box center [121, 112] width 42 height 8
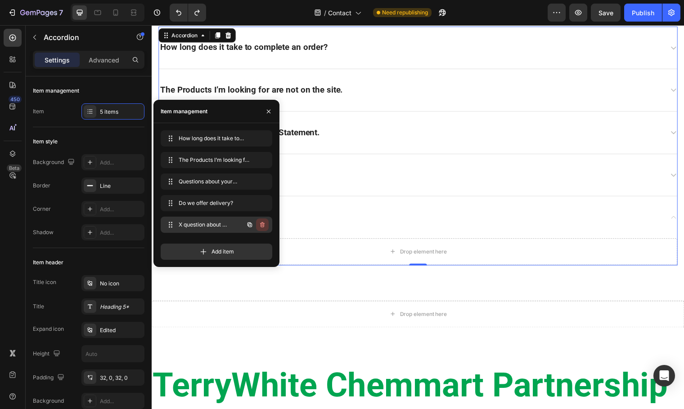
click at [263, 226] on icon "button" at bounding box center [263, 226] width 0 height 2
click at [256, 226] on div "Delete" at bounding box center [256, 225] width 17 height 8
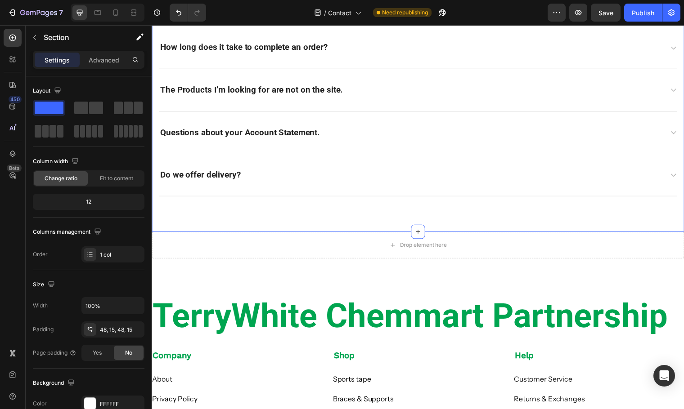
click at [342, 221] on div "Frequently asked questions Heading Have questions? We’re here to help Text bloc…" at bounding box center [422, 88] width 540 height 293
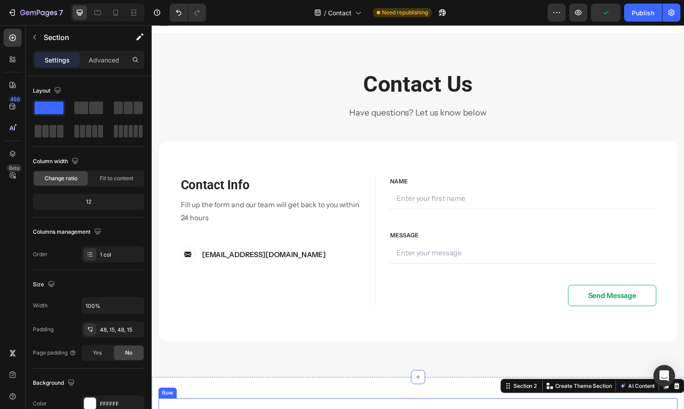
scroll to position [0, 0]
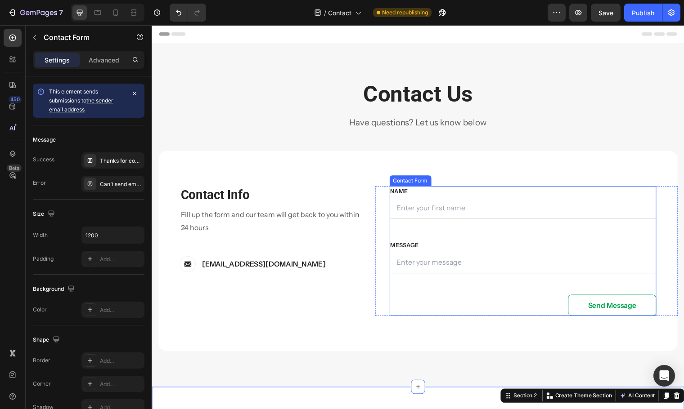
click at [409, 225] on div "FIRST NAME Text block NAME Text block Text Field LAST NAME Text block Email Fie…" at bounding box center [528, 255] width 271 height 132
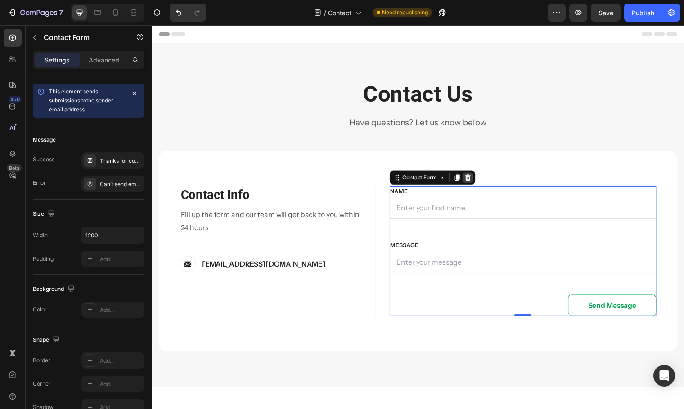
click at [471, 182] on icon at bounding box center [472, 180] width 6 height 6
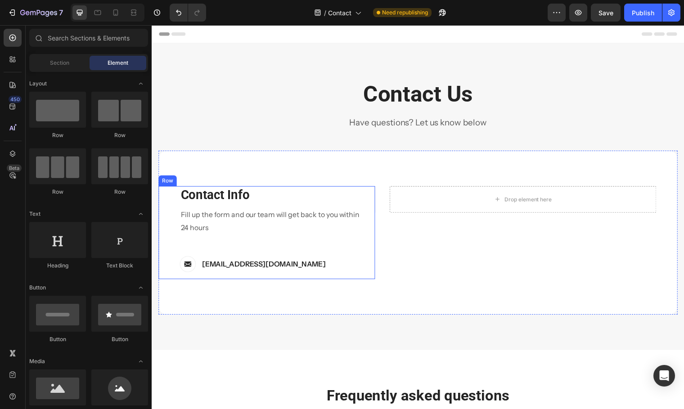
click at [237, 233] on p "Fill up the form and our team will get back to you within 24 hours" at bounding box center [272, 224] width 182 height 26
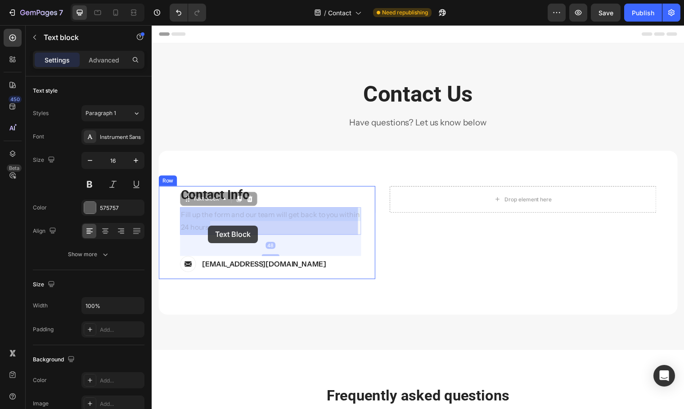
drag, startPoint x: 238, startPoint y: 233, endPoint x: 207, endPoint y: 229, distance: 30.5
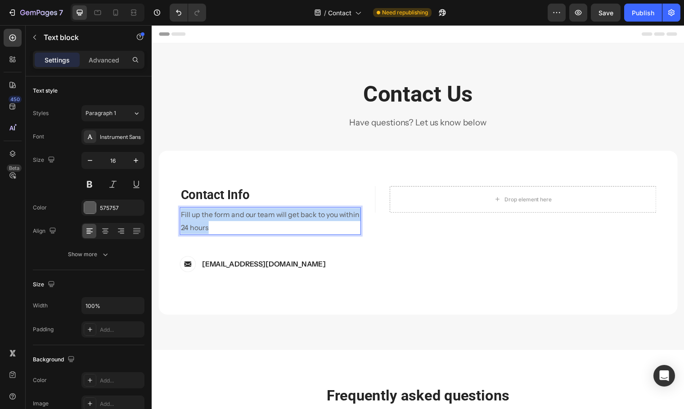
drag, startPoint x: 235, startPoint y: 231, endPoint x: 180, endPoint y: 218, distance: 56.9
click at [180, 218] on div "Fill up the form and our team will get back to you within 24 hours" at bounding box center [272, 224] width 184 height 28
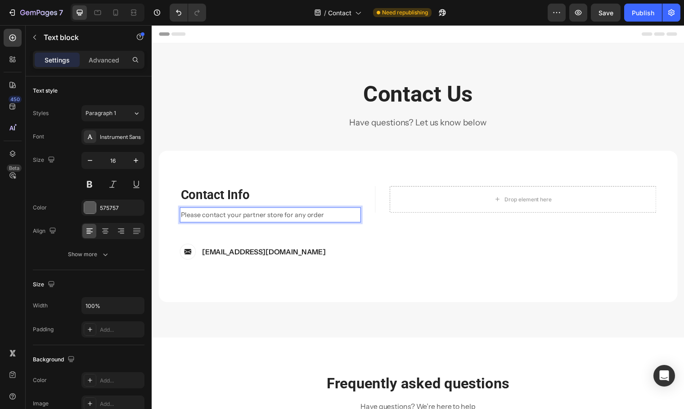
click at [331, 220] on p "Please contact your partner store for any order" at bounding box center [272, 217] width 182 height 13
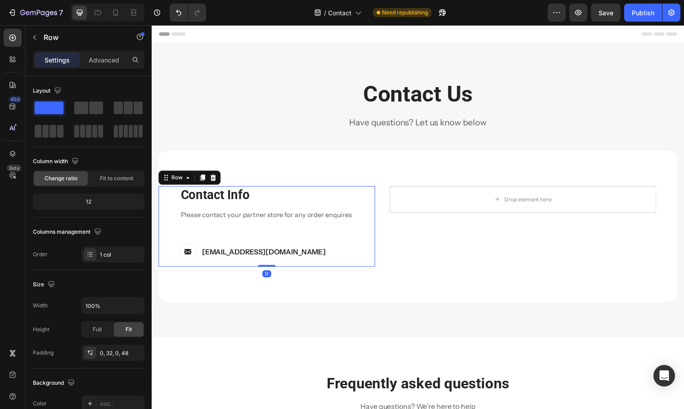
click at [341, 239] on div "Contact Info Heading Contact Information Heading Please contact your partner st…" at bounding box center [272, 230] width 184 height 82
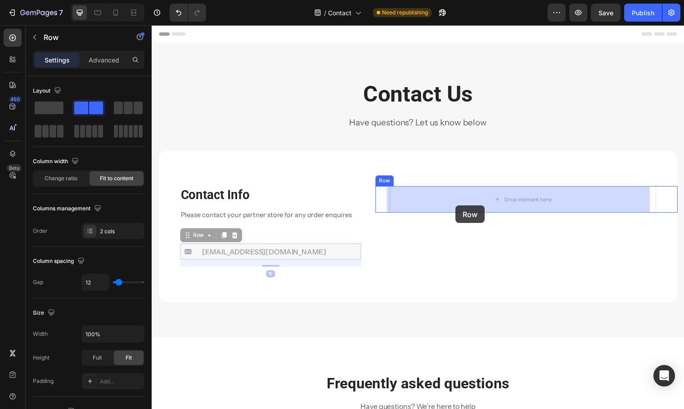
drag, startPoint x: 337, startPoint y: 255, endPoint x: 460, endPoint y: 208, distance: 131.5
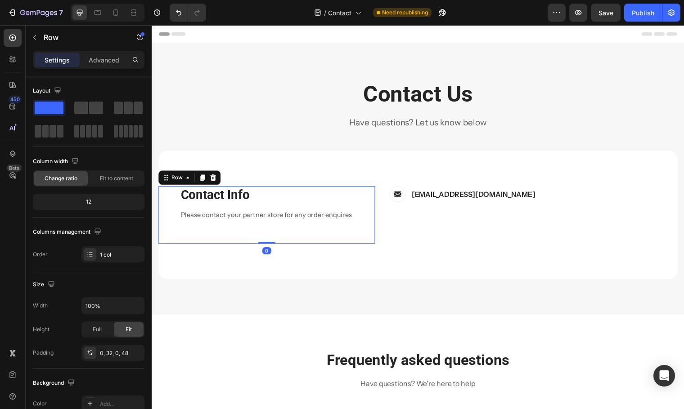
click at [300, 234] on div "Contact Info Heading Contact Information Heading Please contact your partner st…" at bounding box center [272, 218] width 184 height 58
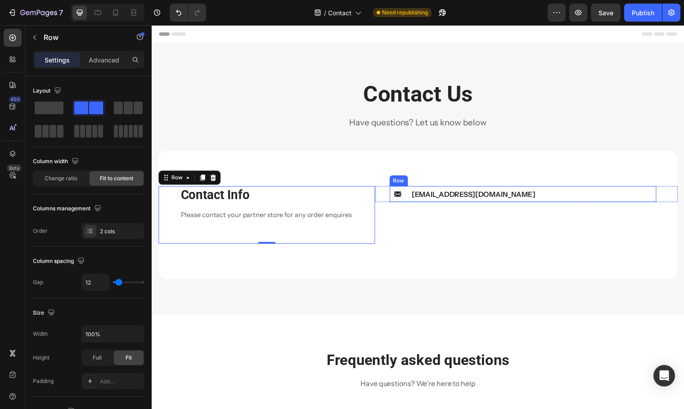
click at [551, 194] on div "Image [EMAIL_ADDRESS][DOMAIN_NAME] Text block Row" at bounding box center [528, 197] width 271 height 16
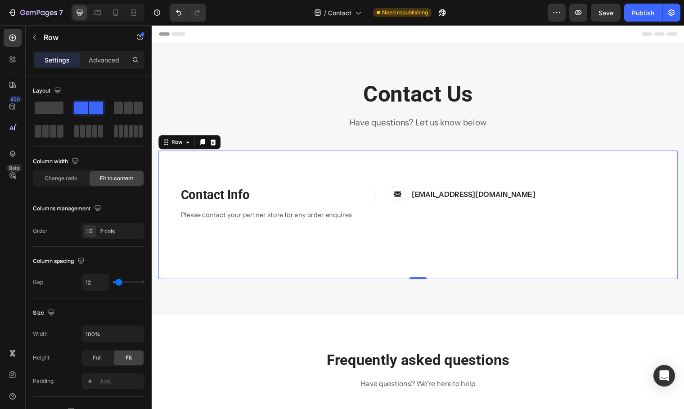
click at [416, 218] on div "FIRST NAME Text block NAME Text block Text Field LAST NAME Text block Email Tex…" at bounding box center [531, 218] width 307 height 58
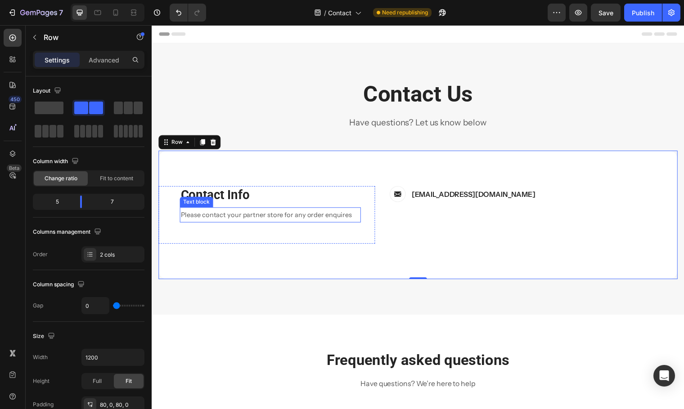
click at [334, 218] on span "Please contact your partner store for any order enquires" at bounding box center [268, 218] width 174 height 8
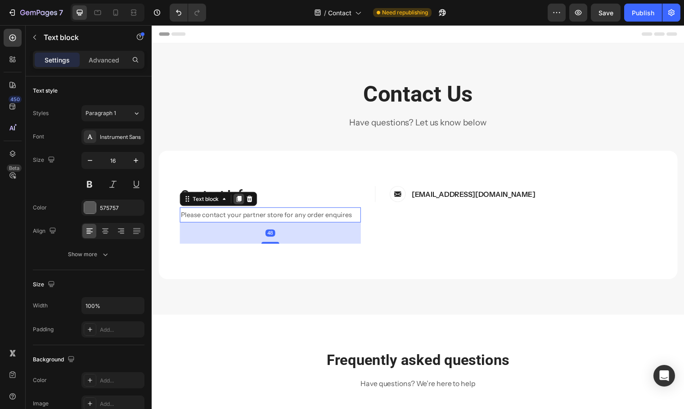
click at [240, 201] on icon at bounding box center [240, 201] width 5 height 6
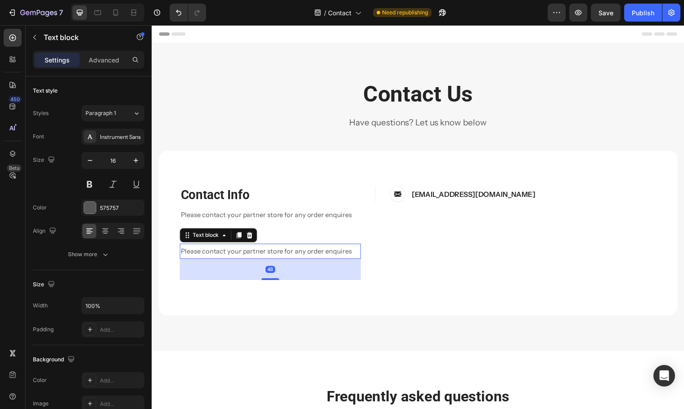
drag, startPoint x: 298, startPoint y: 265, endPoint x: 345, endPoint y: 259, distance: 47.3
click at [345, 259] on div "Please contact your partner store for any order enquires Text block 48" at bounding box center [272, 254] width 184 height 15
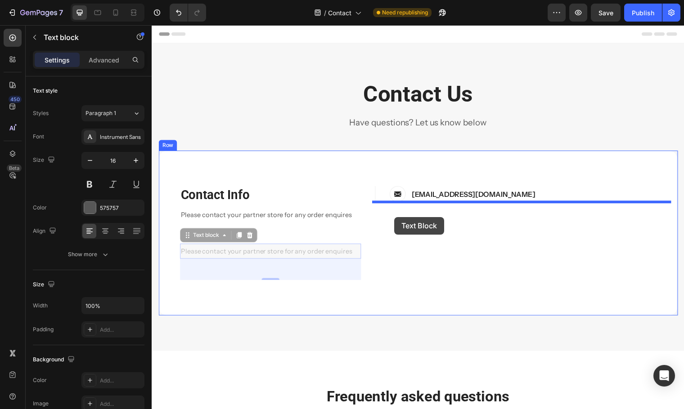
drag, startPoint x: 185, startPoint y: 241, endPoint x: 398, endPoint y: 220, distance: 213.8
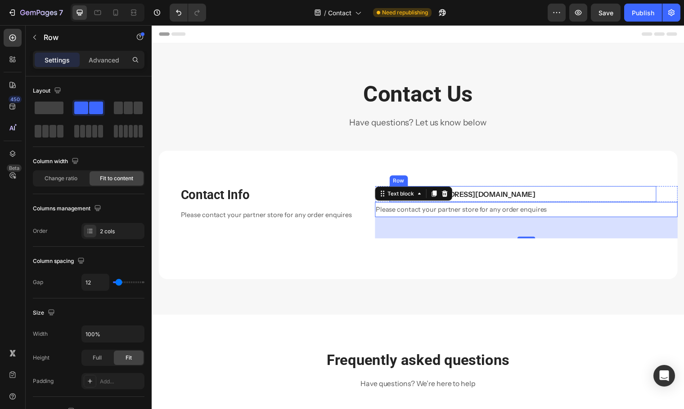
click at [559, 189] on div "Image [EMAIL_ADDRESS][DOMAIN_NAME] Text block Row" at bounding box center [528, 197] width 271 height 16
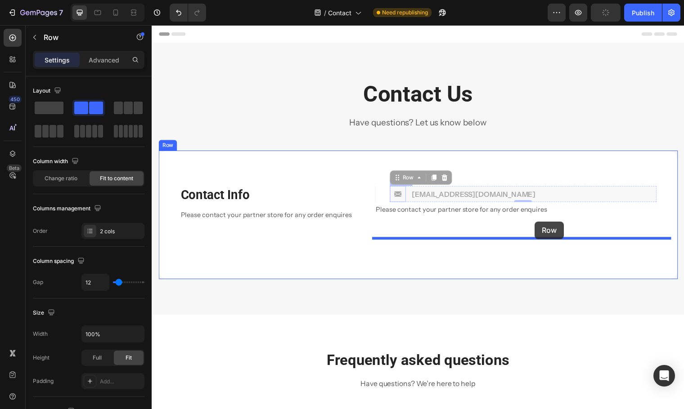
drag, startPoint x: 398, startPoint y: 181, endPoint x: 540, endPoint y: 225, distance: 148.6
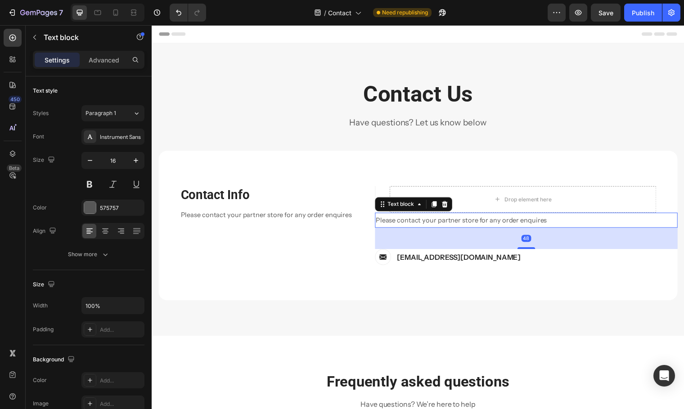
click at [508, 225] on span "Please contact your partner store for any order enquires" at bounding box center [466, 223] width 174 height 8
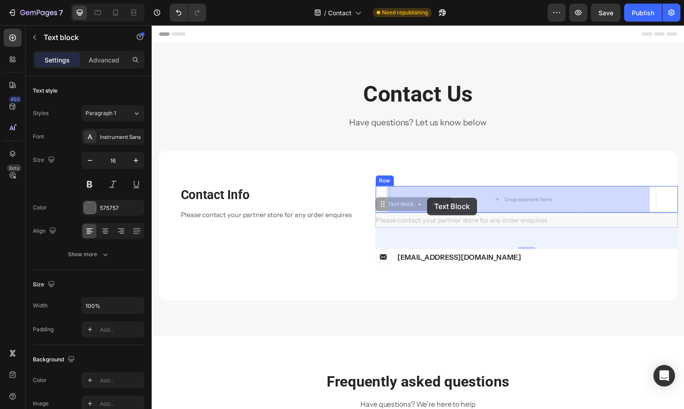
drag, startPoint x: 382, startPoint y: 207, endPoint x: 431, endPoint y: 200, distance: 49.0
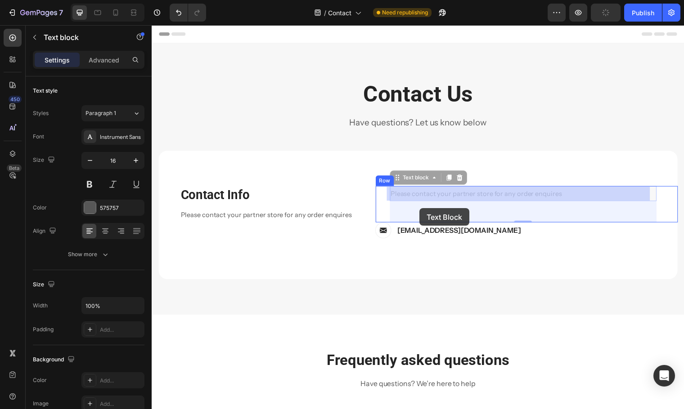
drag, startPoint x: 396, startPoint y: 182, endPoint x: 423, endPoint y: 211, distance: 39.8
drag, startPoint x: 396, startPoint y: 182, endPoint x: 524, endPoint y: 224, distance: 134.8
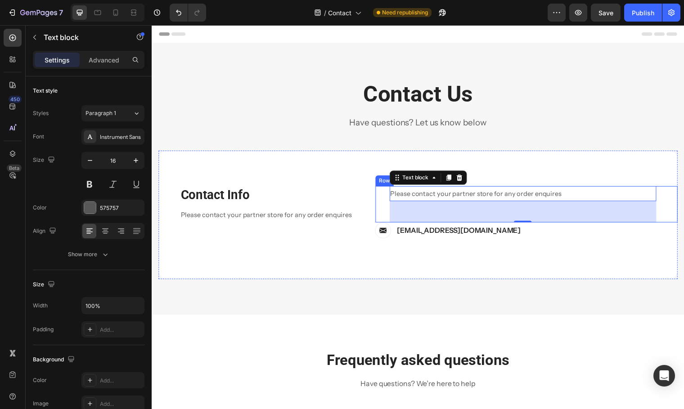
click at [666, 210] on div "Please contact your partner store for any order enquires Text block 48 Row" at bounding box center [531, 207] width 307 height 37
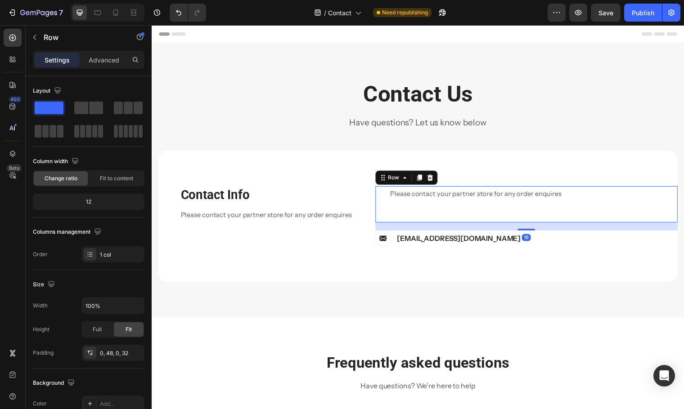
drag, startPoint x: 527, startPoint y: 225, endPoint x: 525, endPoint y: 233, distance: 8.4
click at [525, 233] on div "FIRST NAME Text block NAME Text block Text Field LAST NAME Text block Email Tex…" at bounding box center [531, 219] width 307 height 61
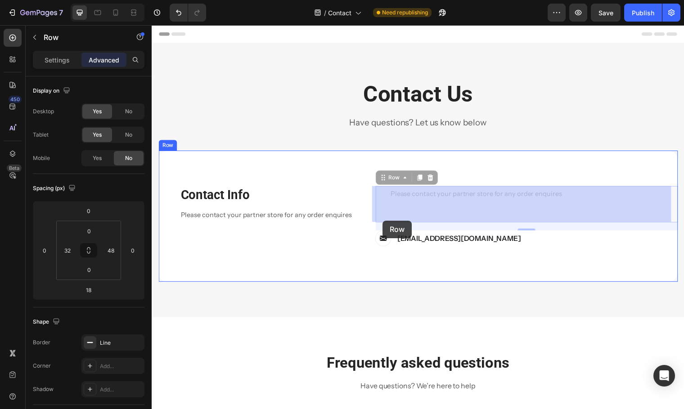
drag, startPoint x: 380, startPoint y: 181, endPoint x: 386, endPoint y: 224, distance: 43.1
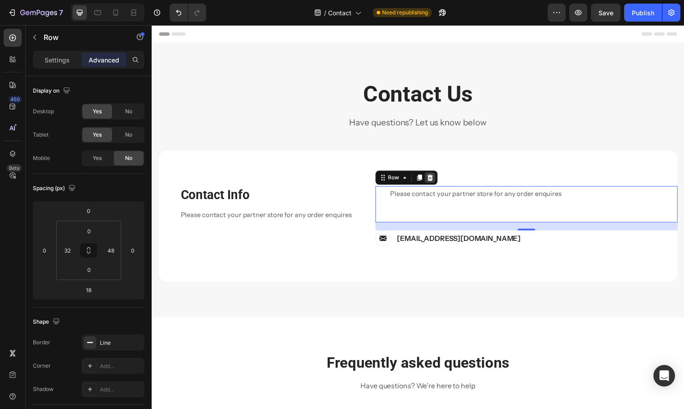
click at [435, 181] on div at bounding box center [433, 180] width 11 height 11
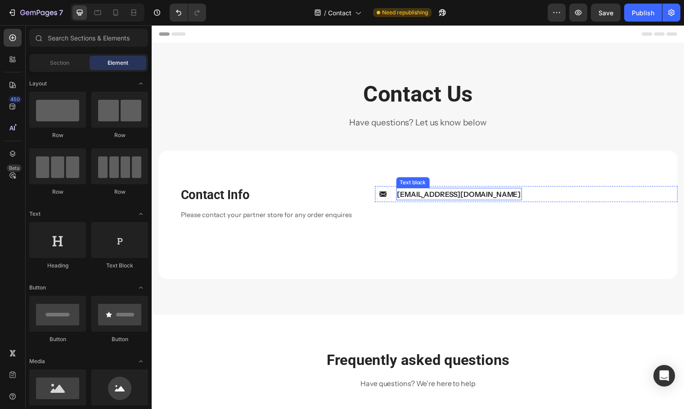
click at [479, 199] on p "[EMAIL_ADDRESS][DOMAIN_NAME]" at bounding box center [463, 196] width 126 height 11
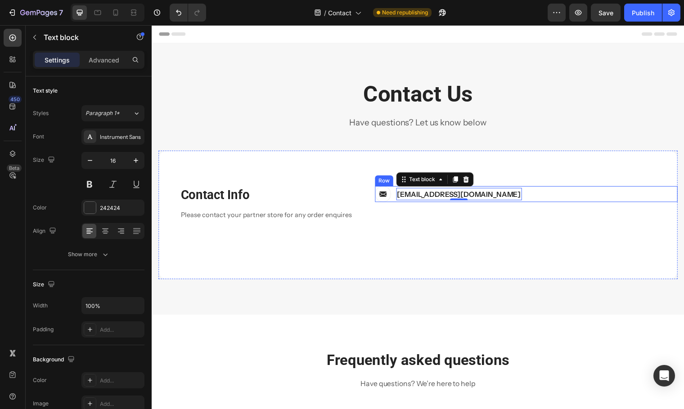
click at [536, 199] on div "Image [EMAIL_ADDRESS][DOMAIN_NAME] Text block 0 Row" at bounding box center [531, 197] width 307 height 16
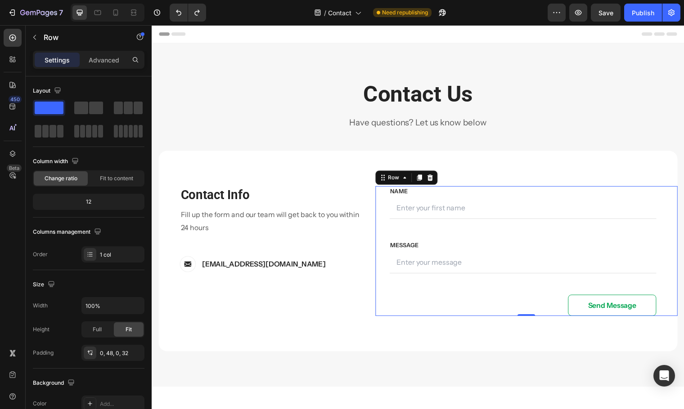
click at [382, 216] on div "FIRST NAME Text block NAME Text block Text Field LAST NAME Text block Email Fie…" at bounding box center [531, 255] width 307 height 132
click at [433, 182] on icon at bounding box center [433, 179] width 7 height 7
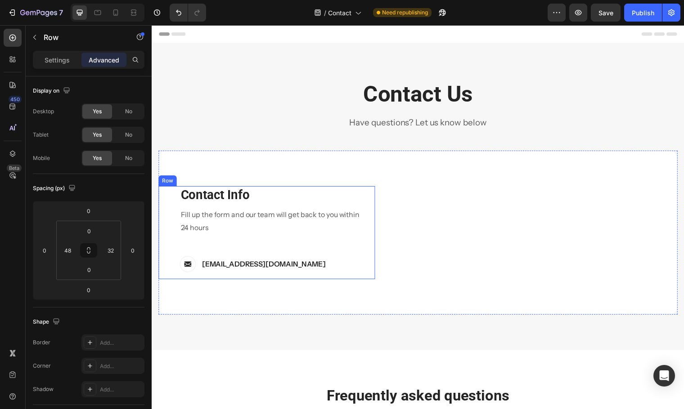
click at [341, 244] on div "Contact Info Heading Contact Information Heading Fill up the form and our team …" at bounding box center [272, 236] width 184 height 94
click at [506, 216] on div "FIRST NAME Text block NAME Text block Text Field LAST NAME Text block Email Tex…" at bounding box center [531, 236] width 307 height 94
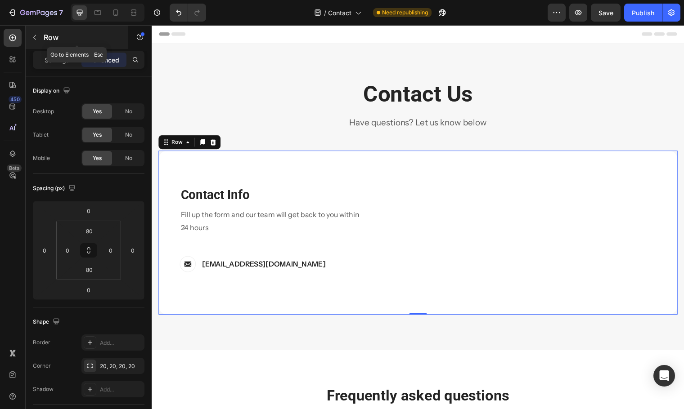
click at [41, 41] on button "button" at bounding box center [34, 37] width 14 height 14
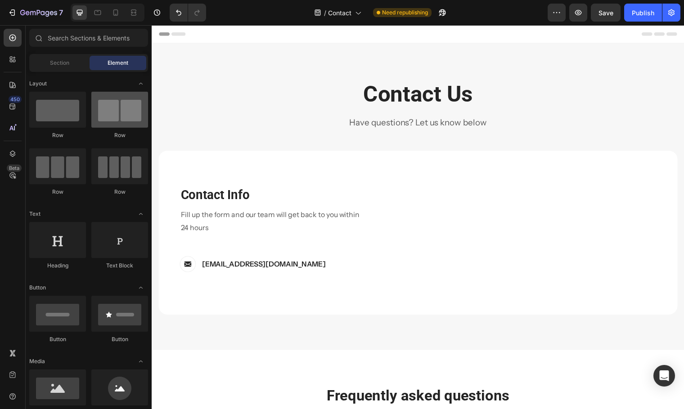
click at [103, 107] on div at bounding box center [119, 110] width 57 height 36
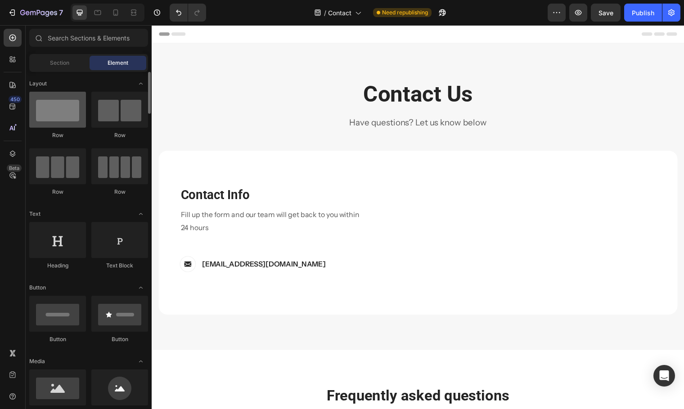
click at [75, 112] on div at bounding box center [57, 110] width 57 height 36
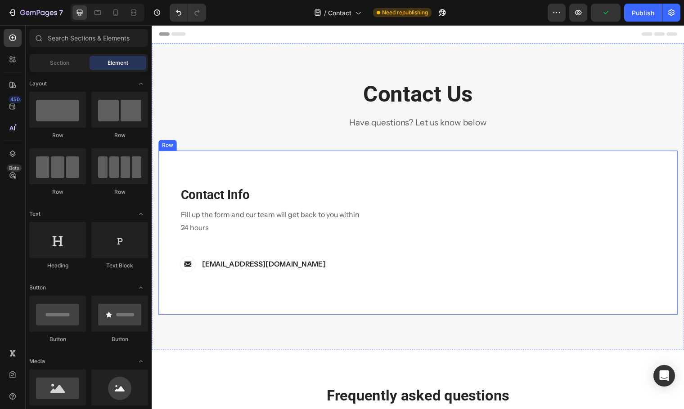
click at [441, 224] on div "FIRST NAME Text block NAME Text block Text Field LAST NAME Text block Email Tex…" at bounding box center [531, 236] width 307 height 94
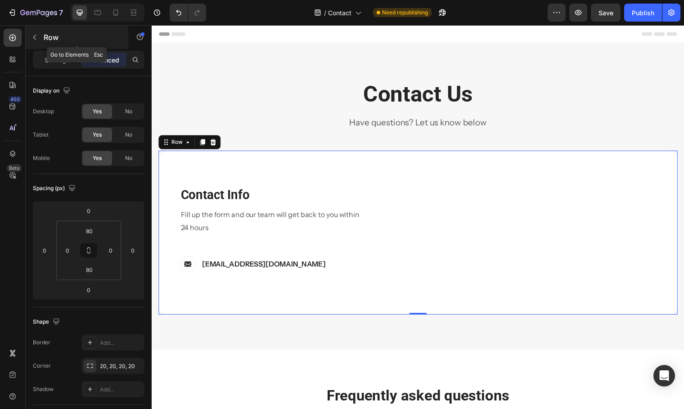
click at [42, 38] on div "Row" at bounding box center [77, 37] width 103 height 23
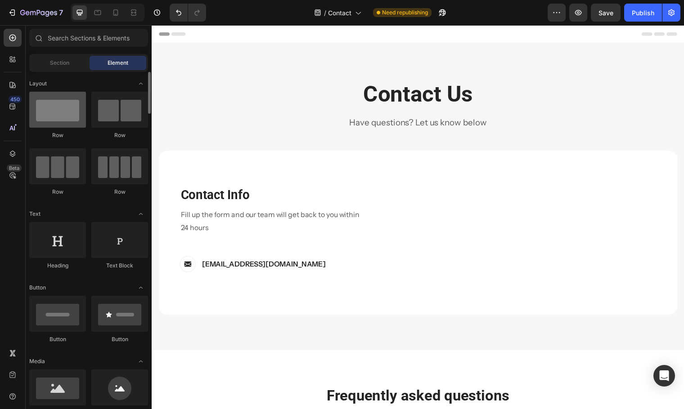
click at [67, 107] on div at bounding box center [57, 110] width 57 height 36
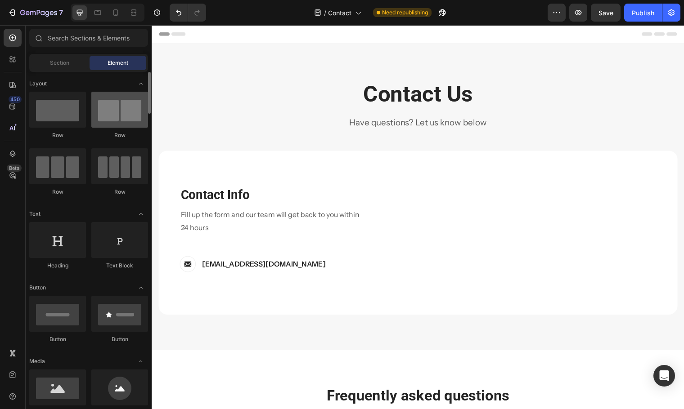
click at [125, 110] on div at bounding box center [119, 110] width 57 height 36
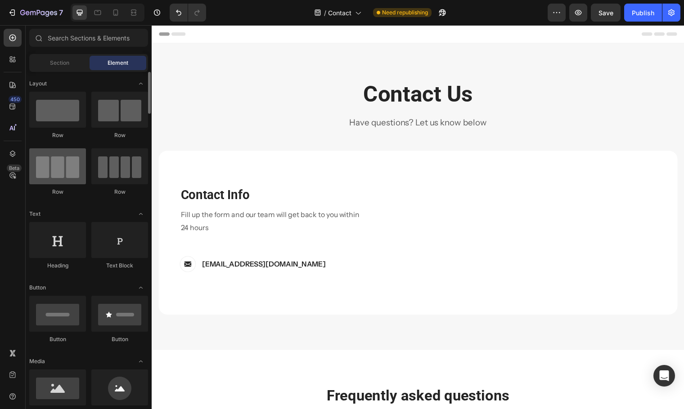
click at [64, 160] on div at bounding box center [57, 166] width 57 height 36
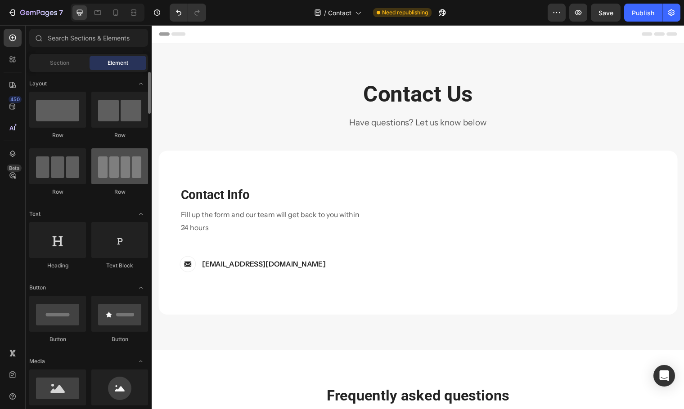
click at [112, 168] on div at bounding box center [119, 166] width 57 height 36
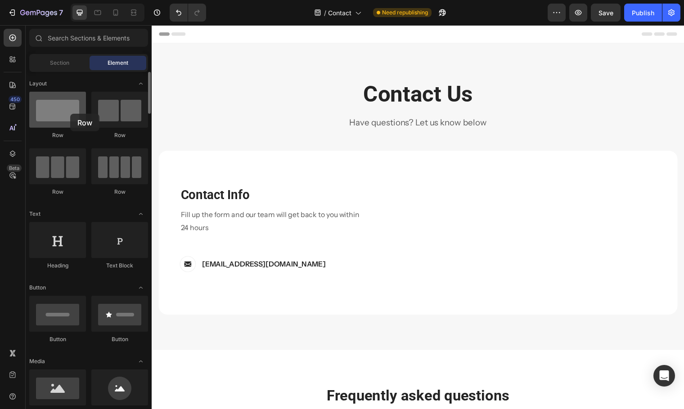
click at [70, 114] on div at bounding box center [57, 110] width 57 height 36
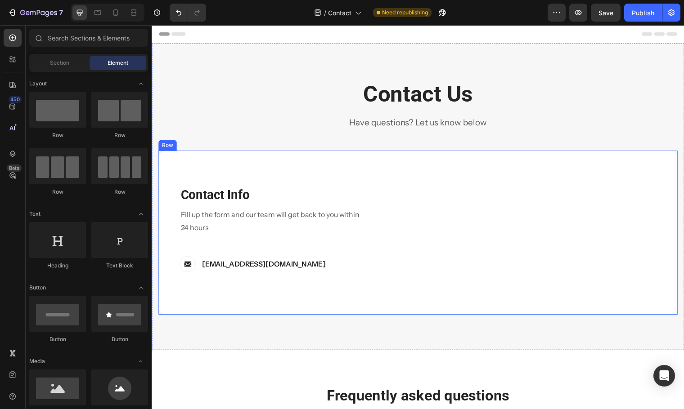
click at [382, 241] on div "FIRST NAME Text block NAME Text block Text Field LAST NAME Text block Email Tex…" at bounding box center [531, 236] width 307 height 94
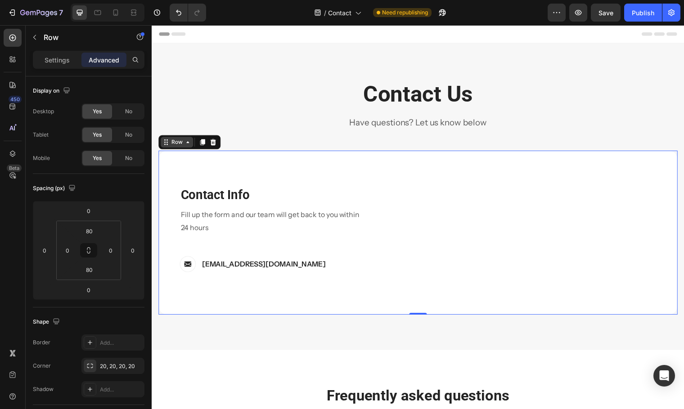
click at [189, 147] on icon at bounding box center [187, 143] width 7 height 7
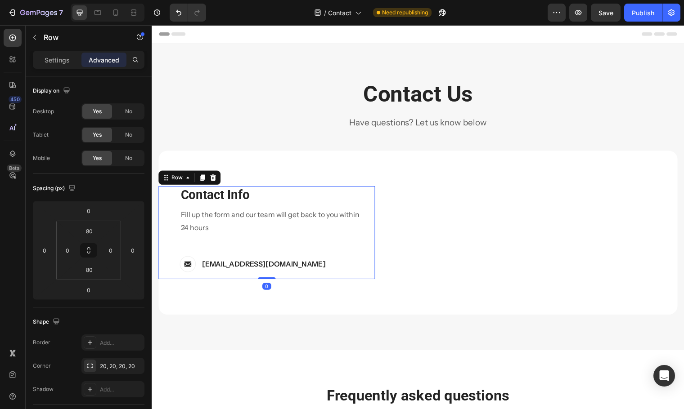
click at [366, 207] on div "Contact Info Heading Contact Information Heading Fill up the form and our team …" at bounding box center [268, 236] width 220 height 94
click at [54, 56] on p "Settings" at bounding box center [57, 59] width 25 height 9
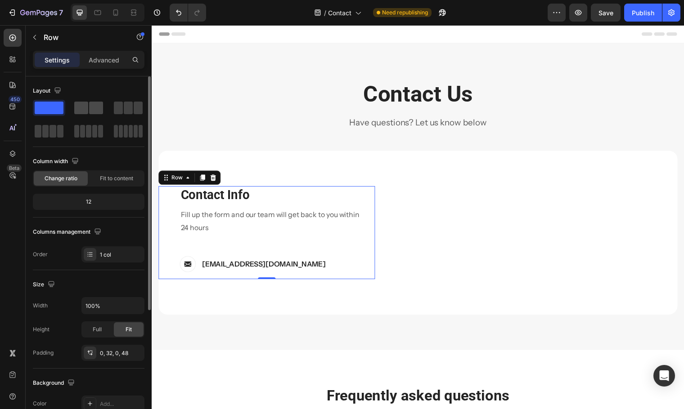
click at [85, 108] on span at bounding box center [81, 108] width 14 height 13
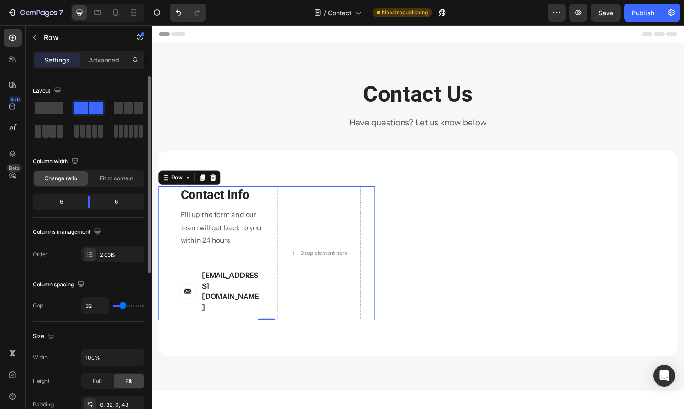
click at [89, 110] on span at bounding box center [96, 108] width 14 height 13
click at [61, 111] on span at bounding box center [49, 108] width 29 height 13
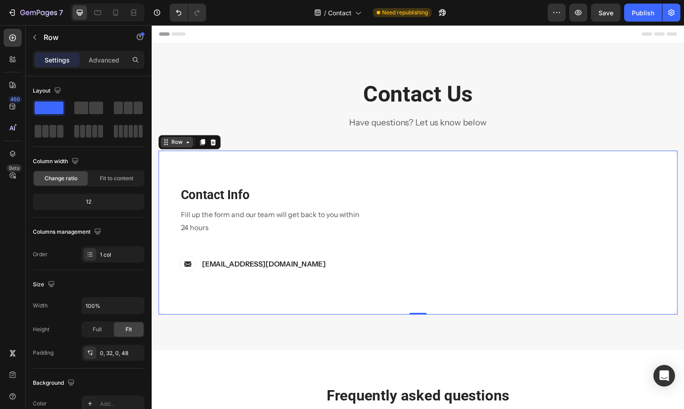
click at [480, 238] on div "FIRST NAME Text block NAME Text block Text Field LAST NAME Text block Email Tex…" at bounding box center [531, 236] width 307 height 94
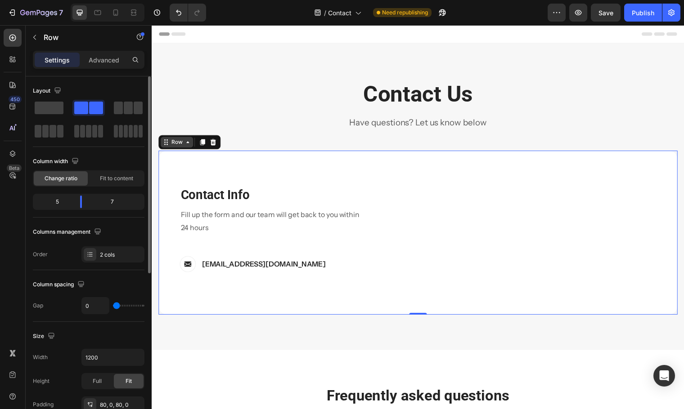
click at [89, 111] on span at bounding box center [96, 108] width 14 height 13
click at [59, 109] on span at bounding box center [49, 108] width 29 height 13
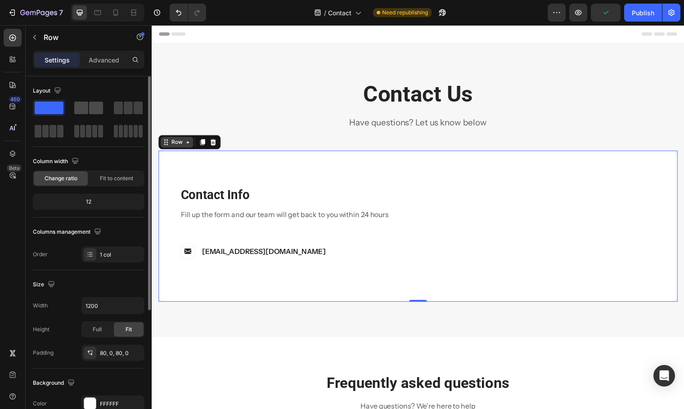
click at [84, 109] on span at bounding box center [81, 108] width 14 height 13
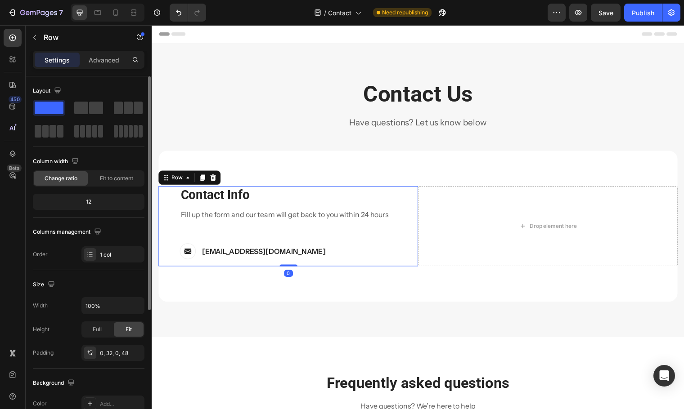
click at [339, 228] on div "Contact Info Heading Contact Information Heading Fill up the form and our team …" at bounding box center [293, 229] width 227 height 81
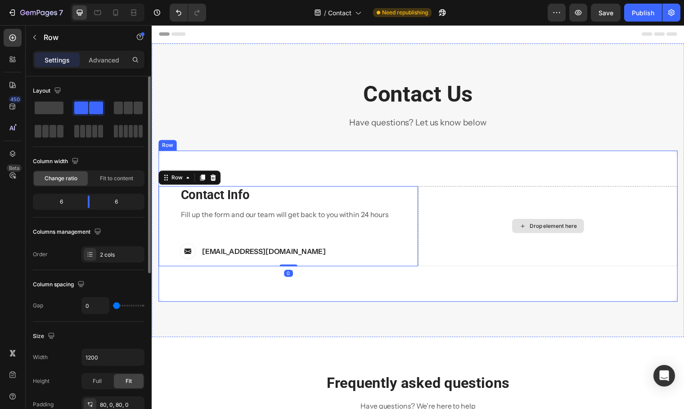
click at [461, 225] on div "Drop element here" at bounding box center [553, 229] width 263 height 81
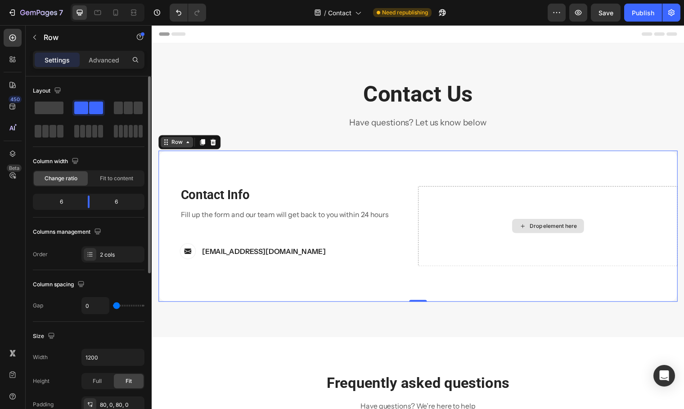
click at [535, 230] on div "Drop element here" at bounding box center [559, 228] width 48 height 7
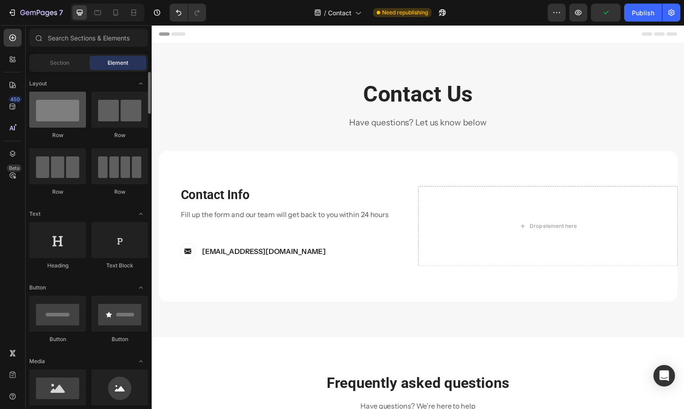
click at [66, 126] on div at bounding box center [57, 110] width 57 height 36
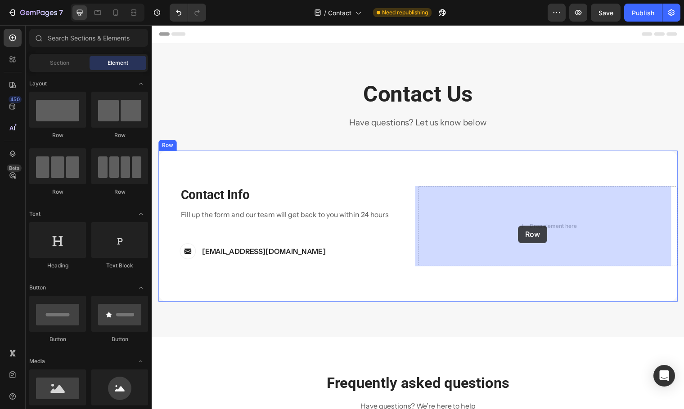
drag, startPoint x: 218, startPoint y: 146, endPoint x: 523, endPoint y: 229, distance: 316.0
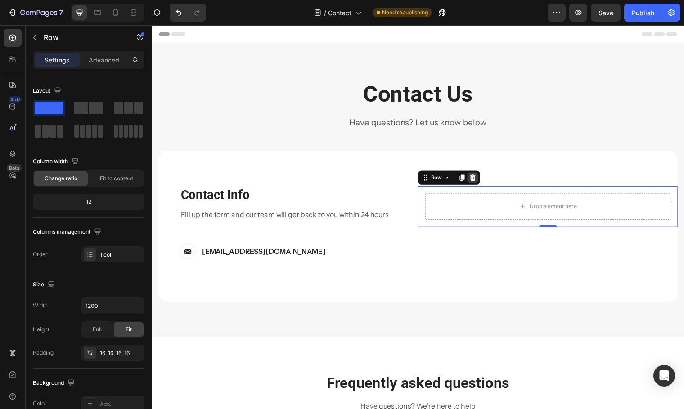
click at [473, 183] on icon at bounding box center [476, 179] width 7 height 7
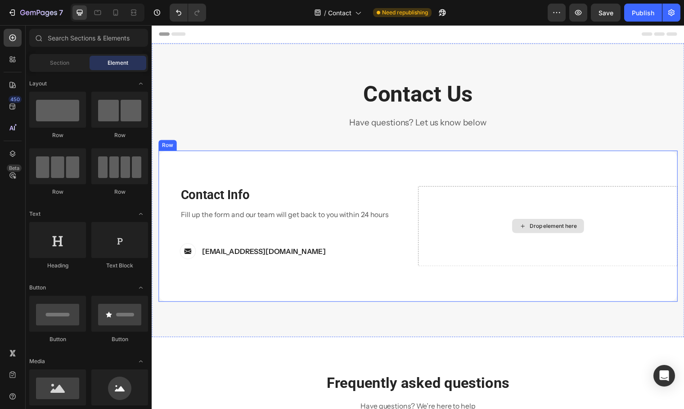
click at [482, 213] on div "Drop element here" at bounding box center [553, 229] width 263 height 81
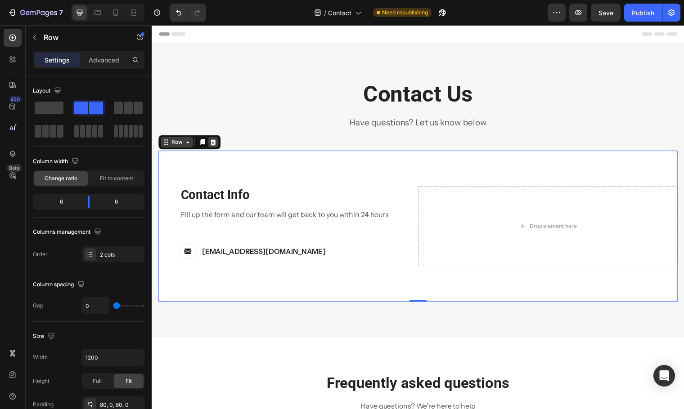
click at [214, 145] on icon at bounding box center [213, 143] width 7 height 7
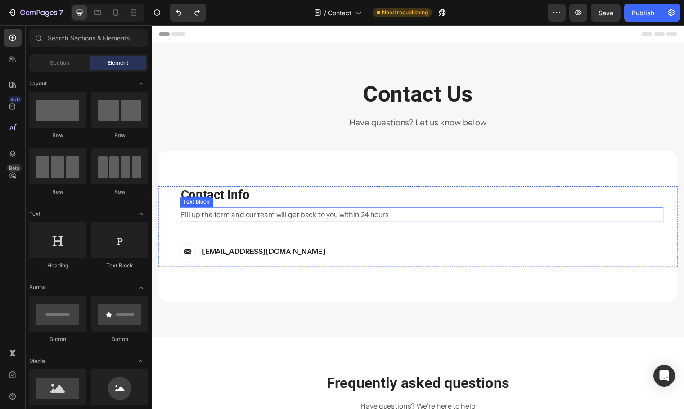
click at [410, 220] on p "Fill up the form and our team will get back to you within 24 hours" at bounding box center [425, 217] width 489 height 13
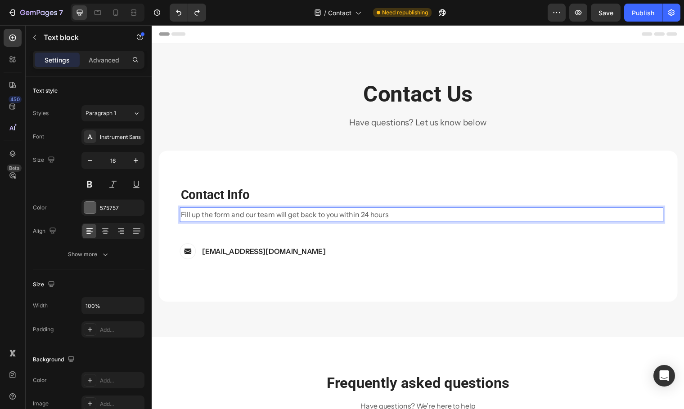
click at [411, 219] on p "Fill up the form and our team will get back to you within 24 hours" at bounding box center [425, 217] width 489 height 13
